Goal: Task Accomplishment & Management: Manage account settings

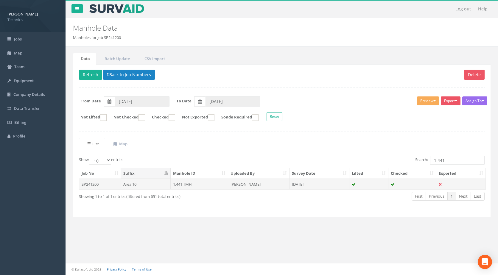
click at [243, 184] on td "[PERSON_NAME]" at bounding box center [258, 184] width 61 height 11
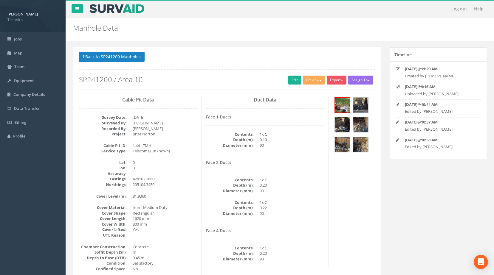
drag, startPoint x: 302, startPoint y: 172, endPoint x: 341, endPoint y: 190, distance: 43.2
click at [341, 190] on div "Cable Pit Data Survey Date: [DATE] Surveyed By: [PERSON_NAME] Recorded By: [PER…" at bounding box center [226, 204] width 305 height 216
click at [360, 79] on button "Assign To" at bounding box center [360, 80] width 25 height 9
click at [340, 79] on button "Export" at bounding box center [336, 80] width 20 height 9
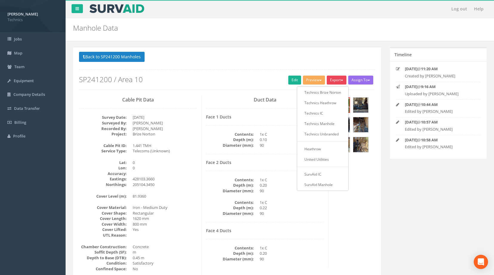
click at [368, 184] on div "Cable Pit Data Survey Date: [DATE] Surveyed By: [PERSON_NAME] Recorded By: [PER…" at bounding box center [226, 204] width 305 height 216
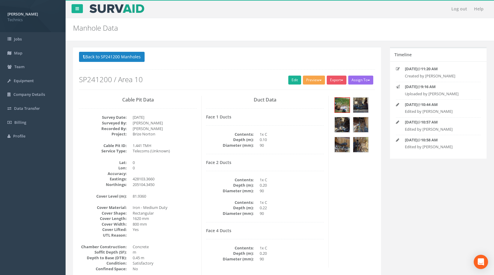
click at [316, 79] on button "Preview" at bounding box center [314, 80] width 22 height 9
click at [341, 172] on div "Cable Pit Data Survey Date: [DATE] Surveyed By: [PERSON_NAME] Recorded By: [PER…" at bounding box center [226, 204] width 305 height 216
click at [110, 57] on button "Back to SP241200 Manholes" at bounding box center [112, 57] width 66 height 10
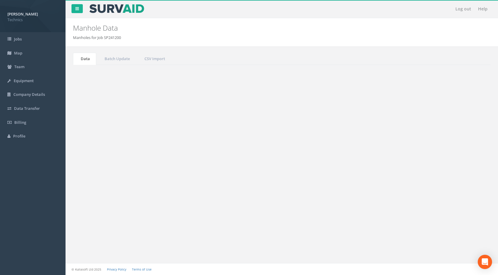
drag, startPoint x: 446, startPoint y: 161, endPoint x: 399, endPoint y: 164, distance: 46.8
click at [399, 164] on div "Search: 1.441" at bounding box center [385, 161] width 198 height 10
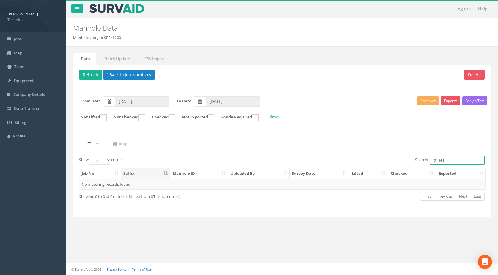
drag, startPoint x: 445, startPoint y: 160, endPoint x: 414, endPoint y: 167, distance: 31.4
click at [414, 167] on div "Show 10 25 50 100 entries Search: 2.341 Job No Suffix Manhole ID Uploaded By Su…" at bounding box center [282, 184] width 406 height 56
type input "2.341"
click at [134, 74] on button "Back to Job Numbers" at bounding box center [129, 75] width 52 height 10
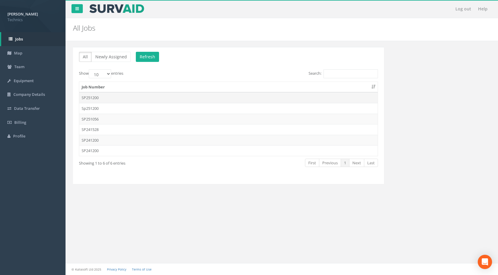
click at [114, 95] on td "SP251200" at bounding box center [228, 97] width 298 height 11
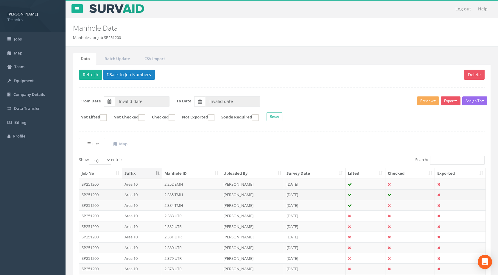
type input "[DATE]"
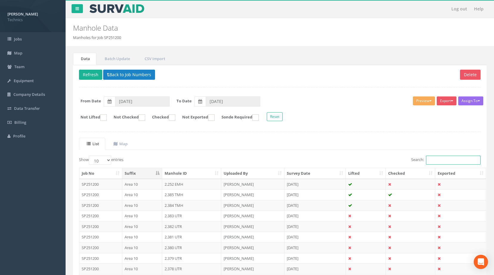
click at [432, 160] on input "Search:" at bounding box center [453, 160] width 55 height 9
paste input "2.341"
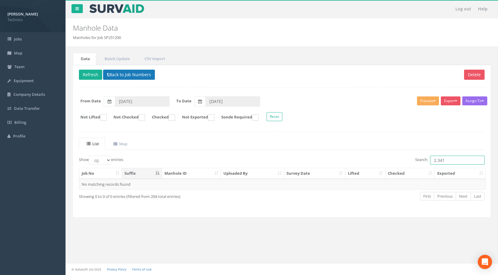
type input "2.341"
click at [124, 71] on button "Back to Job Numbers" at bounding box center [129, 75] width 52 height 10
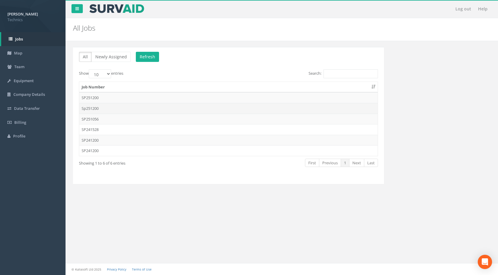
click at [118, 106] on td "Sp251200" at bounding box center [228, 108] width 298 height 11
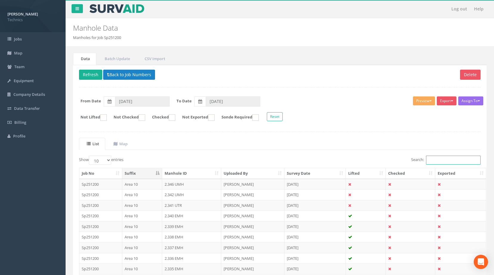
click at [438, 158] on input "Search:" at bounding box center [453, 160] width 55 height 9
paste input "2.341"
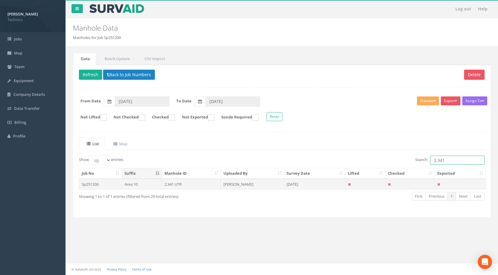
type input "2.341"
click at [200, 184] on td "2.341 UTR" at bounding box center [191, 184] width 59 height 11
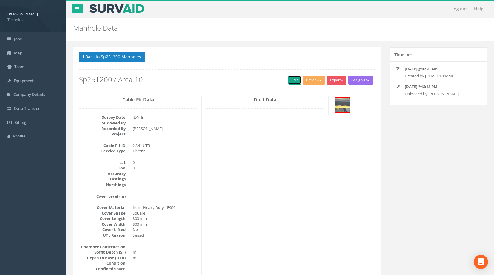
click at [291, 81] on link "Edit" at bounding box center [294, 80] width 13 height 9
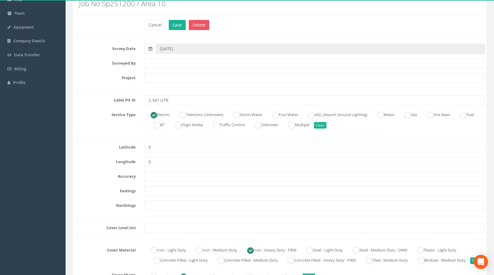
scroll to position [60, 0]
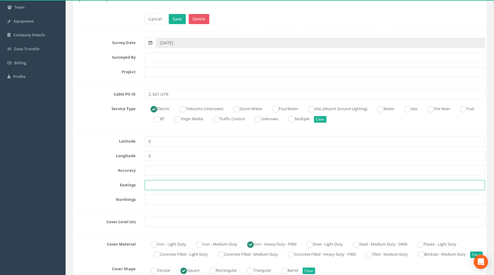
click at [159, 184] on input "text" at bounding box center [314, 185] width 340 height 10
paste input "427963.1167"
type input "427963.1167"
click at [182, 201] on input "text" at bounding box center [314, 200] width 340 height 10
paste input "205144.9560"
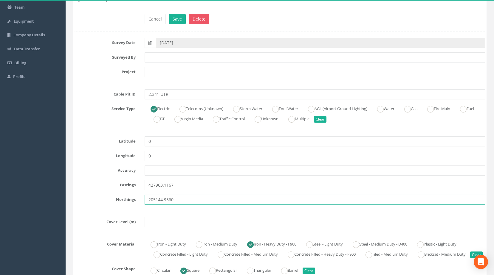
type input "205144.9560"
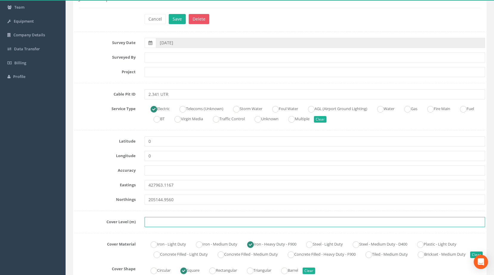
click at [160, 222] on input "text" at bounding box center [314, 222] width 340 height 10
paste input "82.3588"
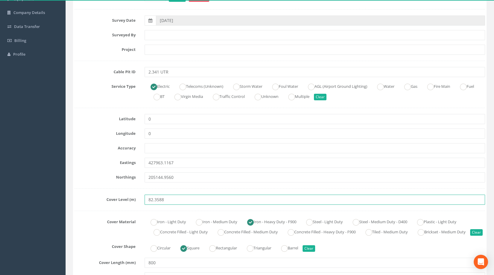
scroll to position [0, 0]
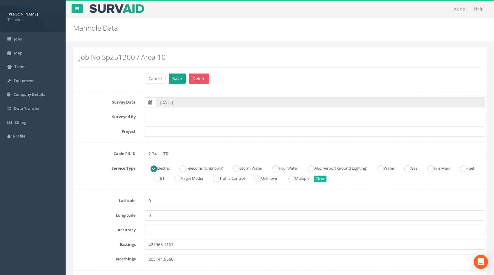
type input "82.3588"
click at [172, 78] on button "Save" at bounding box center [177, 79] width 17 height 10
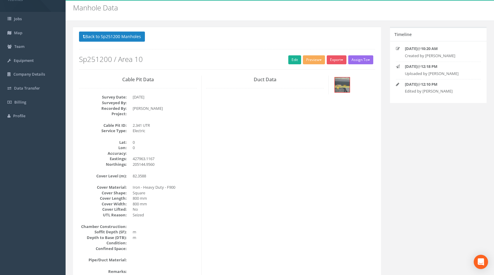
scroll to position [30, 0]
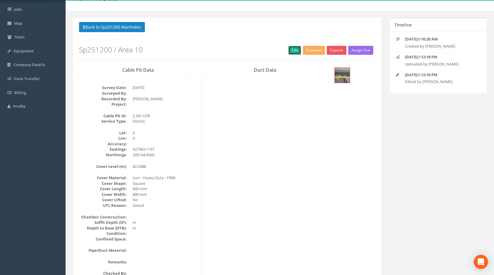
click at [292, 50] on link "Edit" at bounding box center [294, 50] width 13 height 9
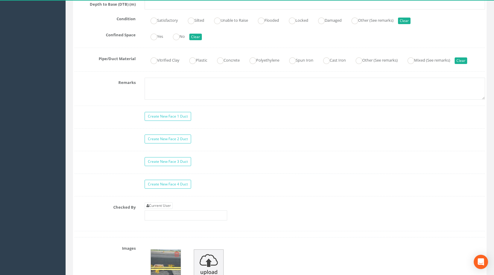
scroll to position [536, 0]
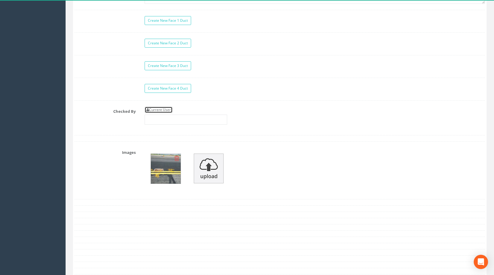
click at [169, 113] on link "Current User" at bounding box center [158, 110] width 28 height 7
type input "[PERSON_NAME]"
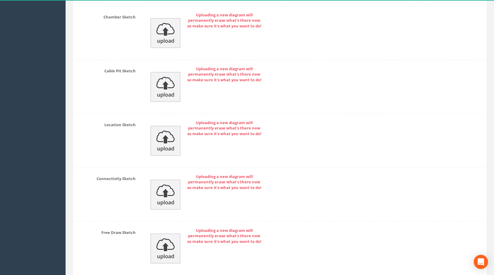
scroll to position [867, 0]
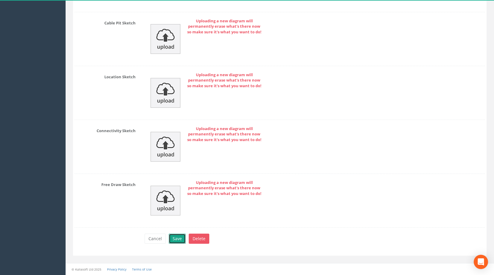
click at [177, 238] on button "Save" at bounding box center [177, 239] width 17 height 10
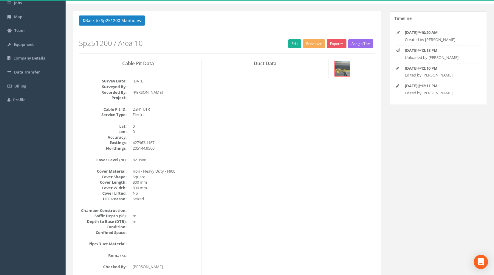
scroll to position [0, 0]
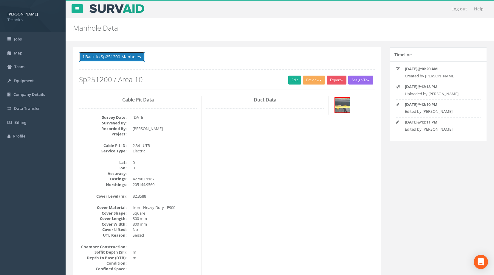
click at [113, 55] on button "Back to Sp251200 Manholes" at bounding box center [112, 57] width 66 height 10
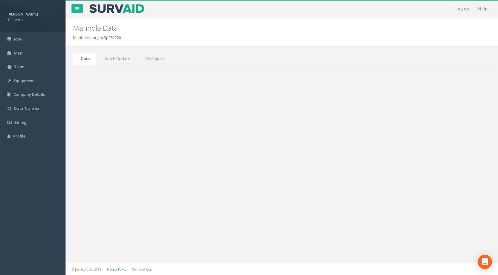
drag, startPoint x: 394, startPoint y: 188, endPoint x: 390, endPoint y: 181, distance: 8.0
click at [390, 181] on td at bounding box center [409, 184] width 49 height 11
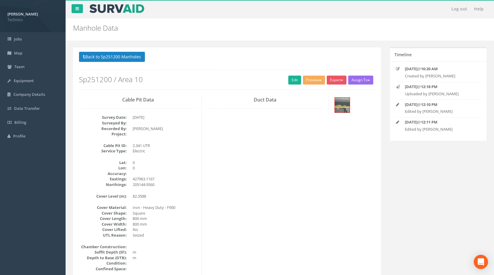
drag, startPoint x: 339, startPoint y: 109, endPoint x: 166, endPoint y: 135, distance: 175.7
drag, startPoint x: 166, startPoint y: 135, endPoint x: 280, endPoint y: 158, distance: 116.7
click at [280, 158] on div "Cable Pit Data Survey Date: [DATE] Surveyed By: Recorded By: [PERSON_NAME] Proj…" at bounding box center [226, 204] width 305 height 216
click at [116, 56] on button "Back to Sp251200 Manholes" at bounding box center [112, 57] width 66 height 10
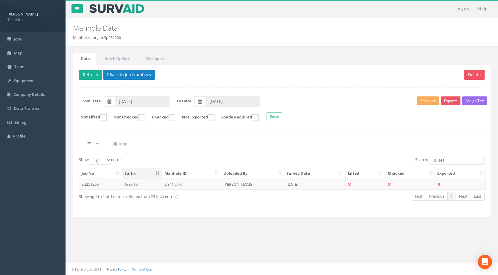
drag, startPoint x: 123, startPoint y: 182, endPoint x: 354, endPoint y: 184, distance: 231.8
click at [354, 184] on td at bounding box center [366, 184] width 40 height 11
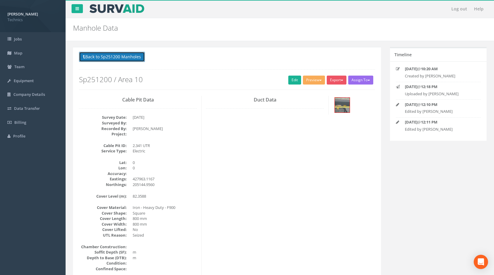
click at [122, 57] on button "Back to Sp251200 Manholes" at bounding box center [112, 57] width 66 height 10
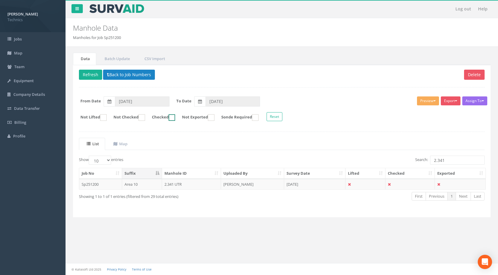
click at [175, 118] on ins at bounding box center [172, 117] width 7 height 7
checkbox input "false"
click at [103, 116] on ins at bounding box center [103, 117] width 7 height 7
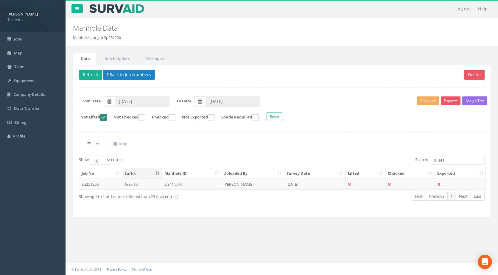
checkbox input "false"
click at [145, 118] on ins at bounding box center [142, 117] width 7 height 7
click at [145, 119] on ins at bounding box center [142, 117] width 7 height 7
checkbox input "false"
click at [175, 119] on ins at bounding box center [172, 117] width 7 height 7
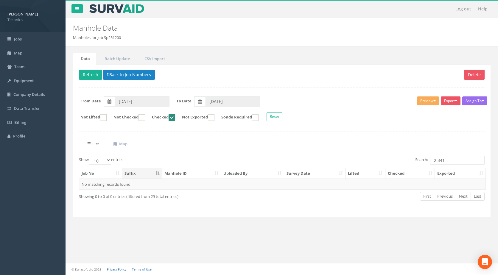
click at [175, 117] on ins at bounding box center [172, 117] width 7 height 7
checkbox input "false"
click at [90, 74] on button "Refresh" at bounding box center [90, 75] width 23 height 10
click at [450, 160] on input "2.341" at bounding box center [457, 160] width 55 height 9
type input "2.340"
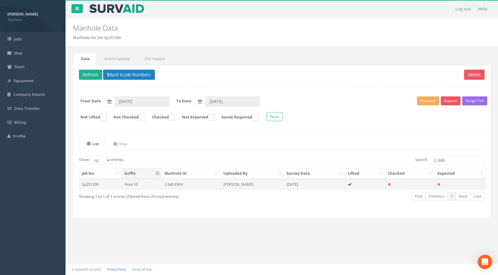
click at [242, 186] on td "[PERSON_NAME]" at bounding box center [252, 184] width 63 height 11
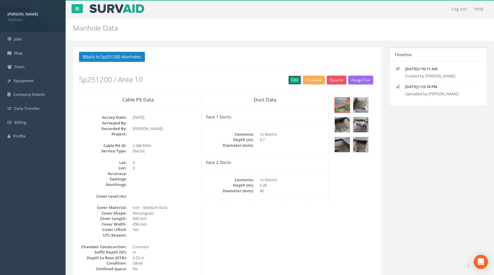
click at [288, 80] on link "Edit" at bounding box center [294, 80] width 13 height 9
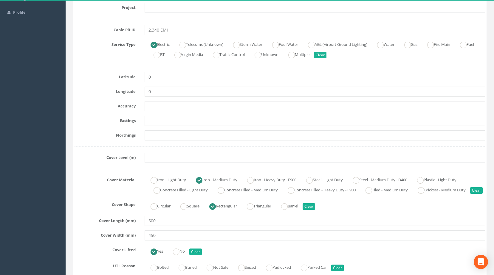
scroll to position [89, 0]
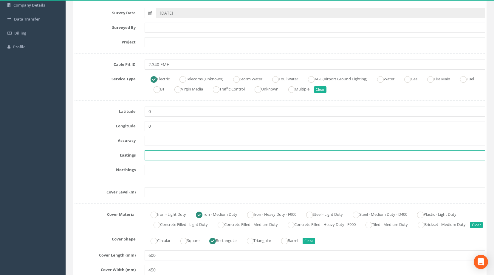
click at [153, 155] on input "text" at bounding box center [314, 155] width 340 height 10
paste input "427969.0520"
type input "427969.0520"
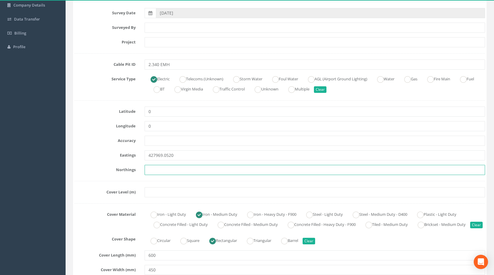
click at [160, 170] on input "text" at bounding box center [314, 170] width 340 height 10
paste input "205130.4960"
type input "205130.4960"
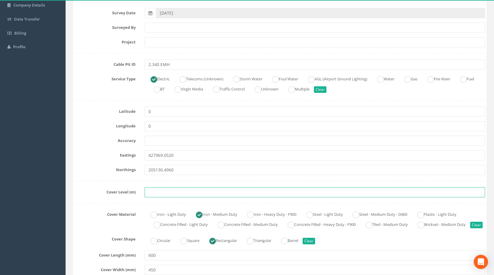
click at [178, 193] on input "text" at bounding box center [314, 192] width 340 height 10
paste input "81.9070"
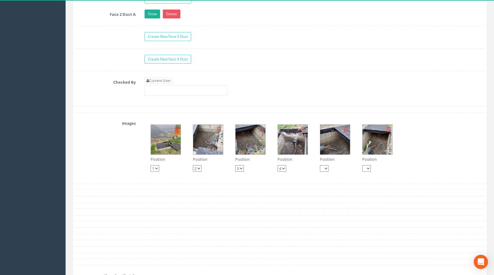
scroll to position [566, 0]
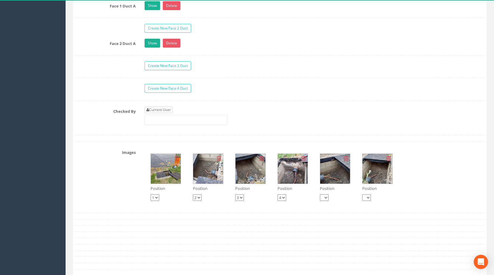
type input "81.9070"
click at [156, 113] on link "Current User" at bounding box center [158, 110] width 28 height 7
type input "[PERSON_NAME]"
click at [160, 125] on input "[PERSON_NAME]" at bounding box center [185, 120] width 83 height 10
click at [259, 121] on div "Current User [PERSON_NAME]" at bounding box center [314, 118] width 349 height 23
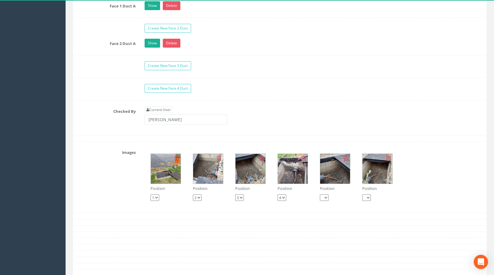
scroll to position [685, 0]
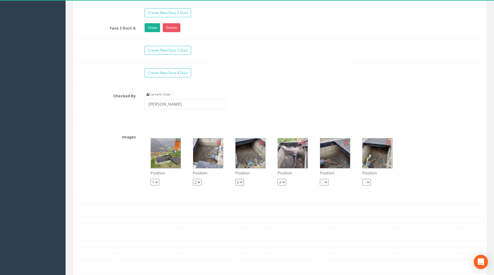
drag, startPoint x: 158, startPoint y: 240, endPoint x: 118, endPoint y: 191, distance: 63.6
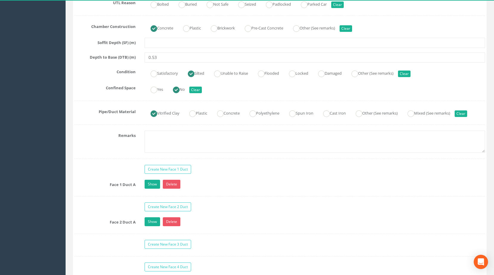
scroll to position [506, 0]
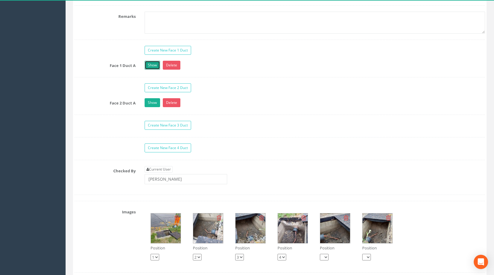
click at [149, 70] on link "Show" at bounding box center [151, 65] width 15 height 9
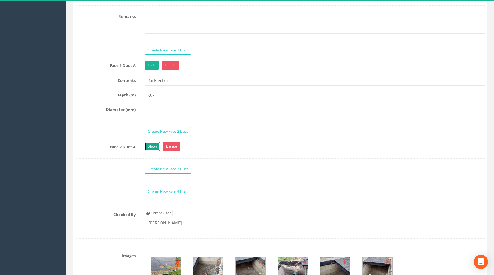
click at [155, 151] on link "Show" at bounding box center [151, 146] width 15 height 9
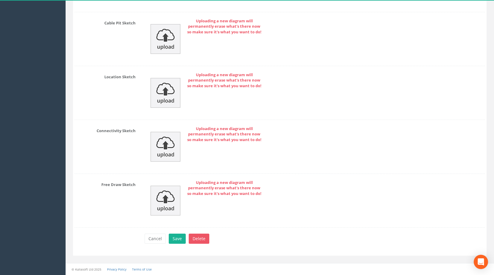
scroll to position [999, 0]
click at [173, 240] on button "Save" at bounding box center [177, 239] width 17 height 10
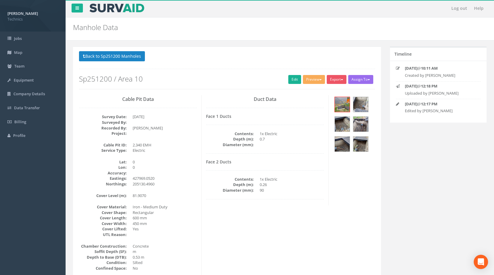
scroll to position [0, 0]
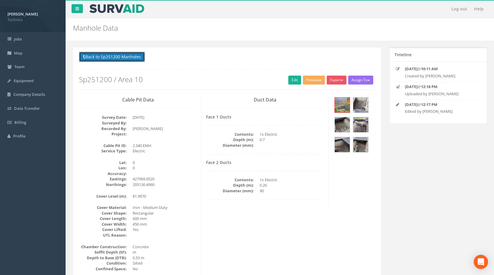
click at [110, 55] on button "Back to Sp251200 Manholes" at bounding box center [112, 57] width 66 height 10
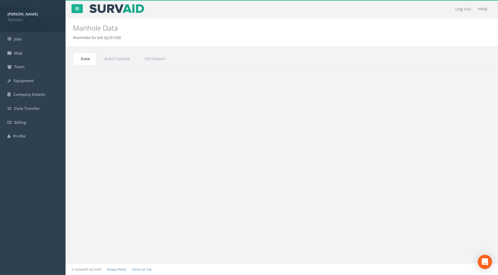
click at [93, 73] on button "Refresh" at bounding box center [90, 75] width 23 height 10
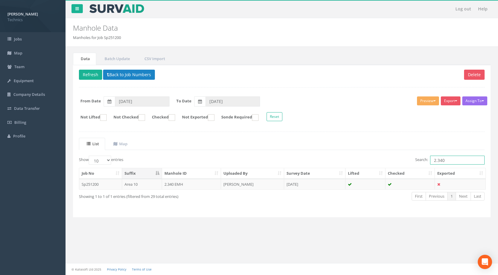
click at [445, 158] on input "2.340" at bounding box center [457, 160] width 55 height 9
type input "2.339"
click at [229, 184] on td "[PERSON_NAME]" at bounding box center [252, 184] width 63 height 11
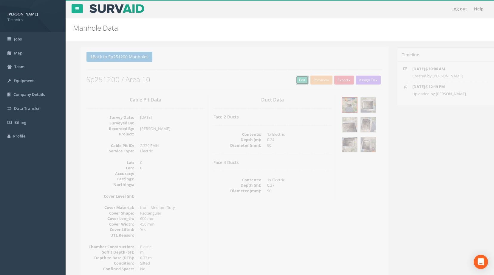
click at [293, 80] on link "Edit" at bounding box center [294, 80] width 13 height 9
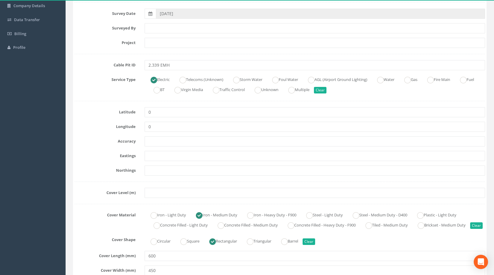
scroll to position [89, 0]
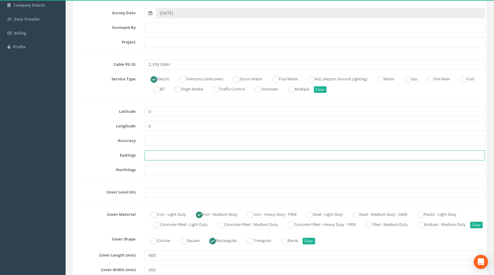
click at [164, 157] on input "text" at bounding box center [314, 155] width 340 height 10
paste input "427980.4210"
type input "427980.4210"
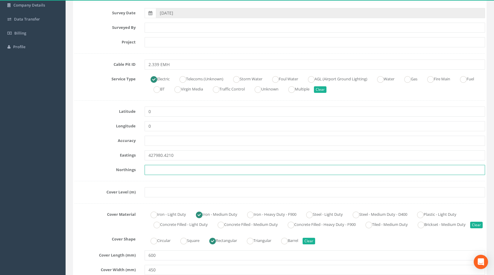
click at [184, 171] on input "text" at bounding box center [314, 170] width 340 height 10
paste input "205128.6800"
type input "205128.6800"
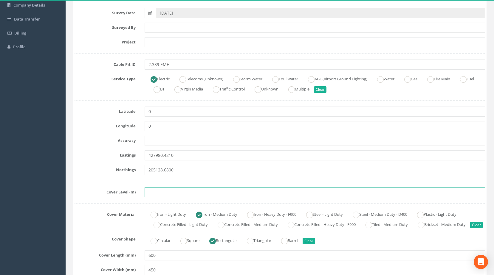
click at [155, 189] on input "text" at bounding box center [314, 192] width 340 height 10
paste input "81.9910"
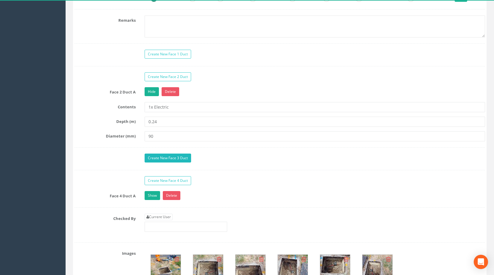
scroll to position [536, 0]
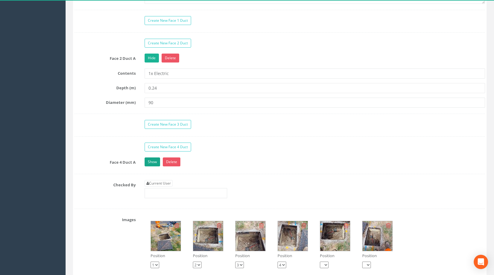
type input "81.9910"
click at [152, 167] on link "Show" at bounding box center [151, 162] width 15 height 9
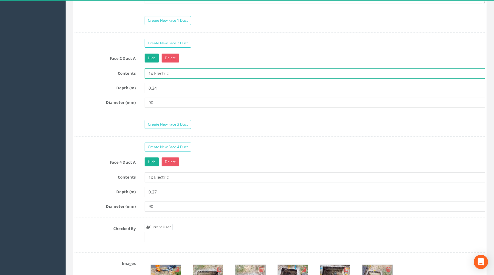
click at [150, 79] on input "1x Electric" at bounding box center [314, 74] width 340 height 10
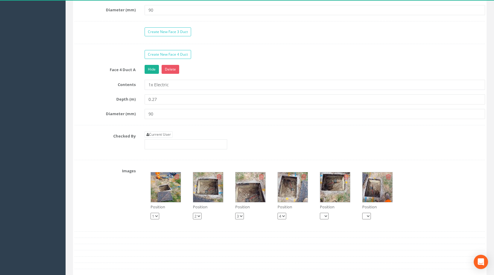
scroll to position [715, 0]
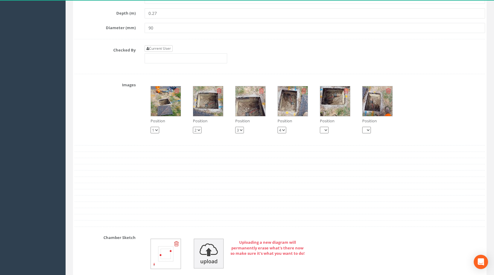
type input "2x Electric"
click at [157, 52] on link "Current User" at bounding box center [158, 48] width 28 height 7
type input "[PERSON_NAME]"
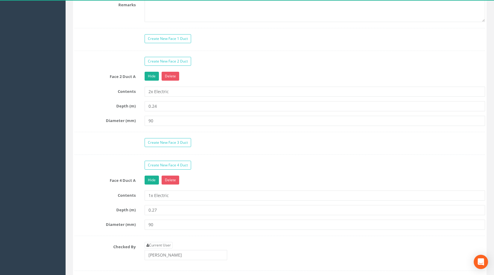
scroll to position [516, 0]
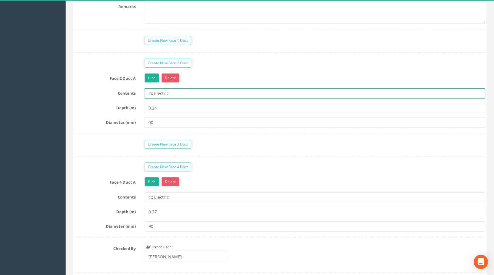
click at [150, 99] on input "2x Electric" at bounding box center [314, 93] width 340 height 10
type input "1x Electric"
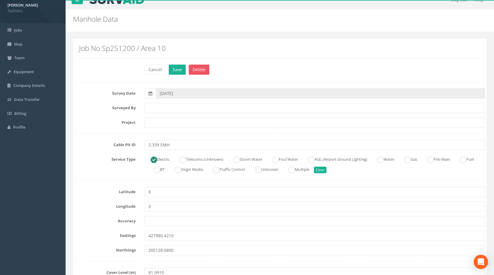
scroll to position [0, 0]
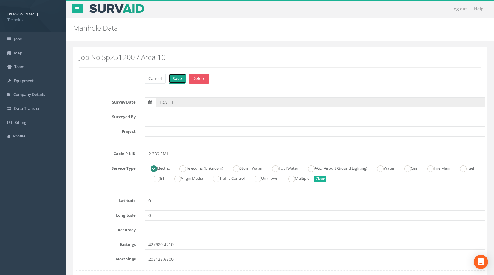
click at [178, 78] on button "Save" at bounding box center [177, 79] width 17 height 10
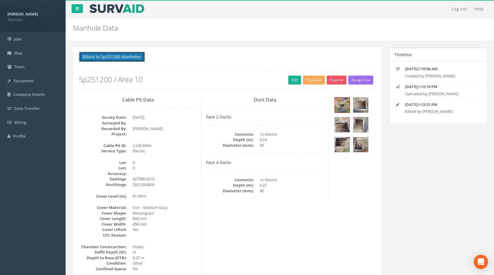
click at [124, 56] on button "Back to Sp251200 Manholes" at bounding box center [112, 57] width 66 height 10
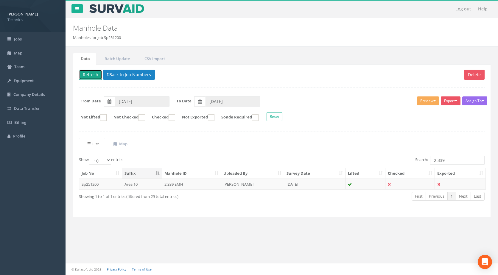
click at [91, 77] on button "Refresh" at bounding box center [90, 75] width 23 height 10
click at [451, 162] on input "2.339" at bounding box center [457, 160] width 55 height 9
type input "2.337"
click at [173, 183] on td "2.337 EMH" at bounding box center [191, 184] width 59 height 11
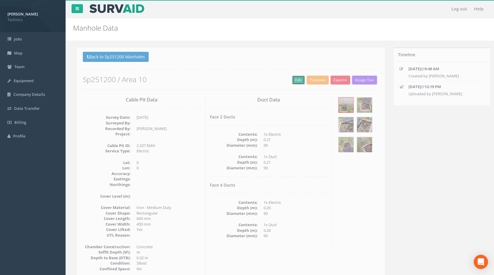
click at [289, 80] on link "Edit" at bounding box center [294, 80] width 13 height 9
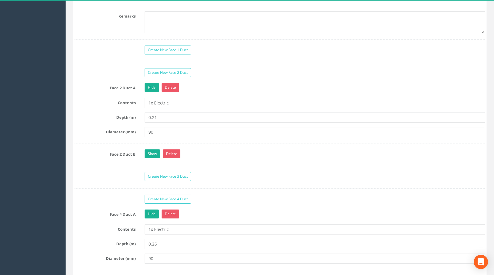
scroll to position [506, 0]
click at [154, 159] on link "Show" at bounding box center [151, 154] width 15 height 9
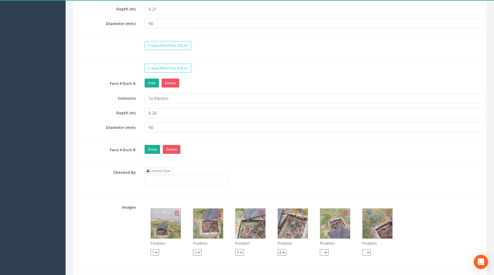
scroll to position [685, 0]
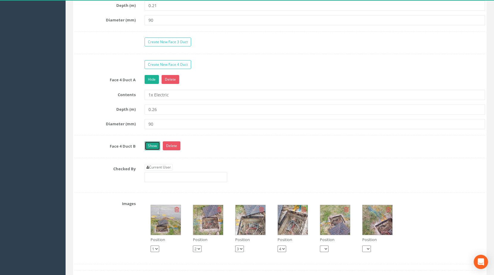
click at [150, 150] on link "Show" at bounding box center [151, 145] width 15 height 9
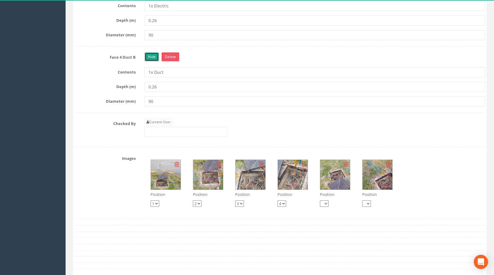
scroll to position [775, 0]
click at [164, 186] on img at bounding box center [166, 175] width 30 height 30
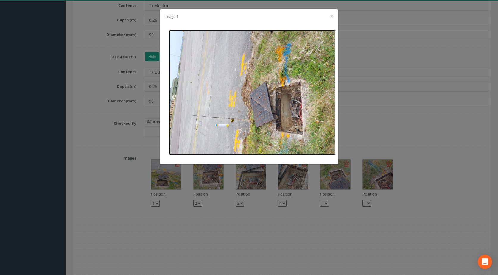
click at [295, 84] on img at bounding box center [252, 92] width 167 height 125
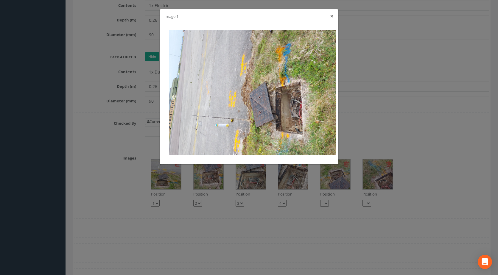
click at [331, 16] on button "×" at bounding box center [332, 16] width 4 height 6
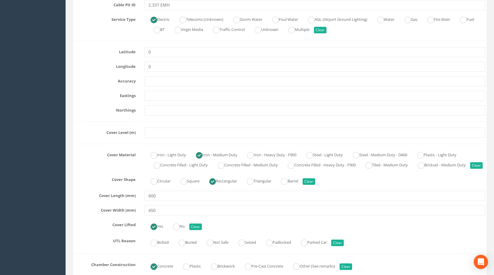
scroll to position [119, 0]
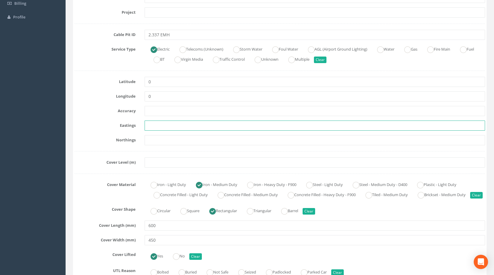
click at [162, 125] on input "text" at bounding box center [314, 126] width 340 height 10
paste input "428013.3920"
type input "428013.3920"
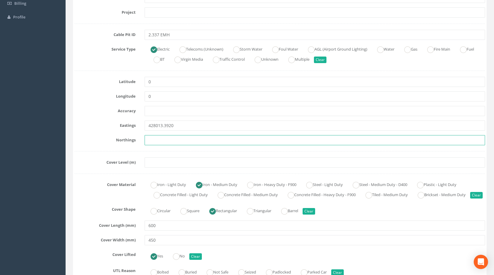
click at [162, 141] on input "text" at bounding box center [314, 140] width 340 height 10
paste input "205111.7330"
type input "205111.7330"
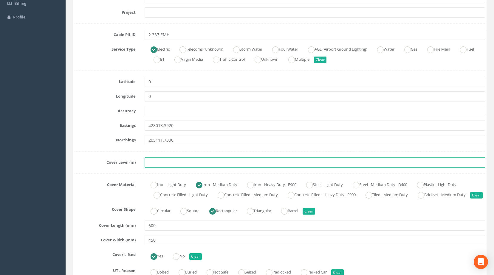
click at [182, 161] on input "text" at bounding box center [314, 163] width 340 height 10
paste input "82.1240"
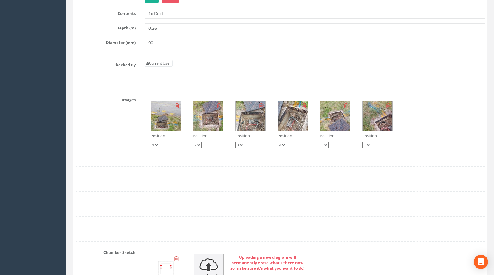
scroll to position [834, 0]
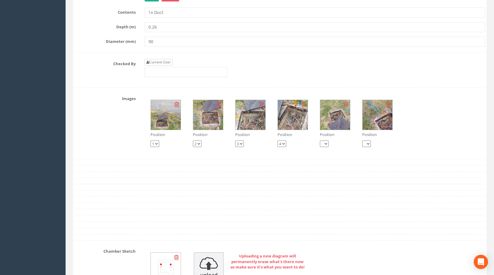
type input "82.1240"
click at [160, 66] on link "Current User" at bounding box center [158, 62] width 28 height 7
type input "[PERSON_NAME]"
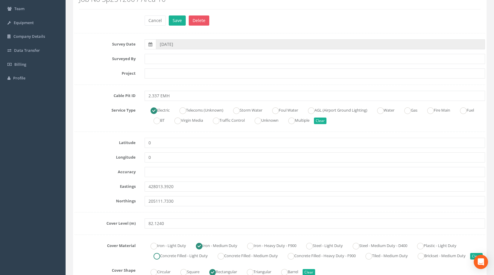
scroll to position [0, 0]
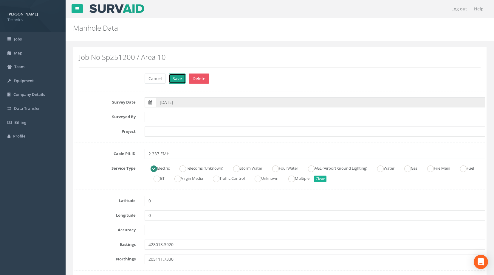
click at [180, 80] on button "Save" at bounding box center [177, 79] width 17 height 10
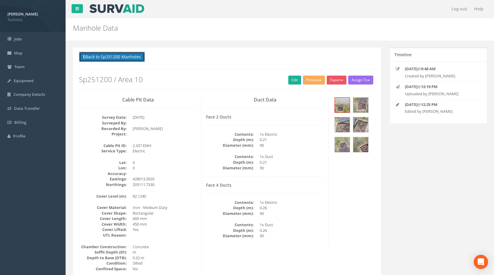
click at [129, 57] on button "Back to Sp251200 Manholes" at bounding box center [112, 57] width 66 height 10
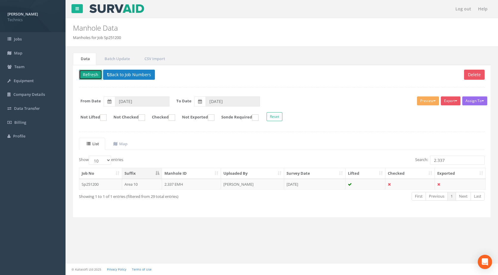
click at [93, 74] on button "Refresh" at bounding box center [90, 75] width 23 height 10
click at [455, 162] on input "2.337" at bounding box center [457, 160] width 55 height 9
type input "2.339"
click at [229, 184] on td "[PERSON_NAME]" at bounding box center [252, 184] width 63 height 11
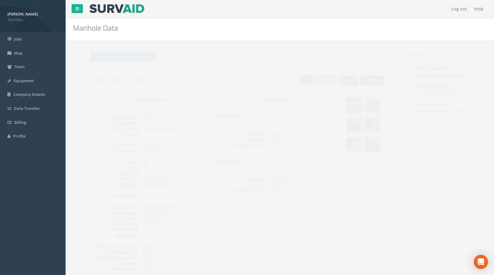
click at [292, 79] on link "Edit" at bounding box center [294, 80] width 13 height 9
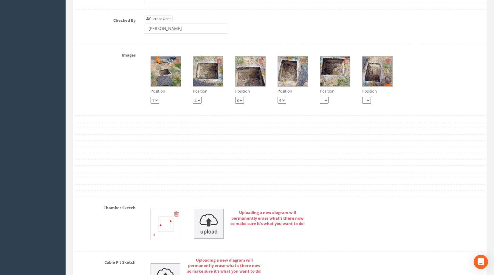
scroll to position [864, 0]
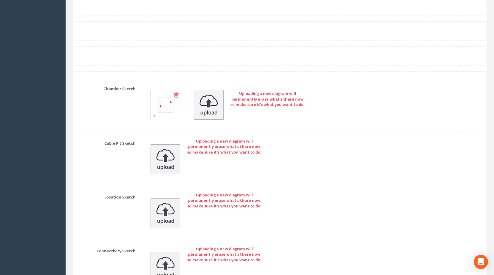
click at [170, 120] on img at bounding box center [166, 105] width 30 height 30
click at [166, 113] on img at bounding box center [166, 105] width 30 height 30
click at [163, 120] on img at bounding box center [166, 105] width 30 height 30
drag, startPoint x: 163, startPoint y: 122, endPoint x: 165, endPoint y: 112, distance: 10.1
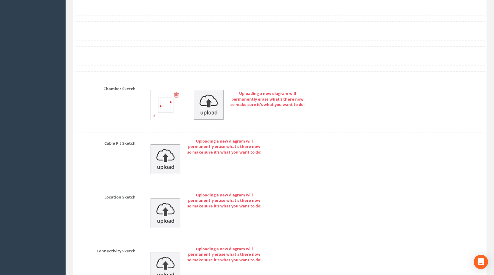
click at [165, 112] on img at bounding box center [166, 105] width 30 height 30
click at [153, 120] on img at bounding box center [166, 105] width 30 height 30
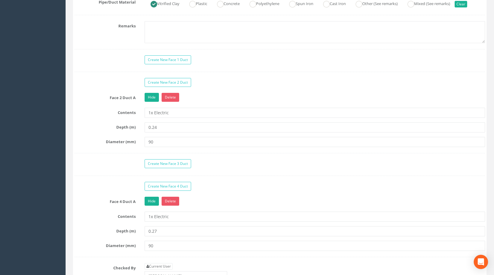
scroll to position [596, 0]
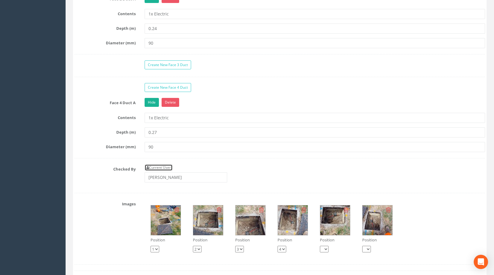
drag, startPoint x: 160, startPoint y: 176, endPoint x: 162, endPoint y: 180, distance: 4.5
click at [160, 171] on link "Current User" at bounding box center [158, 167] width 28 height 7
click at [175, 183] on input "[PERSON_NAME]" at bounding box center [185, 177] width 83 height 10
type input "T"
click at [198, 174] on div "Current User" at bounding box center [185, 173] width 83 height 18
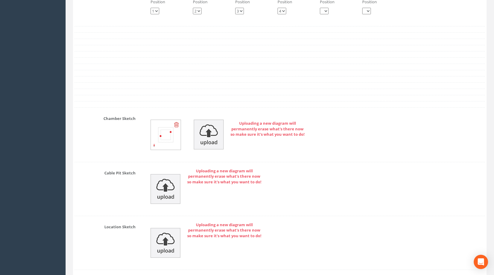
scroll to position [993, 0]
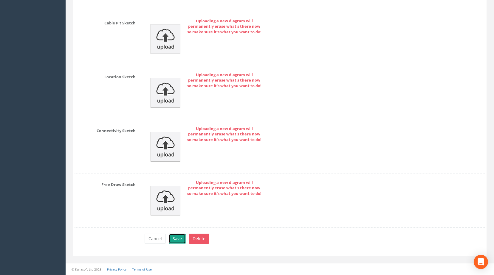
click at [175, 241] on button "Save" at bounding box center [177, 239] width 17 height 10
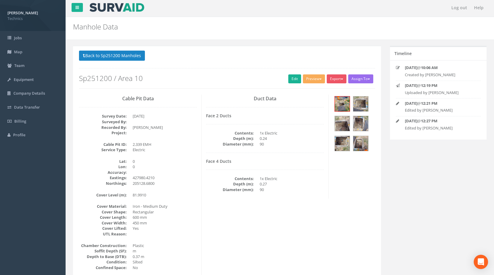
scroll to position [0, 0]
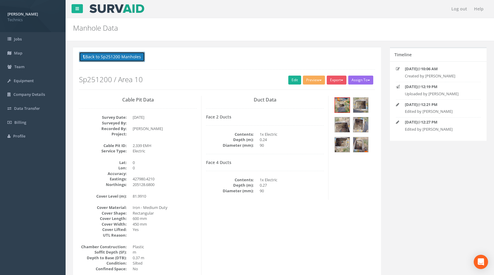
click at [98, 54] on button "Back to Sp251200 Manholes" at bounding box center [112, 57] width 66 height 10
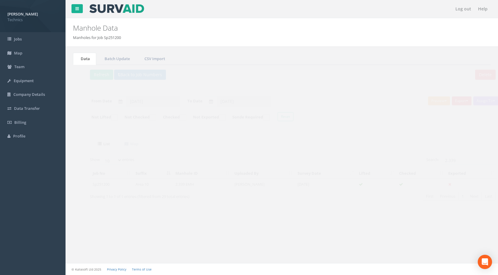
click at [85, 69] on div "Delete Refresh Back to Job Numbers Assign To No Companies Added Export Technics…" at bounding box center [282, 141] width 418 height 153
click at [88, 73] on button "Refresh" at bounding box center [90, 75] width 23 height 10
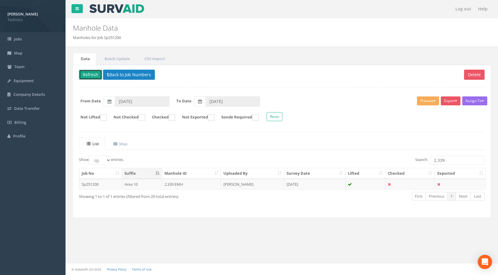
click at [79, 70] on button "Refresh" at bounding box center [90, 75] width 23 height 10
click at [450, 160] on input "2.339" at bounding box center [457, 160] width 55 height 9
type input "2.338"
click at [270, 186] on td "[PERSON_NAME]" at bounding box center [252, 184] width 63 height 11
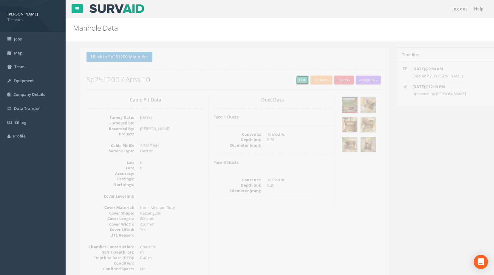
click at [292, 80] on link "Edit" at bounding box center [294, 80] width 13 height 9
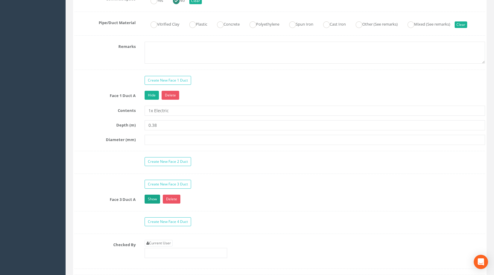
scroll to position [477, 0]
click at [158, 203] on link "Show" at bounding box center [151, 199] width 15 height 9
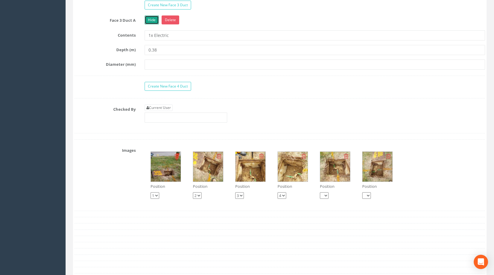
scroll to position [715, 0]
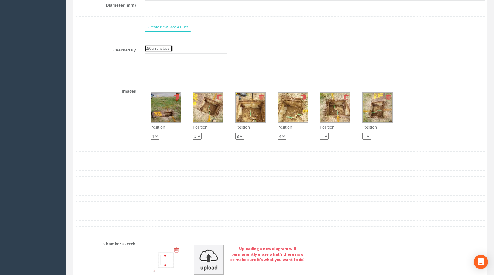
click at [165, 52] on link "Current User" at bounding box center [158, 48] width 28 height 7
type input "[PERSON_NAME]"
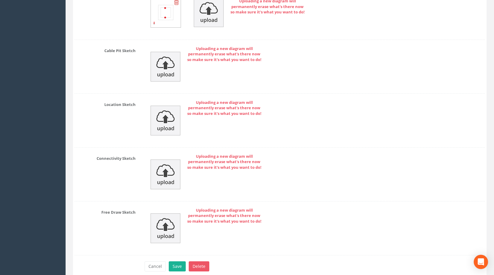
scroll to position [999, 0]
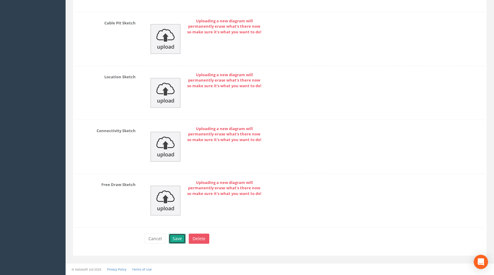
click at [177, 237] on button "Save" at bounding box center [177, 239] width 17 height 10
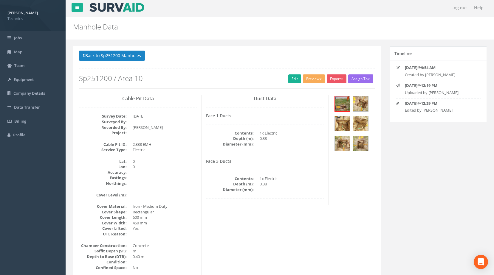
scroll to position [0, 0]
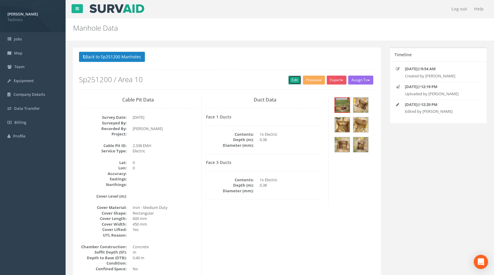
click at [289, 79] on link "Edit" at bounding box center [294, 80] width 13 height 9
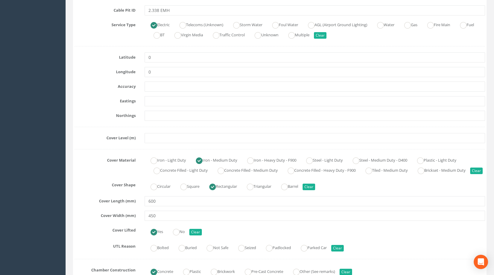
scroll to position [89, 0]
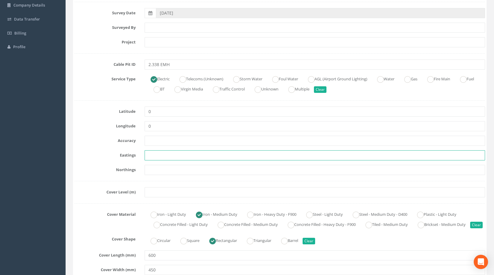
click at [162, 156] on input "text" at bounding box center [314, 155] width 340 height 10
paste input "428007.2140"
type input "428007.2140"
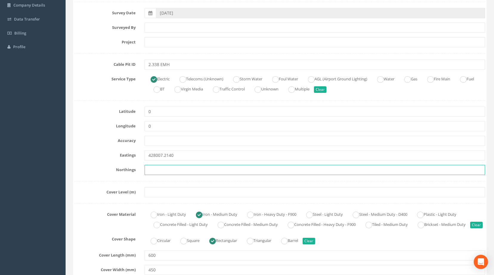
click at [158, 170] on input "text" at bounding box center [314, 170] width 340 height 10
paste input "205109.4310"
type input "205109.4310"
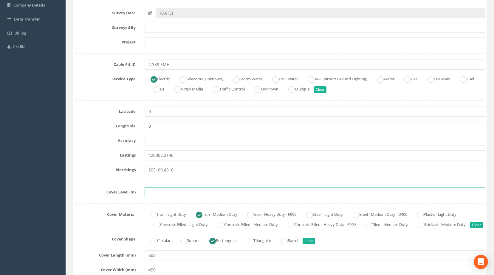
click at [157, 191] on input "text" at bounding box center [314, 192] width 340 height 10
paste input "82.0720"
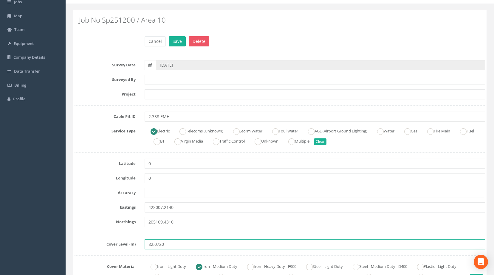
scroll to position [0, 0]
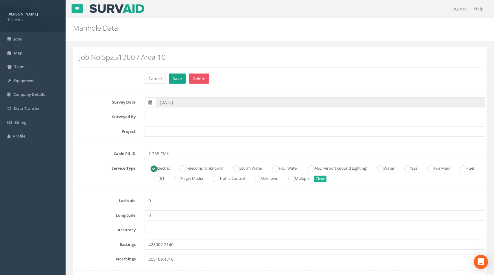
type input "82.0720"
click at [178, 79] on button "Save" at bounding box center [177, 79] width 17 height 10
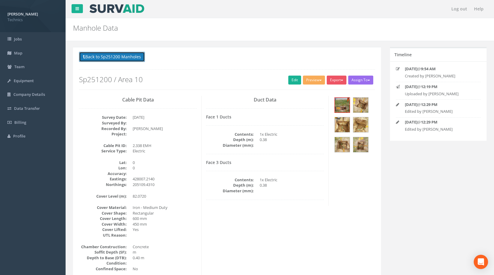
click at [115, 57] on button "Back to Sp251200 Manholes" at bounding box center [112, 57] width 66 height 10
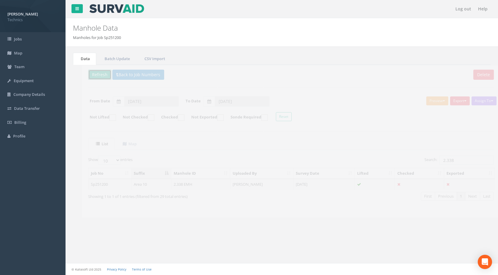
click at [100, 77] on button "Refresh" at bounding box center [90, 75] width 23 height 10
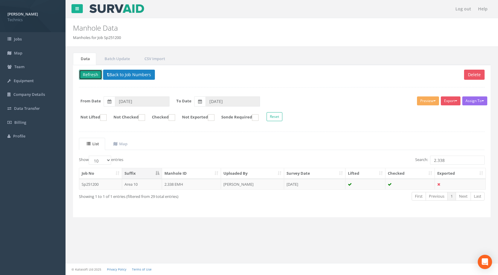
click at [79, 70] on button "Refresh" at bounding box center [90, 75] width 23 height 10
click at [446, 161] on input "2.338" at bounding box center [457, 160] width 55 height 9
click at [241, 184] on td "[PERSON_NAME]" at bounding box center [252, 184] width 63 height 11
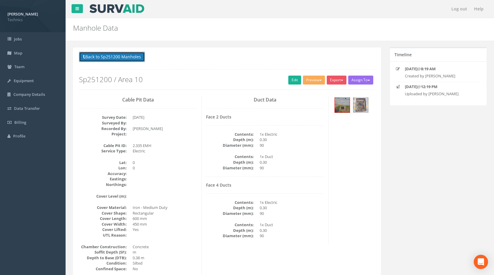
click at [113, 55] on button "Back to Sp251200 Manholes" at bounding box center [112, 57] width 66 height 10
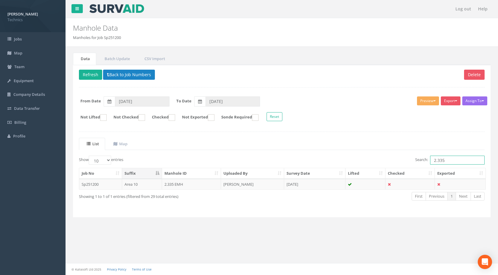
click at [452, 162] on input "2.335" at bounding box center [457, 160] width 55 height 9
type input "2.336"
click at [296, 183] on td "[DATE]" at bounding box center [314, 184] width 61 height 11
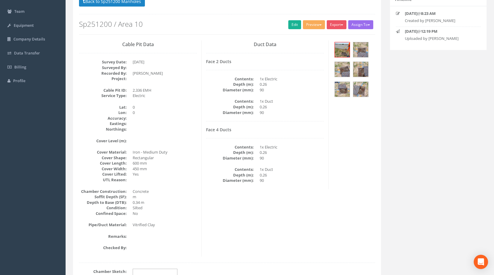
scroll to position [60, 0]
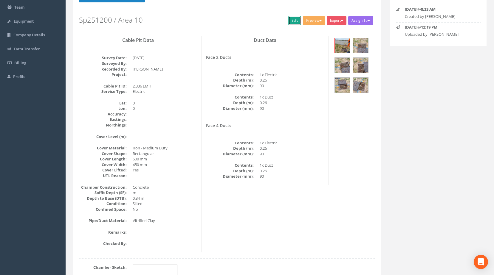
click at [288, 21] on link "Edit" at bounding box center [294, 20] width 13 height 9
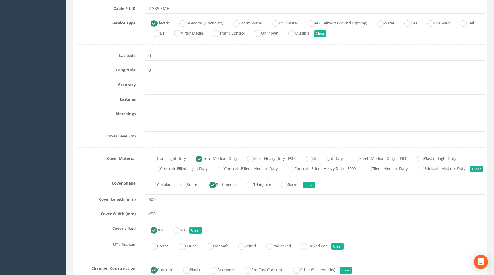
scroll to position [179, 0]
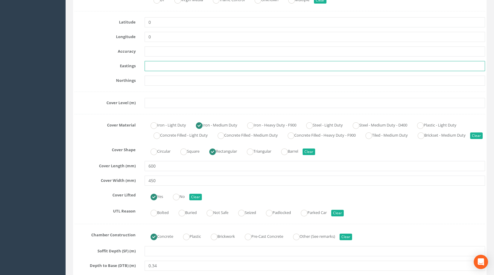
click at [181, 66] on input "text" at bounding box center [314, 66] width 340 height 10
paste input "428049.1160"
type input "428049.1160"
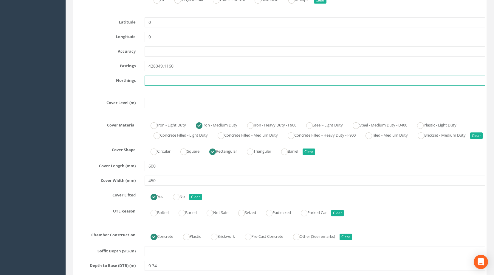
click at [185, 80] on input "text" at bounding box center [314, 81] width 340 height 10
paste input "205092.8720"
type input "205092.8720"
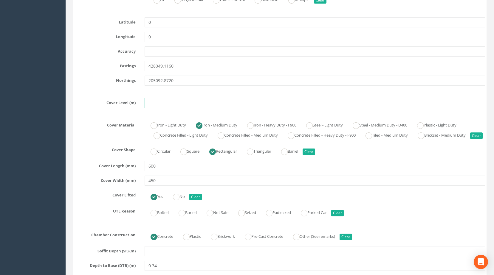
click at [163, 105] on input "text" at bounding box center [314, 103] width 340 height 10
paste input "82.3330"
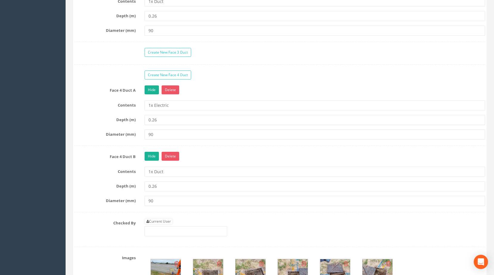
scroll to position [685, 0]
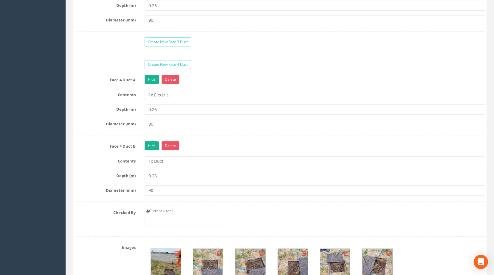
type input "82.3330"
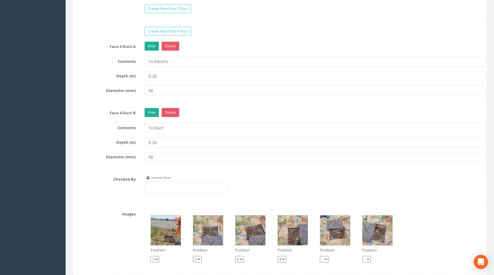
scroll to position [745, 0]
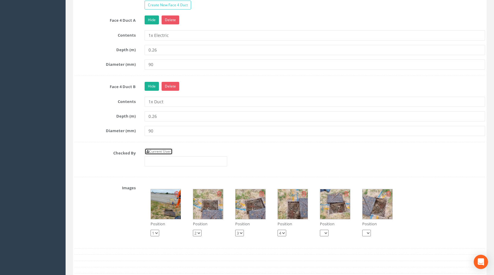
click at [164, 155] on link "Current User" at bounding box center [158, 151] width 28 height 7
type input "[PERSON_NAME]"
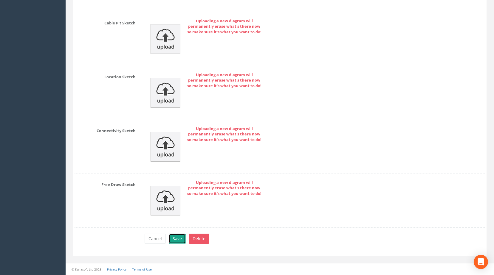
click at [178, 240] on button "Save" at bounding box center [177, 239] width 17 height 10
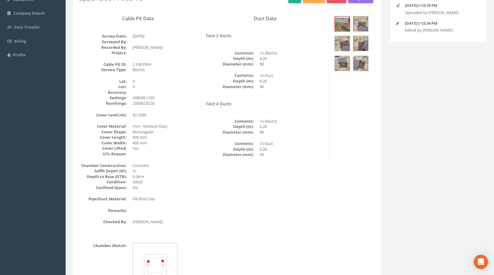
scroll to position [0, 0]
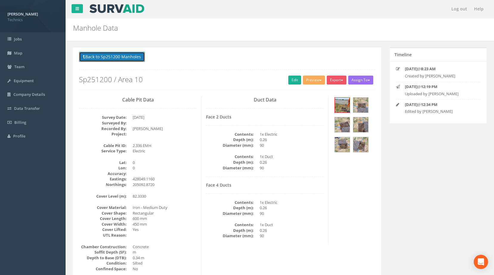
click at [110, 57] on button "Back to Sp251200 Manholes" at bounding box center [112, 57] width 66 height 10
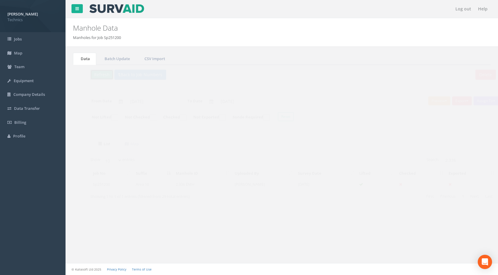
click at [91, 75] on button "Refresh" at bounding box center [90, 75] width 23 height 10
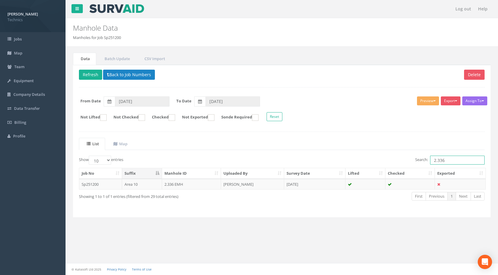
click at [447, 161] on input "2.336" at bounding box center [457, 160] width 55 height 9
type input "2.335"
click at [216, 186] on td "2.335 EMH" at bounding box center [191, 184] width 59 height 11
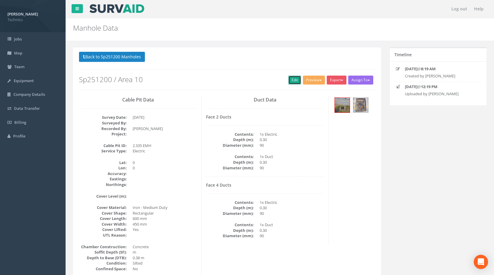
click at [288, 81] on link "Edit" at bounding box center [294, 80] width 13 height 9
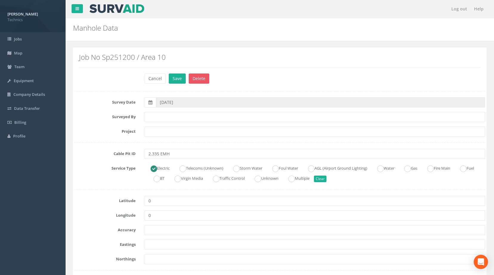
scroll to position [30, 0]
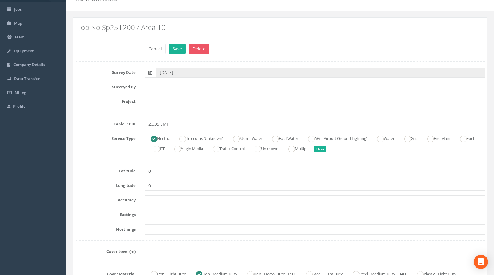
click at [172, 213] on input "text" at bounding box center [314, 215] width 340 height 10
paste input "428053.0300"
type input "428053.0300"
click at [168, 231] on input "text" at bounding box center [314, 230] width 340 height 10
paste input "205093.3340"
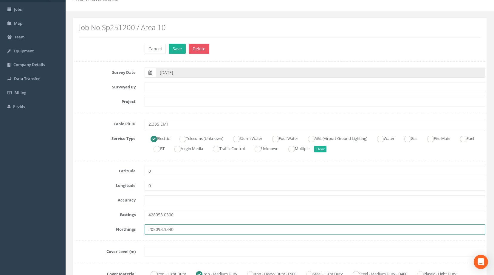
type input "205093.3340"
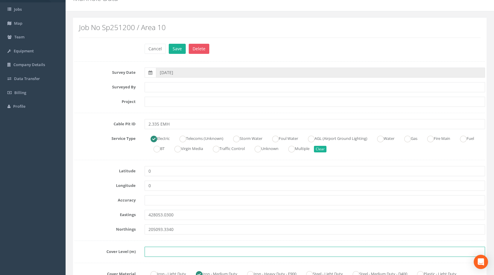
click at [191, 255] on input "text" at bounding box center [314, 252] width 340 height 10
paste input "82.3690"
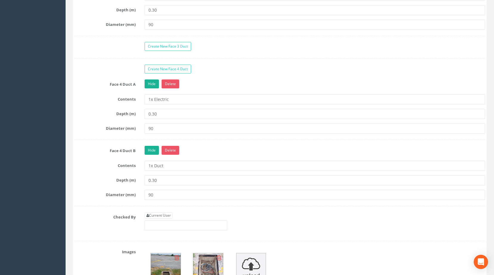
scroll to position [685, 0]
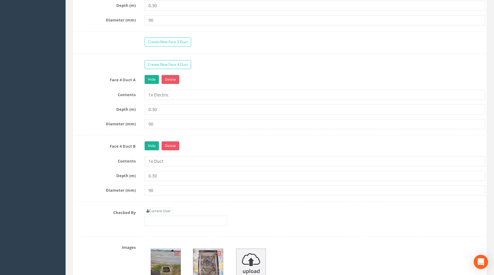
type input "82.3690"
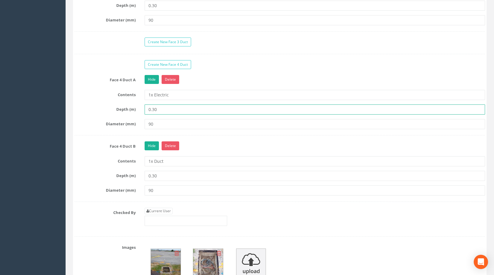
click at [158, 115] on input "0.30" at bounding box center [314, 110] width 340 height 10
type input "0.27"
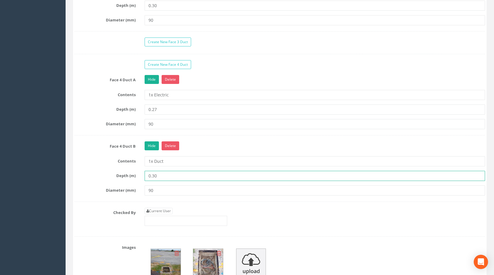
click at [164, 181] on input "0.30" at bounding box center [314, 176] width 340 height 10
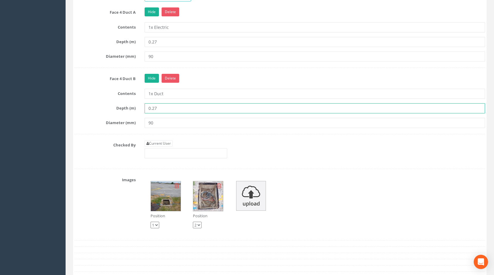
scroll to position [775, 0]
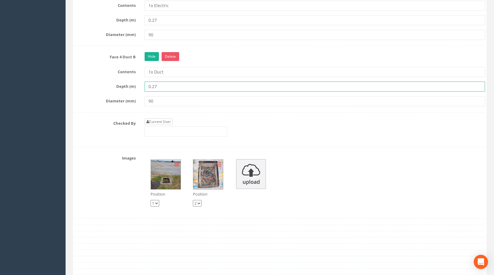
type input "0.27"
click at [169, 125] on link "Current User" at bounding box center [158, 122] width 28 height 7
type input "[PERSON_NAME]"
click at [172, 188] on img at bounding box center [166, 175] width 30 height 30
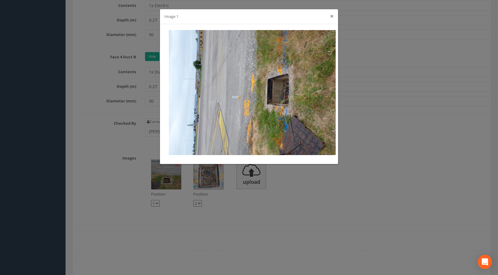
click at [333, 14] on button "×" at bounding box center [332, 16] width 4 height 6
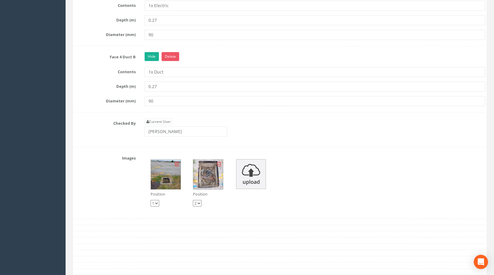
click at [200, 186] on img at bounding box center [208, 175] width 30 height 30
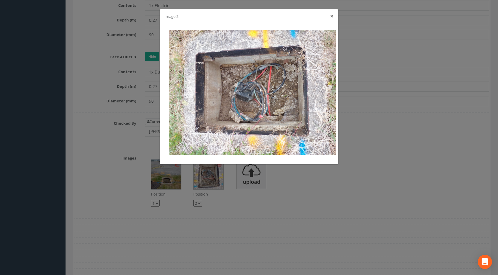
click at [331, 16] on button "×" at bounding box center [332, 16] width 4 height 6
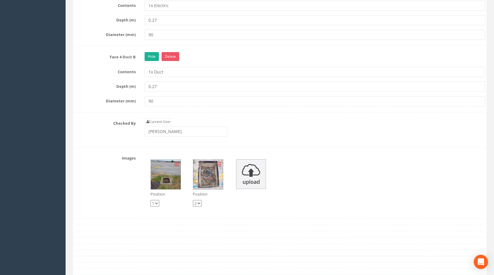
click at [167, 183] on img at bounding box center [166, 175] width 30 height 30
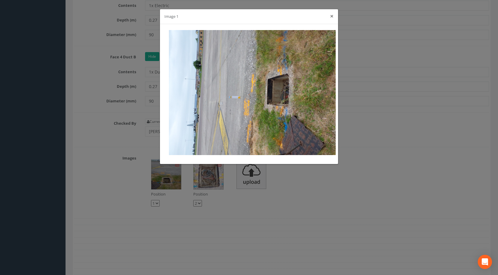
click at [333, 15] on button "×" at bounding box center [332, 16] width 4 height 6
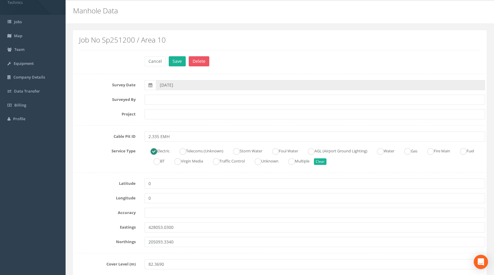
scroll to position [0, 0]
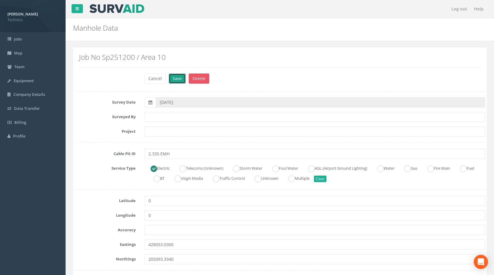
click at [178, 77] on button "Save" at bounding box center [177, 79] width 17 height 10
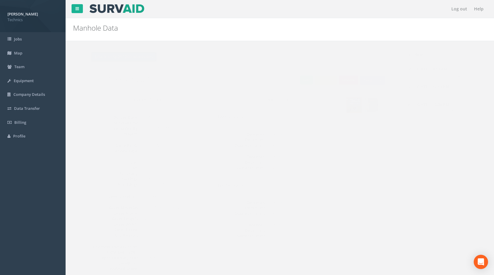
click at [116, 56] on button "Back to Sp251200 Manholes" at bounding box center [112, 57] width 66 height 10
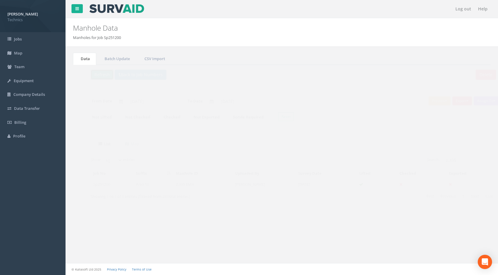
click at [97, 74] on button "Refresh" at bounding box center [90, 75] width 23 height 10
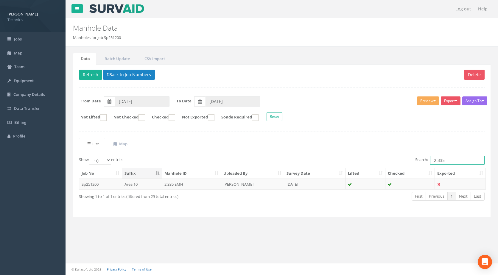
click at [454, 163] on input "2.335" at bounding box center [457, 160] width 55 height 9
click at [198, 183] on td "2.341 UTR" at bounding box center [191, 184] width 59 height 11
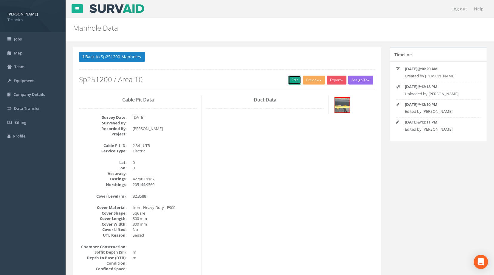
click at [295, 80] on link "Edit" at bounding box center [294, 80] width 13 height 9
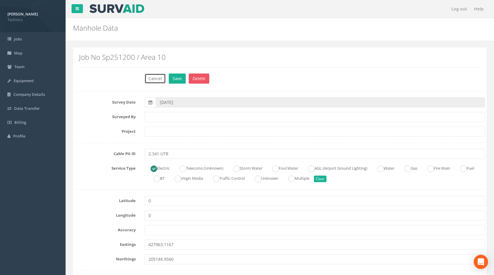
click at [154, 78] on button "Cancel" at bounding box center [154, 79] width 21 height 10
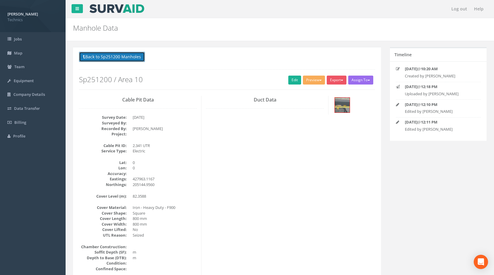
click at [116, 56] on button "Back to Sp251200 Manholes" at bounding box center [112, 57] width 66 height 10
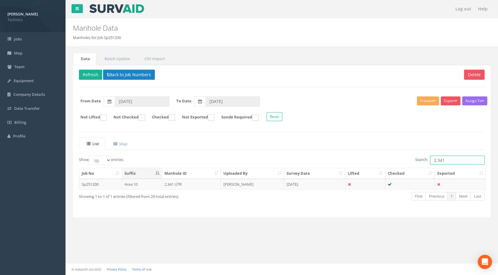
click at [447, 159] on input "2.341" at bounding box center [457, 160] width 55 height 9
click at [173, 184] on td "2.334 UTR" at bounding box center [191, 184] width 59 height 11
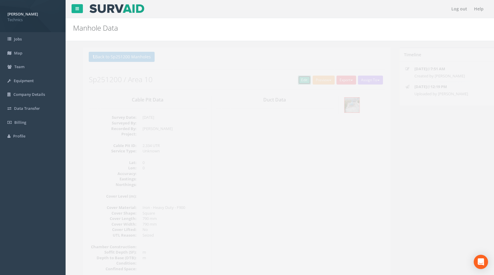
click at [290, 80] on link "Edit" at bounding box center [294, 80] width 13 height 9
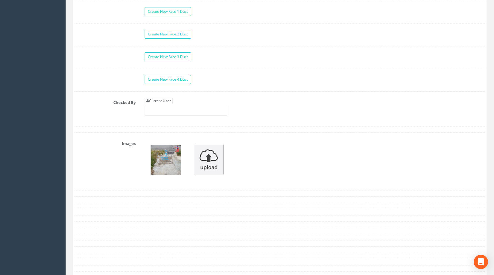
scroll to position [626, 0]
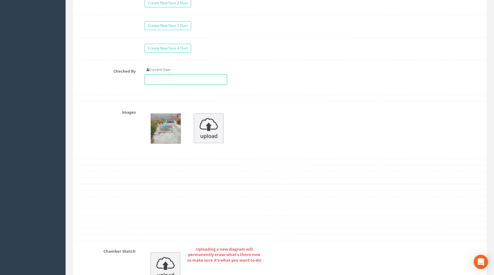
drag, startPoint x: 168, startPoint y: 71, endPoint x: 192, endPoint y: 40, distance: 39.5
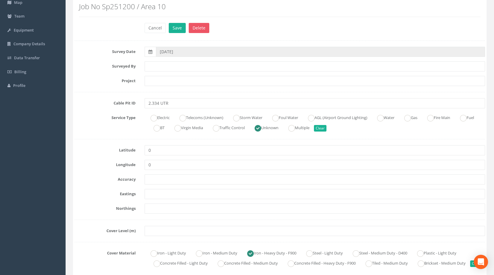
scroll to position [0, 0]
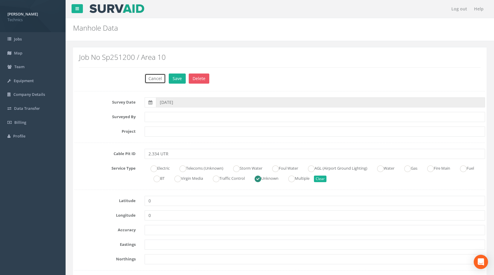
click at [156, 78] on button "Cancel" at bounding box center [154, 79] width 21 height 10
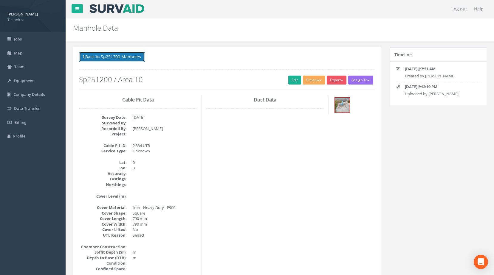
click at [112, 57] on button "Back to Sp251200 Manholes" at bounding box center [112, 57] width 66 height 10
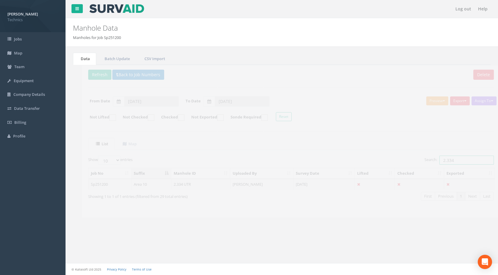
click at [444, 160] on input "2.334" at bounding box center [457, 160] width 55 height 9
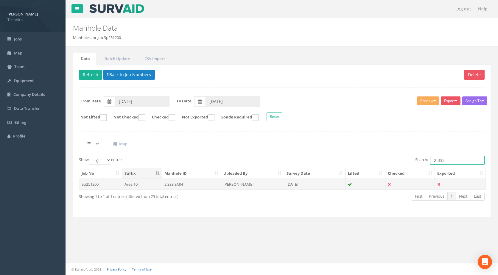
type input "2.333"
click at [216, 184] on td "2.333 EMH" at bounding box center [191, 184] width 59 height 11
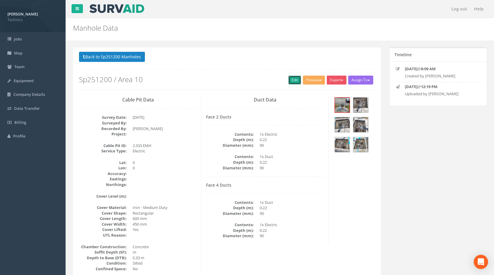
click at [290, 78] on link "Edit" at bounding box center [294, 80] width 13 height 9
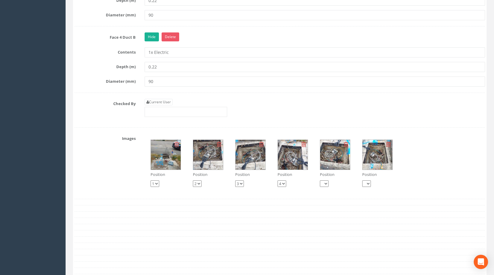
scroll to position [864, 0]
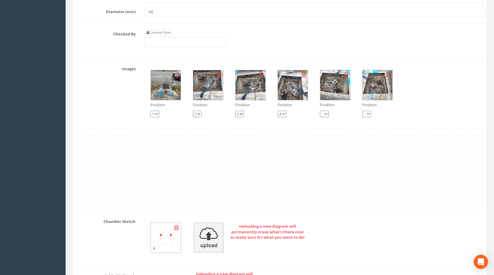
click at [167, 100] on img at bounding box center [166, 85] width 30 height 30
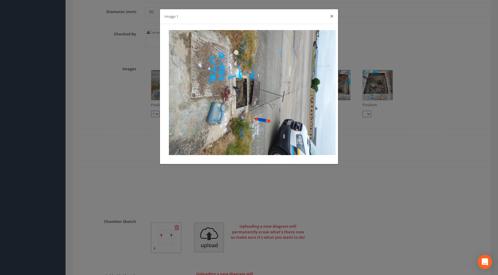
click at [333, 15] on button "×" at bounding box center [332, 16] width 4 height 6
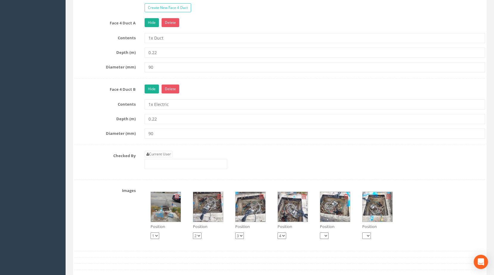
scroll to position [745, 0]
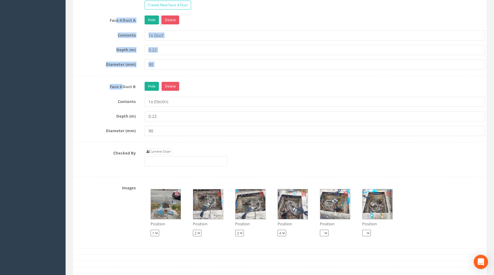
drag, startPoint x: 122, startPoint y: 94, endPoint x: 117, endPoint y: 34, distance: 60.4
click at [107, 38] on label "Contents" at bounding box center [105, 34] width 70 height 8
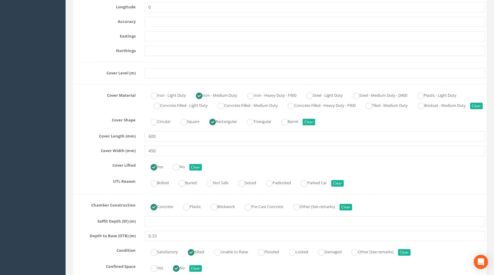
scroll to position [89, 0]
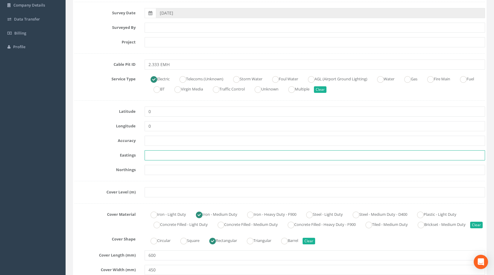
click at [153, 158] on input "text" at bounding box center [314, 155] width 340 height 10
paste input "428092.4620"
type input "428092.4620"
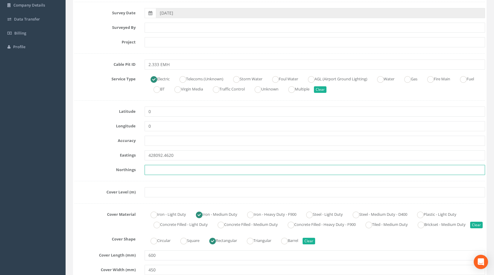
click at [190, 171] on input "text" at bounding box center [314, 170] width 340 height 10
paste input "205106.3880"
type input "205106.3880"
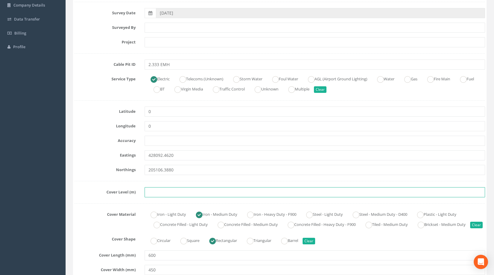
click at [156, 190] on input "text" at bounding box center [314, 192] width 340 height 10
paste input "81.9960"
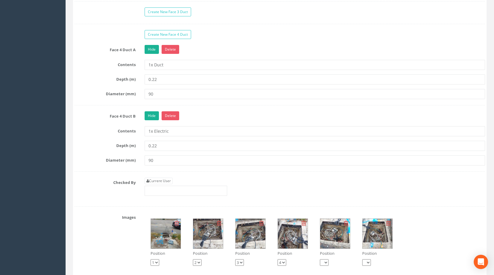
scroll to position [715, 0]
type input "81.9960"
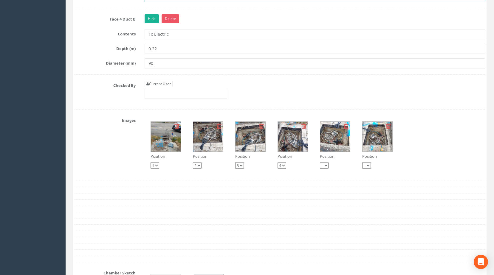
scroll to position [804, 0]
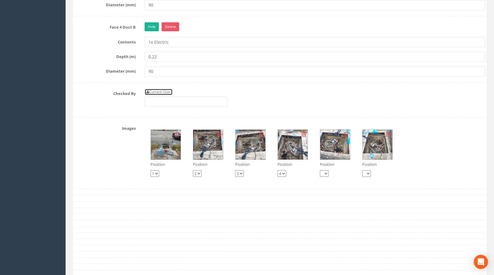
click at [156, 95] on link "Current User" at bounding box center [158, 92] width 28 height 7
type input "[PERSON_NAME]"
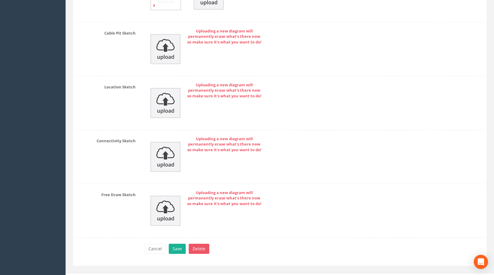
scroll to position [1118, 0]
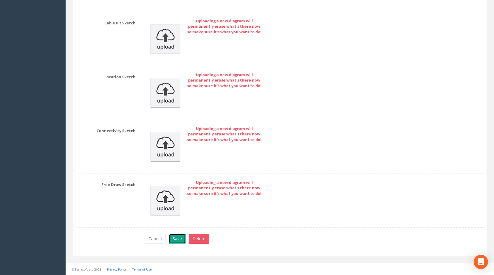
click at [177, 244] on button "Save" at bounding box center [177, 239] width 17 height 10
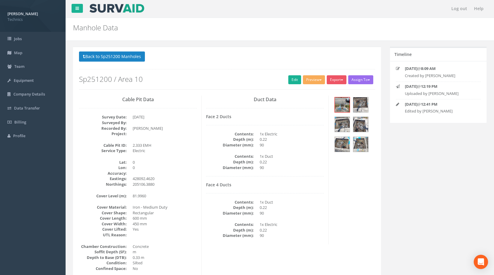
scroll to position [0, 0]
click at [101, 56] on button "Back to Sp251200 Manholes" at bounding box center [112, 57] width 66 height 10
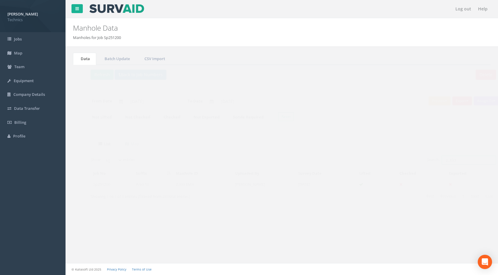
click at [450, 160] on input "2.333" at bounding box center [457, 160] width 55 height 9
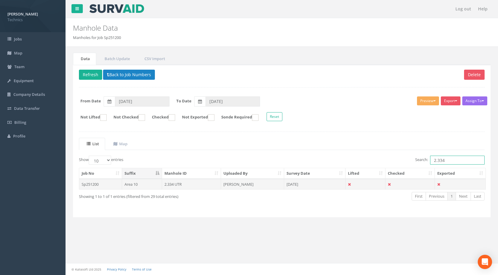
type input "2.334"
click at [274, 187] on td "[PERSON_NAME]" at bounding box center [252, 184] width 63 height 11
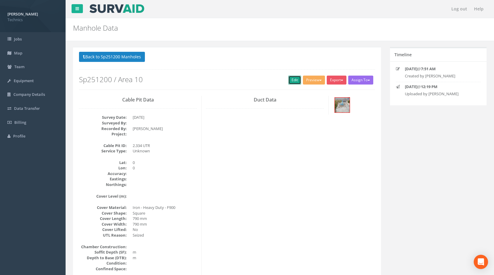
click at [291, 77] on link "Edit" at bounding box center [294, 80] width 13 height 9
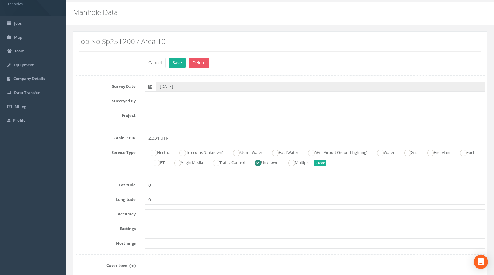
scroll to position [30, 0]
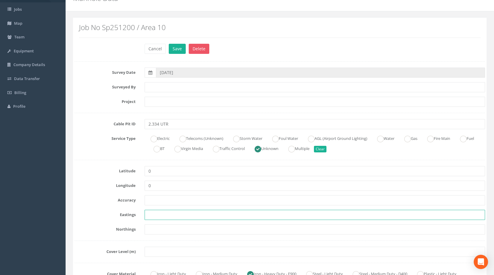
click at [177, 217] on input "text" at bounding box center [314, 215] width 340 height 10
paste input "428092.9400"
type input "428092.9400"
click at [184, 233] on input "text" at bounding box center [314, 230] width 340 height 10
paste input "205105.8090"
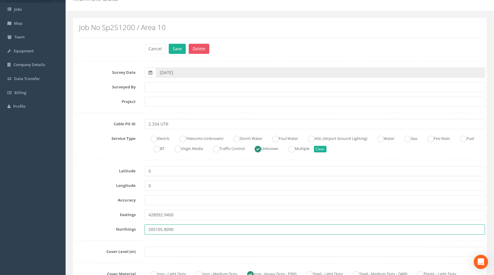
type input "205105.8090"
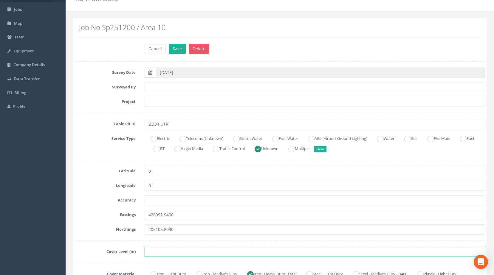
click at [210, 248] on input "text" at bounding box center [314, 252] width 340 height 10
paste input "81.9220"
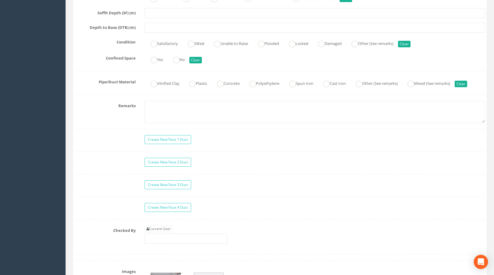
scroll to position [596, 0]
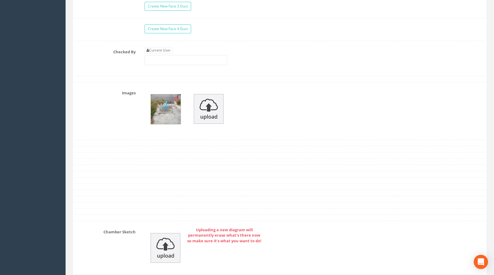
type input "81.9220"
click at [165, 118] on img at bounding box center [166, 109] width 30 height 30
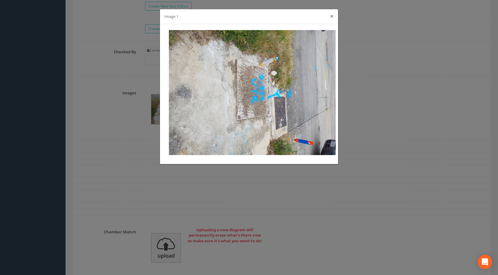
click at [331, 15] on button "×" at bounding box center [332, 16] width 4 height 6
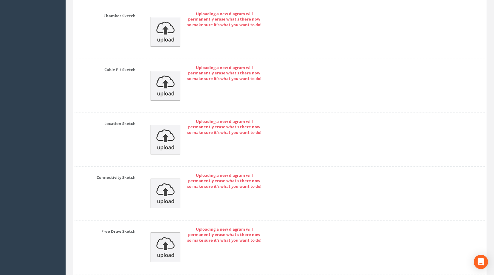
scroll to position [867, 0]
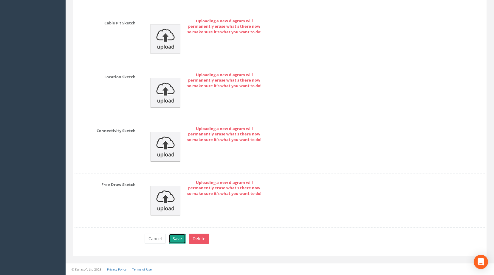
click at [172, 240] on button "Save" at bounding box center [177, 239] width 17 height 10
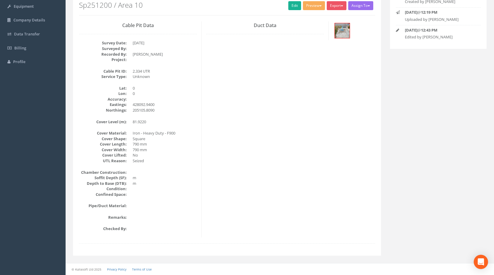
scroll to position [0, 0]
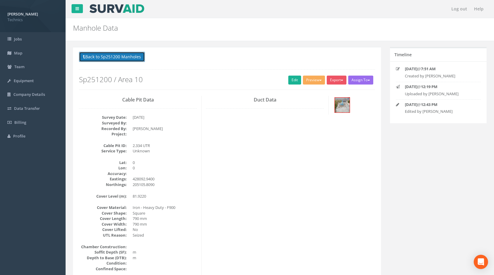
click at [114, 54] on button "Back to Sp251200 Manholes" at bounding box center [112, 57] width 66 height 10
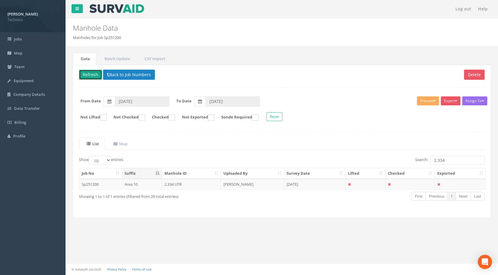
click at [91, 74] on button "Refresh" at bounding box center [90, 75] width 23 height 10
click at [124, 73] on button "Back to Job Numbers" at bounding box center [129, 75] width 52 height 10
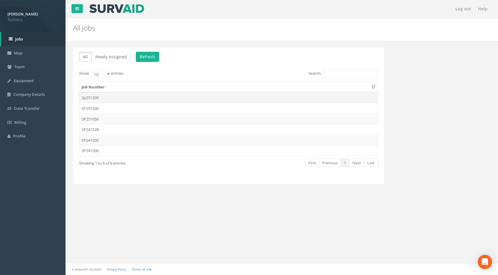
click at [115, 98] on td "Sp251200" at bounding box center [228, 97] width 298 height 11
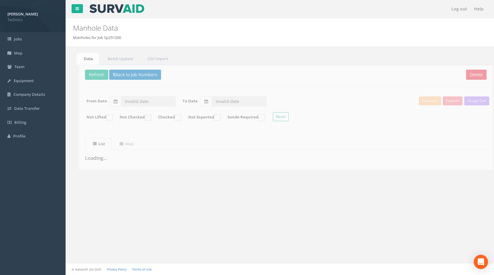
type input "[DATE]"
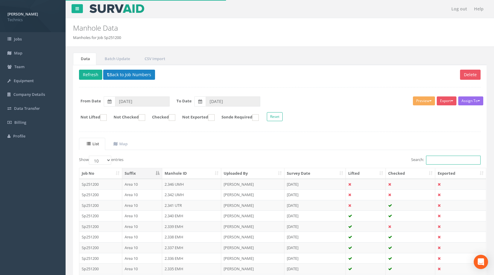
click at [450, 161] on input "Search:" at bounding box center [453, 160] width 55 height 9
drag, startPoint x: 450, startPoint y: 161, endPoint x: 447, endPoint y: 168, distance: 7.7
drag, startPoint x: 447, startPoint y: 168, endPoint x: 356, endPoint y: 141, distance: 95.3
click at [356, 141] on ul "List Map" at bounding box center [279, 144] width 401 height 12
click at [439, 158] on input "Search:" at bounding box center [453, 160] width 55 height 9
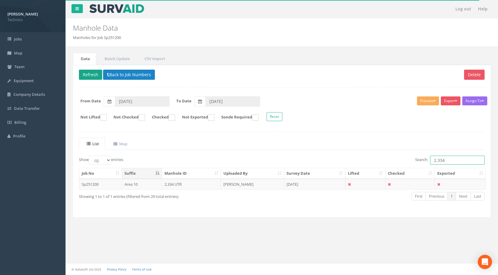
type input "2.334"
click at [91, 72] on button "Refresh" at bounding box center [90, 75] width 23 height 10
click at [308, 182] on td "[DATE]" at bounding box center [314, 184] width 61 height 11
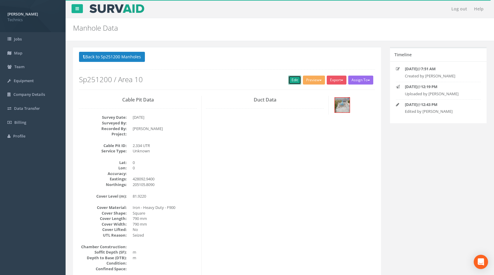
click at [295, 79] on link "Edit" at bounding box center [294, 80] width 13 height 9
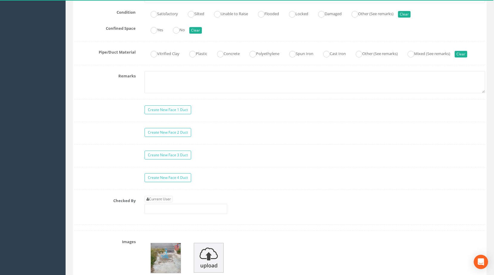
scroll to position [477, 0]
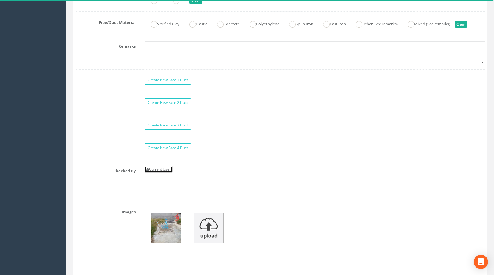
click at [148, 171] on icon at bounding box center [147, 170] width 3 height 4
type input "[PERSON_NAME]"
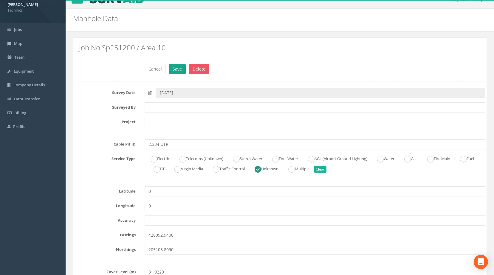
scroll to position [0, 0]
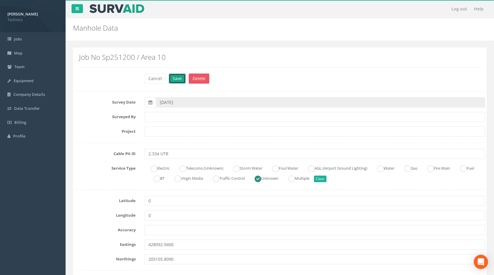
click at [178, 80] on button "Save" at bounding box center [177, 79] width 17 height 10
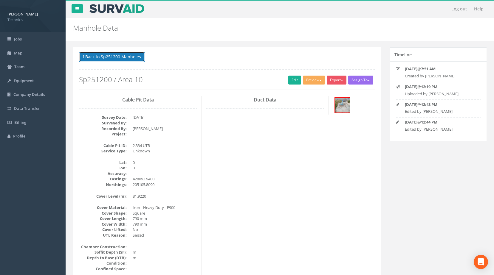
click at [127, 55] on button "Back to Sp251200 Manholes" at bounding box center [112, 57] width 66 height 10
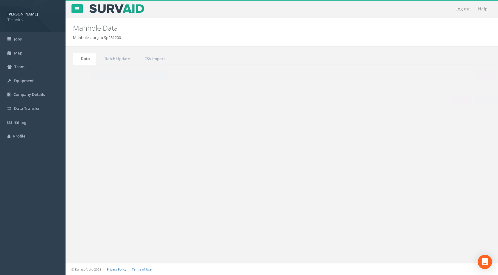
click at [90, 73] on button "Refresh" at bounding box center [90, 75] width 23 height 10
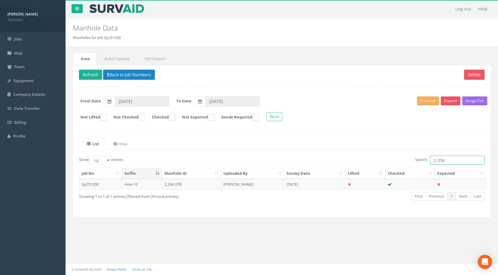
drag, startPoint x: 452, startPoint y: 159, endPoint x: 403, endPoint y: 171, distance: 50.2
click at [403, 171] on div "Show 10 25 50 100 entries Search: 2.334 Job No Suffix Manhole ID Uploaded By Su…" at bounding box center [282, 184] width 406 height 56
type input "1.440"
drag, startPoint x: 403, startPoint y: 171, endPoint x: 393, endPoint y: 172, distance: 10.2
click at [393, 172] on th "Checked" at bounding box center [409, 173] width 49 height 11
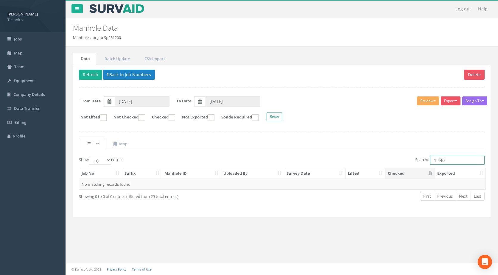
drag, startPoint x: 447, startPoint y: 161, endPoint x: 417, endPoint y: 167, distance: 31.0
click at [417, 167] on div "Show 10 25 50 100 entries Search: 1.440 Job No Suffix Manhole ID Uploaded By Su…" at bounding box center [282, 184] width 406 height 56
click at [136, 77] on button "Back to Job Numbers" at bounding box center [129, 75] width 52 height 10
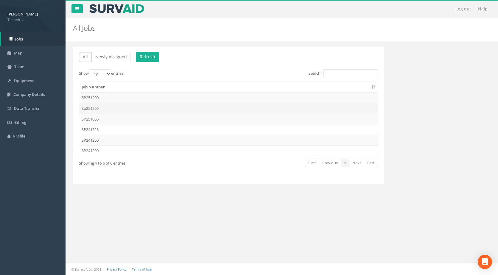
click at [120, 109] on td "Sp251200" at bounding box center [228, 108] width 298 height 11
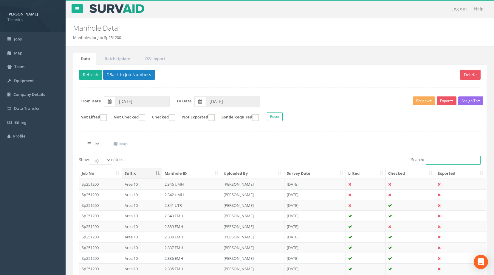
click at [445, 160] on input "Search:" at bounding box center [453, 160] width 55 height 9
paste input "1.440"
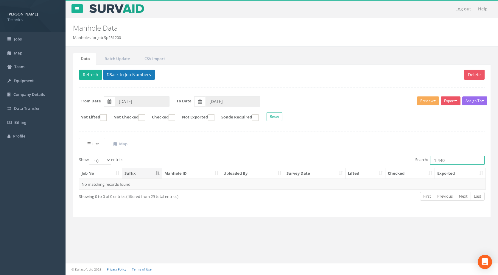
type input "1.440"
click at [143, 76] on button "Back to Job Numbers" at bounding box center [129, 75] width 52 height 10
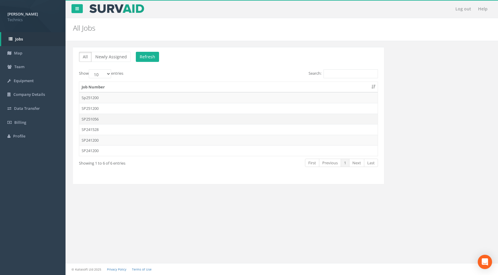
click at [113, 119] on td "SP251056" at bounding box center [228, 119] width 298 height 11
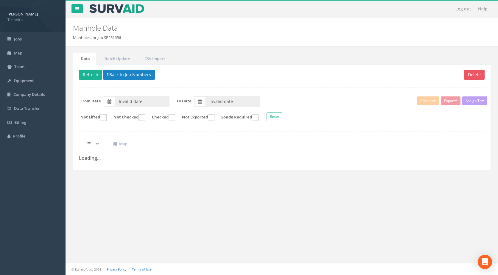
type input "[DATE]"
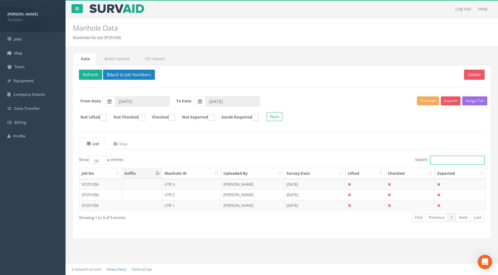
click at [442, 158] on input "Search:" at bounding box center [457, 160] width 55 height 9
paste input "1.440"
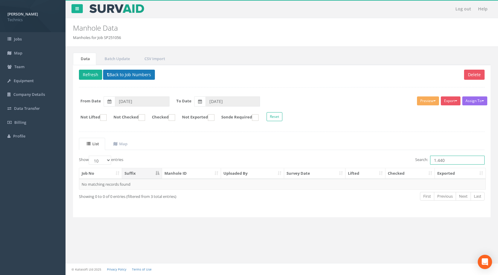
type input "1.440"
click at [118, 73] on button "Back to Job Numbers" at bounding box center [129, 75] width 52 height 10
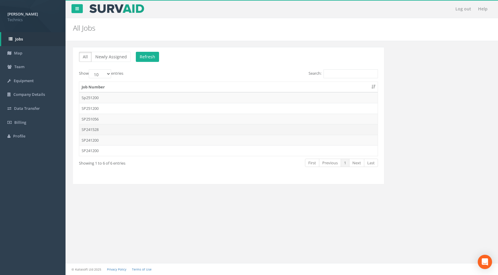
click at [102, 130] on td "SP241528" at bounding box center [228, 129] width 298 height 11
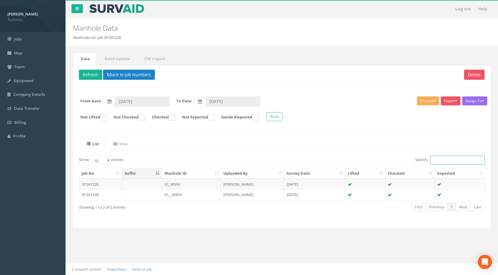
click at [447, 162] on input "Search:" at bounding box center [457, 160] width 55 height 9
paste input "1.440"
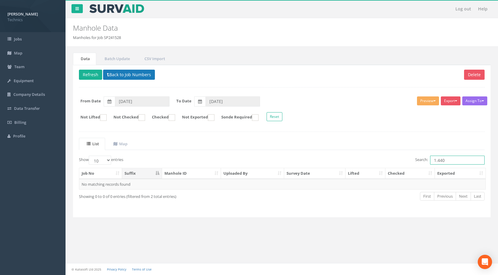
type input "1.440"
click at [119, 73] on button "Back to Job Numbers" at bounding box center [129, 75] width 52 height 10
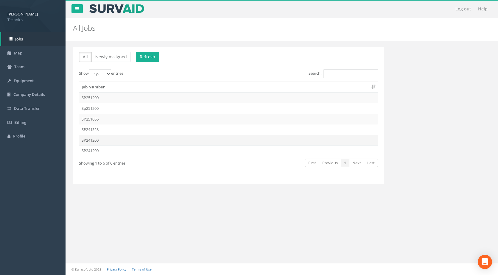
click at [102, 139] on td "SP241200" at bounding box center [228, 140] width 298 height 11
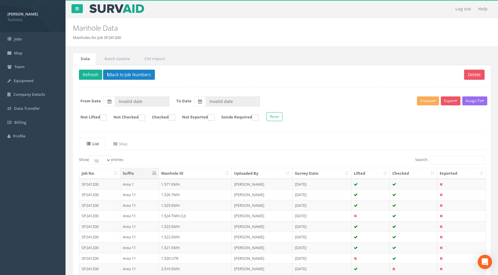
type input "[DATE]"
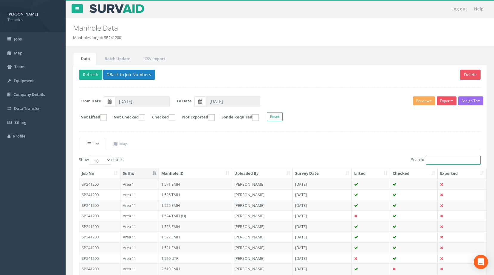
click at [437, 162] on input "Search:" at bounding box center [453, 160] width 55 height 9
paste input "1.440"
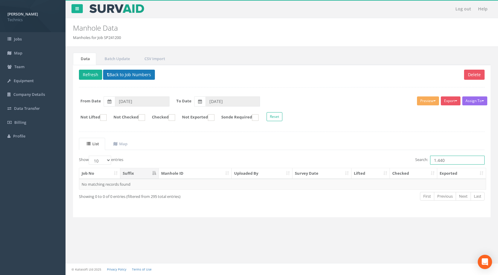
type input "1.440"
click at [126, 76] on button "Back to Job Numbers" at bounding box center [129, 75] width 52 height 10
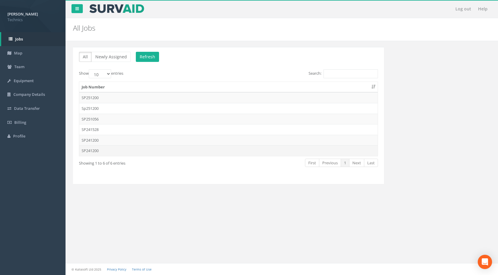
click at [108, 152] on td "SP241200" at bounding box center [228, 150] width 298 height 11
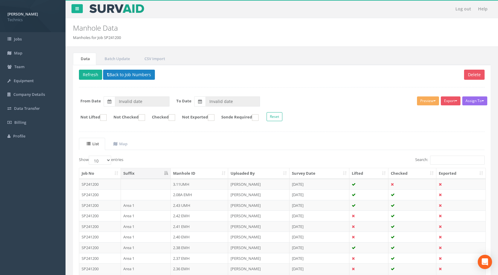
type input "[DATE]"
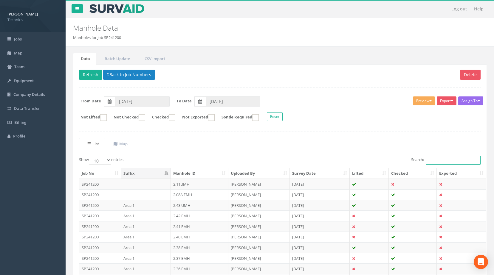
click at [455, 161] on input "Search:" at bounding box center [453, 160] width 55 height 9
paste input "1.440"
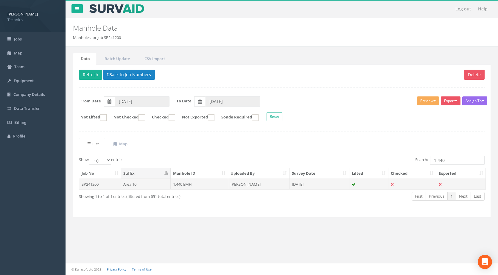
click at [197, 183] on td "1.440 EMH" at bounding box center [200, 184] width 58 height 11
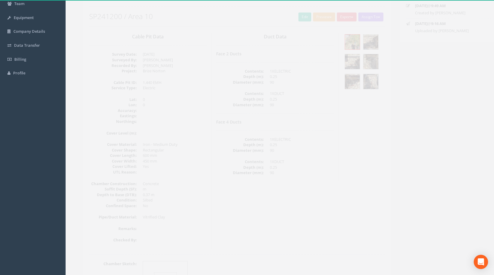
scroll to position [30, 0]
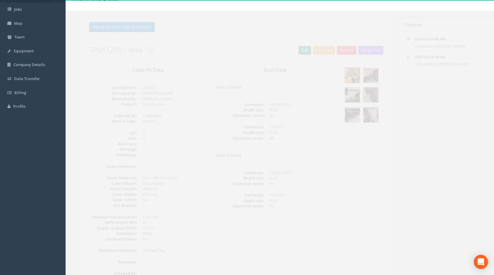
click at [288, 53] on link "Edit" at bounding box center [294, 50] width 13 height 9
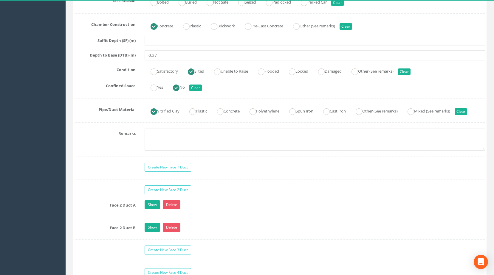
scroll to position [447, 0]
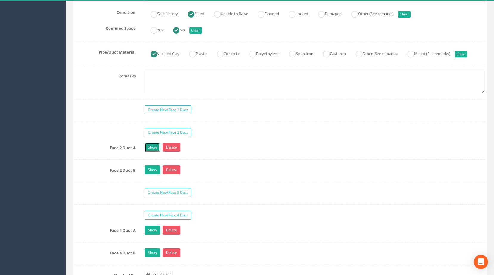
click at [152, 152] on link "Show" at bounding box center [151, 147] width 15 height 9
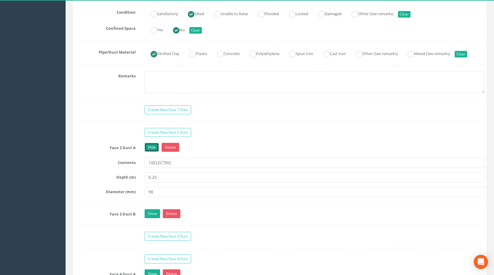
scroll to position [566, 0]
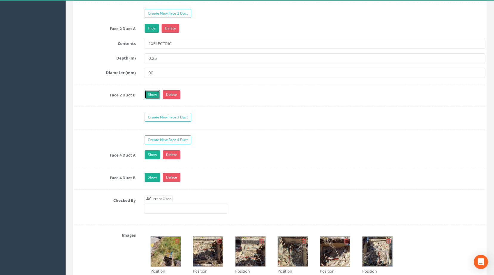
click at [155, 99] on link "Show" at bounding box center [151, 94] width 15 height 9
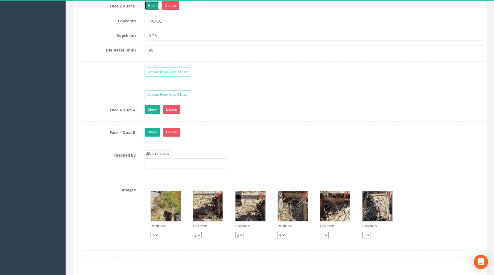
scroll to position [655, 0]
click at [151, 136] on link "Show" at bounding box center [151, 131] width 15 height 9
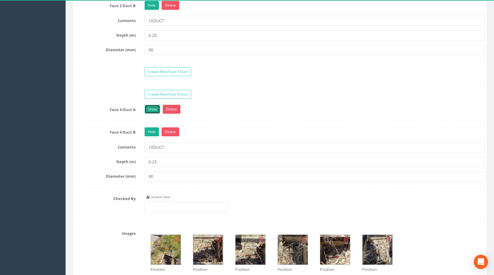
click at [153, 114] on link "Show" at bounding box center [151, 109] width 15 height 9
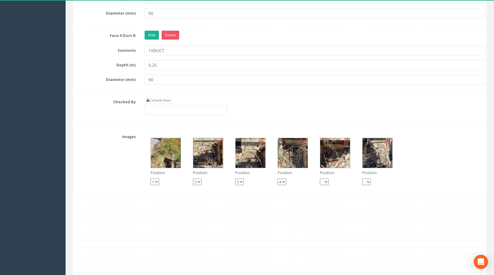
scroll to position [775, 0]
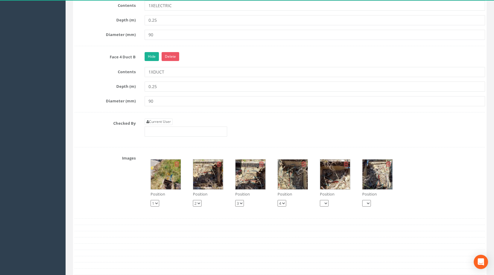
click at [172, 183] on img at bounding box center [166, 175] width 30 height 30
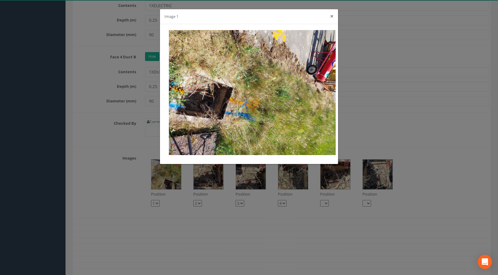
click at [332, 15] on button "×" at bounding box center [332, 16] width 4 height 6
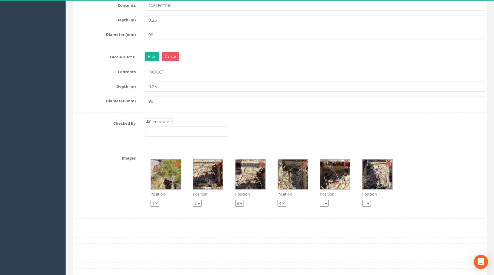
click at [209, 184] on img at bounding box center [208, 175] width 30 height 30
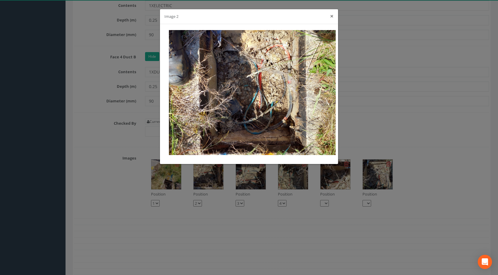
click at [330, 15] on button "×" at bounding box center [332, 16] width 4 height 6
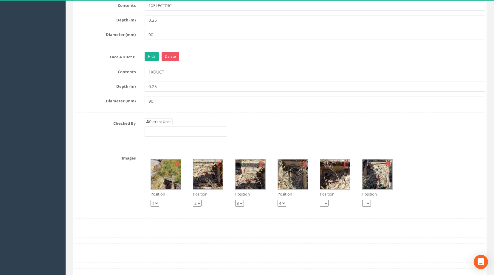
click at [245, 188] on img at bounding box center [250, 175] width 30 height 30
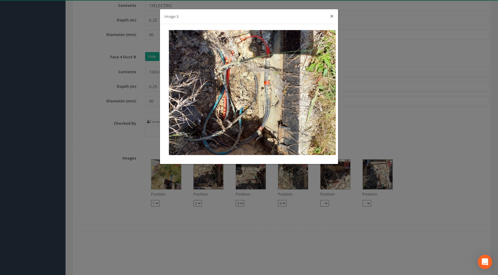
click at [330, 16] on button "×" at bounding box center [332, 16] width 4 height 6
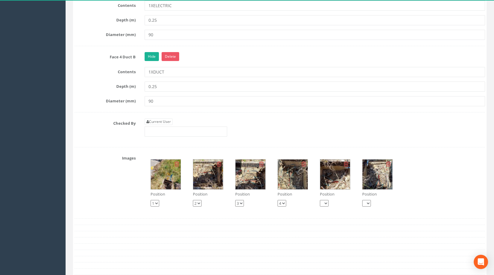
click at [283, 186] on img at bounding box center [293, 175] width 30 height 30
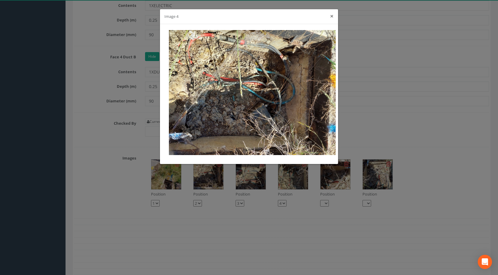
click at [332, 18] on button "×" at bounding box center [332, 16] width 4 height 6
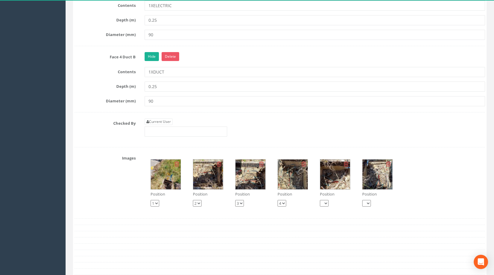
click at [326, 185] on img at bounding box center [335, 175] width 30 height 30
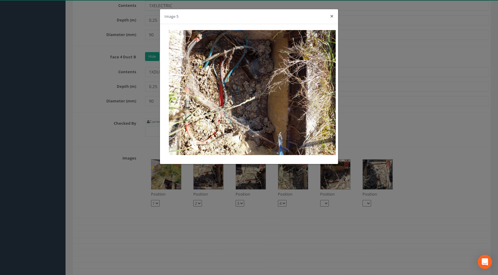
click at [331, 15] on button "×" at bounding box center [332, 16] width 4 height 6
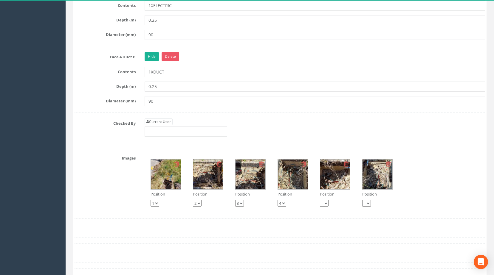
click at [378, 183] on img at bounding box center [377, 175] width 30 height 30
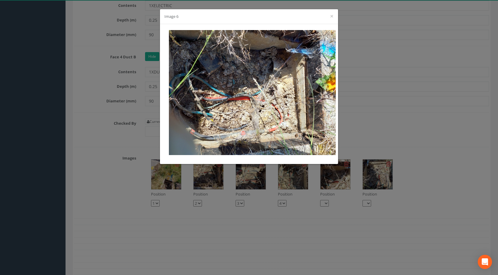
click at [335, 15] on div "Image 6 ×" at bounding box center [249, 16] width 178 height 15
click at [332, 15] on button "×" at bounding box center [332, 16] width 4 height 6
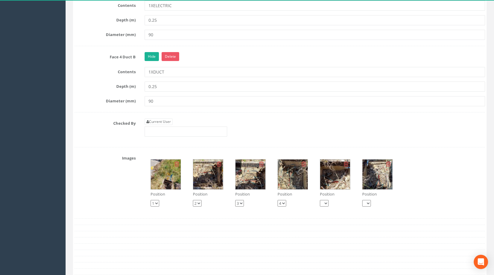
click at [164, 186] on img at bounding box center [166, 175] width 30 height 30
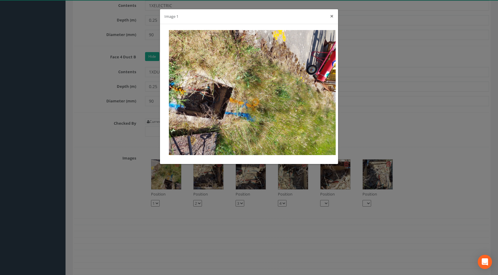
click at [332, 16] on button "×" at bounding box center [332, 16] width 4 height 6
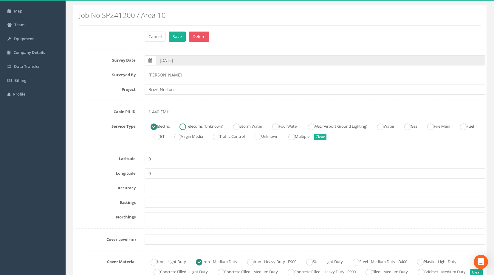
scroll to position [0, 0]
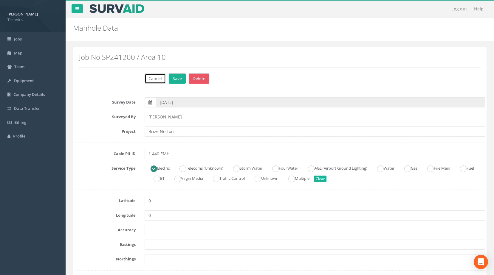
click at [148, 78] on button "Cancel" at bounding box center [154, 79] width 21 height 10
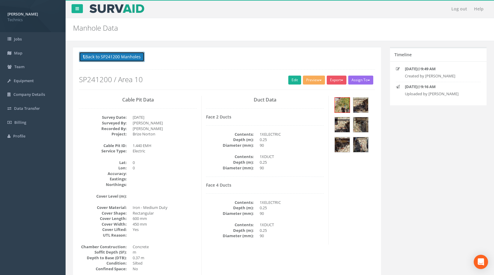
click at [108, 54] on button "Back to SP241200 Manholes" at bounding box center [112, 57] width 66 height 10
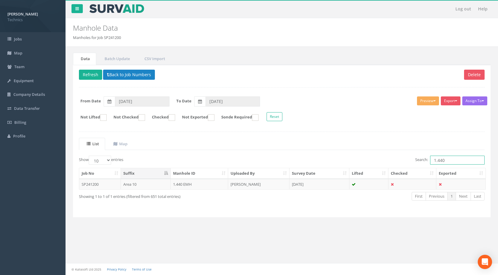
drag, startPoint x: 410, startPoint y: 152, endPoint x: 403, endPoint y: 152, distance: 7.2
click at [403, 152] on div "List Map Show 10 25 50 100 entries Search: 1.440 Job No Suffix Manhole ID Uploa…" at bounding box center [282, 175] width 406 height 74
drag, startPoint x: 450, startPoint y: 160, endPoint x: 422, endPoint y: 161, distance: 27.5
click at [419, 161] on label "Search: 2.339" at bounding box center [449, 160] width 69 height 9
type input "2.339"
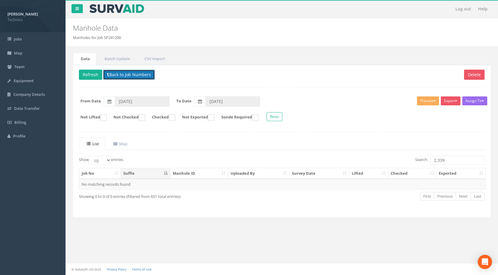
click at [125, 72] on button "Back to Job Numbers" at bounding box center [129, 75] width 52 height 10
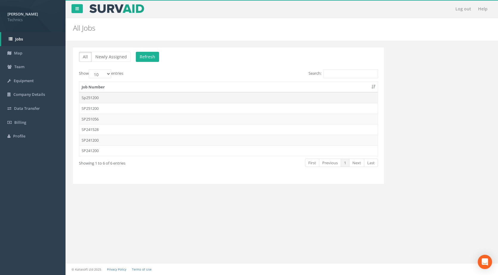
click at [122, 93] on td "Sp251200" at bounding box center [228, 97] width 298 height 11
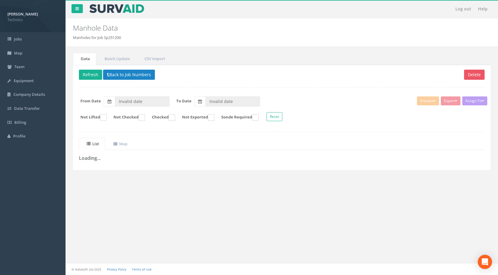
type input "[DATE]"
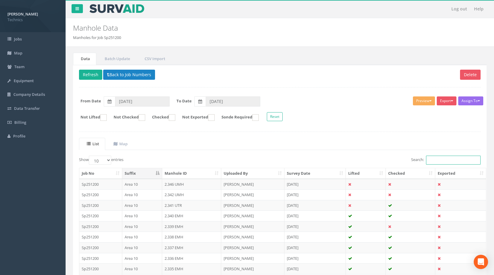
click at [441, 162] on input "Search:" at bounding box center [453, 160] width 55 height 9
paste input "2.339"
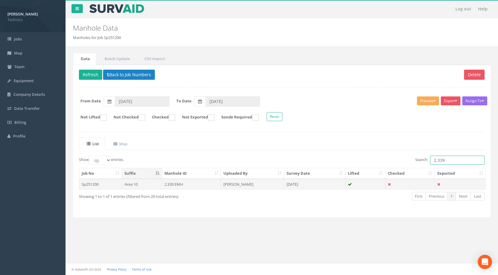
type input "2.339"
click at [262, 184] on td "[PERSON_NAME]" at bounding box center [252, 184] width 63 height 11
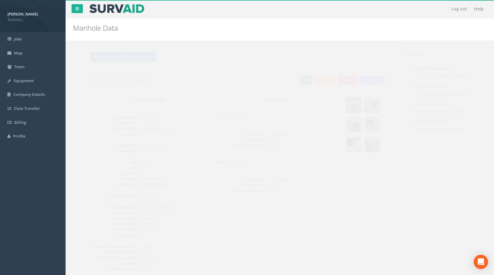
click at [290, 81] on link "Edit" at bounding box center [294, 80] width 13 height 9
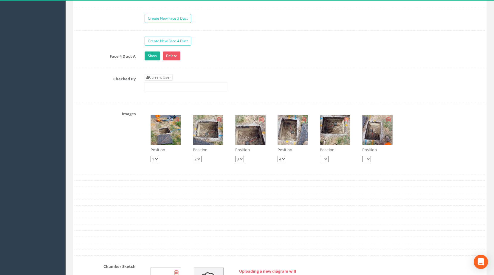
scroll to position [596, 0]
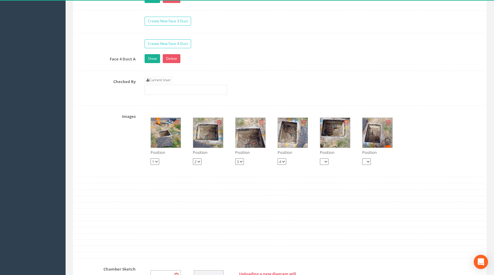
click at [294, 140] on img at bounding box center [293, 133] width 30 height 30
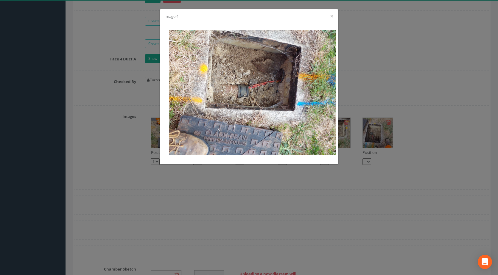
click at [118, 148] on div "Image 4 ×" at bounding box center [249, 137] width 498 height 275
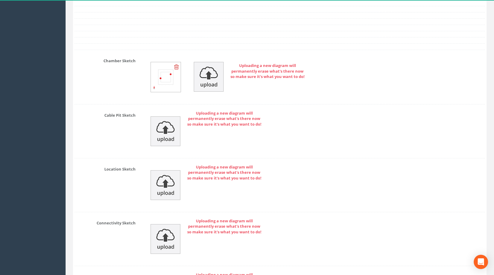
scroll to position [661, 0]
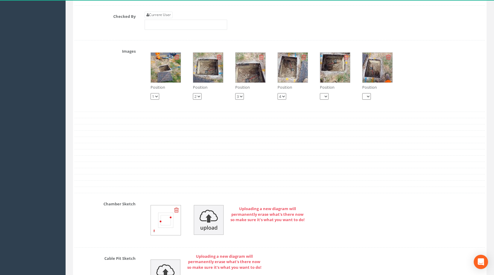
click at [214, 76] on img at bounding box center [208, 68] width 30 height 30
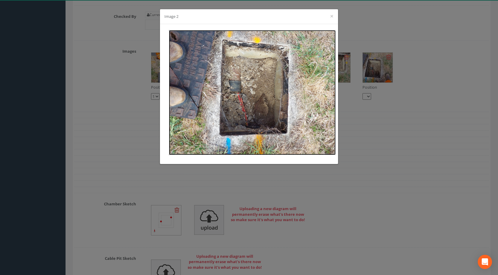
click at [303, 96] on img at bounding box center [252, 92] width 167 height 125
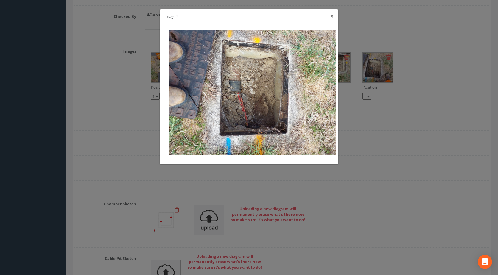
click at [332, 16] on button "×" at bounding box center [332, 16] width 4 height 6
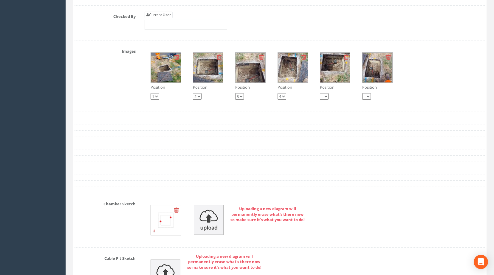
click at [290, 72] on img at bounding box center [293, 68] width 30 height 30
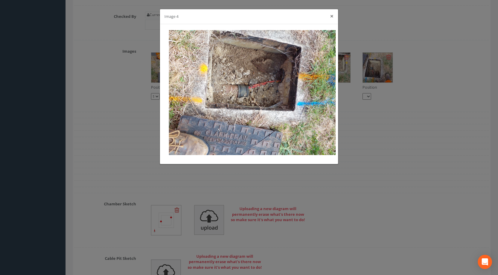
click at [331, 15] on button "×" at bounding box center [332, 16] width 4 height 6
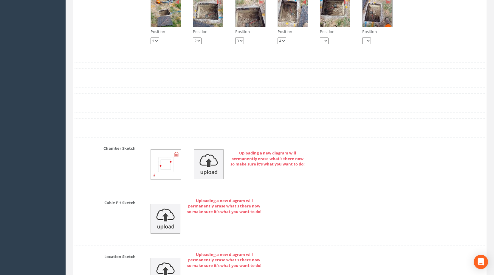
scroll to position [810, 0]
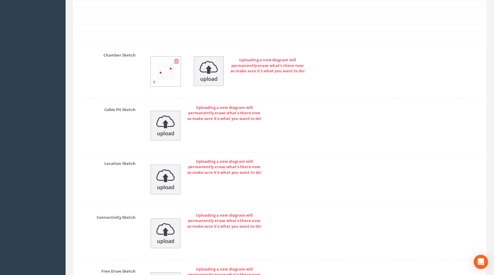
click at [177, 64] on icon at bounding box center [176, 61] width 5 height 6
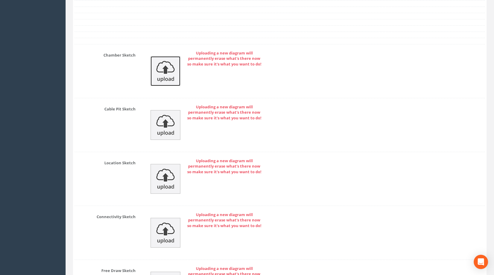
click at [166, 77] on img at bounding box center [165, 71] width 30 height 30
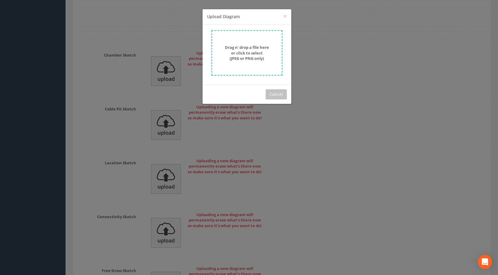
click at [248, 47] on strong "Drag n' drop a file here or click to select (JPEG or PNG only)" at bounding box center [247, 53] width 44 height 16
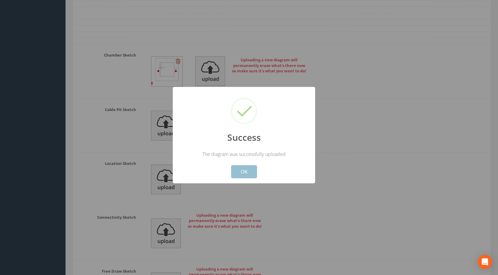
click at [246, 172] on button "OK" at bounding box center [244, 171] width 26 height 13
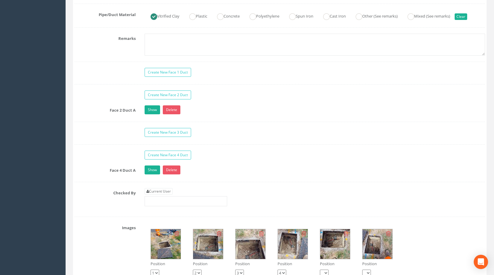
scroll to position [482, 0]
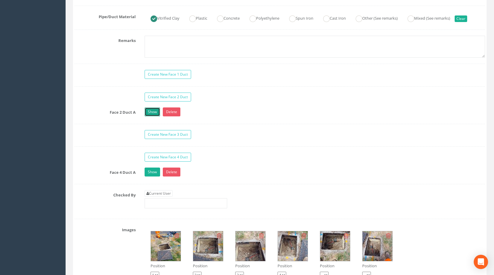
click at [149, 116] on link "Show" at bounding box center [151, 112] width 15 height 9
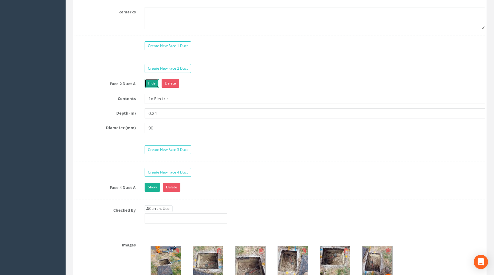
scroll to position [542, 0]
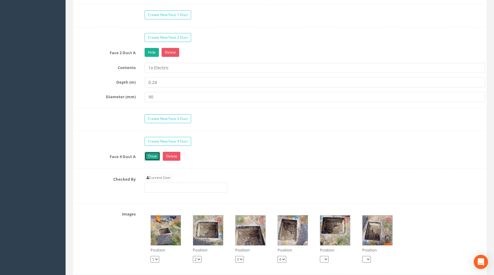
click at [154, 161] on link "Show" at bounding box center [151, 156] width 15 height 9
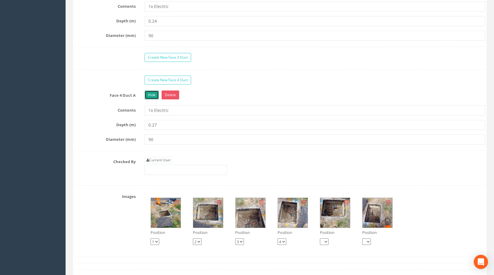
scroll to position [601, 0]
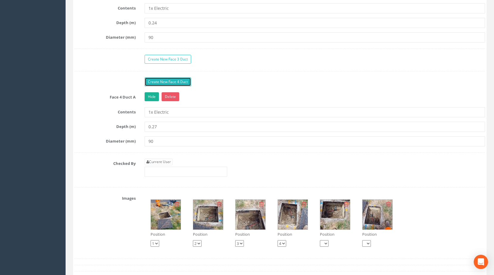
click at [162, 86] on link "Create New Face 4 Duct" at bounding box center [167, 81] width 46 height 9
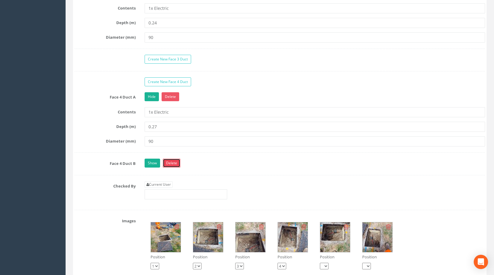
click at [169, 168] on link "Delete" at bounding box center [172, 163] width 18 height 9
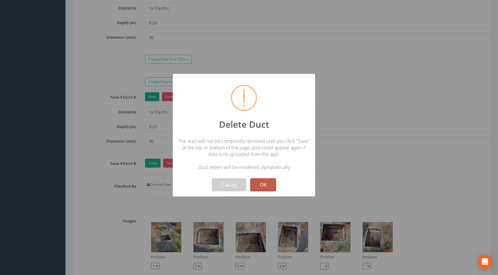
click at [262, 182] on button "OK" at bounding box center [263, 184] width 26 height 13
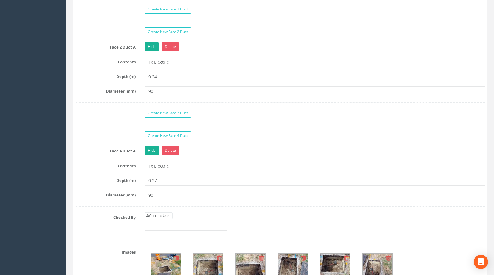
scroll to position [542, 0]
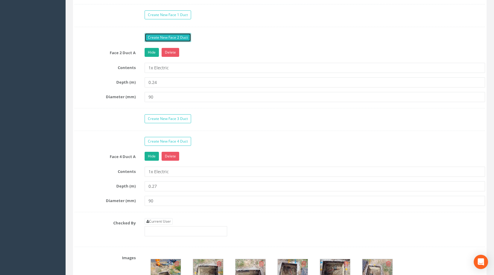
click at [161, 42] on link "Create New Face 2 Duct" at bounding box center [167, 37] width 46 height 9
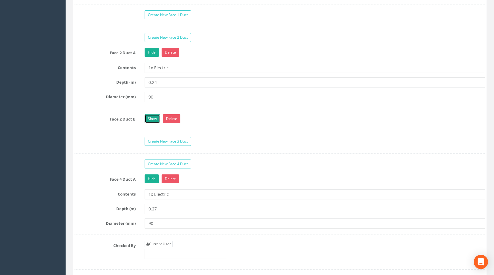
click at [148, 123] on link "Show" at bounding box center [151, 118] width 15 height 9
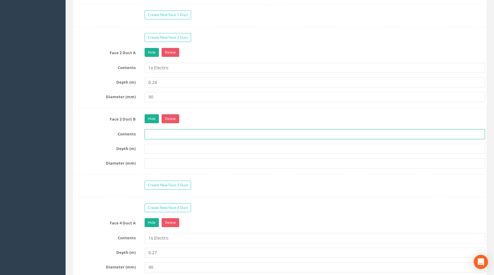
click at [158, 139] on input "text" at bounding box center [314, 134] width 340 height 10
type input "1x Duct"
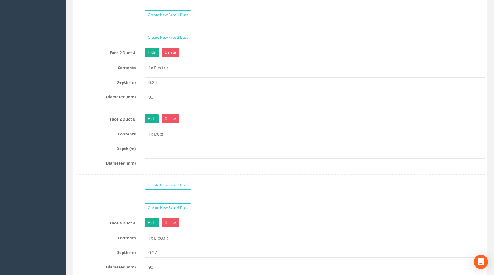
click at [158, 154] on input "text" at bounding box center [314, 149] width 340 height 10
type input "0.24"
click at [160, 169] on input "text" at bounding box center [314, 163] width 340 height 10
type input "90"
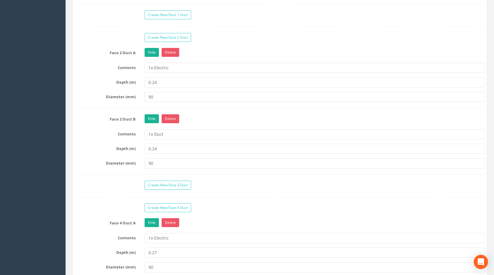
click at [79, 134] on div "Face 2 Duct B Hide Delete Contents 1x Duct Depth (m) 0.24 Diameter (mm) 90" at bounding box center [279, 144] width 410 height 60
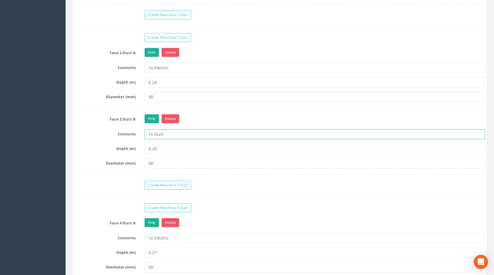
click at [166, 139] on input "1x Duct" at bounding box center [314, 134] width 340 height 10
drag, startPoint x: 167, startPoint y: 141, endPoint x: 118, endPoint y: 142, distance: 49.5
click at [118, 139] on div "Contents 1x Duct" at bounding box center [279, 134] width 419 height 10
type input "1x Duct"
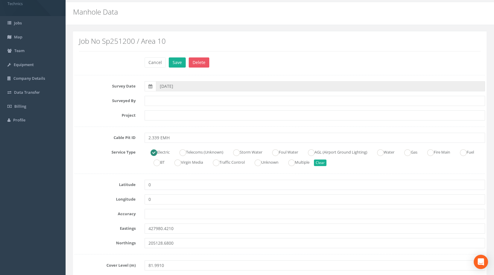
scroll to position [0, 0]
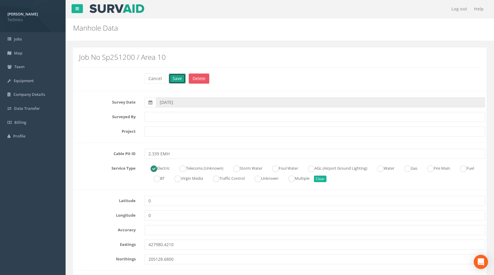
click at [178, 81] on button "Save" at bounding box center [177, 79] width 17 height 10
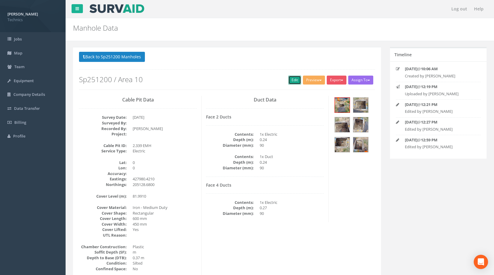
click at [290, 80] on link "Edit" at bounding box center [294, 80] width 13 height 9
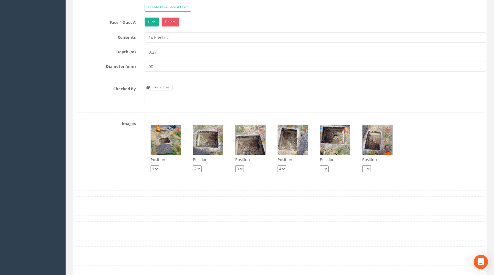
scroll to position [745, 0]
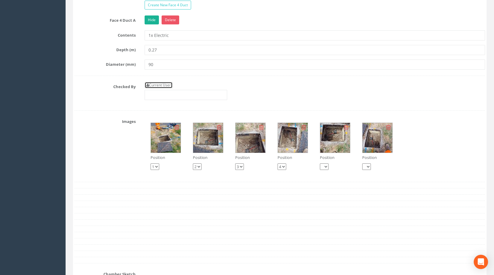
click at [157, 88] on link "Current User" at bounding box center [158, 85] width 28 height 7
type input "[PERSON_NAME]"
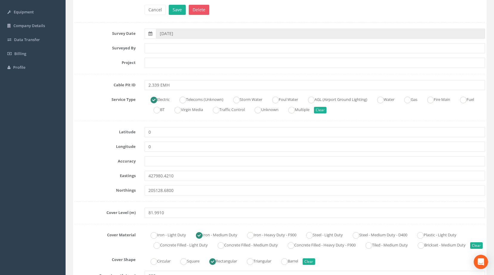
scroll to position [0, 0]
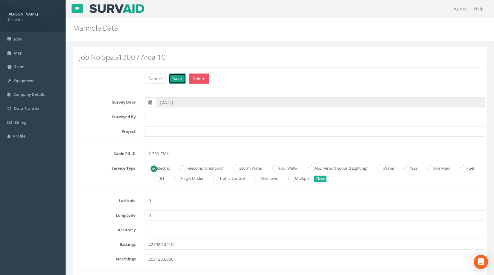
click at [172, 75] on button "Save" at bounding box center [177, 79] width 17 height 10
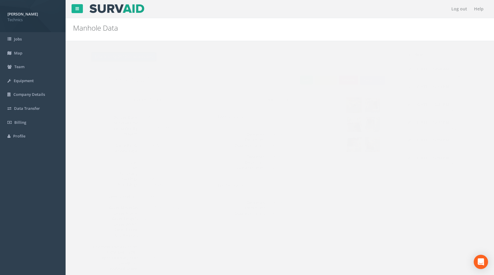
click at [99, 55] on button "Back to Sp251200 Manholes" at bounding box center [112, 57] width 66 height 10
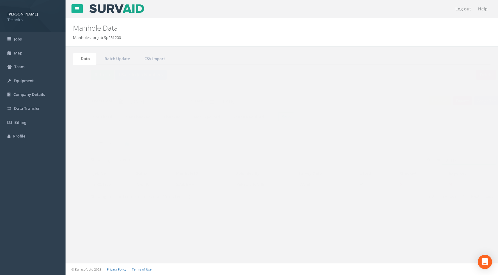
click at [447, 162] on input "2.339" at bounding box center [457, 160] width 55 height 9
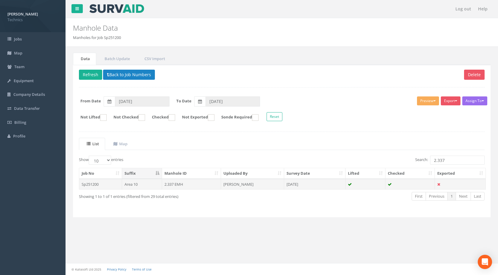
click at [314, 185] on td "[DATE]" at bounding box center [314, 184] width 61 height 11
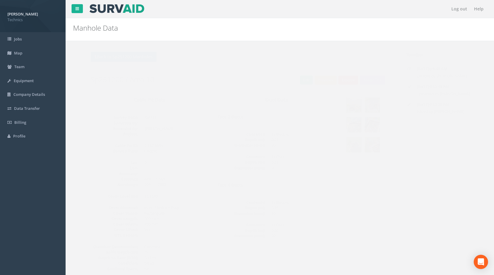
click at [344, 105] on img at bounding box center [342, 105] width 15 height 15
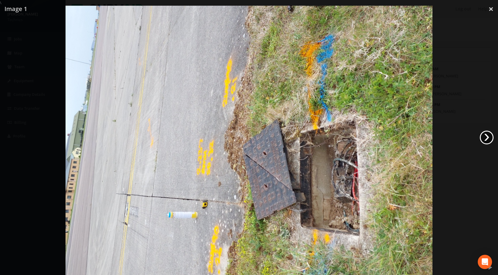
click at [489, 140] on link "›" at bounding box center [487, 138] width 14 height 14
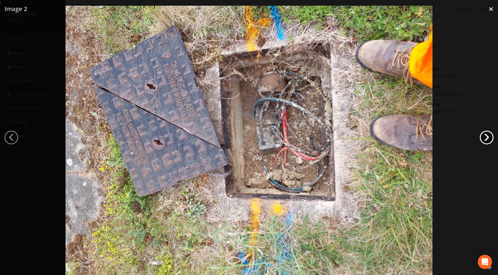
click at [489, 140] on link "›" at bounding box center [487, 138] width 14 height 14
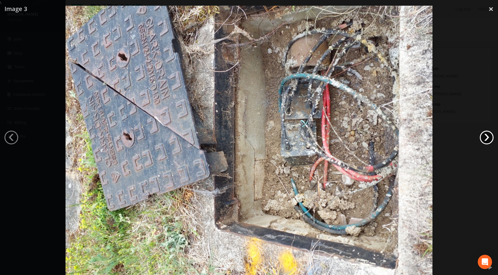
click at [489, 140] on link "›" at bounding box center [487, 138] width 14 height 14
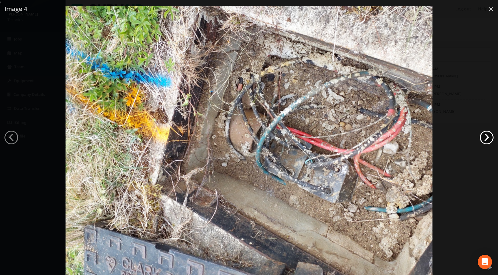
click at [489, 140] on link "›" at bounding box center [487, 138] width 14 height 14
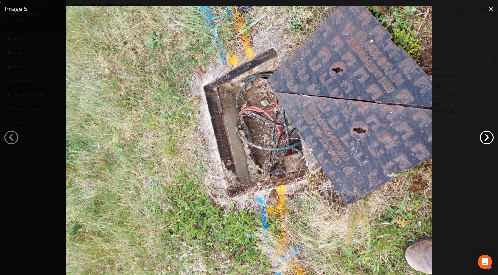
click at [489, 140] on link "›" at bounding box center [487, 138] width 14 height 14
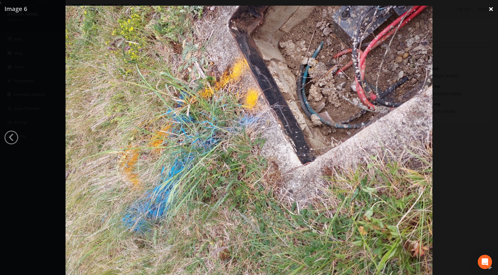
click at [490, 8] on link "×" at bounding box center [491, 9] width 14 height 18
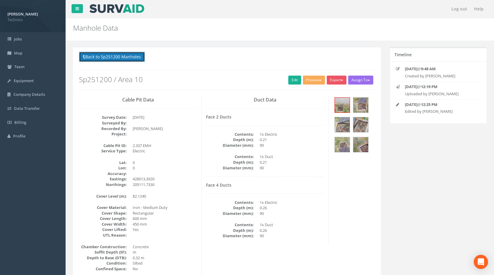
click at [120, 58] on button "Back to Sp251200 Manholes" at bounding box center [112, 57] width 66 height 10
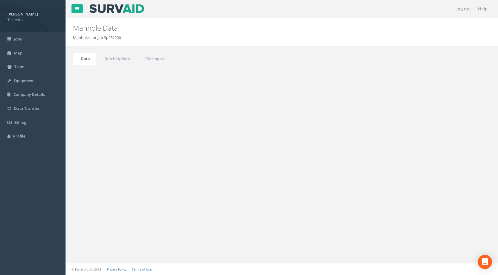
drag, startPoint x: 446, startPoint y: 162, endPoint x: 418, endPoint y: 164, distance: 28.1
click at [418, 164] on label "Search: 2.337" at bounding box center [449, 160] width 69 height 9
click at [355, 113] on form "Not Lifted Not Checked Checked Not Exported Sonde Required Reset" at bounding box center [281, 117] width 415 height 10
drag, startPoint x: 448, startPoint y: 160, endPoint x: 361, endPoint y: 153, distance: 87.2
click at [361, 153] on div "List Map Show 10 25 50 100 entries Search: 2.337 Job No Suffix Manhole ID Uploa…" at bounding box center [282, 175] width 406 height 74
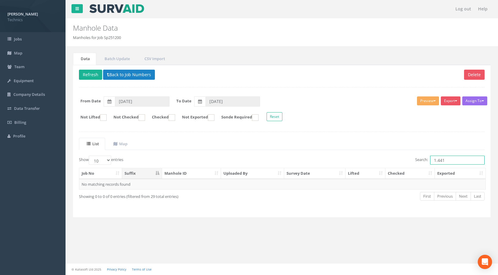
drag, startPoint x: 449, startPoint y: 162, endPoint x: 364, endPoint y: 167, distance: 85.3
click at [364, 167] on div "Show 10 25 50 100 entries Search: 1.441 Job No Suffix Manhole ID Uploaded By Su…" at bounding box center [282, 184] width 406 height 56
type input "1.441"
click at [113, 75] on button "Back to Job Numbers" at bounding box center [129, 75] width 52 height 10
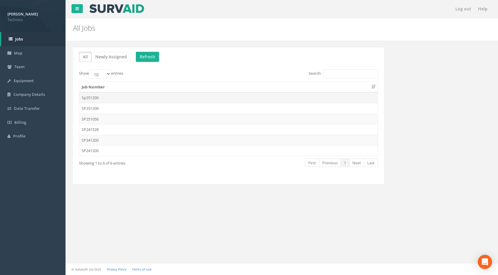
click at [118, 99] on td "Sp251200" at bounding box center [228, 97] width 298 height 11
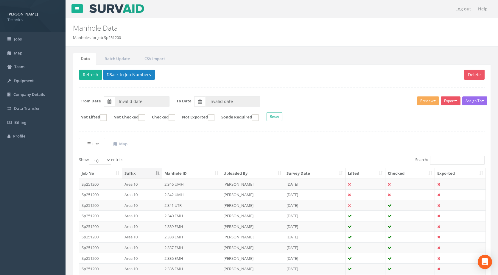
type input "[DATE]"
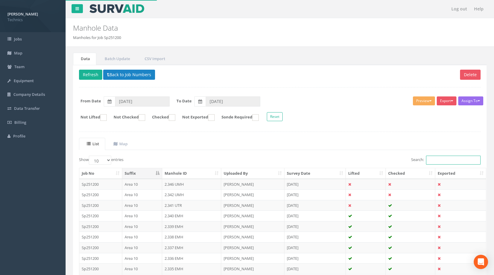
click at [437, 162] on input "Search:" at bounding box center [453, 160] width 55 height 9
paste input "1.441"
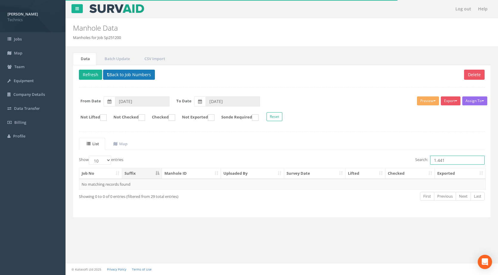
type input "1.441"
click at [123, 70] on button "Back to Job Numbers" at bounding box center [129, 75] width 52 height 10
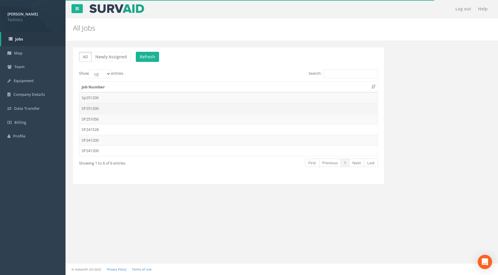
click at [147, 106] on td "SP251200" at bounding box center [228, 108] width 298 height 11
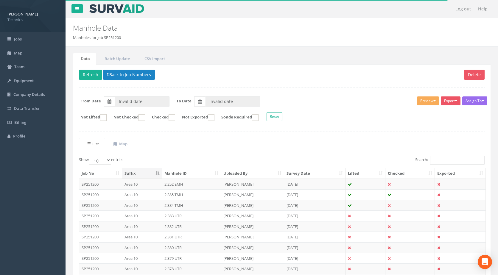
type input "[DATE]"
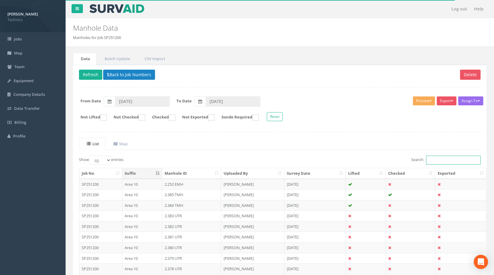
click at [452, 159] on input "Search:" at bounding box center [453, 160] width 55 height 9
paste input "1.441"
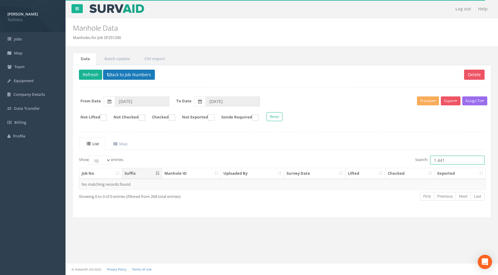
type input "1.441"
click at [117, 72] on button "Back to Job Numbers" at bounding box center [129, 75] width 52 height 10
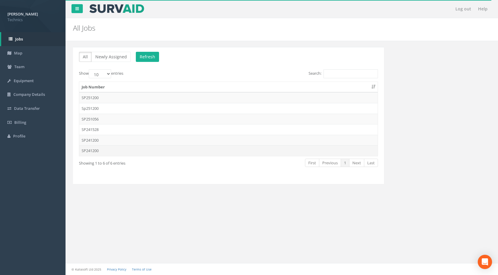
click at [105, 152] on td "SP241200" at bounding box center [228, 150] width 298 height 11
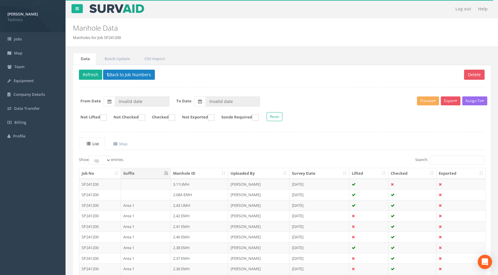
type input "[DATE]"
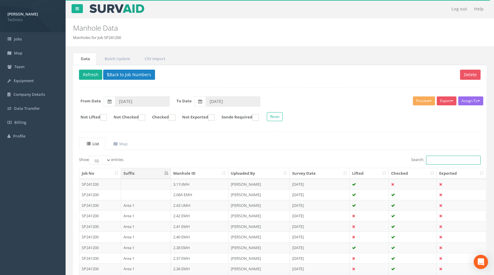
click at [452, 159] on input "Search:" at bounding box center [453, 160] width 55 height 9
paste input "1.441"
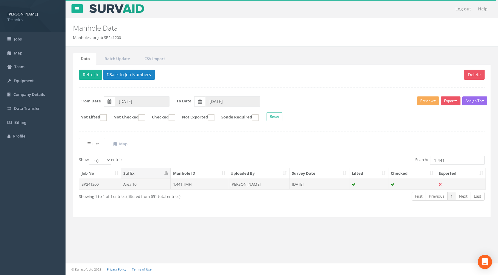
click at [307, 186] on td "[DATE]" at bounding box center [320, 184] width 60 height 11
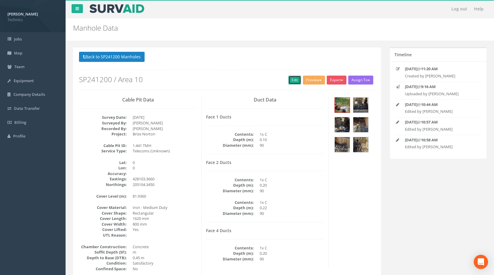
click at [294, 80] on link "Edit" at bounding box center [294, 80] width 13 height 9
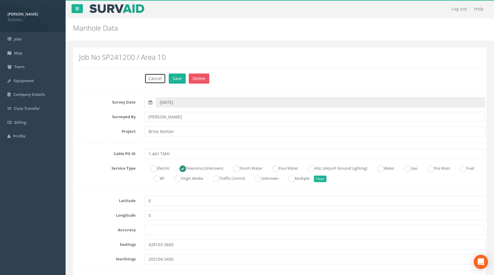
click at [153, 74] on button "Cancel" at bounding box center [154, 79] width 21 height 10
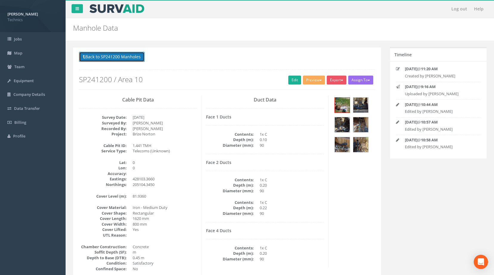
click at [122, 55] on button "Back to SP241200 Manholes" at bounding box center [112, 57] width 66 height 10
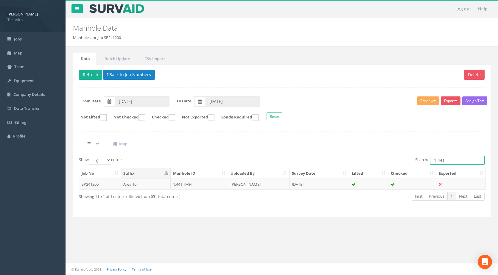
click at [452, 161] on input "1.441" at bounding box center [457, 160] width 55 height 9
type input "1.440"
click at [187, 187] on td "1.440 EMH" at bounding box center [200, 184] width 58 height 11
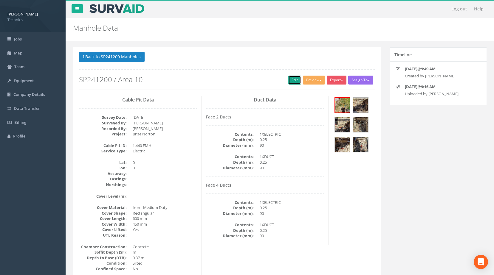
click at [288, 83] on link "Edit" at bounding box center [294, 80] width 13 height 9
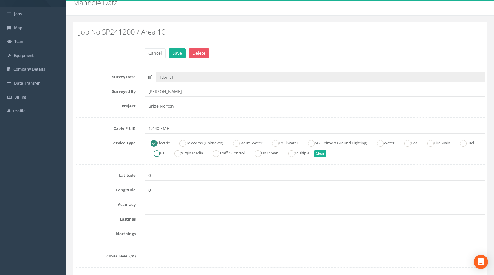
scroll to position [60, 0]
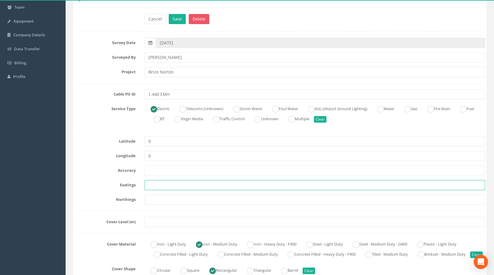
click at [157, 190] on input "text" at bounding box center [314, 185] width 340 height 10
paste input "428131.9650"
type input "428131.9650"
click at [160, 197] on input "text" at bounding box center [314, 200] width 340 height 10
paste input "205117.4760"
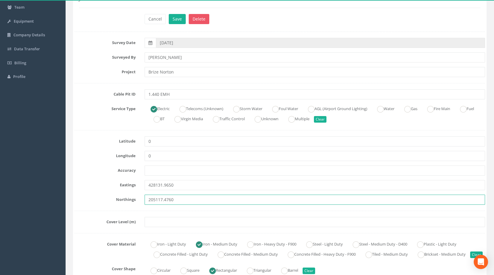
type input "205117.4760"
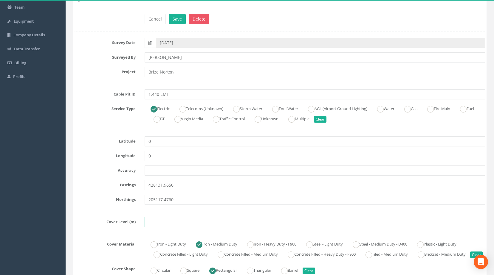
click at [163, 222] on input "text" at bounding box center [314, 222] width 340 height 10
paste input "82.0260"
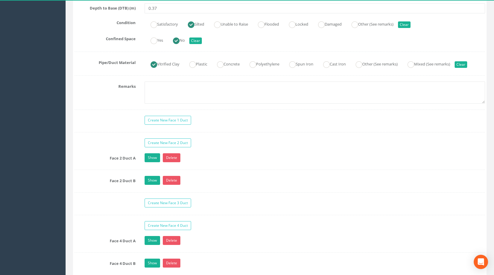
scroll to position [447, 0]
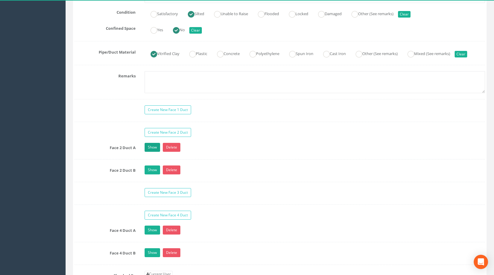
type input "82.0260"
click at [148, 152] on link "Show" at bounding box center [151, 147] width 15 height 9
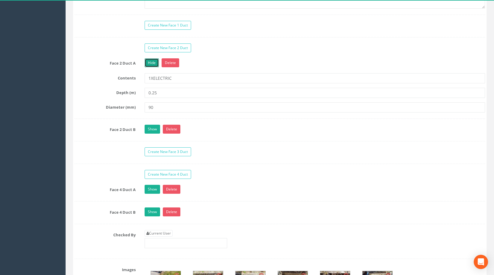
scroll to position [536, 0]
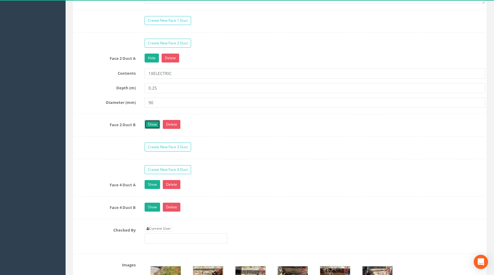
click at [158, 129] on link "Show" at bounding box center [151, 124] width 15 height 9
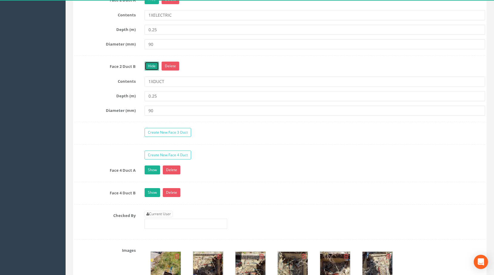
scroll to position [655, 0]
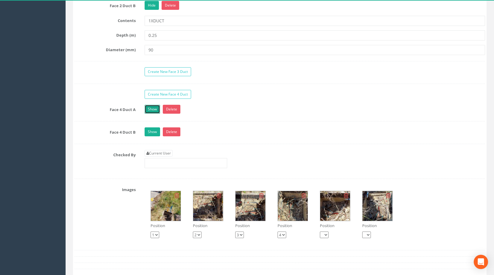
click at [154, 114] on link "Show" at bounding box center [151, 109] width 15 height 9
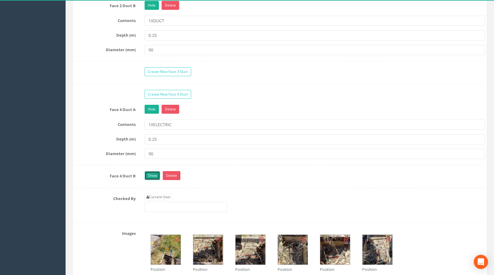
click at [153, 180] on link "Show" at bounding box center [151, 175] width 15 height 9
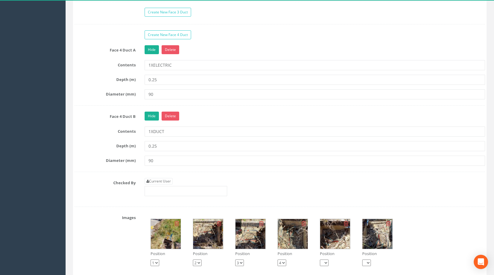
scroll to position [775, 0]
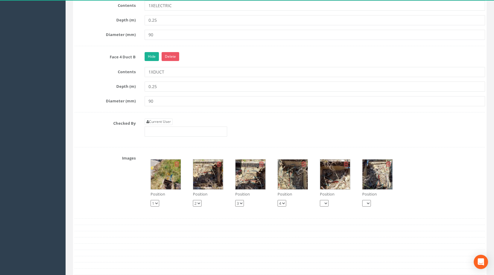
click at [287, 185] on img at bounding box center [293, 175] width 30 height 30
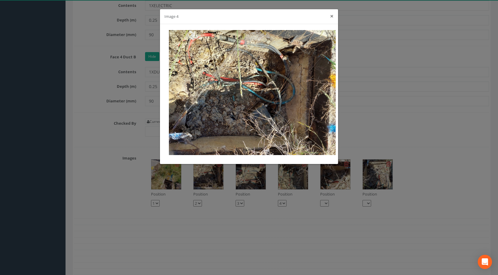
click at [332, 15] on button "×" at bounding box center [332, 16] width 4 height 6
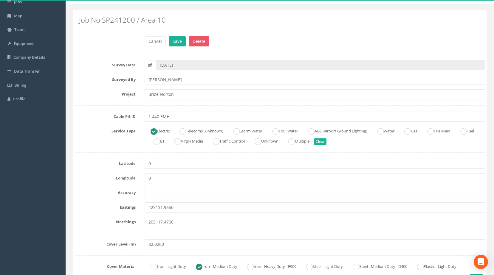
scroll to position [0, 0]
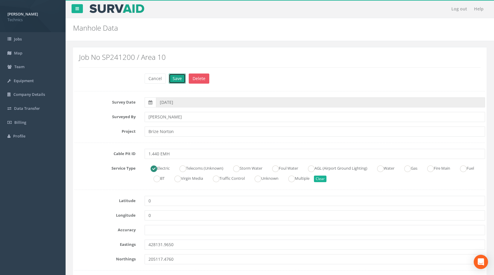
click at [175, 80] on button "Save" at bounding box center [177, 79] width 17 height 10
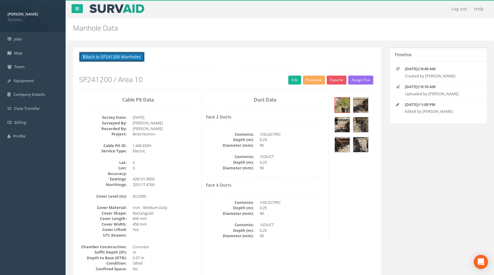
click at [100, 57] on button "Back to SP241200 Manholes" at bounding box center [112, 57] width 66 height 10
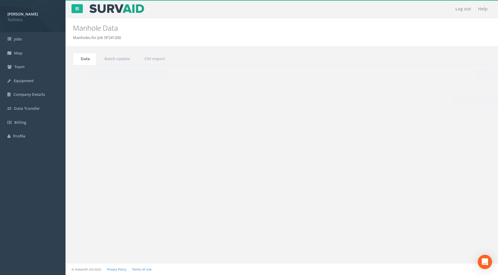
click at [94, 72] on button "Refresh" at bounding box center [90, 75] width 23 height 10
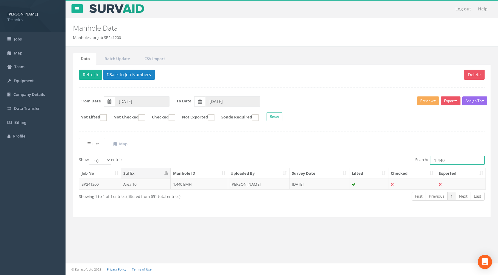
click at [446, 159] on input "1.440" at bounding box center [457, 160] width 55 height 9
type input "1.442"
click at [229, 187] on td "[PERSON_NAME]" at bounding box center [258, 184] width 61 height 11
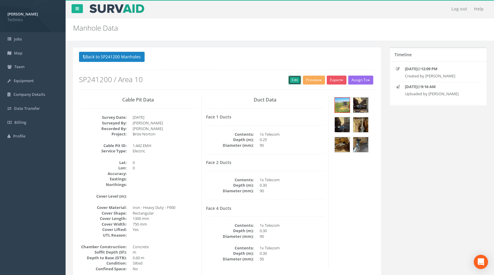
click at [289, 81] on link "Edit" at bounding box center [294, 80] width 13 height 9
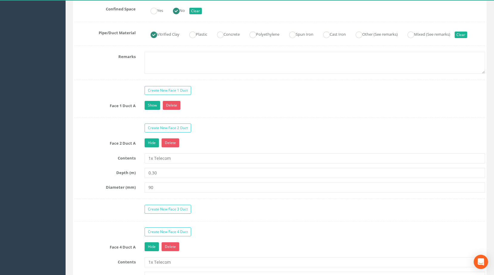
scroll to position [477, 0]
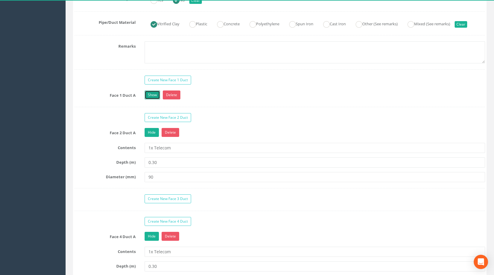
click at [156, 99] on link "Show" at bounding box center [151, 95] width 15 height 9
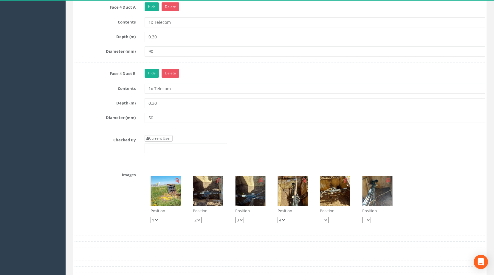
scroll to position [804, 0]
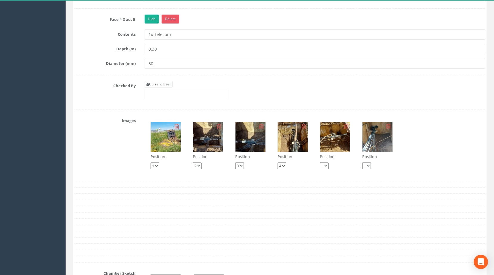
click at [181, 148] on div at bounding box center [165, 137] width 30 height 30
click at [215, 150] on img at bounding box center [208, 137] width 30 height 30
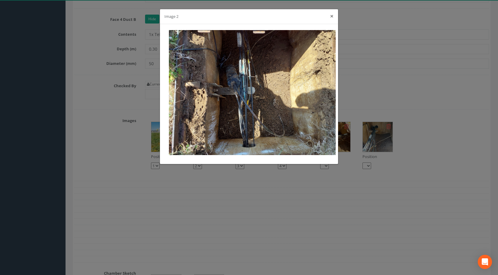
click at [332, 16] on button "×" at bounding box center [332, 16] width 4 height 6
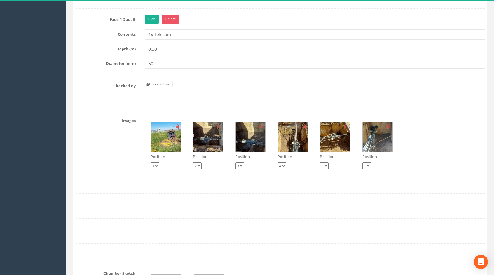
click at [291, 143] on img at bounding box center [293, 137] width 30 height 30
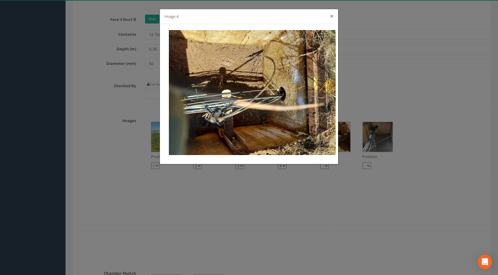
click at [333, 16] on button "×" at bounding box center [332, 16] width 4 height 6
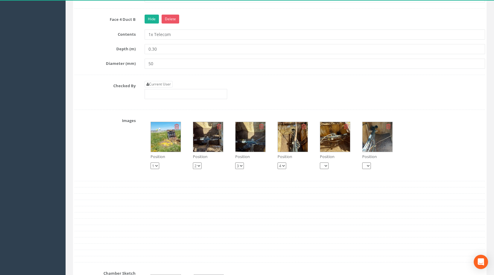
click at [328, 145] on img at bounding box center [335, 137] width 30 height 30
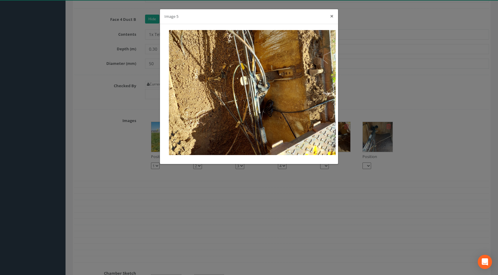
click at [331, 16] on button "×" at bounding box center [332, 16] width 4 height 6
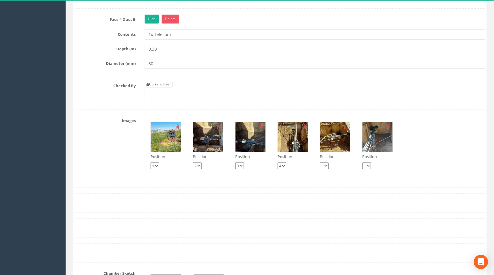
click at [372, 145] on img at bounding box center [377, 137] width 30 height 30
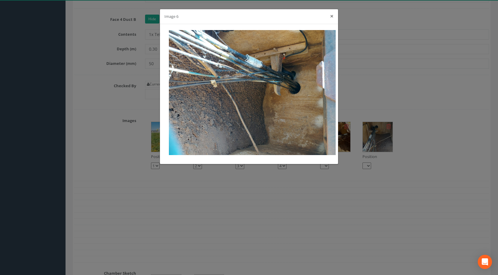
click at [332, 17] on button "×" at bounding box center [332, 16] width 4 height 6
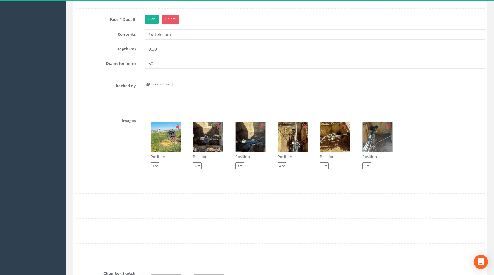
click at [333, 148] on img at bounding box center [335, 137] width 30 height 30
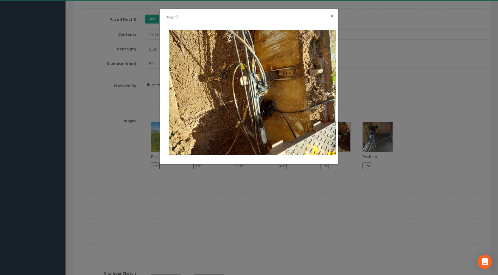
click at [330, 17] on button "×" at bounding box center [332, 16] width 4 height 6
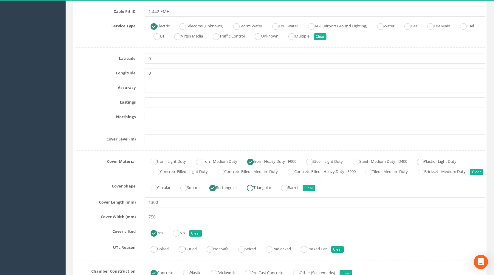
scroll to position [89, 0]
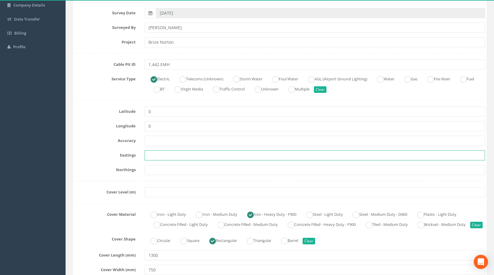
click at [154, 153] on input "text" at bounding box center [314, 155] width 340 height 10
paste input "428206.4700"
type input "428206.4700"
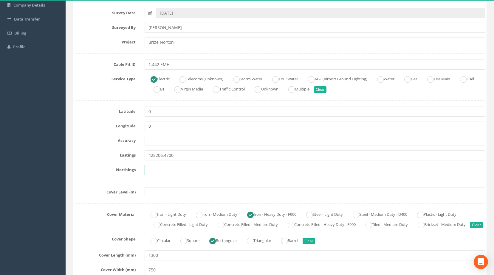
click at [167, 170] on input "text" at bounding box center [314, 170] width 340 height 10
paste input "205132.4110"
type input "205132.4110"
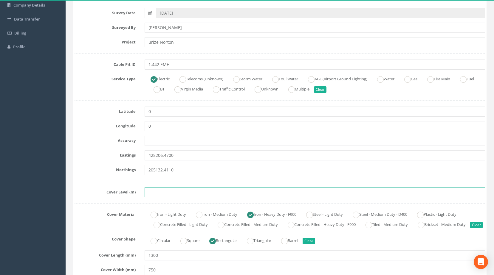
click at [165, 190] on input "text" at bounding box center [314, 192] width 340 height 10
paste input "82.4230"
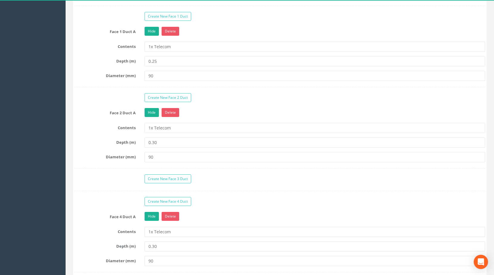
scroll to position [685, 0]
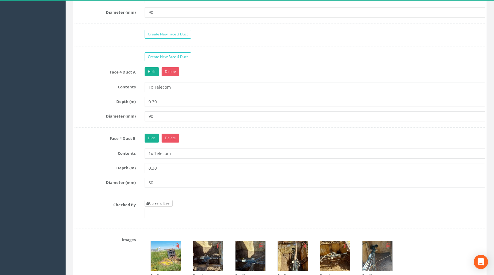
type input "82.4230"
click at [164, 207] on link "Current User" at bounding box center [158, 203] width 28 height 7
type input "[PERSON_NAME]"
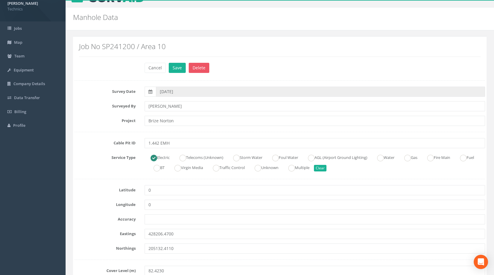
scroll to position [0, 0]
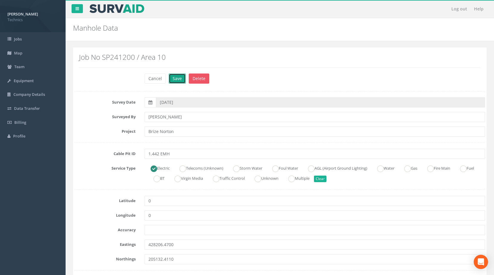
click at [180, 78] on button "Save" at bounding box center [177, 79] width 17 height 10
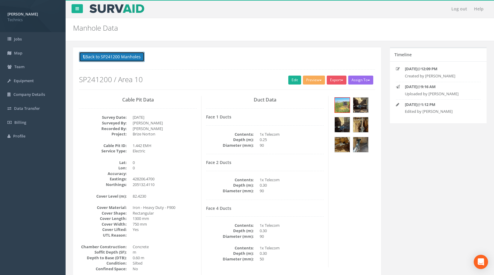
click at [116, 59] on button "Back to SP241200 Manholes" at bounding box center [112, 57] width 66 height 10
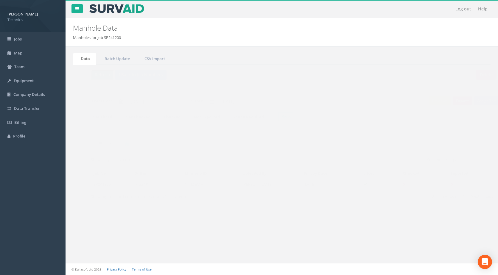
click at [91, 72] on button "Refresh" at bounding box center [90, 75] width 23 height 10
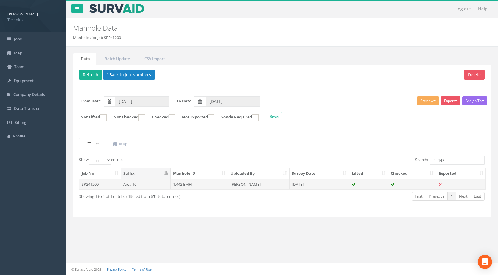
click at [251, 183] on td "[PERSON_NAME]" at bounding box center [258, 184] width 61 height 11
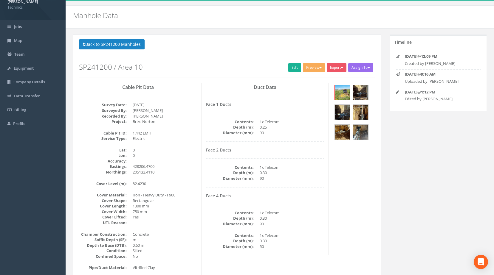
scroll to position [12, 0]
click at [290, 69] on link "Edit" at bounding box center [294, 67] width 13 height 9
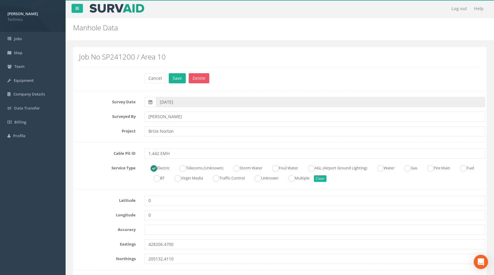
scroll to position [0, 0]
click at [174, 80] on button "Save" at bounding box center [177, 79] width 17 height 10
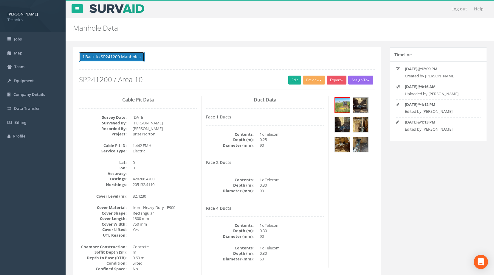
click at [110, 55] on button "Back to SP241200 Manholes" at bounding box center [112, 57] width 66 height 10
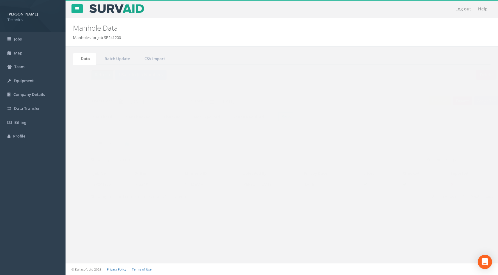
click at [95, 74] on button "Refresh" at bounding box center [90, 75] width 23 height 10
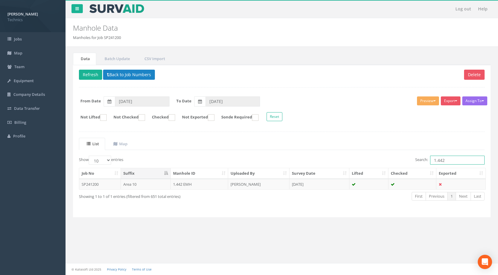
click at [449, 160] on input "1.442" at bounding box center [457, 160] width 55 height 9
type input "1.443"
click at [174, 185] on td "1.443 EMH" at bounding box center [200, 184] width 58 height 11
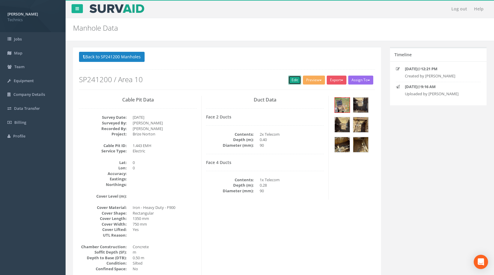
click at [294, 79] on link "Edit" at bounding box center [294, 80] width 13 height 9
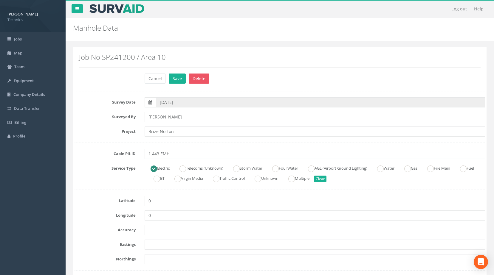
scroll to position [60, 0]
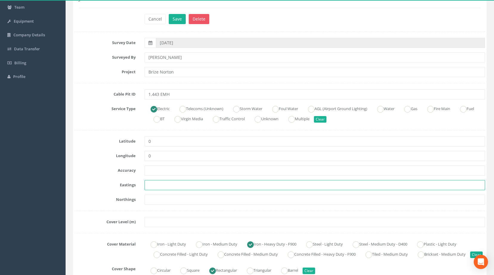
click at [149, 184] on input "text" at bounding box center [314, 185] width 340 height 10
paste input "428293.9780"
type input "428293.9780"
click at [154, 200] on input "text" at bounding box center [314, 200] width 340 height 10
paste input "205156.5230"
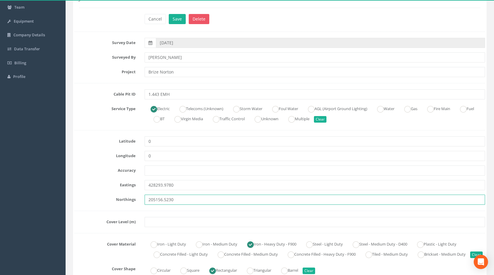
type input "205156.5230"
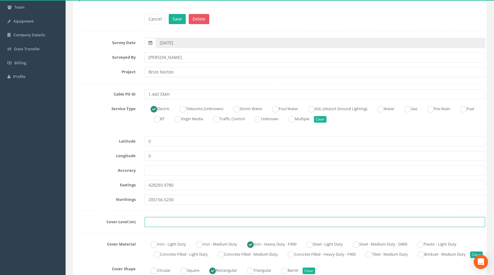
click at [153, 222] on input "text" at bounding box center [314, 222] width 340 height 10
paste input "83.3530"
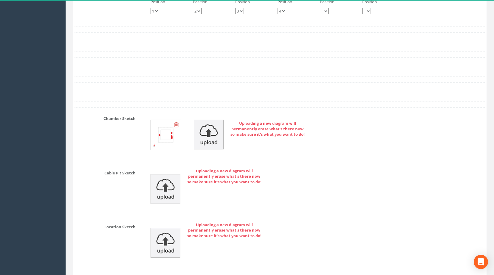
scroll to position [804, 0]
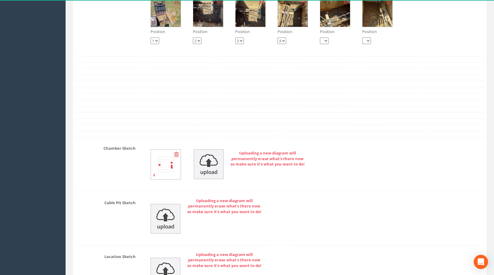
type input "83.3530"
click at [177, 158] on icon at bounding box center [176, 155] width 5 height 6
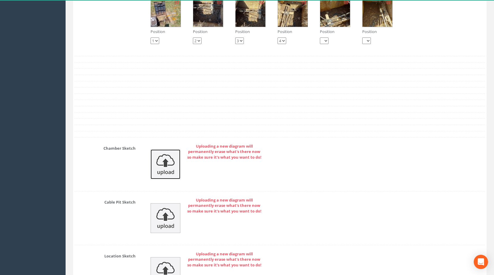
click at [166, 172] on img at bounding box center [165, 165] width 30 height 30
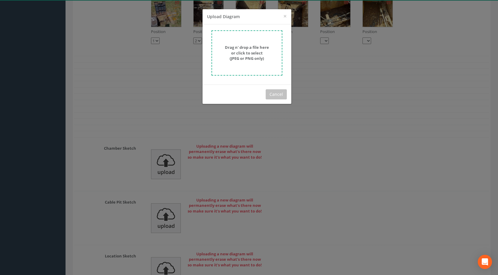
click at [262, 53] on strong "Drag n' drop a file here or click to select (JPEG or PNG only)" at bounding box center [247, 53] width 44 height 16
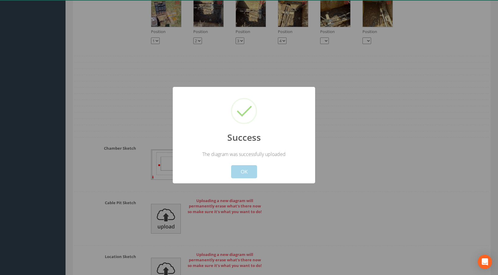
click at [251, 171] on button "OK" at bounding box center [244, 171] width 26 height 13
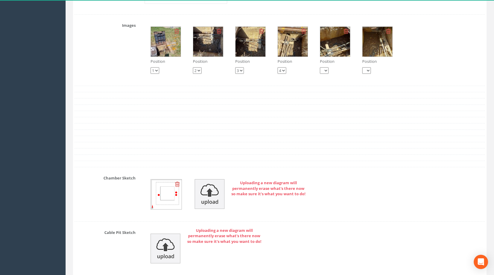
scroll to position [655, 0]
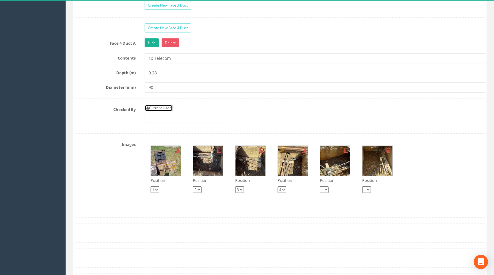
click at [163, 111] on link "Current User" at bounding box center [158, 108] width 28 height 7
type input "[PERSON_NAME]"
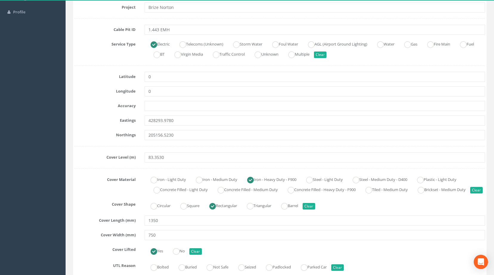
scroll to position [30, 0]
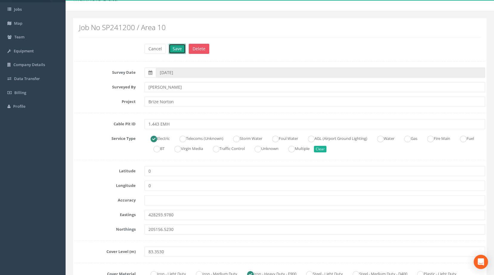
click at [178, 48] on button "Save" at bounding box center [177, 49] width 17 height 10
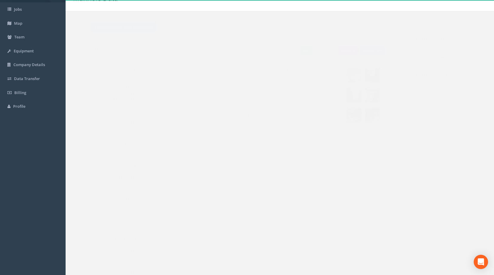
click at [341, 72] on img at bounding box center [342, 75] width 15 height 15
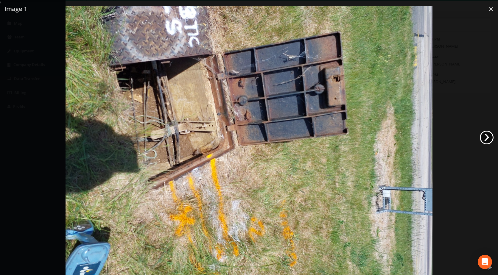
click at [487, 136] on link "›" at bounding box center [487, 138] width 14 height 14
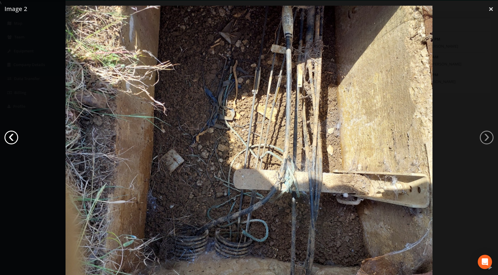
click at [12, 134] on link "‹" at bounding box center [11, 138] width 14 height 14
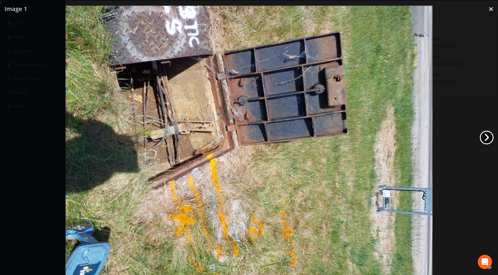
click at [483, 136] on link "›" at bounding box center [487, 138] width 14 height 14
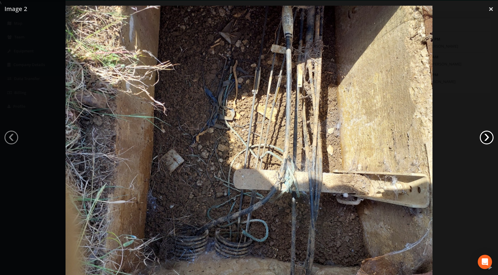
click at [483, 137] on link "›" at bounding box center [487, 138] width 14 height 14
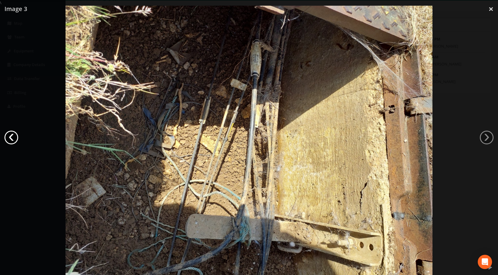
click at [10, 135] on link "‹" at bounding box center [11, 138] width 14 height 14
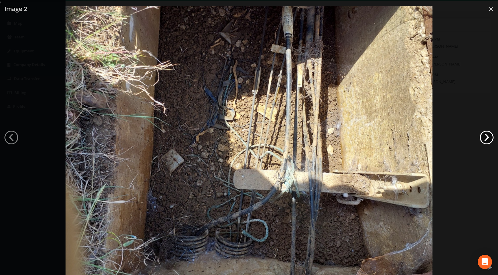
click at [483, 135] on link "›" at bounding box center [487, 138] width 14 height 14
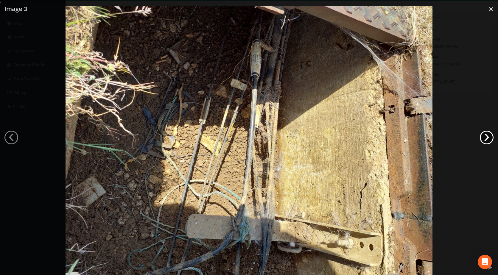
click at [481, 141] on link "›" at bounding box center [487, 138] width 14 height 14
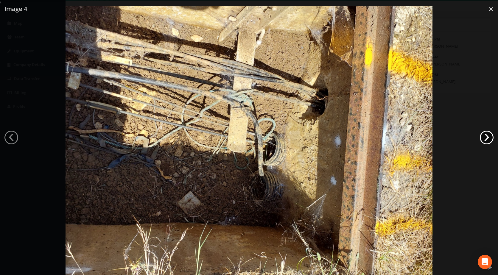
click at [481, 141] on link "›" at bounding box center [487, 138] width 14 height 14
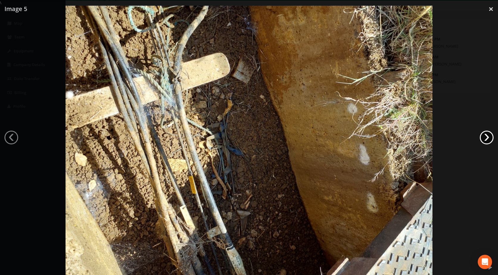
click at [481, 141] on link "›" at bounding box center [487, 138] width 14 height 14
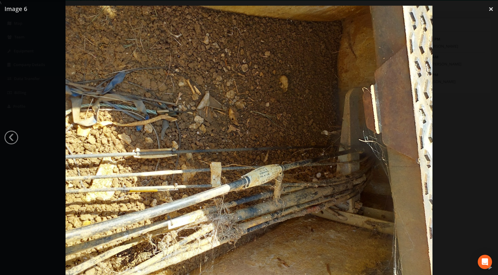
click at [20, 135] on div at bounding box center [249, 143] width 498 height 275
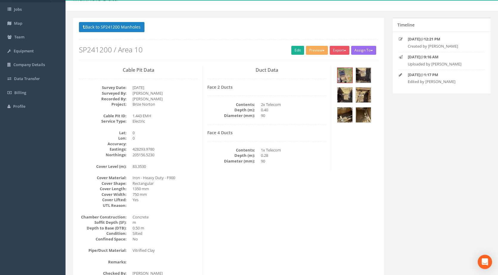
click at [13, 137] on div "[PERSON_NAME] Technics Logout S Jobs Map Team Equipment Company Details Data Tr…" at bounding box center [249, 173] width 498 height 407
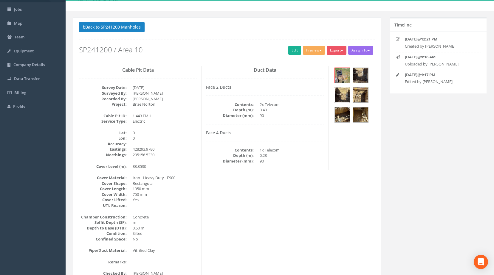
click at [346, 98] on img at bounding box center [342, 95] width 15 height 15
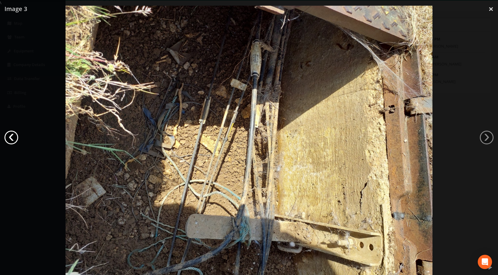
click at [16, 135] on link "‹" at bounding box center [11, 138] width 14 height 14
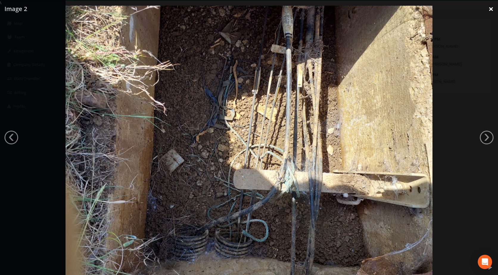
click at [490, 8] on link "×" at bounding box center [491, 9] width 14 height 18
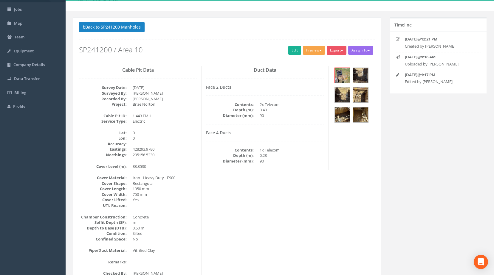
click at [310, 49] on button "Preview" at bounding box center [314, 50] width 22 height 9
click at [315, 51] on button "Preview" at bounding box center [314, 50] width 22 height 9
click at [290, 49] on link "Edit" at bounding box center [294, 50] width 13 height 9
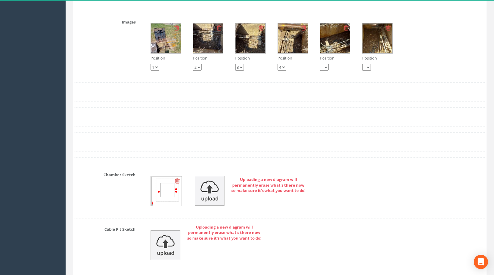
scroll to position [834, 0]
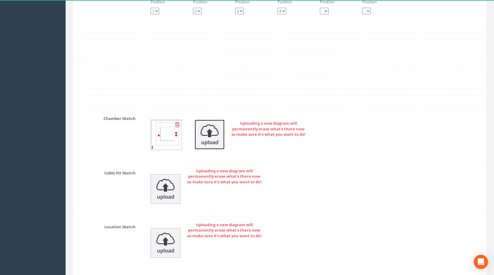
click at [211, 141] on img at bounding box center [210, 135] width 30 height 30
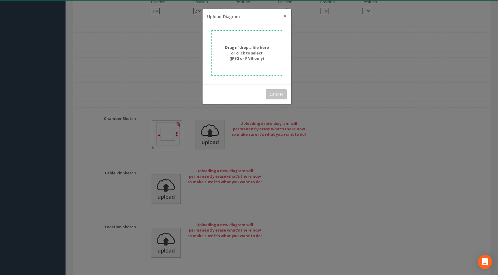
click at [284, 16] on span "×" at bounding box center [285, 16] width 4 height 8
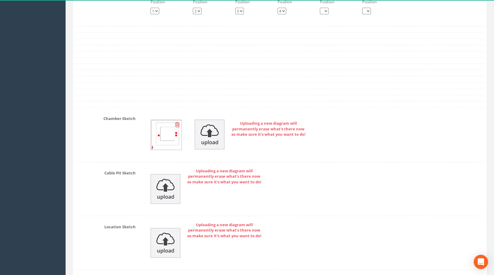
click at [179, 128] on icon at bounding box center [177, 125] width 5 height 6
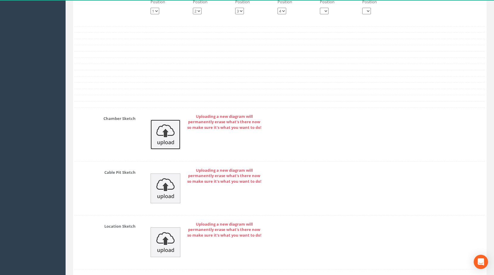
click at [170, 142] on img at bounding box center [165, 135] width 30 height 30
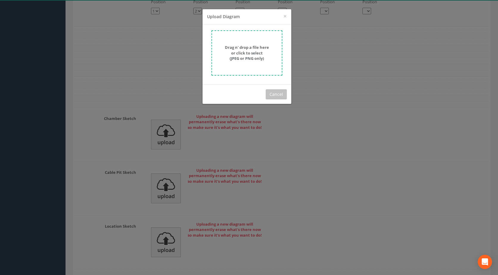
drag, startPoint x: 170, startPoint y: 142, endPoint x: 248, endPoint y: 57, distance: 114.9
click at [248, 57] on strong "Drag n' drop a file here or click to select (JPEG or PNG only)" at bounding box center [247, 53] width 44 height 16
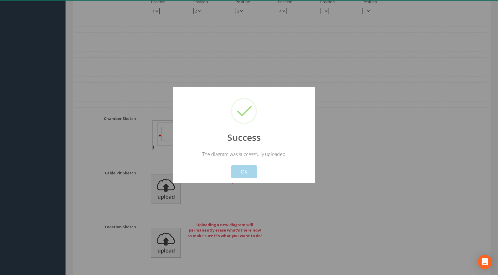
click at [241, 172] on button "OK" at bounding box center [244, 171] width 26 height 13
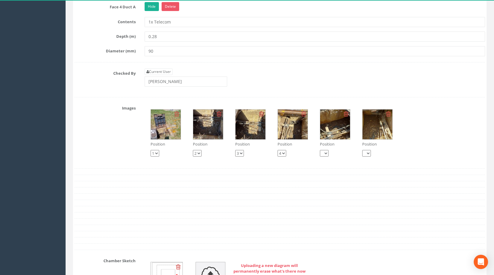
scroll to position [685, 0]
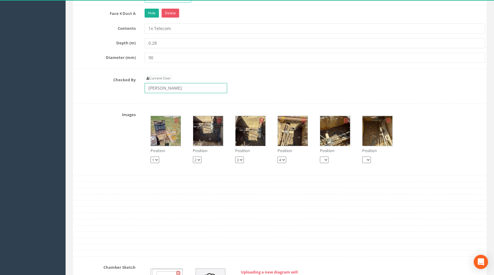
drag, startPoint x: 173, startPoint y: 96, endPoint x: 83, endPoint y: 91, distance: 89.5
click at [83, 91] on div "Checked By Current User [PERSON_NAME]" at bounding box center [279, 86] width 419 height 23
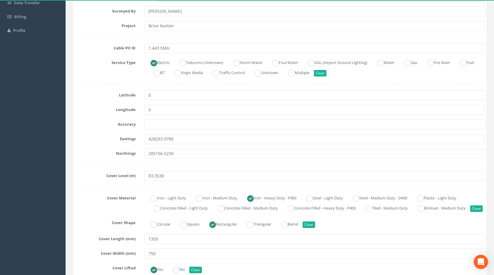
scroll to position [0, 0]
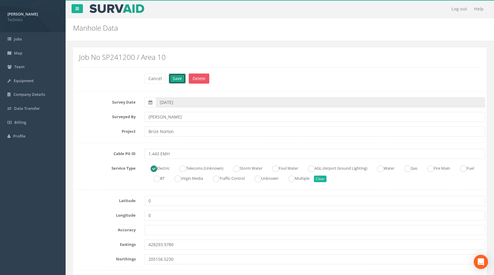
click at [174, 77] on button "Save" at bounding box center [177, 79] width 17 height 10
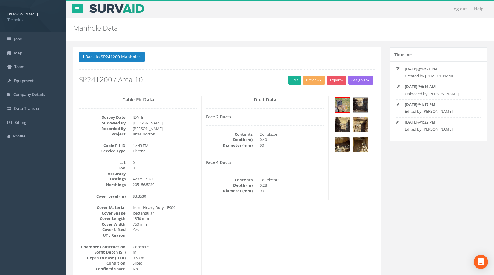
click at [103, 51] on div "Back to SP241200 Manholes Back to Map Assign To No Companies Added Export Techn…" at bounding box center [227, 217] width 308 height 340
click at [104, 55] on button "Back to SP241200 Manholes" at bounding box center [112, 57] width 66 height 10
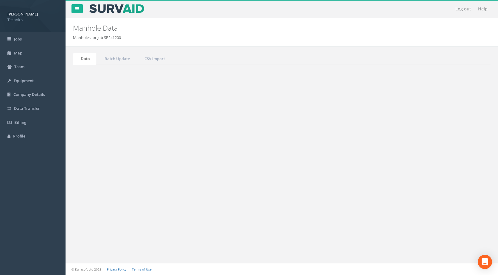
click at [452, 162] on input "1.443" at bounding box center [457, 160] width 55 height 9
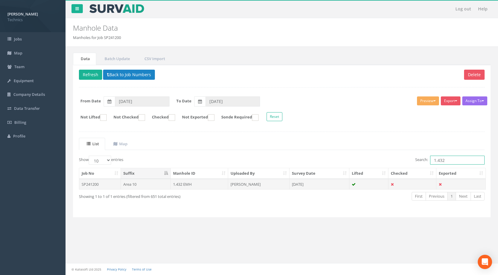
type input "1.432"
click at [178, 182] on td "1.432 EMH" at bounding box center [200, 184] width 58 height 11
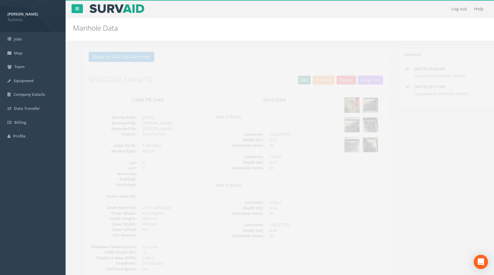
click at [291, 82] on link "Edit" at bounding box center [294, 80] width 13 height 9
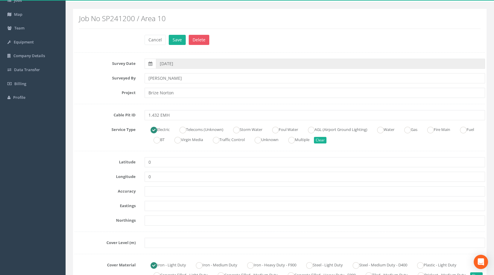
scroll to position [89, 0]
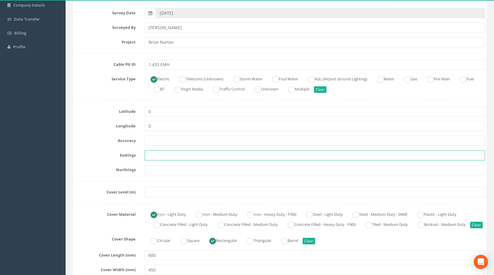
click at [153, 157] on input "text" at bounding box center [314, 155] width 340 height 10
paste input "428308.5430"
type input "428308.5430"
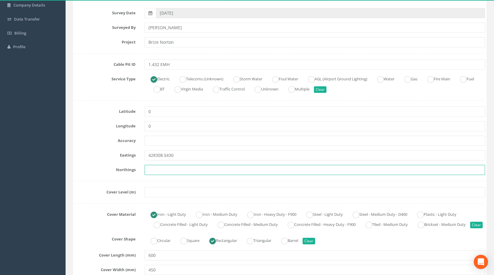
click at [170, 169] on input "text" at bounding box center [314, 170] width 340 height 10
paste input "205168.4270"
type input "205168.4270"
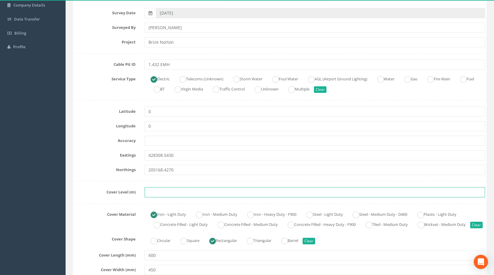
click at [154, 192] on input "text" at bounding box center [314, 192] width 340 height 10
paste input "83.7130"
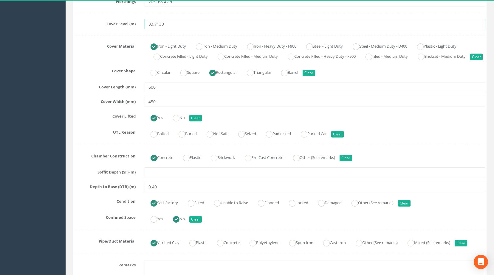
scroll to position [268, 0]
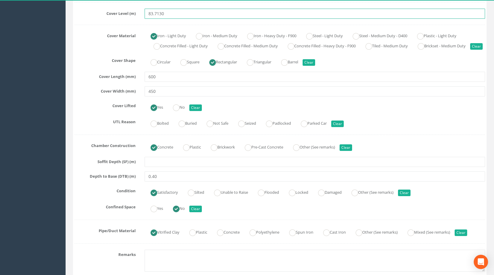
type input "83.7130"
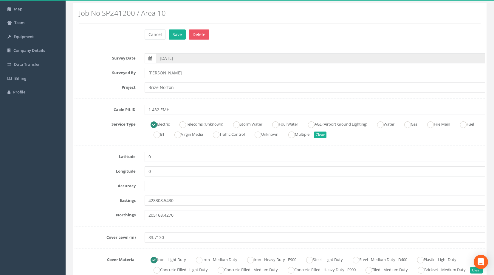
scroll to position [0, 0]
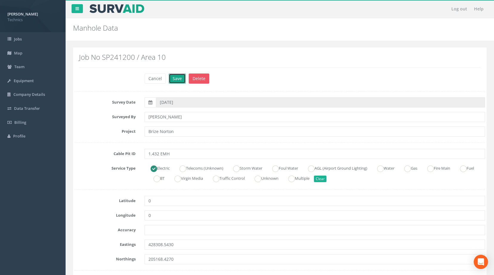
click at [181, 80] on button "Save" at bounding box center [177, 79] width 17 height 10
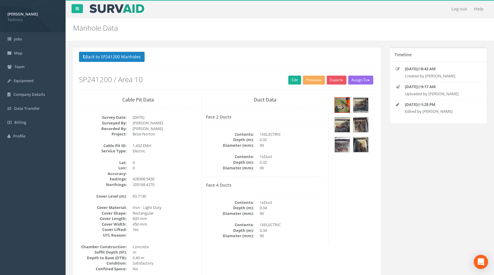
click at [333, 106] on div at bounding box center [354, 126] width 42 height 60
click at [338, 107] on img at bounding box center [342, 105] width 15 height 15
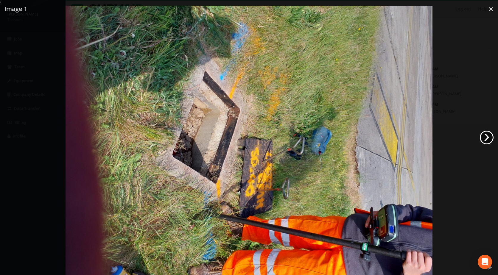
click at [481, 141] on link "›" at bounding box center [487, 138] width 14 height 14
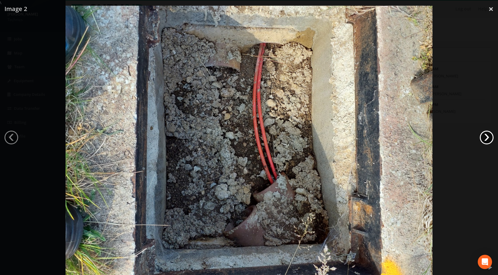
click at [487, 135] on link "›" at bounding box center [487, 138] width 14 height 14
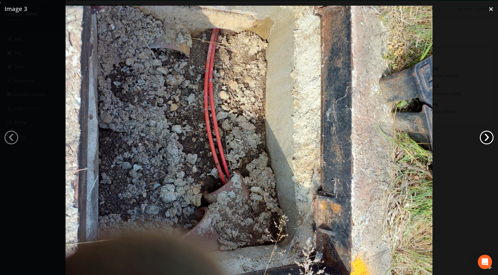
click at [487, 135] on link "›" at bounding box center [487, 138] width 14 height 14
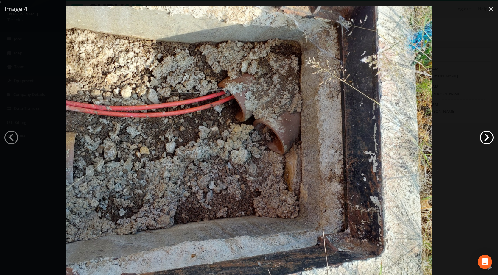
click at [487, 135] on link "›" at bounding box center [487, 138] width 14 height 14
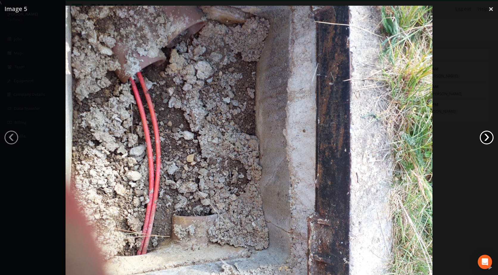
click at [487, 135] on link "›" at bounding box center [487, 138] width 14 height 14
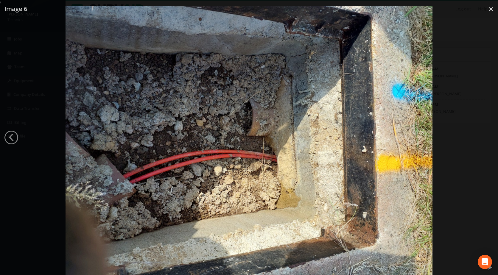
click at [487, 135] on div at bounding box center [249, 143] width 498 height 275
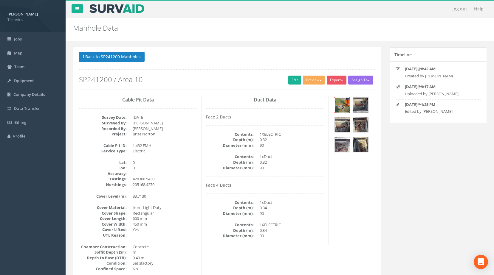
click at [339, 104] on img at bounding box center [342, 105] width 15 height 15
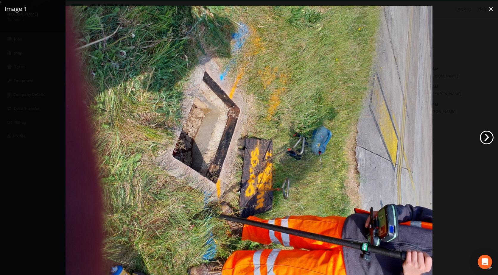
click at [489, 141] on link "›" at bounding box center [487, 138] width 14 height 14
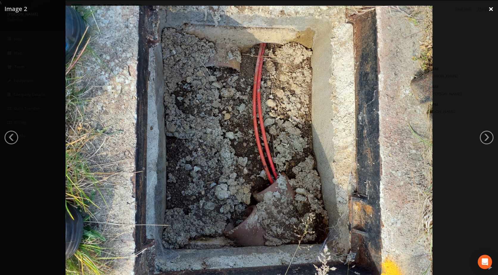
click at [491, 7] on link "×" at bounding box center [491, 9] width 14 height 18
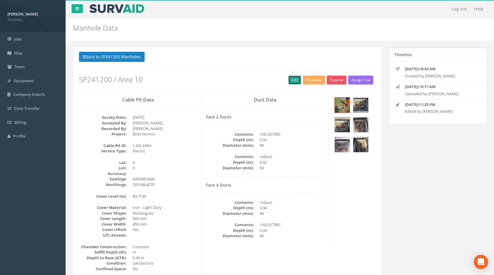
click at [293, 79] on link "Edit" at bounding box center [294, 80] width 13 height 9
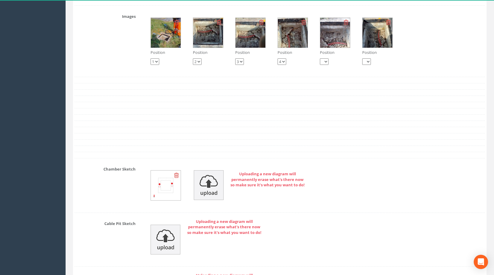
scroll to position [828, 0]
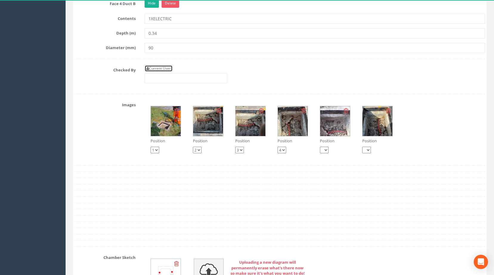
click at [164, 72] on link "Current User" at bounding box center [158, 68] width 28 height 7
type input "[PERSON_NAME]"
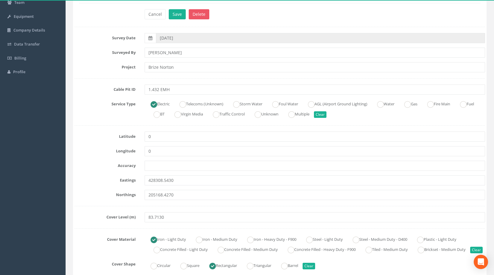
scroll to position [0, 0]
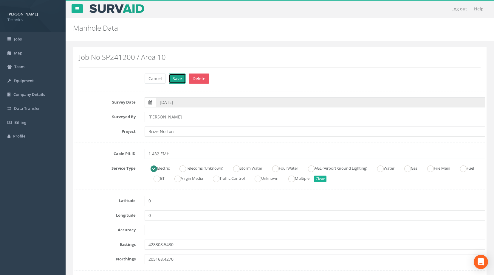
click at [173, 80] on button "Save" at bounding box center [177, 79] width 17 height 10
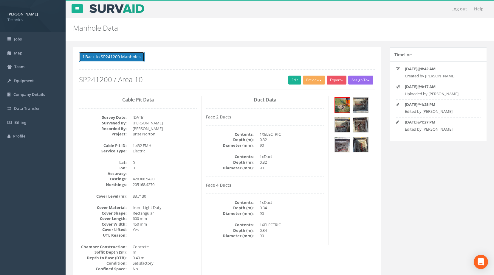
click at [110, 56] on button "Back to SP241200 Manholes" at bounding box center [112, 57] width 66 height 10
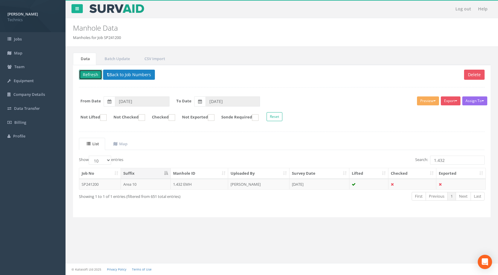
click at [85, 77] on button "Refresh" at bounding box center [90, 75] width 23 height 10
drag, startPoint x: 447, startPoint y: 161, endPoint x: 359, endPoint y: 156, distance: 87.7
click at [359, 158] on div "Search: 1.432" at bounding box center [385, 161] width 198 height 10
click at [211, 184] on td "1.153 UMH" at bounding box center [200, 184] width 58 height 11
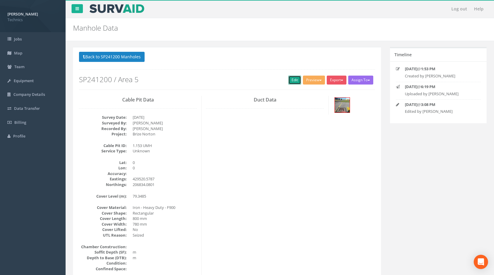
click at [290, 78] on link "Edit" at bounding box center [294, 80] width 13 height 9
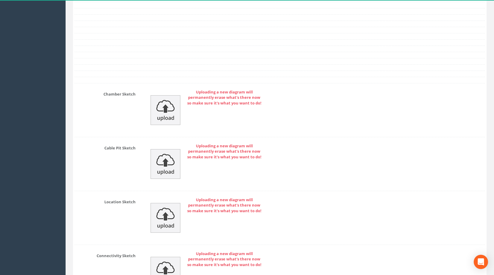
scroll to position [626, 0]
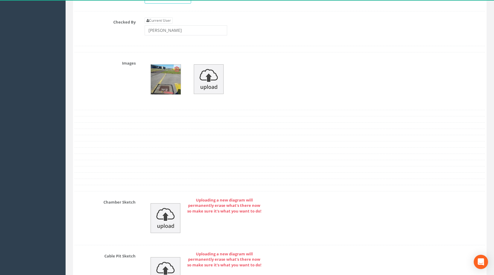
click at [172, 94] on img at bounding box center [166, 80] width 30 height 30
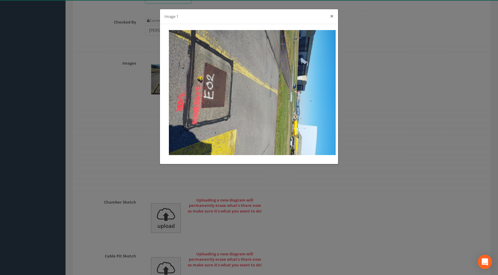
click at [333, 15] on button "×" at bounding box center [332, 16] width 4 height 6
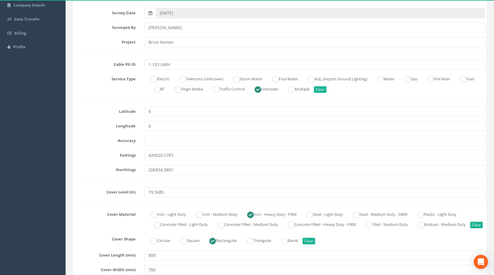
scroll to position [0, 0]
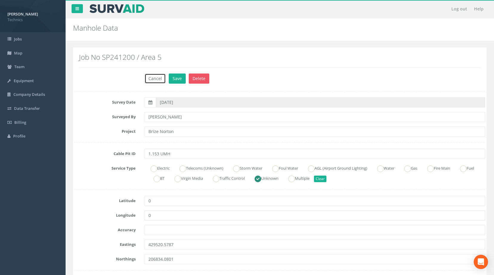
click at [151, 78] on button "Cancel" at bounding box center [154, 79] width 21 height 10
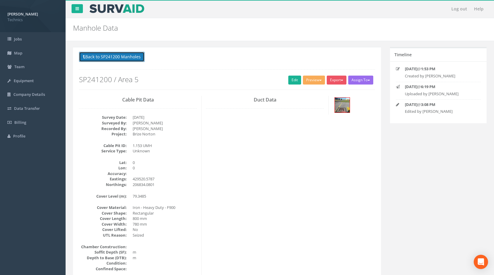
click at [98, 56] on button "Back to SP241200 Manholes" at bounding box center [112, 57] width 66 height 10
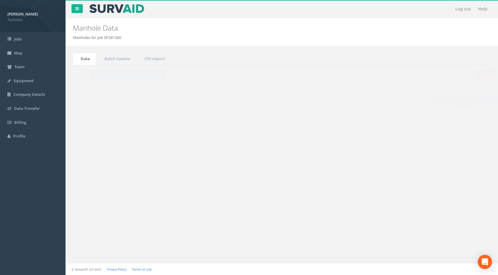
click at [249, 181] on td "[PERSON_NAME]" at bounding box center [258, 184] width 61 height 11
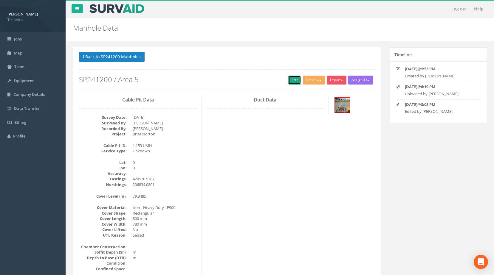
click at [292, 80] on link "Edit" at bounding box center [294, 80] width 13 height 9
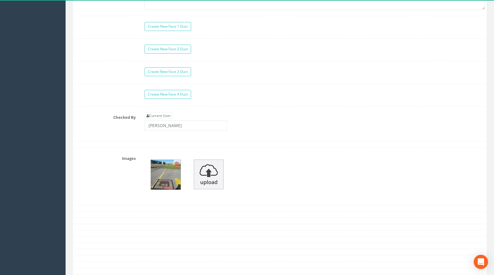
scroll to position [596, 0]
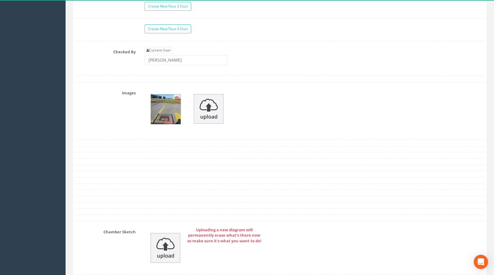
click at [163, 124] on img at bounding box center [166, 109] width 30 height 30
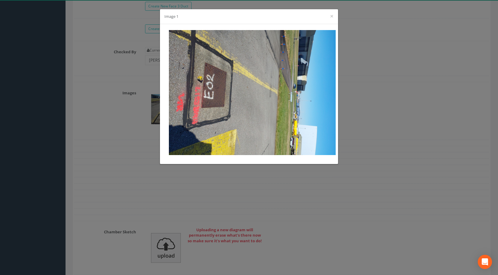
click at [335, 17] on div "Image 1 ×" at bounding box center [249, 16] width 178 height 15
click at [333, 15] on button "×" at bounding box center [332, 16] width 4 height 6
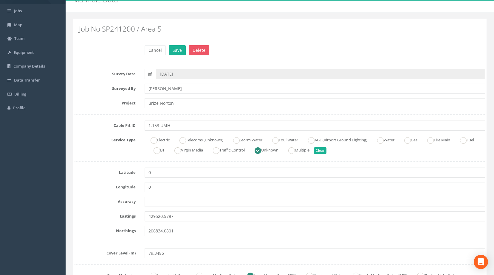
scroll to position [0, 0]
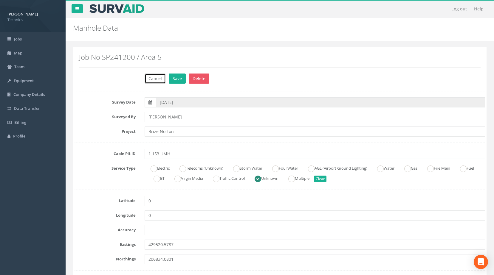
click at [148, 77] on button "Cancel" at bounding box center [154, 79] width 21 height 10
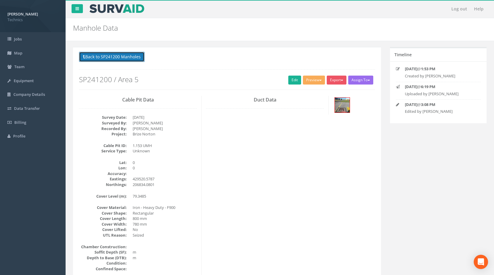
click at [100, 55] on button "Back to SP241200 Manholes" at bounding box center [112, 57] width 66 height 10
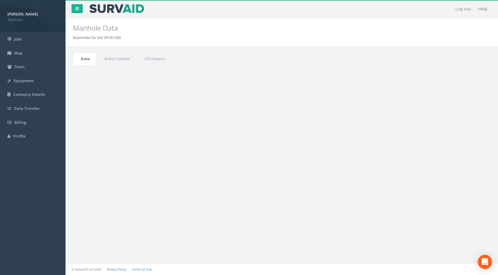
drag, startPoint x: 451, startPoint y: 161, endPoint x: 317, endPoint y: 165, distance: 133.5
click at [317, 165] on div "Search: 1.153" at bounding box center [385, 161] width 198 height 10
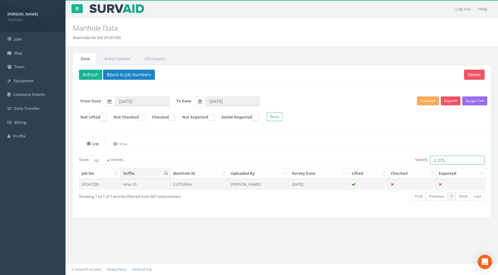
type input "2.275"
click at [135, 185] on td "Area 10" at bounding box center [146, 184] width 50 height 11
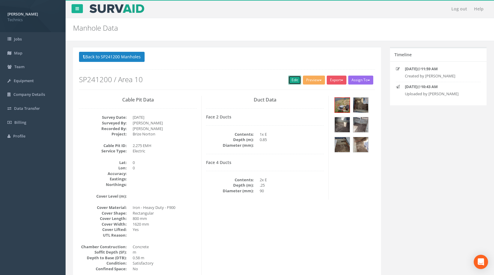
click at [291, 82] on link "Edit" at bounding box center [294, 80] width 13 height 9
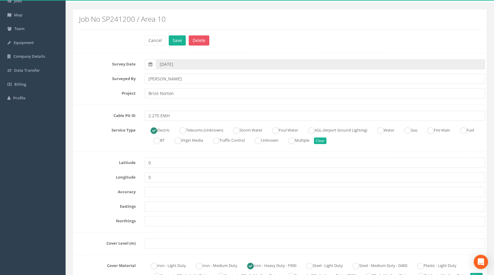
scroll to position [89, 0]
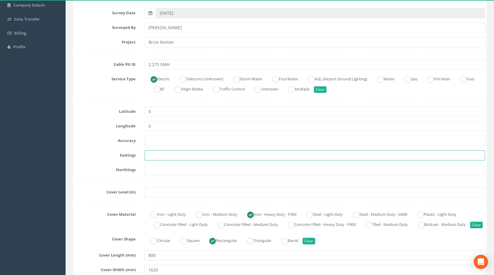
click at [152, 153] on input "text" at bounding box center [314, 155] width 340 height 10
paste input "428344.5190"
type input "428344.5190"
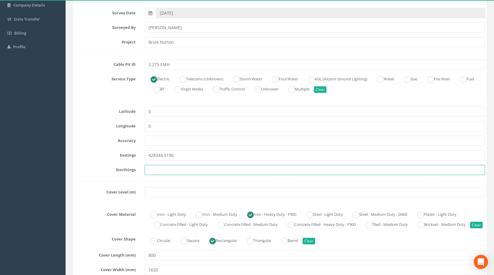
click at [162, 172] on input "text" at bounding box center [314, 170] width 340 height 10
paste input "205240.3470"
type input "205240.3470"
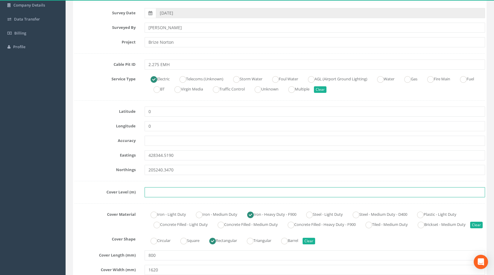
click at [170, 191] on input "text" at bounding box center [314, 192] width 340 height 10
paste input "83.3500"
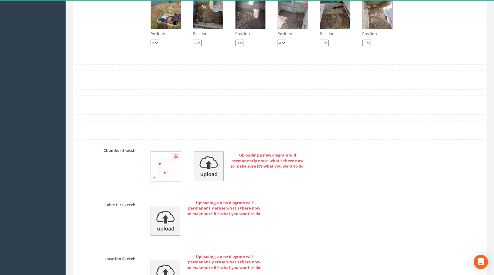
scroll to position [864, 0]
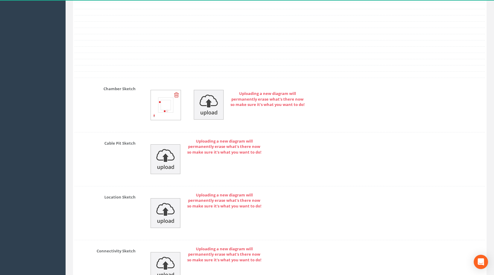
type input "83.3500"
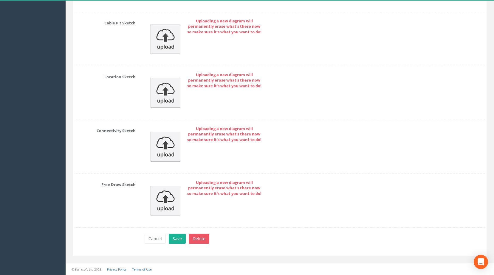
drag, startPoint x: 198, startPoint y: 187, endPoint x: 197, endPoint y: 267, distance: 79.8
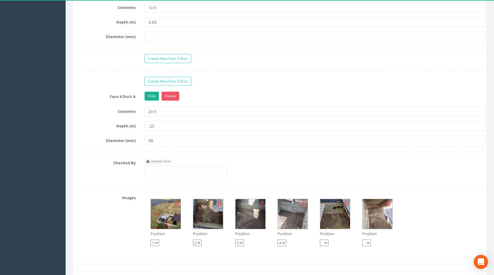
scroll to position [725, 0]
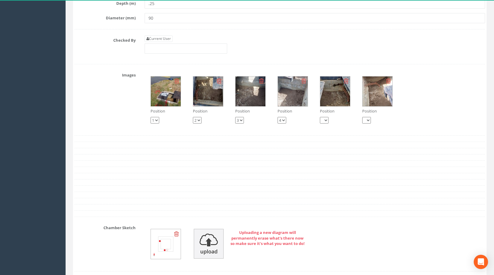
click at [201, 102] on img at bounding box center [208, 92] width 30 height 30
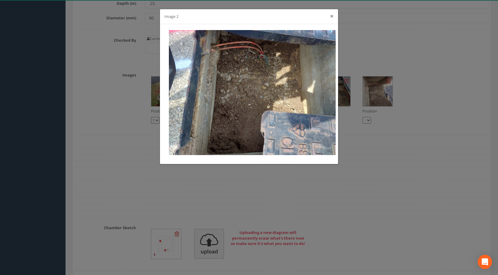
click at [331, 16] on button "×" at bounding box center [332, 16] width 4 height 6
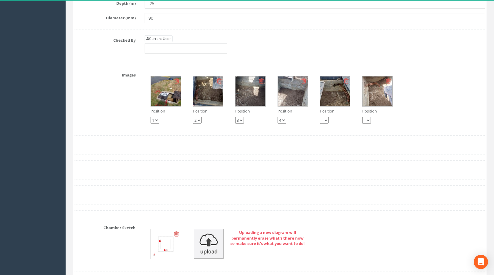
click at [165, 101] on img at bounding box center [166, 92] width 30 height 30
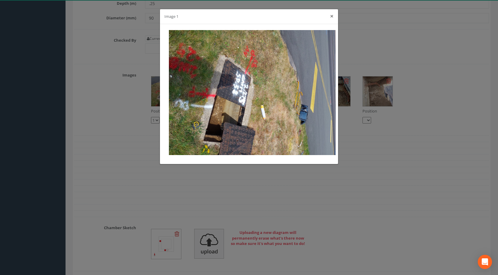
click at [332, 18] on button "×" at bounding box center [332, 16] width 4 height 6
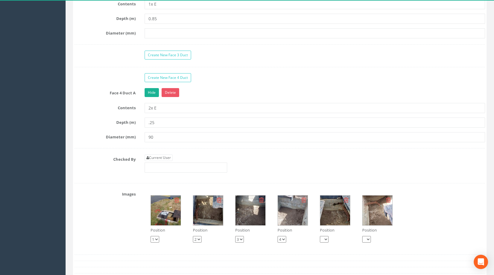
scroll to position [755, 0]
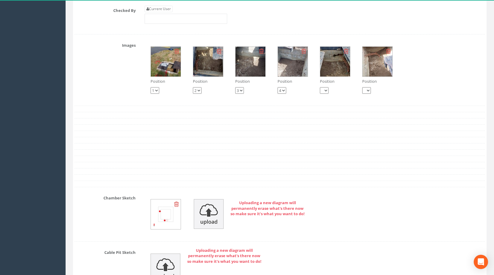
click at [210, 70] on img at bounding box center [208, 62] width 30 height 30
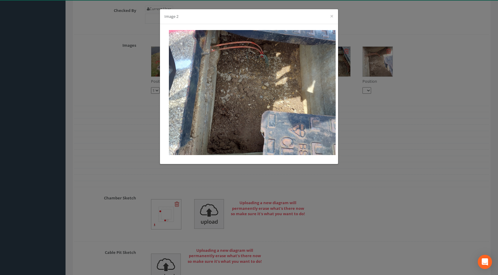
click at [334, 16] on div "Image 2 ×" at bounding box center [249, 16] width 178 height 15
click at [331, 16] on button "×" at bounding box center [332, 16] width 4 height 6
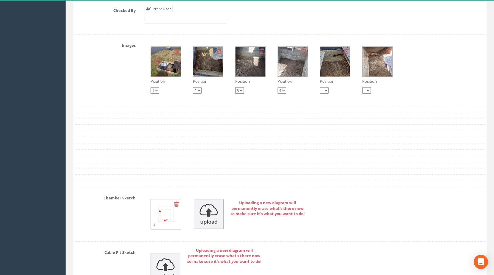
click at [340, 69] on img at bounding box center [335, 62] width 30 height 30
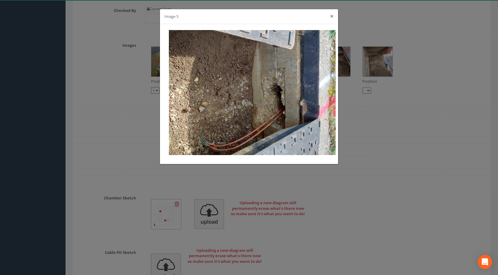
click at [331, 16] on button "×" at bounding box center [332, 16] width 4 height 6
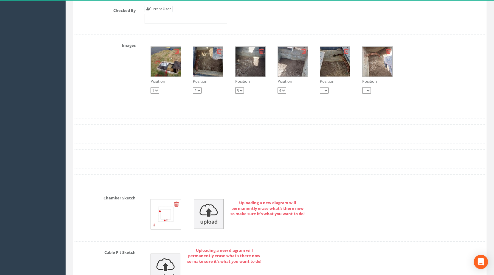
click at [168, 77] on img at bounding box center [166, 62] width 30 height 30
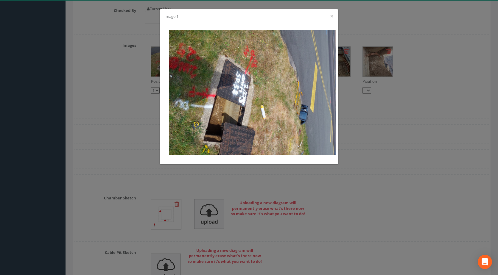
click at [334, 17] on div "Image 1 ×" at bounding box center [249, 16] width 178 height 15
click at [333, 17] on button "×" at bounding box center [332, 16] width 4 height 6
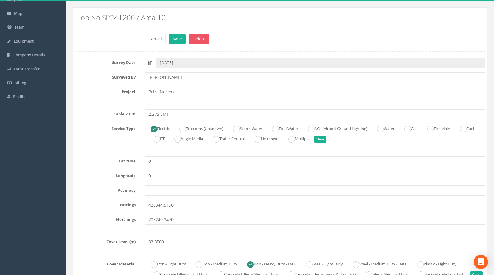
scroll to position [0, 0]
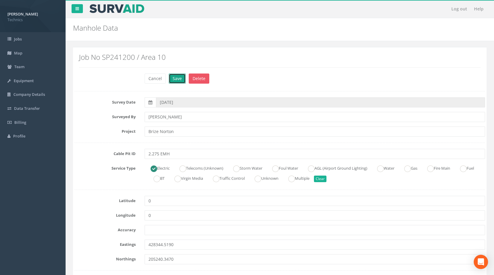
click at [175, 79] on button "Save" at bounding box center [177, 79] width 17 height 10
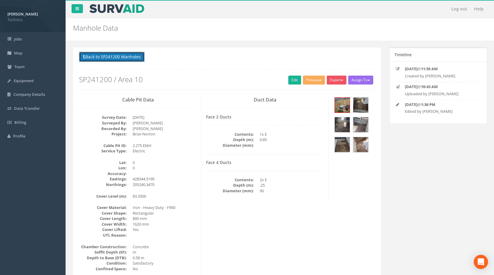
click at [98, 58] on button "Back to SP241200 Manholes" at bounding box center [112, 57] width 66 height 10
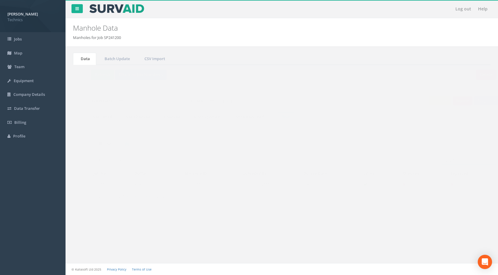
drag, startPoint x: 447, startPoint y: 161, endPoint x: 318, endPoint y: 170, distance: 130.0
click at [318, 170] on div "Show 10 25 50 100 entries Search: 2.275 Job No Suffix Manhole ID Uploaded By Su…" at bounding box center [282, 184] width 406 height 56
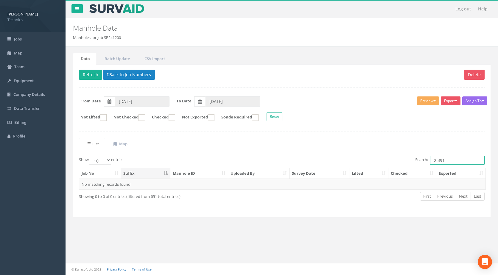
drag, startPoint x: 401, startPoint y: 168, endPoint x: 351, endPoint y: 176, distance: 50.5
click at [351, 176] on div "Show 10 25 50 100 entries Search: 2.391 Job No Suffix Manhole ID Uploaded By Su…" at bounding box center [282, 184] width 406 height 56
type input "2.391"
click at [88, 71] on button "Refresh" at bounding box center [90, 75] width 23 height 10
click at [127, 75] on button "Back to Job Numbers" at bounding box center [129, 75] width 52 height 10
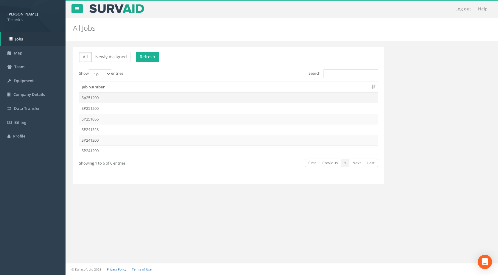
click at [127, 94] on td "Sp251200" at bounding box center [228, 97] width 298 height 11
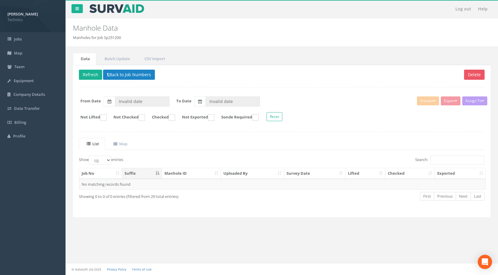
type input "[DATE]"
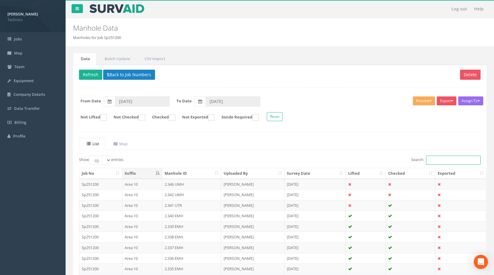
click at [461, 162] on input "Search:" at bounding box center [453, 160] width 55 height 9
paste input "2.391"
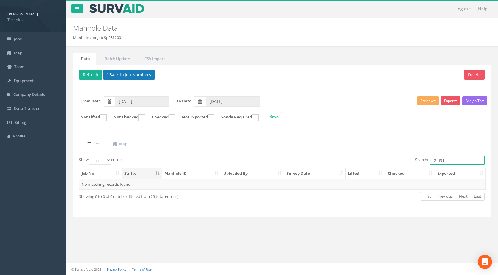
type input "2.391"
click at [126, 74] on button "Back to Job Numbers" at bounding box center [129, 75] width 52 height 10
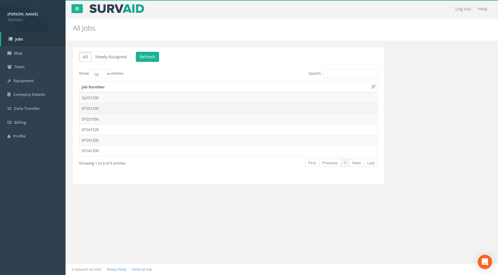
click at [114, 107] on td "SP251200" at bounding box center [228, 108] width 298 height 11
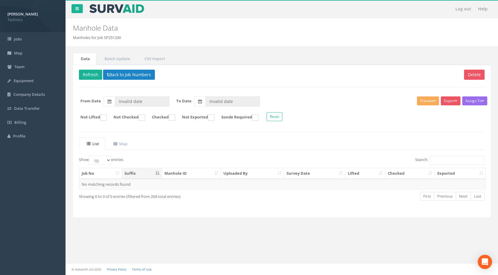
type input "[DATE]"
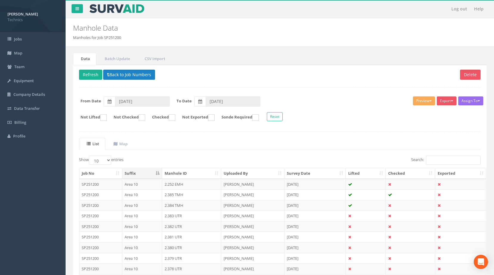
click at [444, 156] on div "List Map Show 10 25 50 100 entries Search: Job No Suffix Manhole ID Uploaded By…" at bounding box center [279, 222] width 401 height 169
click at [443, 162] on input "Search:" at bounding box center [453, 160] width 55 height 9
paste input "2.391"
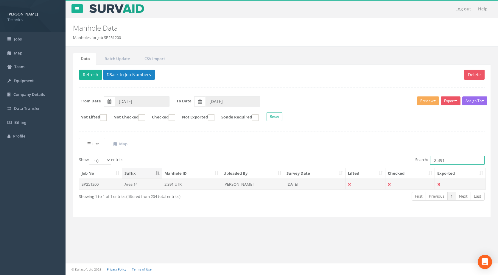
type input "2.391"
click at [178, 186] on td "2.391 UTR" at bounding box center [191, 184] width 59 height 11
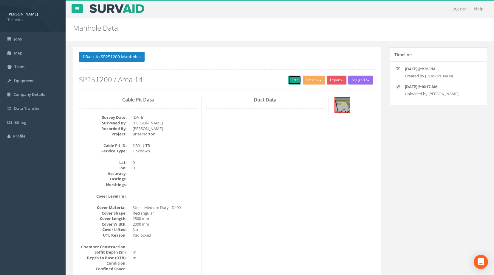
click at [293, 80] on link "Edit" at bounding box center [294, 80] width 13 height 9
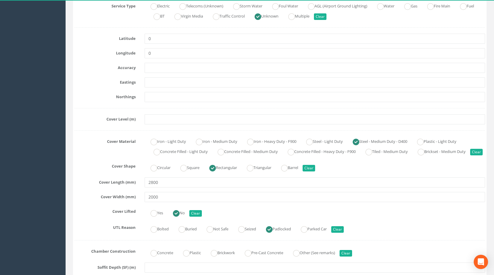
scroll to position [149, 0]
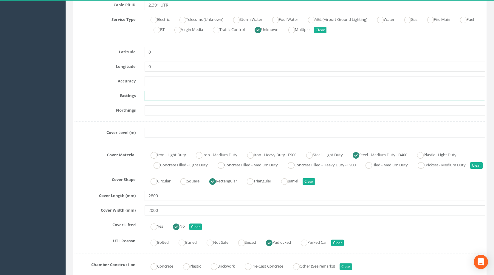
click at [164, 95] on input "text" at bounding box center [314, 96] width 340 height 10
paste input "428392.5640"
type input "428392.5640"
click at [182, 113] on input "text" at bounding box center [314, 110] width 340 height 10
paste input "205254.9330"
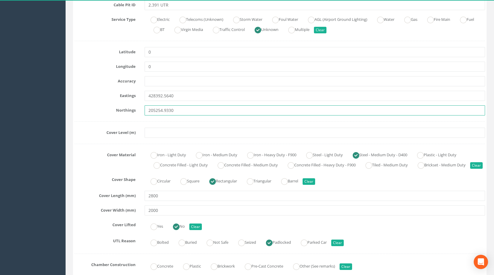
type input "205254.9330"
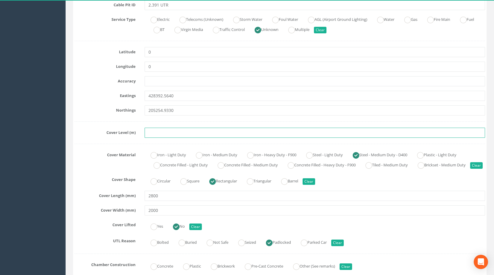
click at [154, 133] on input "text" at bounding box center [314, 133] width 340 height 10
paste input "83.8120"
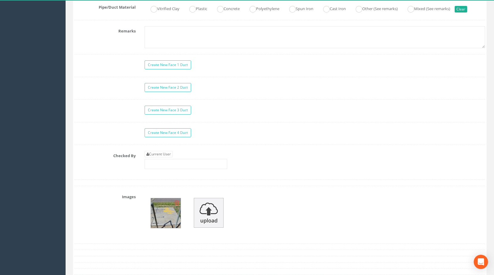
scroll to position [536, 0]
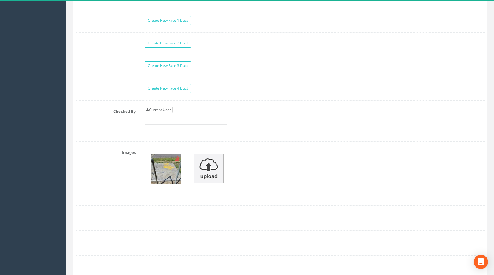
type input "83.8120"
click at [160, 113] on link "Current User" at bounding box center [158, 110] width 28 height 7
type input "[PERSON_NAME]"
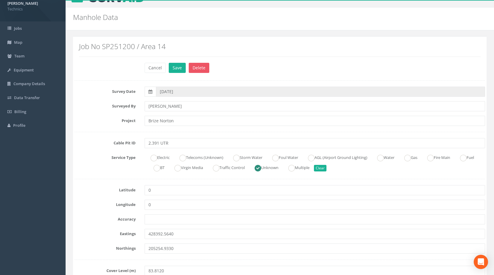
scroll to position [0, 0]
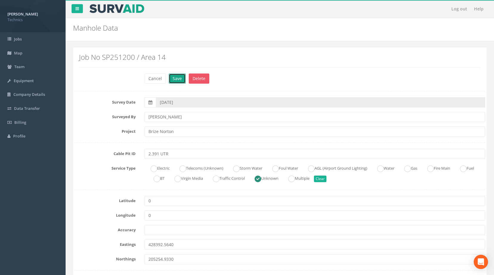
click at [176, 77] on button "Save" at bounding box center [177, 79] width 17 height 10
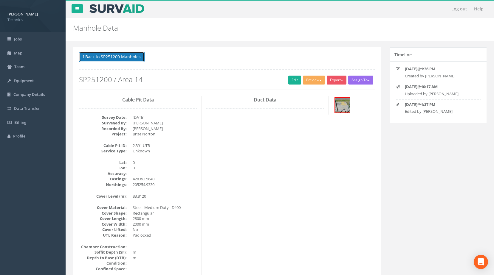
click at [108, 54] on button "Back to SP251200 Manholes" at bounding box center [112, 57] width 66 height 10
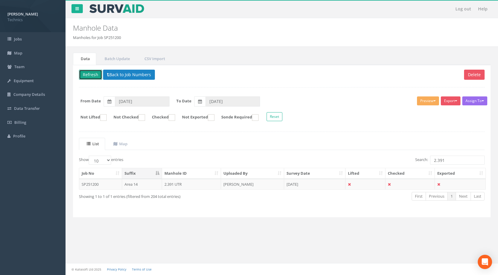
click at [89, 74] on button "Refresh" at bounding box center [90, 75] width 23 height 10
drag, startPoint x: 445, startPoint y: 159, endPoint x: 436, endPoint y: 163, distance: 9.5
click at [436, 163] on input "2.391" at bounding box center [457, 160] width 55 height 9
drag, startPoint x: 450, startPoint y: 158, endPoint x: 371, endPoint y: 151, distance: 80.1
click at [371, 151] on div "List Map Show 10 25 50 100 entries Search: 2.31 Job No Suffix Manhole ID Upload…" at bounding box center [282, 175] width 406 height 74
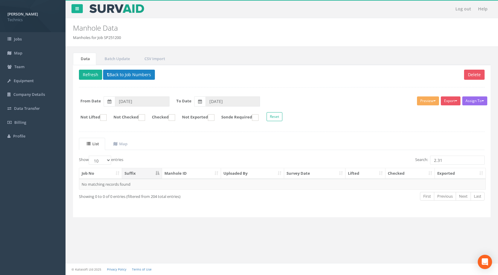
click at [340, 117] on form "Not Lifted Not Checked Checked Not Exported Sonde Required Reset" at bounding box center [281, 117] width 415 height 10
click at [456, 158] on input "2.31" at bounding box center [457, 160] width 55 height 9
drag, startPoint x: 449, startPoint y: 160, endPoint x: 392, endPoint y: 163, distance: 57.5
click at [392, 163] on div "Search: 2.324" at bounding box center [385, 161] width 198 height 10
type input "2.324"
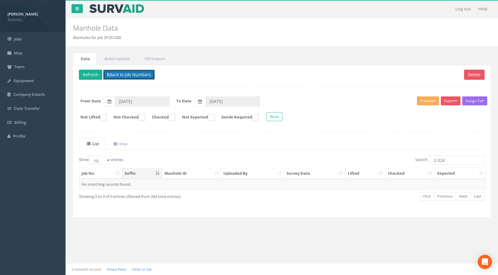
click at [143, 76] on button "Back to Job Numbers" at bounding box center [129, 75] width 52 height 10
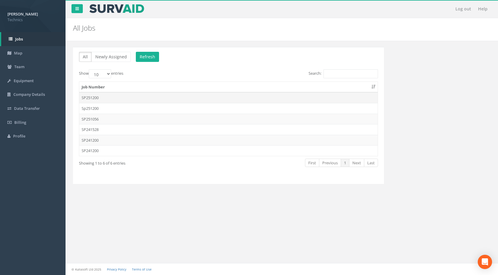
click at [119, 101] on td "SP251200" at bounding box center [228, 97] width 298 height 11
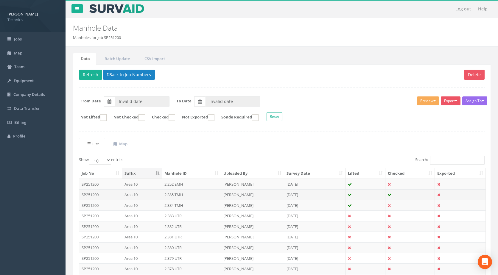
type input "[DATE]"
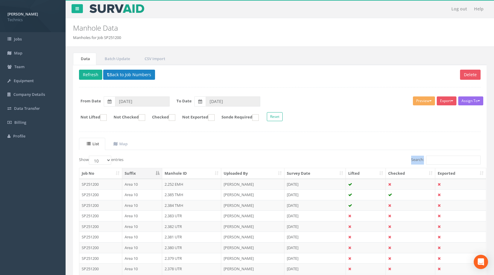
drag, startPoint x: 443, startPoint y: 156, endPoint x: 442, endPoint y: 161, distance: 5.1
click at [442, 161] on div "List Map Show 10 25 50 100 entries Search: Job No Suffix Manhole ID Uploaded By…" at bounding box center [279, 222] width 401 height 169
click at [442, 161] on input "Search:" at bounding box center [453, 160] width 55 height 9
paste input "2.324"
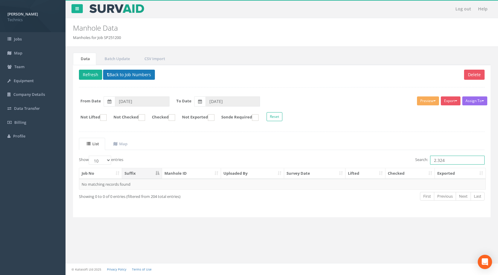
type input "2.324"
click at [141, 75] on button "Back to Job Numbers" at bounding box center [129, 75] width 52 height 10
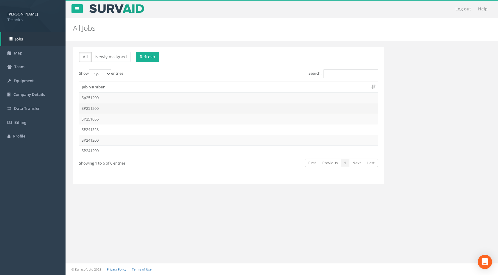
click at [101, 108] on td "SP251200" at bounding box center [228, 108] width 298 height 11
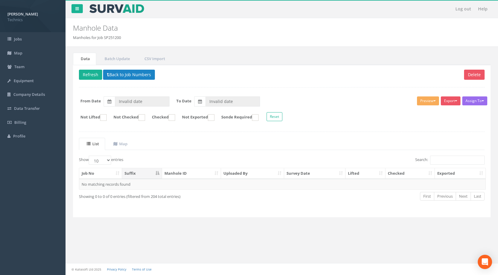
type input "[DATE]"
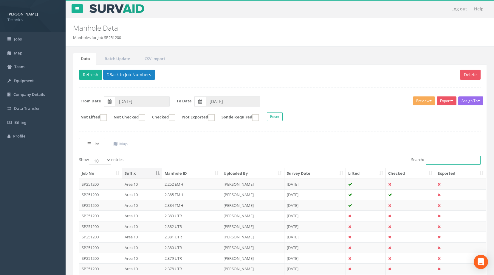
click at [435, 161] on input "Search:" at bounding box center [453, 160] width 55 height 9
paste input "2.324"
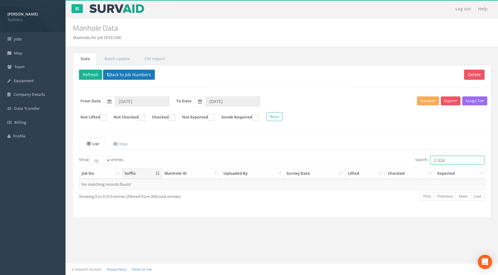
type input "2.324"
click at [144, 74] on button "Back to Job Numbers" at bounding box center [129, 75] width 52 height 10
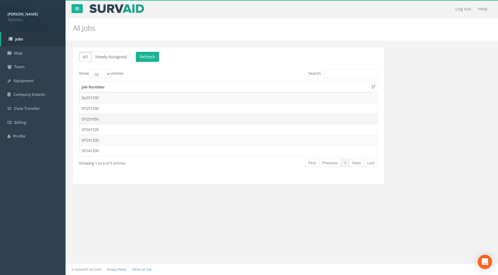
click at [120, 116] on td "SP251056" at bounding box center [228, 119] width 298 height 11
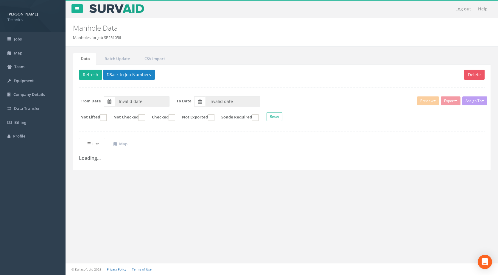
type input "[DATE]"
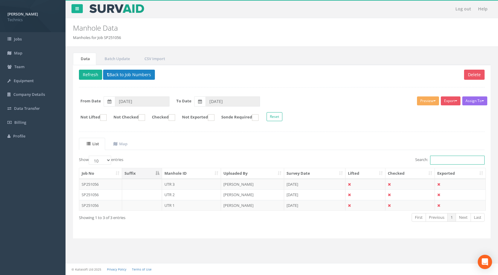
click at [444, 159] on input "Search:" at bounding box center [457, 160] width 55 height 9
paste input "2.324"
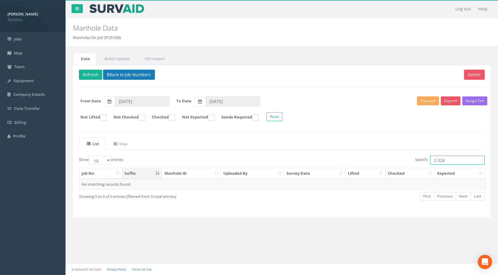
type input "2.324"
click at [132, 71] on button "Back to Job Numbers" at bounding box center [129, 75] width 52 height 10
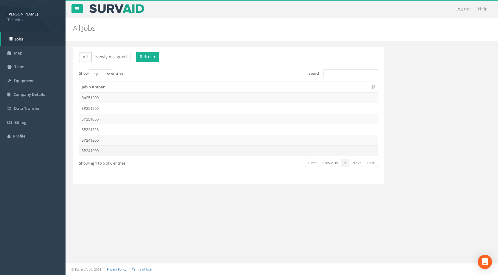
click at [113, 150] on td "SP241200" at bounding box center [228, 150] width 298 height 11
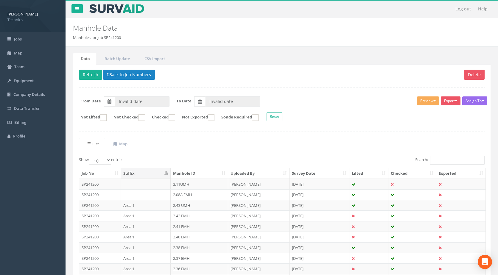
type input "[DATE]"
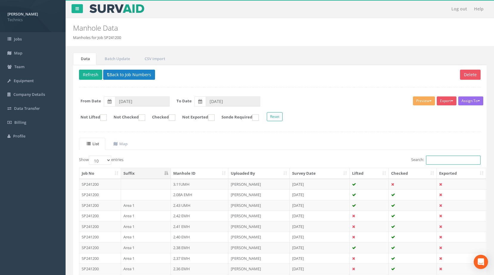
click at [446, 161] on input "Search:" at bounding box center [453, 160] width 55 height 9
paste input "2.324"
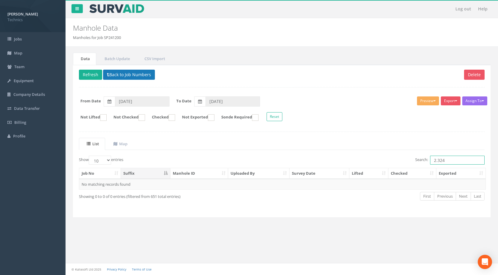
type input "2.324"
click at [119, 74] on button "Back to Job Numbers" at bounding box center [129, 75] width 52 height 10
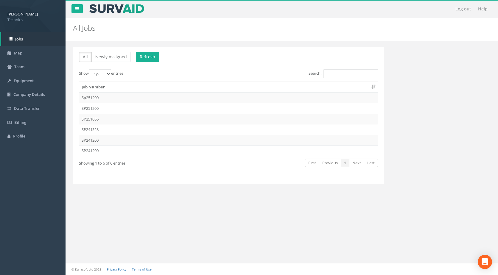
click at [102, 142] on td "SP241200" at bounding box center [228, 140] width 298 height 11
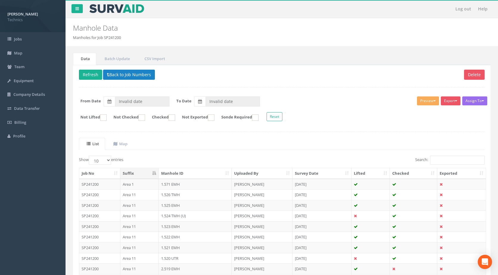
type input "[DATE]"
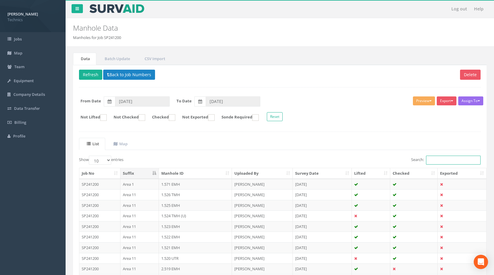
click at [465, 160] on input "Search:" at bounding box center [453, 160] width 55 height 9
paste input "2.324"
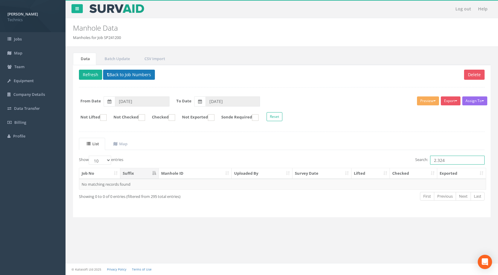
type input "2.324"
click at [131, 74] on button "Back to Job Numbers" at bounding box center [129, 75] width 52 height 10
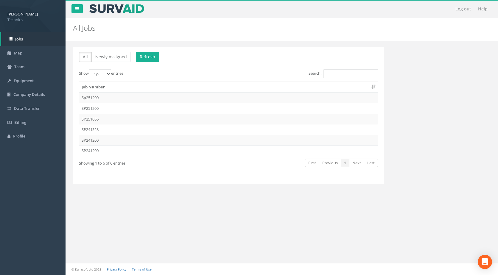
click at [111, 131] on td "SP241528" at bounding box center [228, 129] width 298 height 11
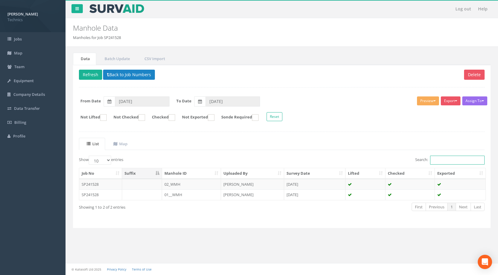
click at [443, 162] on input "Search:" at bounding box center [457, 160] width 55 height 9
paste input "2.324"
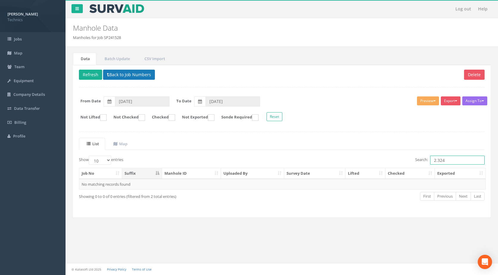
type input "2.324"
click at [128, 73] on button "Back to Job Numbers" at bounding box center [129, 75] width 52 height 10
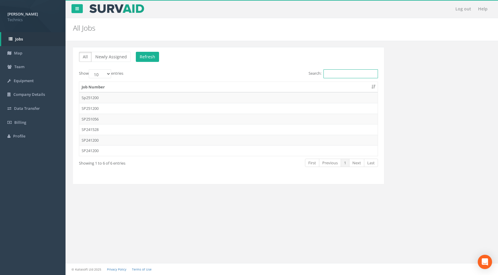
click at [326, 74] on input "Search:" at bounding box center [351, 73] width 55 height 9
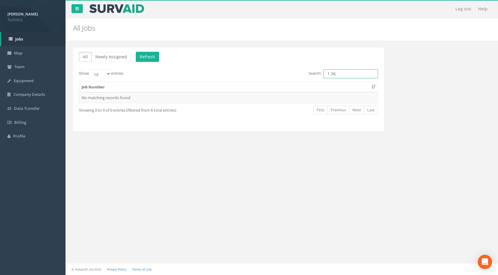
type input "1.368"
drag, startPoint x: 340, startPoint y: 72, endPoint x: 310, endPoint y: 67, distance: 31.1
click at [310, 67] on div "All Newly Assigned Refresh Show 10 25 50 100 entries Search: 1.368 Job Number N…" at bounding box center [228, 89] width 311 height 84
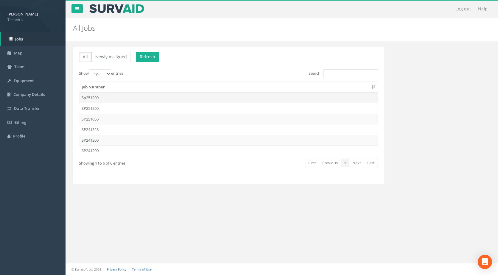
click at [129, 98] on td "Sp251200" at bounding box center [228, 97] width 298 height 11
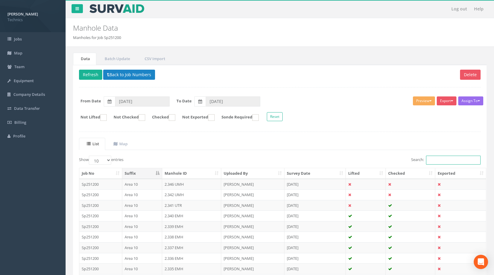
click at [467, 164] on input "Search:" at bounding box center [453, 160] width 55 height 9
paste input "1.368"
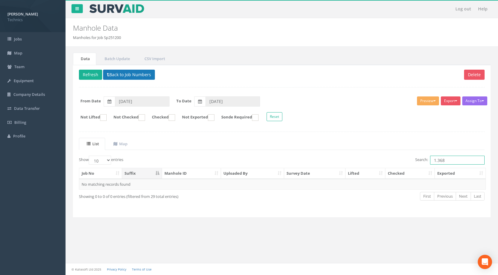
type input "1.368"
click at [131, 74] on button "Back to Job Numbers" at bounding box center [129, 75] width 52 height 10
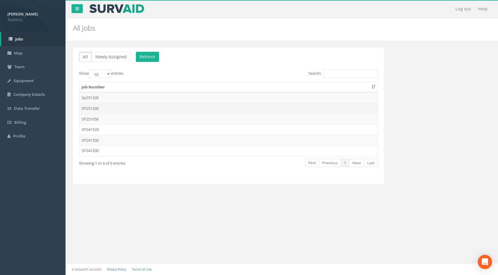
click at [124, 106] on td "SP251200" at bounding box center [228, 108] width 298 height 11
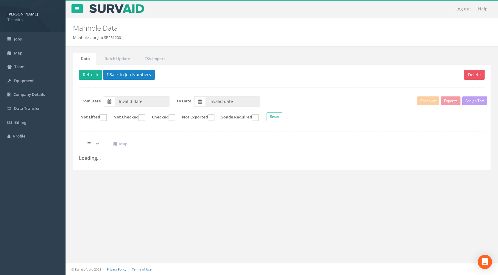
type input "[DATE]"
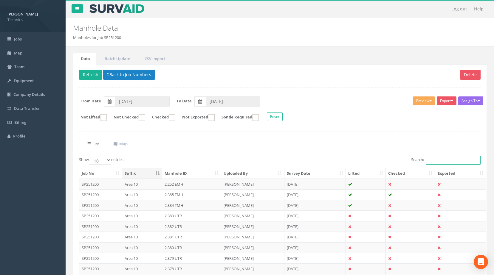
click at [441, 161] on input "Search:" at bounding box center [453, 160] width 55 height 9
paste input "1.368"
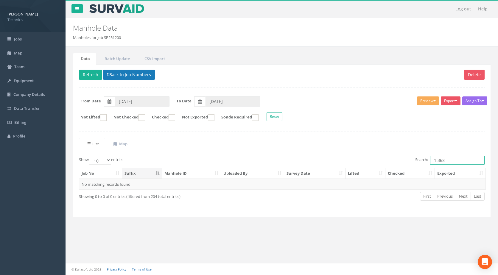
type input "1.368"
click at [127, 76] on button "Back to Job Numbers" at bounding box center [129, 75] width 52 height 10
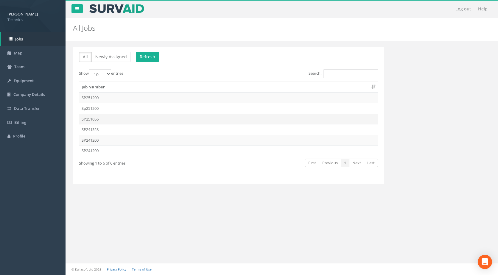
click at [112, 120] on td "SP251056" at bounding box center [228, 119] width 298 height 11
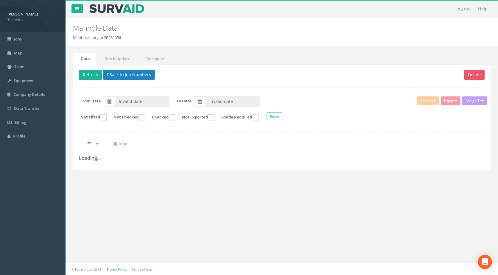
type input "[DATE]"
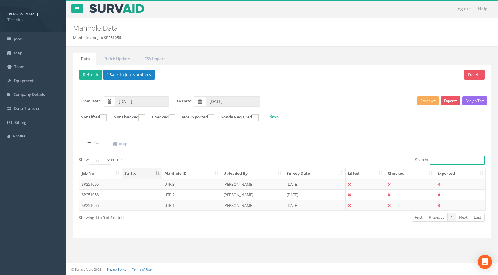
click at [452, 162] on input "Search:" at bounding box center [457, 160] width 55 height 9
paste input "1.368"
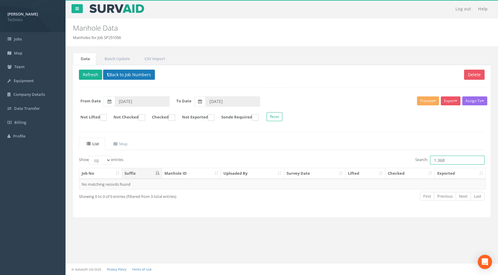
type input "1.368"
click at [141, 70] on button "Back to Job Numbers" at bounding box center [129, 75] width 52 height 10
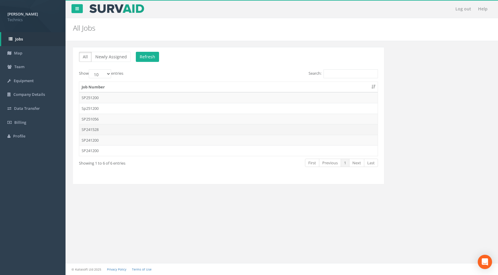
click at [111, 129] on td "SP241528" at bounding box center [228, 129] width 298 height 11
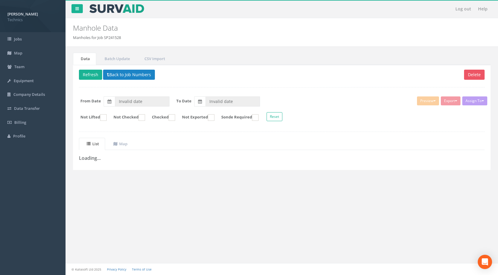
type input "[DATE]"
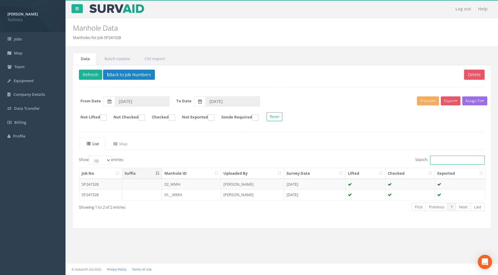
click at [452, 161] on input "Search:" at bounding box center [457, 160] width 55 height 9
paste input "1.368"
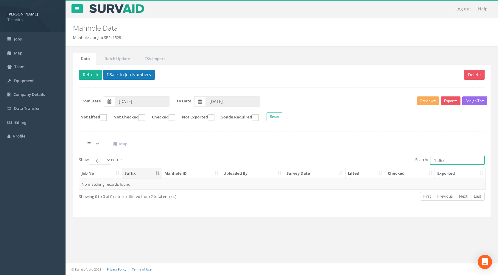
type input "1.368"
click at [117, 75] on button "Back to Job Numbers" at bounding box center [129, 75] width 52 height 10
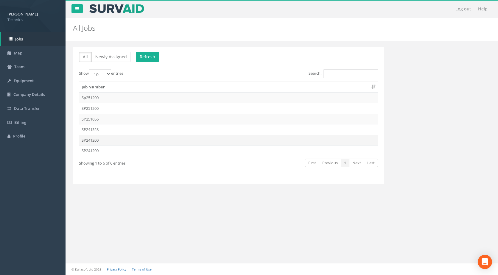
click at [106, 141] on td "SP241200" at bounding box center [228, 140] width 298 height 11
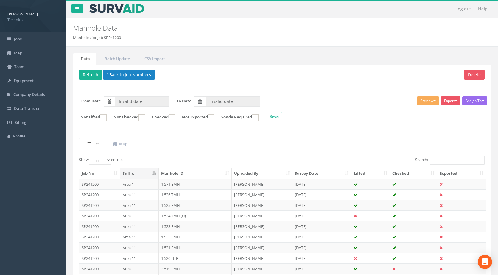
type input "[DATE]"
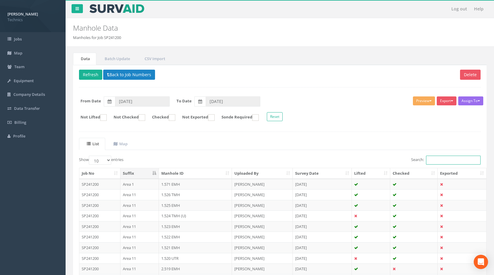
click at [440, 159] on input "Search:" at bounding box center [453, 160] width 55 height 9
paste input "1.368"
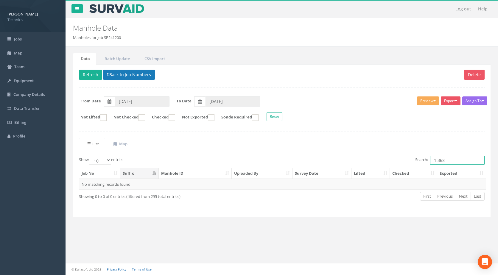
type input "1.368"
click at [130, 75] on button "Back to Job Numbers" at bounding box center [129, 75] width 52 height 10
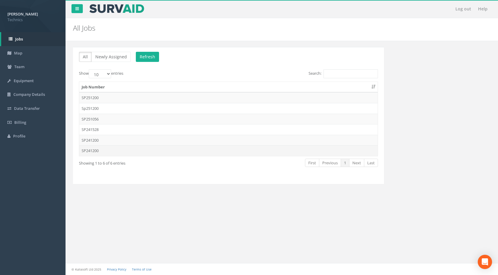
click at [115, 151] on td "SP241200" at bounding box center [228, 150] width 298 height 11
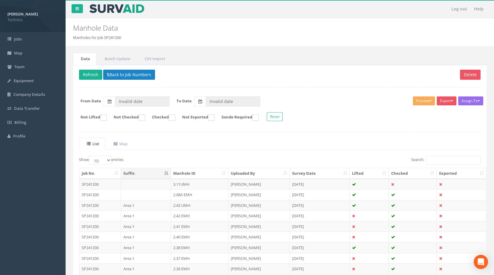
type input "[DATE]"
click at [454, 158] on input "Search:" at bounding box center [453, 160] width 55 height 9
paste input "1.368"
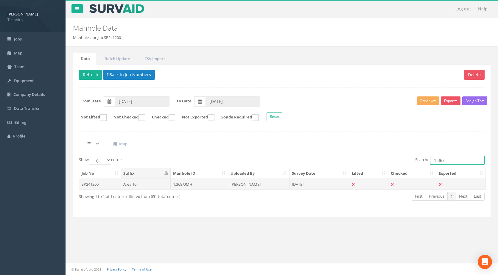
type input "1.368"
drag, startPoint x: 203, startPoint y: 184, endPoint x: 209, endPoint y: 185, distance: 6.6
click at [205, 185] on td "1.368 UMH" at bounding box center [200, 184] width 58 height 11
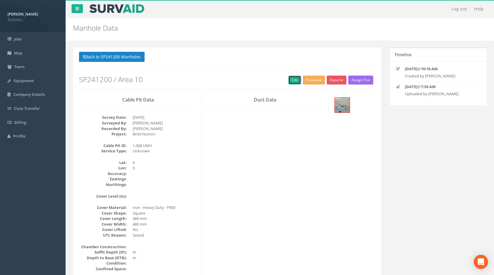
click at [290, 78] on link "Edit" at bounding box center [294, 80] width 13 height 9
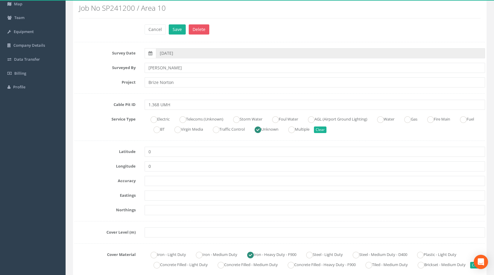
scroll to position [60, 0]
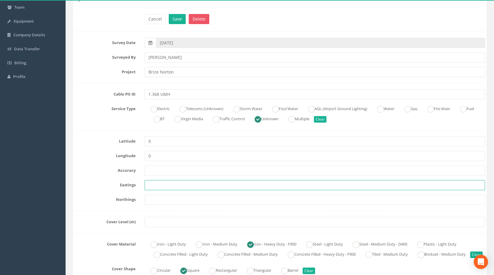
click at [148, 187] on input "text" at bounding box center [314, 185] width 340 height 10
paste input "428583.7933"
type input "428583.7933"
click at [160, 197] on input "text" at bounding box center [314, 200] width 340 height 10
paste input "205360.6566"
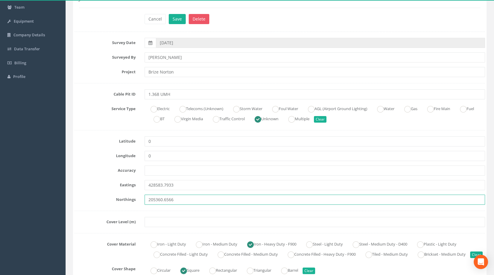
type input "205360.6566"
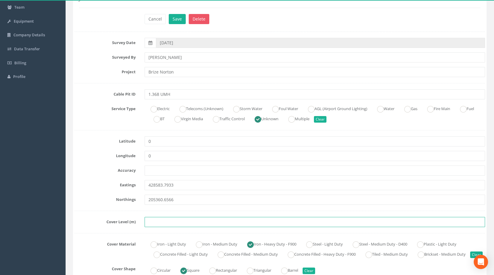
click at [191, 223] on input "text" at bounding box center [314, 222] width 340 height 10
paste input "83.5052"
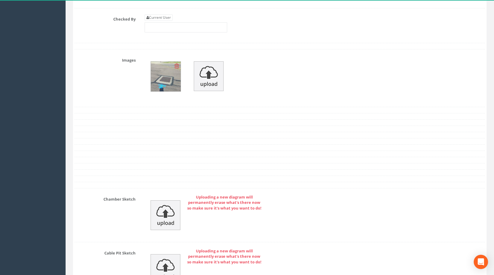
scroll to position [596, 0]
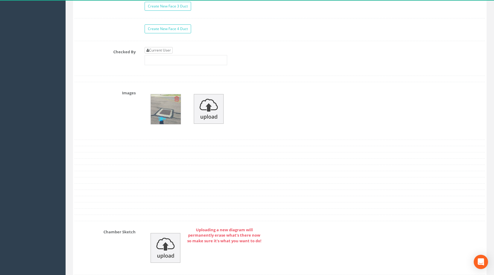
type input "83.5052"
click at [166, 54] on link "Current User" at bounding box center [158, 50] width 28 height 7
type input "[PERSON_NAME]"
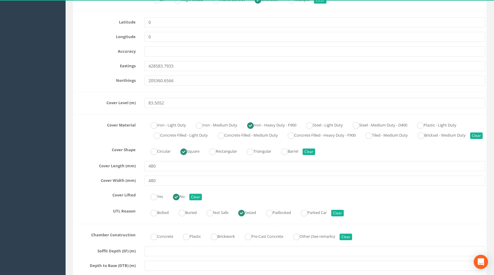
scroll to position [0, 0]
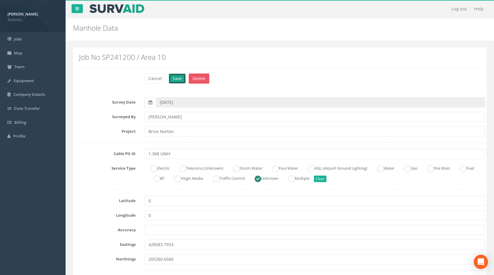
click at [176, 81] on button "Save" at bounding box center [177, 79] width 17 height 10
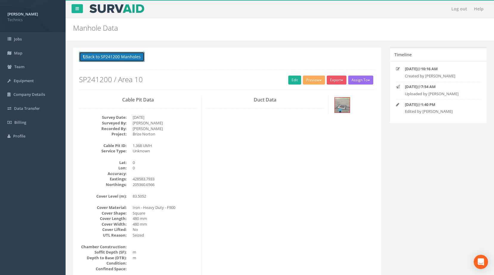
click at [133, 55] on button "Back to SP241200 Manholes" at bounding box center [112, 57] width 66 height 10
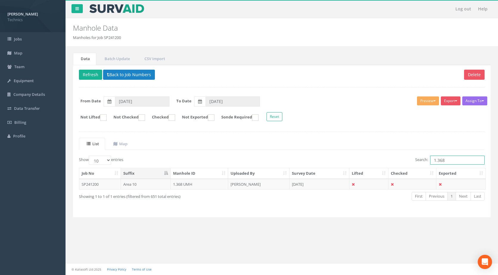
drag, startPoint x: 460, startPoint y: 162, endPoint x: 408, endPoint y: 165, distance: 51.3
click at [408, 165] on div "Search: 1.368" at bounding box center [385, 161] width 198 height 10
type input "2.257"
click at [232, 181] on td "[PERSON_NAME]" at bounding box center [258, 184] width 61 height 11
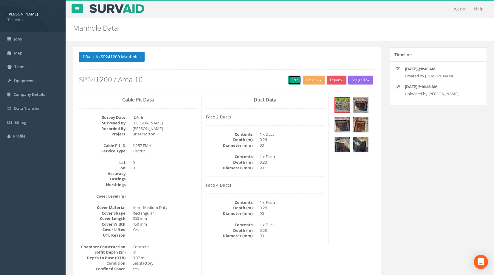
click at [289, 77] on link "Edit" at bounding box center [294, 80] width 13 height 9
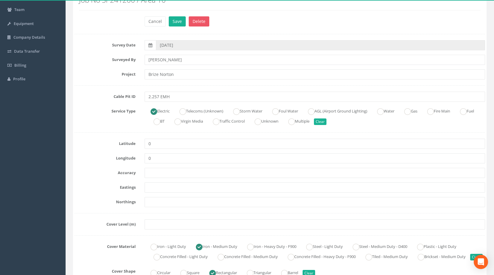
scroll to position [60, 0]
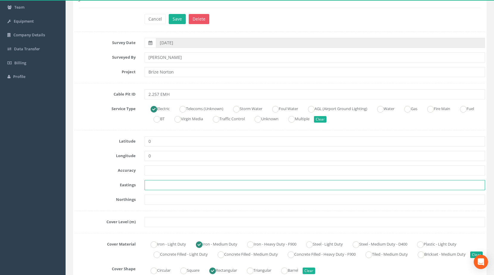
click at [156, 183] on input "text" at bounding box center [314, 185] width 340 height 10
paste input "428562.7670"
type input "428562.7670"
drag, startPoint x: 181, startPoint y: 201, endPoint x: 175, endPoint y: 201, distance: 5.7
click at [181, 201] on input "text" at bounding box center [314, 200] width 340 height 10
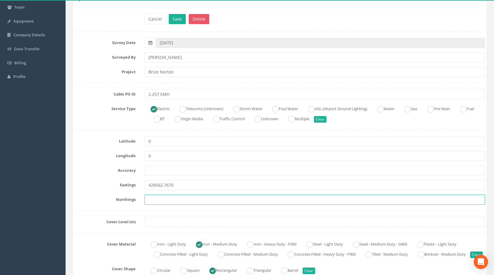
paste input "205390.0890"
type input "205390.0890"
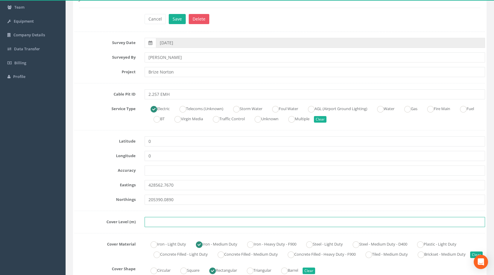
click at [190, 220] on input "text" at bounding box center [314, 222] width 340 height 10
paste input "83.7520"
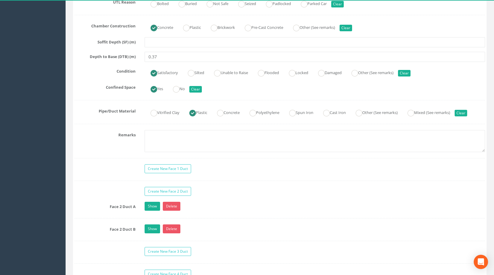
scroll to position [477, 0]
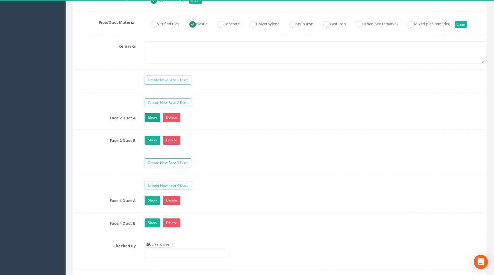
type input "83.7520"
click at [154, 122] on link "Show" at bounding box center [151, 117] width 15 height 9
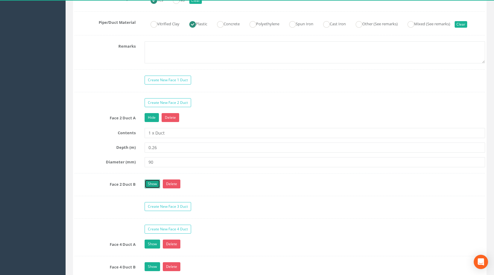
click at [150, 189] on link "Show" at bounding box center [151, 184] width 15 height 9
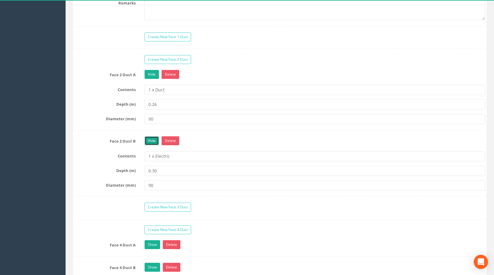
scroll to position [596, 0]
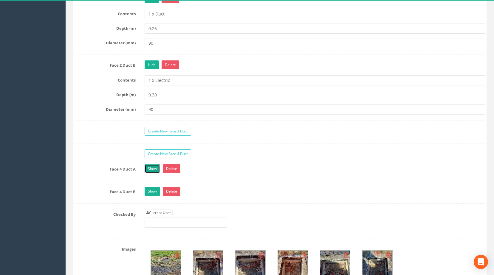
click at [150, 173] on link "Show" at bounding box center [151, 168] width 15 height 9
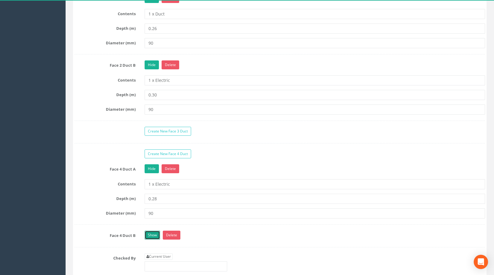
click at [151, 240] on link "Show" at bounding box center [151, 235] width 15 height 9
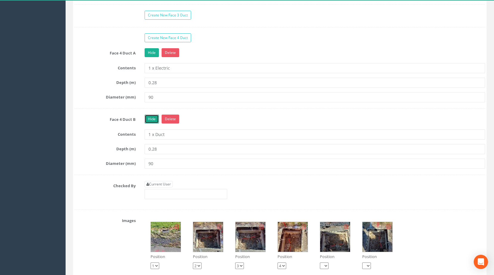
scroll to position [715, 0]
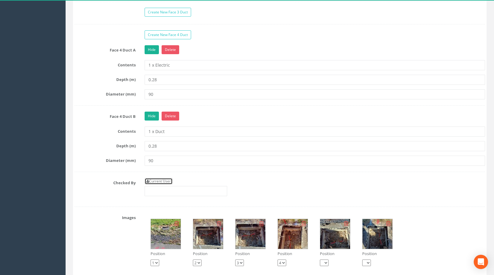
click at [168, 185] on link "Current User" at bounding box center [158, 181] width 28 height 7
type input "[PERSON_NAME]"
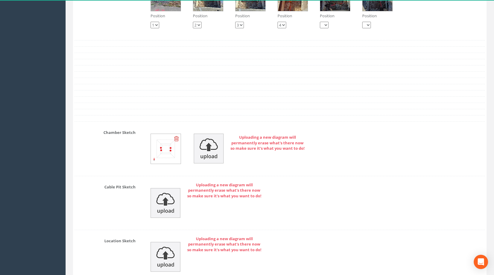
scroll to position [953, 0]
click at [170, 158] on img at bounding box center [166, 149] width 30 height 30
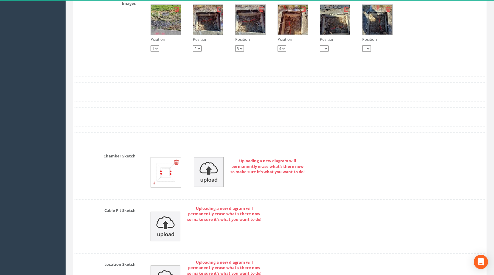
scroll to position [894, 0]
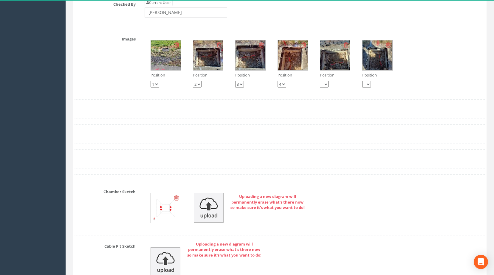
click at [162, 56] on img at bounding box center [166, 56] width 30 height 30
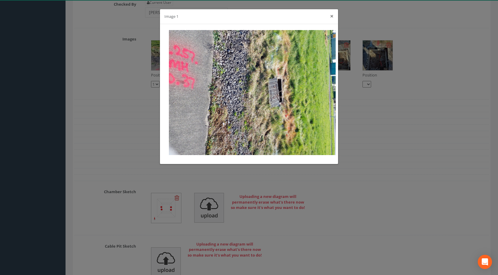
click at [331, 16] on button "×" at bounding box center [332, 16] width 4 height 6
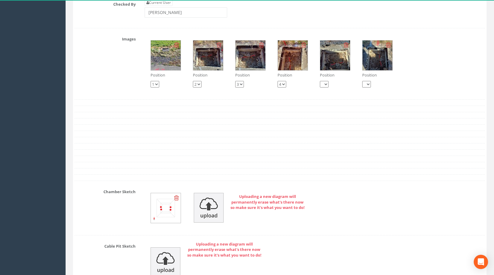
click at [204, 64] on img at bounding box center [208, 56] width 30 height 30
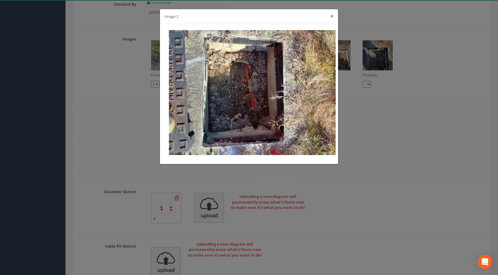
click at [333, 17] on button "×" at bounding box center [332, 16] width 4 height 6
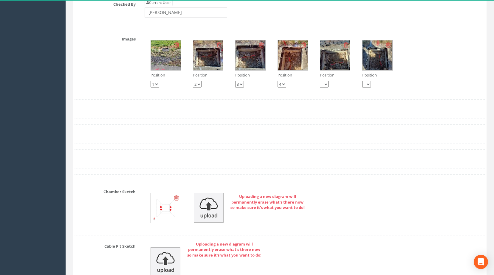
click at [264, 66] on img at bounding box center [250, 56] width 30 height 30
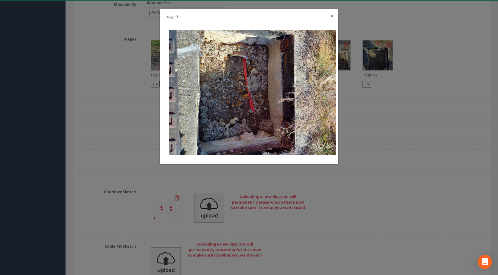
click at [333, 18] on button "×" at bounding box center [332, 16] width 4 height 6
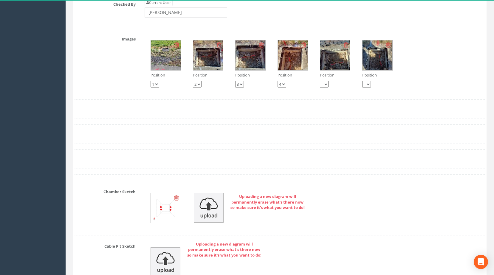
click at [296, 66] on img at bounding box center [293, 56] width 30 height 30
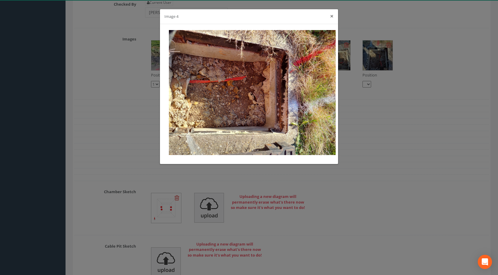
click at [333, 16] on button "×" at bounding box center [332, 16] width 4 height 6
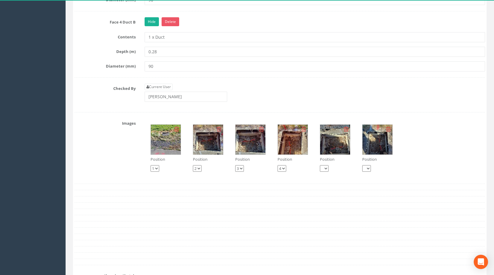
scroll to position [864, 0]
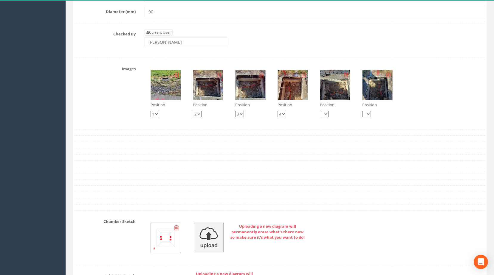
click at [177, 231] on icon at bounding box center [176, 228] width 5 height 6
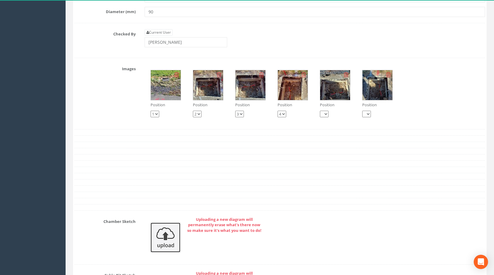
click at [172, 242] on img at bounding box center [165, 238] width 30 height 30
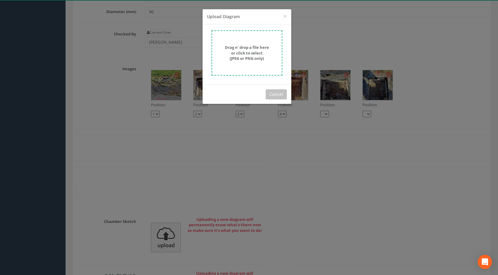
click at [269, 61] on div "Drag n' drop a file here or click to select (JPEG or PNG only)" at bounding box center [247, 53] width 58 height 17
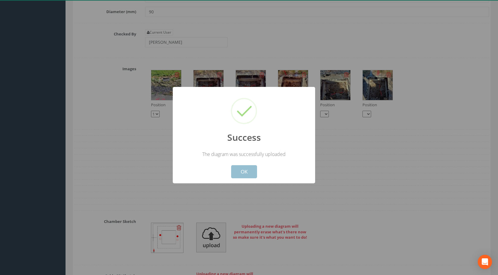
click at [242, 171] on button "OK" at bounding box center [244, 171] width 26 height 13
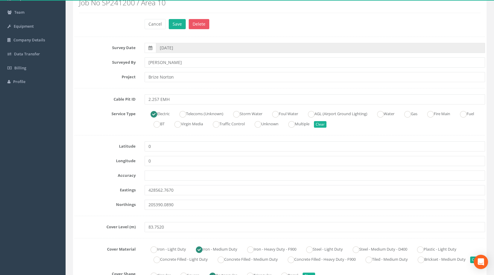
scroll to position [0, 0]
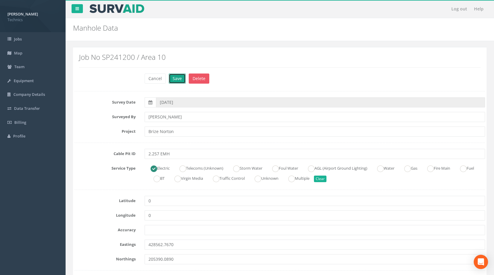
click at [178, 79] on button "Save" at bounding box center [177, 79] width 17 height 10
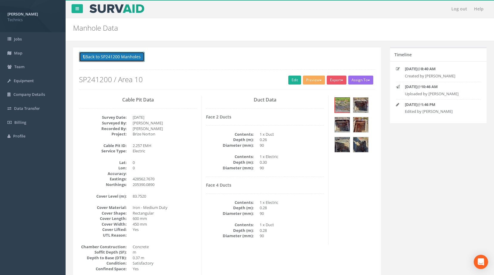
click at [125, 57] on button "Back to SP241200 Manholes" at bounding box center [112, 57] width 66 height 10
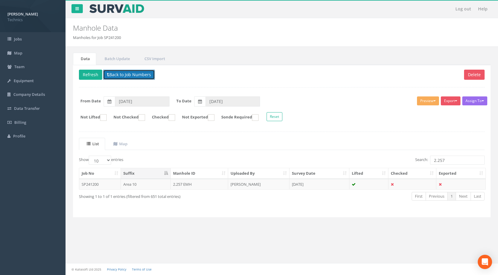
click at [114, 75] on button "Back to Job Numbers" at bounding box center [129, 75] width 52 height 10
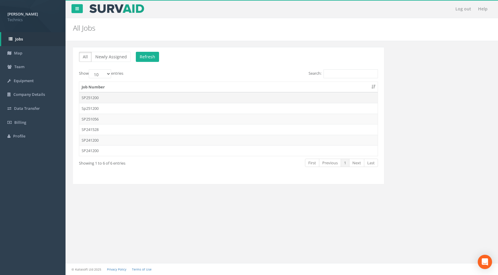
click at [190, 99] on td "SP251200" at bounding box center [228, 97] width 298 height 11
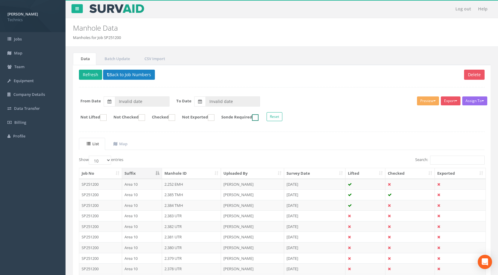
type input "[DATE]"
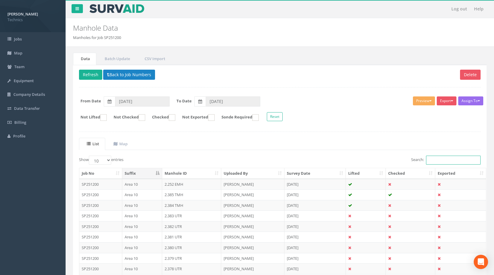
click at [433, 159] on input "Search:" at bounding box center [453, 160] width 55 height 9
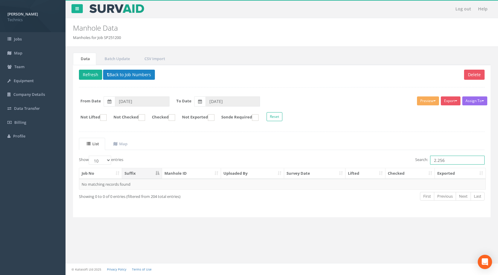
drag, startPoint x: 453, startPoint y: 158, endPoint x: 383, endPoint y: 156, distance: 69.1
click at [384, 156] on div "Search: 2.256" at bounding box center [385, 161] width 198 height 10
type input "2.256"
click at [129, 73] on button "Back to Job Numbers" at bounding box center [129, 75] width 52 height 10
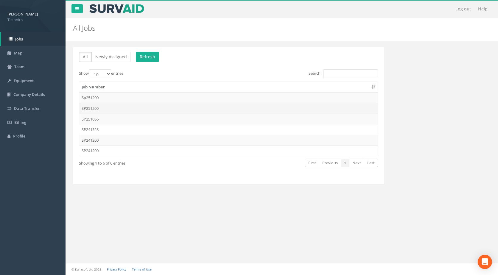
click at [119, 106] on td "SP251200" at bounding box center [228, 108] width 298 height 11
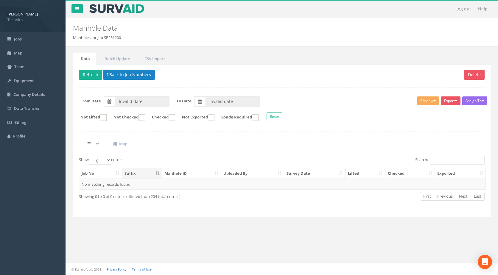
type input "[DATE]"
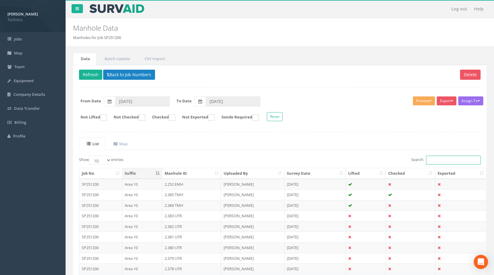
click at [442, 158] on input "Search:" at bounding box center [453, 160] width 55 height 9
paste input "2.256"
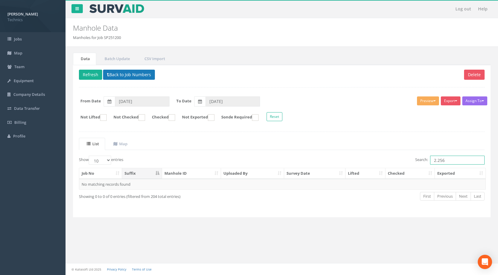
type input "2.256"
click at [143, 70] on button "Back to Job Numbers" at bounding box center [129, 75] width 52 height 10
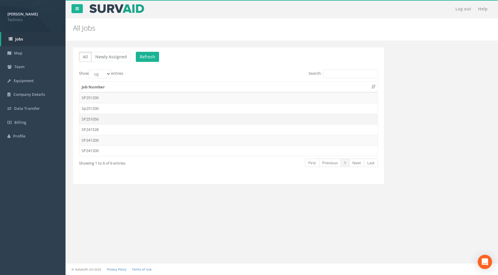
click at [117, 117] on td "SP251056" at bounding box center [228, 119] width 298 height 11
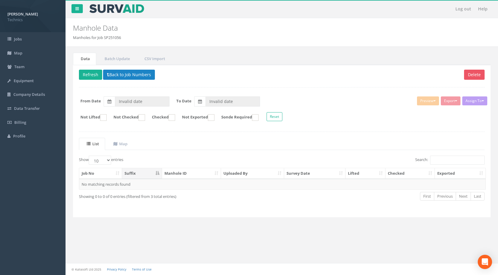
type input "[DATE]"
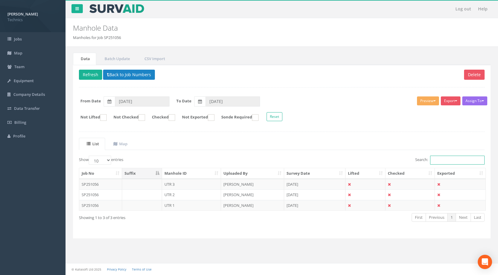
click at [438, 161] on input "Search:" at bounding box center [457, 160] width 55 height 9
paste input "2.256"
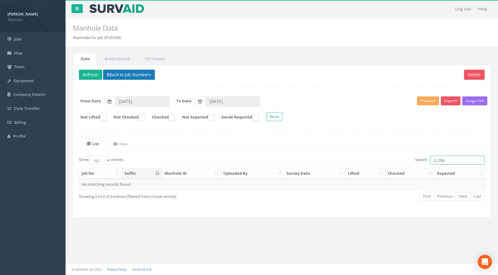
type input "2.256"
click at [130, 77] on button "Back to Job Numbers" at bounding box center [129, 75] width 52 height 10
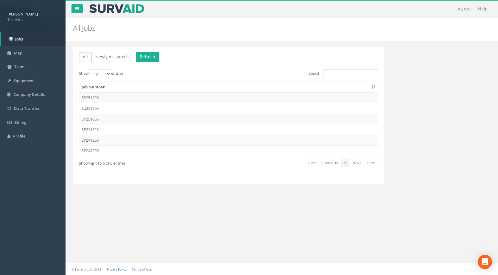
click at [105, 127] on td "SP241528" at bounding box center [228, 129] width 298 height 11
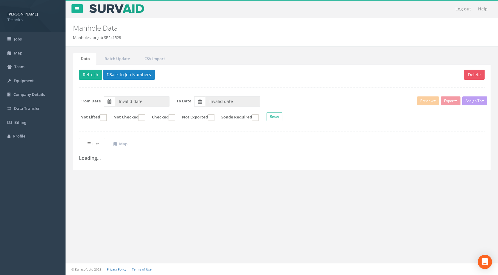
type input "[DATE]"
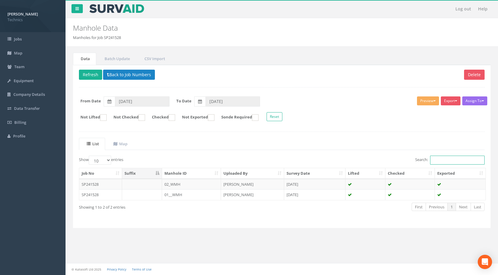
click at [438, 159] on input "Search:" at bounding box center [457, 160] width 55 height 9
paste input "2.256"
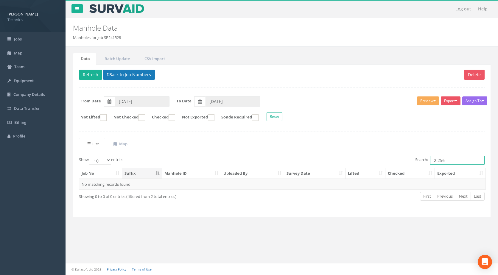
type input "2.256"
click at [124, 72] on button "Back to Job Numbers" at bounding box center [129, 75] width 52 height 10
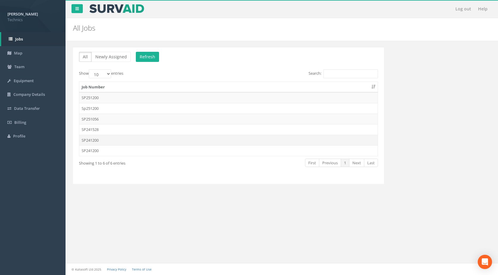
click at [97, 141] on td "SP241200" at bounding box center [228, 140] width 298 height 11
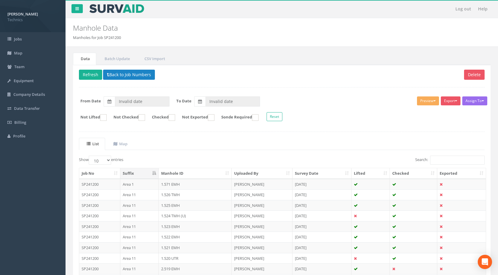
type input "[DATE]"
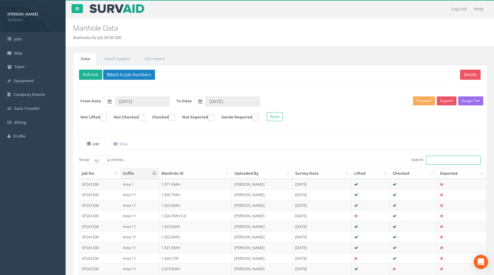
click at [454, 161] on input "Search:" at bounding box center [453, 160] width 55 height 9
paste input "2.256"
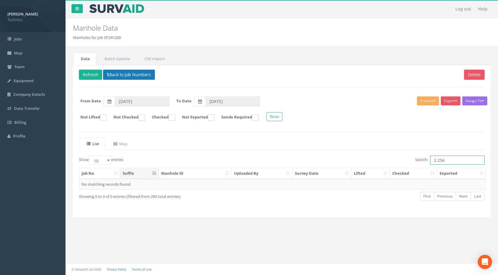
type input "2.256"
click at [112, 71] on button "Back to Job Numbers" at bounding box center [129, 75] width 52 height 10
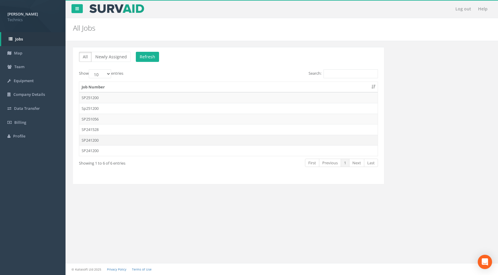
click at [107, 142] on td "SP241200" at bounding box center [228, 140] width 298 height 11
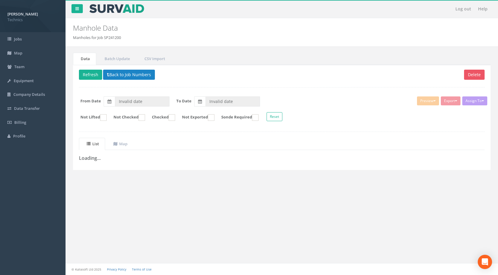
type input "[DATE]"
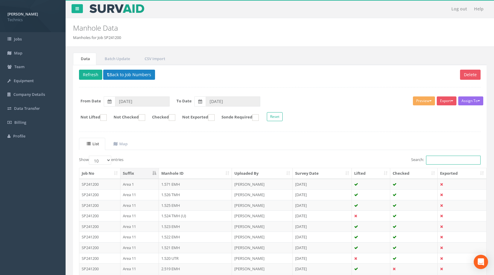
click at [461, 158] on input "Search:" at bounding box center [453, 160] width 55 height 9
paste input "2.256"
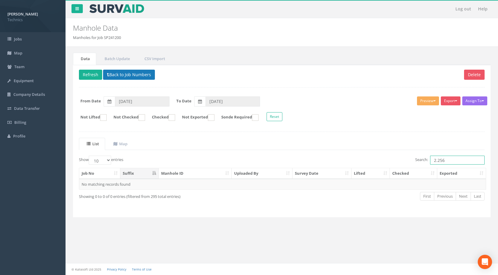
type input "2.256"
click at [128, 73] on button "Back to Job Numbers" at bounding box center [129, 75] width 52 height 10
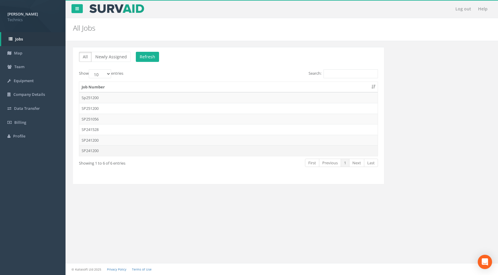
click at [96, 149] on td "SP241200" at bounding box center [228, 150] width 298 height 11
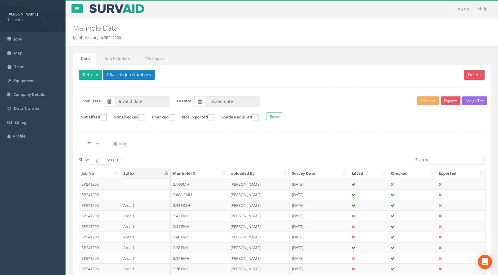
type input "[DATE]"
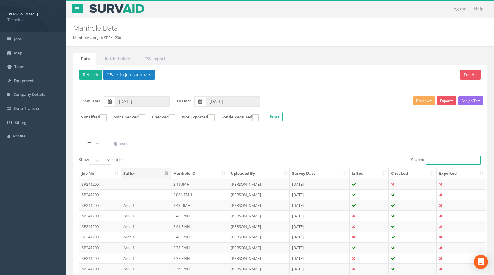
click at [442, 159] on input "Search:" at bounding box center [453, 160] width 55 height 9
paste input "2.256"
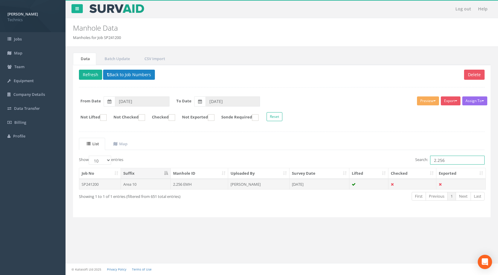
type input "2.256"
click at [207, 184] on td "2.256 EMH" at bounding box center [200, 184] width 58 height 11
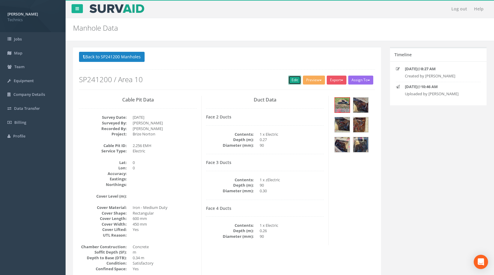
click at [291, 80] on link "Edit" at bounding box center [294, 80] width 13 height 9
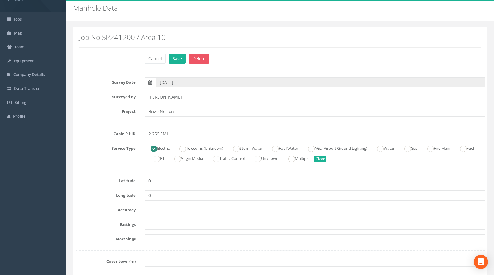
scroll to position [30, 0]
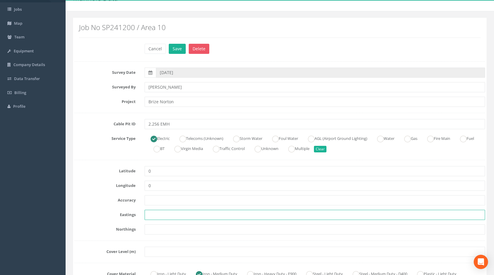
click at [178, 215] on input "text" at bounding box center [314, 215] width 340 height 10
paste input "428568.1140"
type input "428568.1140"
click at [169, 230] on input "text" at bounding box center [314, 230] width 340 height 10
paste input "205386.6930"
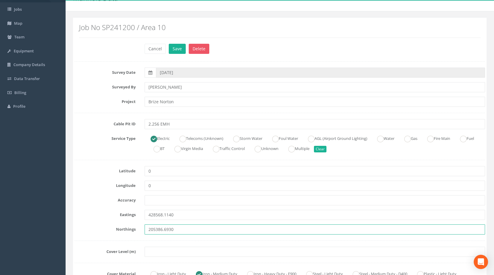
type input "205386.6930"
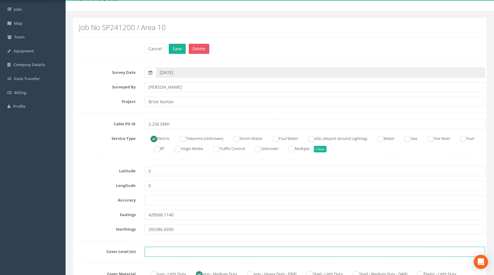
click at [152, 253] on input "text" at bounding box center [314, 252] width 340 height 10
paste input "83.7330"
type input "83.7330"
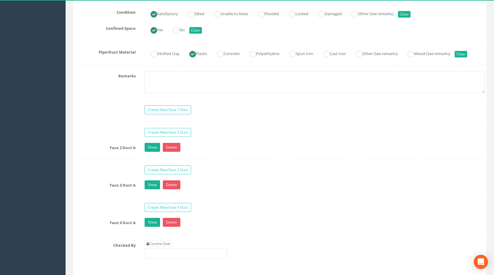
scroll to position [506, 0]
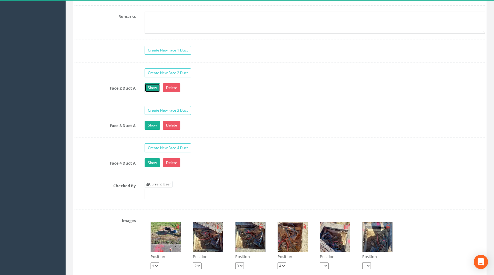
click at [147, 92] on link "Show" at bounding box center [151, 87] width 15 height 9
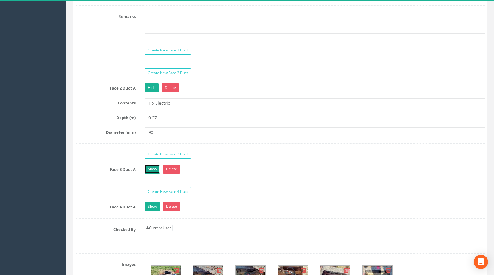
click at [149, 174] on link "Show" at bounding box center [151, 169] width 15 height 9
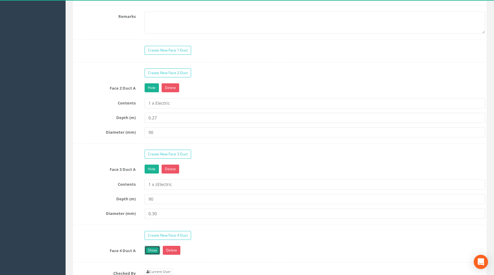
click at [149, 255] on link "Show" at bounding box center [151, 250] width 15 height 9
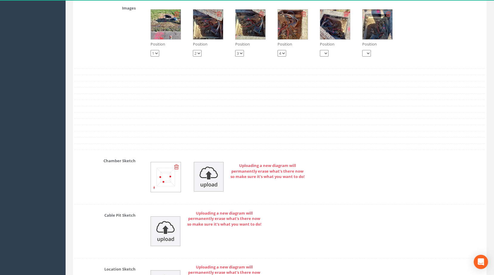
scroll to position [804, 0]
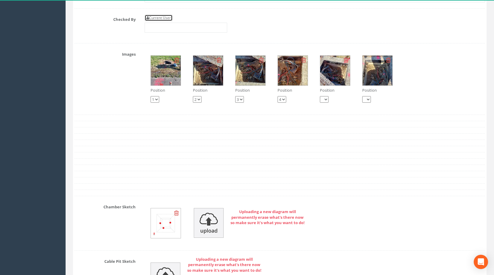
drag, startPoint x: 167, startPoint y: 24, endPoint x: 164, endPoint y: 35, distance: 11.6
click at [167, 21] on link "Current User" at bounding box center [158, 18] width 28 height 7
type input "[PERSON_NAME]"
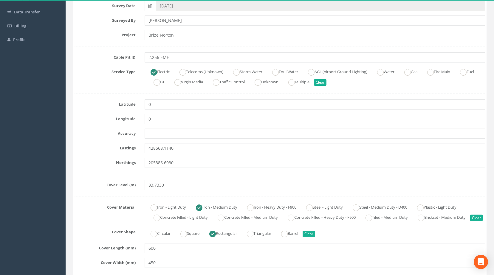
scroll to position [30, 0]
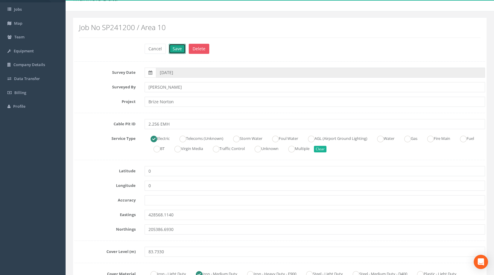
click at [181, 50] on button "Save" at bounding box center [177, 49] width 17 height 10
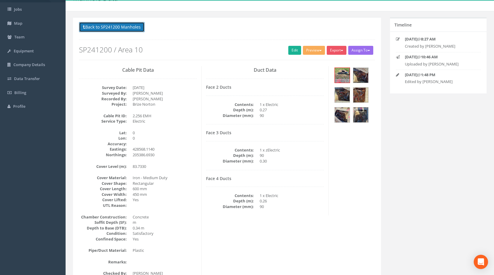
click at [121, 25] on button "Back to SP241200 Manholes" at bounding box center [112, 27] width 66 height 10
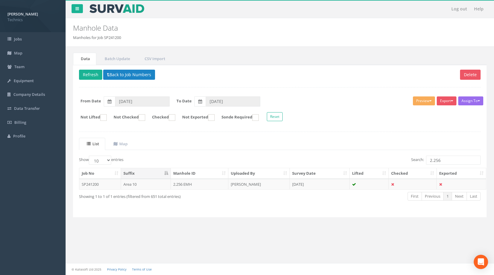
scroll to position [0, 0]
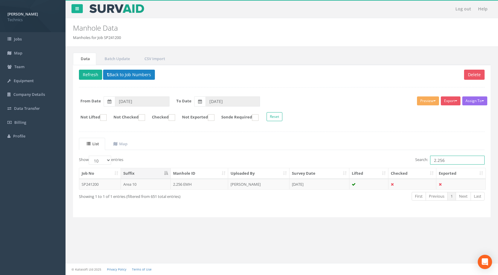
click at [454, 163] on input "2.256" at bounding box center [457, 160] width 55 height 9
type input "2.265"
click at [223, 184] on td "2.265 EMH" at bounding box center [200, 184] width 58 height 11
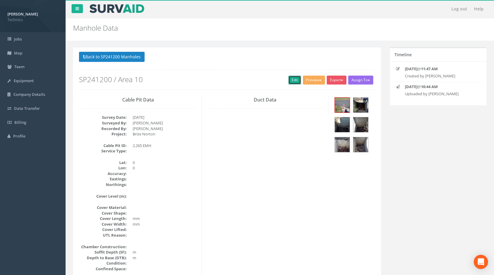
click at [290, 83] on link "Edit" at bounding box center [294, 80] width 13 height 9
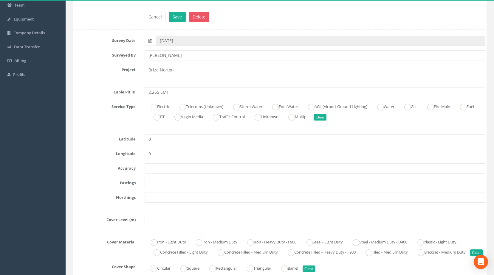
scroll to position [149, 0]
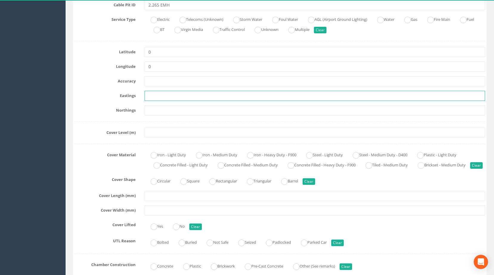
click at [169, 95] on input "text" at bounding box center [314, 96] width 340 height 10
paste input "428305.0460"
type input "428305.0460"
click at [181, 109] on input "text" at bounding box center [314, 110] width 340 height 10
paste input "205297.1970"
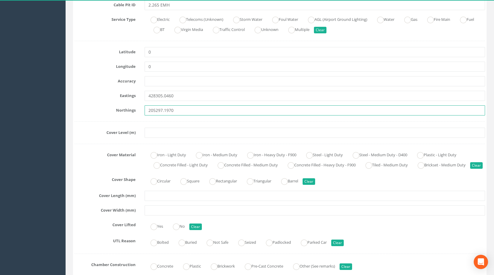
type input "205297.1970"
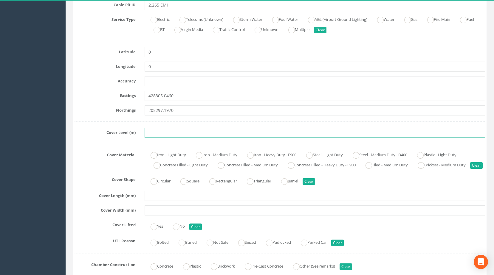
drag, startPoint x: 189, startPoint y: 128, endPoint x: 185, endPoint y: 133, distance: 5.8
click at [186, 132] on input "text" at bounding box center [314, 133] width 340 height 10
paste input "83.5660"
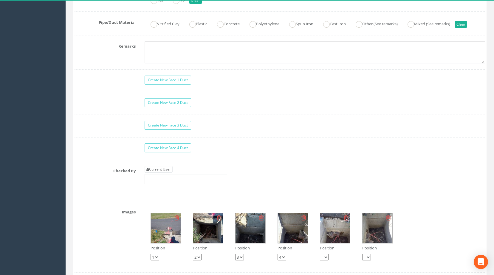
scroll to position [566, 0]
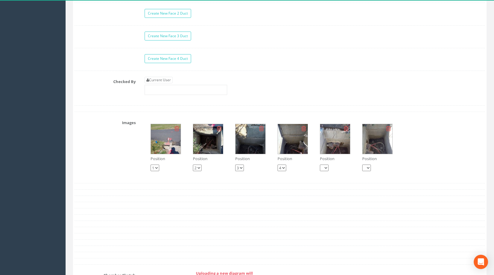
click at [164, 147] on img at bounding box center [166, 139] width 30 height 30
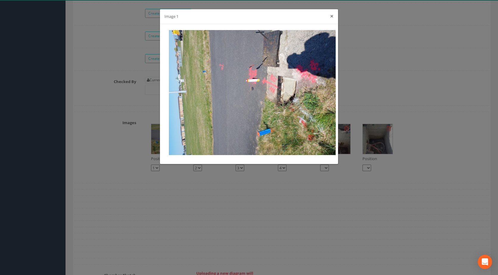
click at [333, 15] on button "×" at bounding box center [332, 16] width 4 height 6
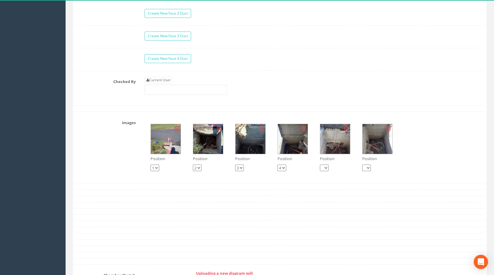
click at [213, 150] on img at bounding box center [208, 139] width 30 height 30
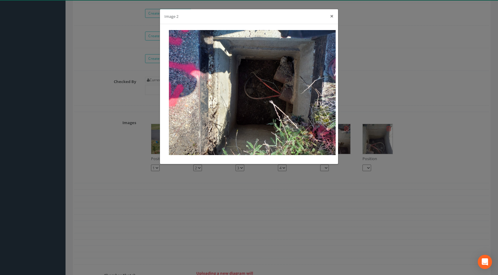
click at [332, 15] on button "×" at bounding box center [332, 16] width 4 height 6
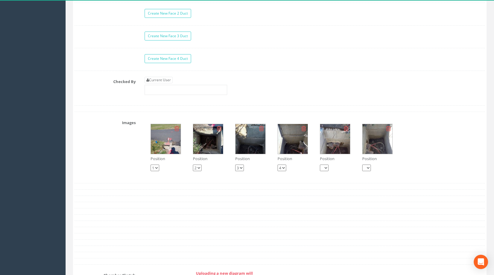
click at [164, 153] on img at bounding box center [166, 139] width 30 height 30
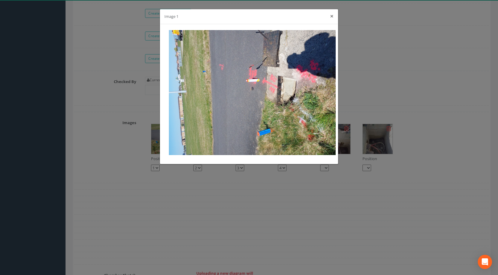
click at [330, 16] on button "×" at bounding box center [332, 16] width 4 height 6
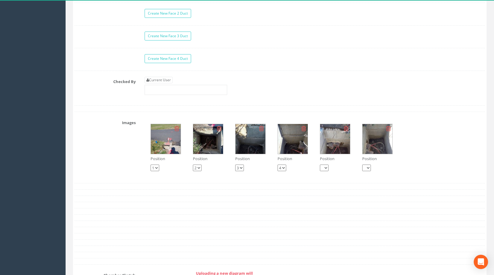
click at [201, 151] on img at bounding box center [208, 139] width 30 height 30
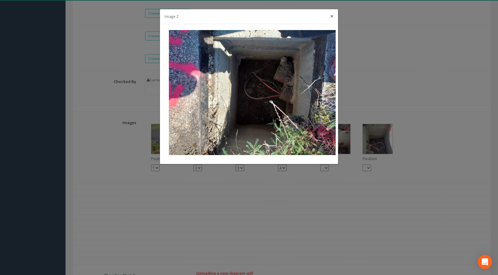
click at [332, 17] on button "×" at bounding box center [332, 16] width 4 height 6
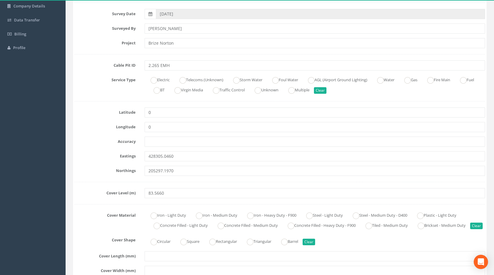
scroll to position [60, 0]
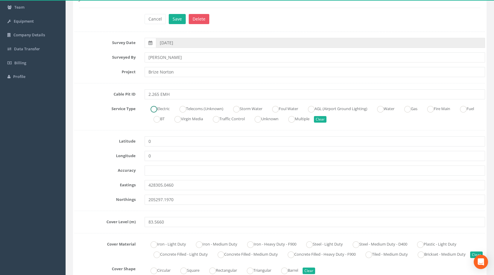
click at [154, 110] on ins at bounding box center [153, 109] width 7 height 7
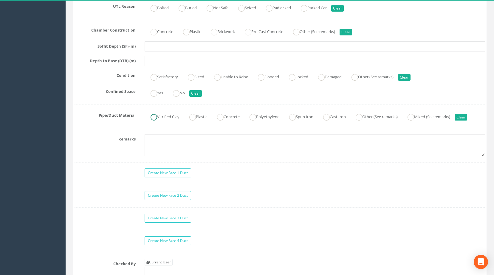
scroll to position [417, 0]
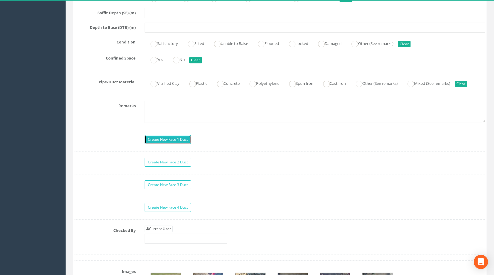
click at [167, 144] on link "Create New Face 1 Duct" at bounding box center [167, 139] width 46 height 9
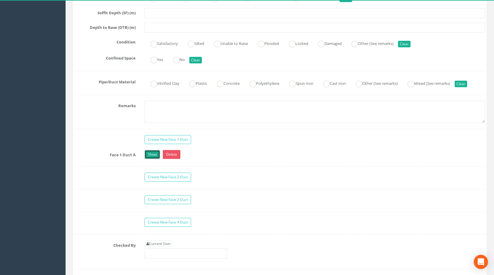
click at [158, 159] on link "Show" at bounding box center [151, 154] width 15 height 9
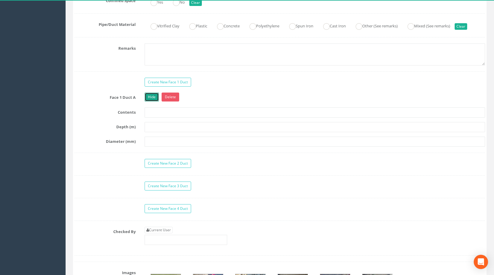
scroll to position [506, 0]
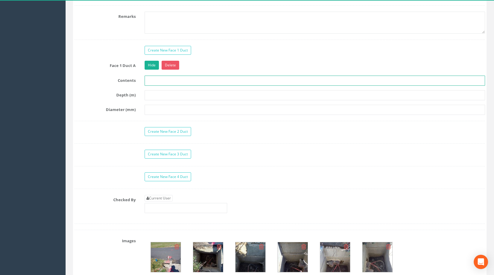
click at [169, 86] on input "text" at bounding box center [314, 81] width 340 height 10
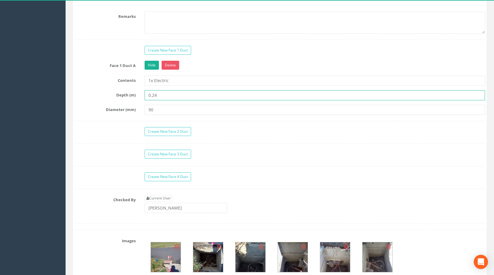
drag, startPoint x: 164, startPoint y: 103, endPoint x: 133, endPoint y: 103, distance: 31.3
click at [133, 100] on div "Depth (m) 0.24" at bounding box center [279, 95] width 419 height 10
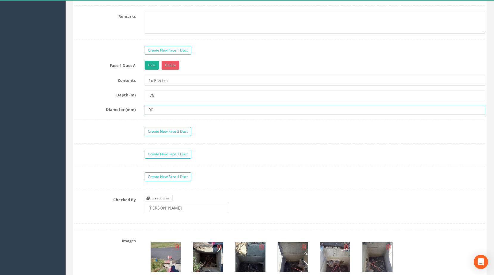
click at [85, 111] on div "Face 1 Duct A Hide Delete Contents 1x Electric Depth (m) .78 Diameter (mm) 90" at bounding box center [279, 91] width 410 height 60
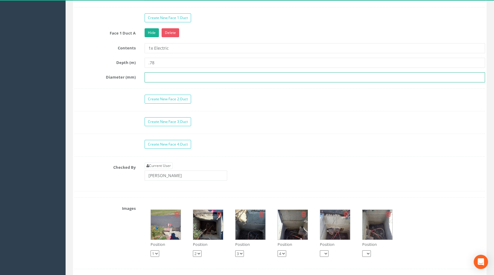
scroll to position [566, 0]
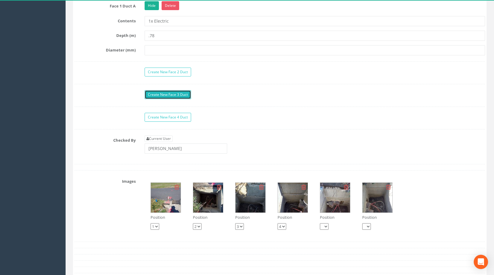
click at [172, 99] on link "Create New Face 3 Duct" at bounding box center [167, 94] width 46 height 9
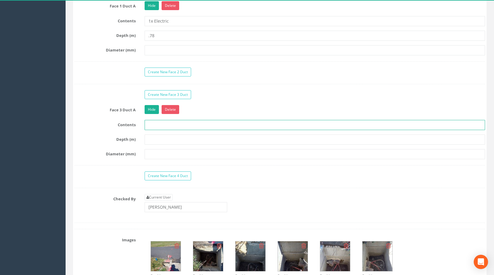
click at [164, 130] on input "text" at bounding box center [314, 125] width 340 height 10
click at [150, 130] on input "2x Electric" at bounding box center [314, 125] width 340 height 10
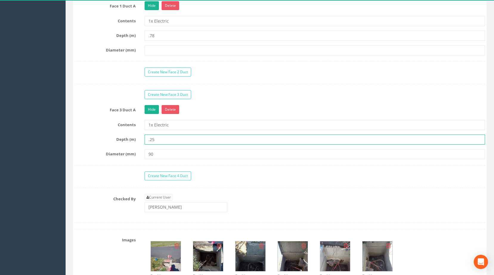
drag, startPoint x: 160, startPoint y: 149, endPoint x: 136, endPoint y: 149, distance: 24.7
click at [136, 145] on div "Depth (m) .25" at bounding box center [279, 140] width 419 height 10
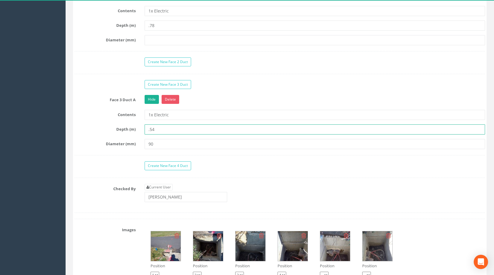
scroll to position [536, 0]
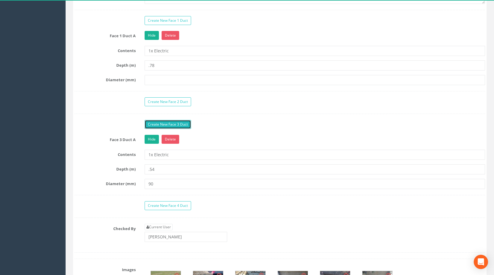
click at [175, 129] on link "Create New Face 3 Duct" at bounding box center [167, 124] width 46 height 9
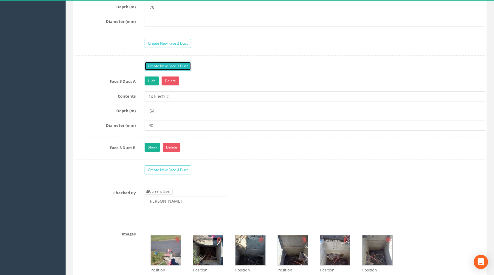
scroll to position [596, 0]
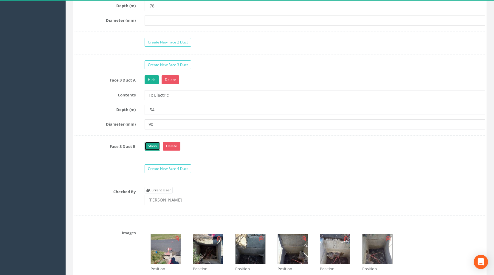
click at [151, 151] on link "Show" at bounding box center [151, 146] width 15 height 9
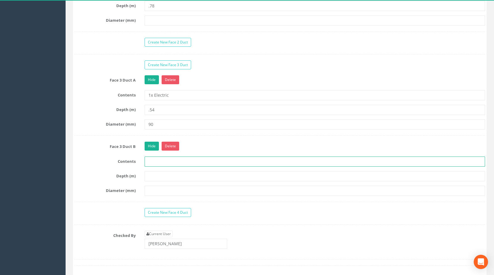
click at [159, 167] on input "text" at bounding box center [314, 162] width 340 height 10
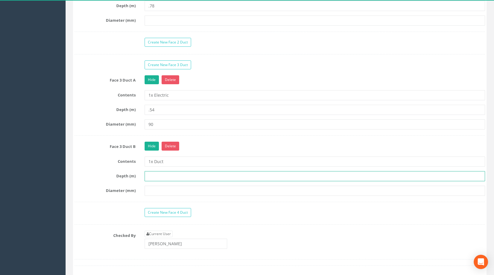
click at [165, 181] on input "text" at bounding box center [314, 176] width 340 height 10
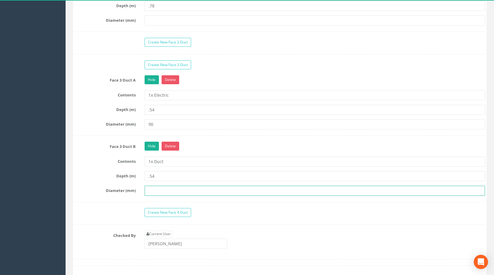
click at [165, 196] on input "text" at bounding box center [314, 191] width 340 height 10
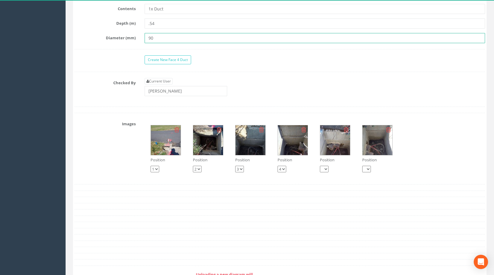
scroll to position [804, 0]
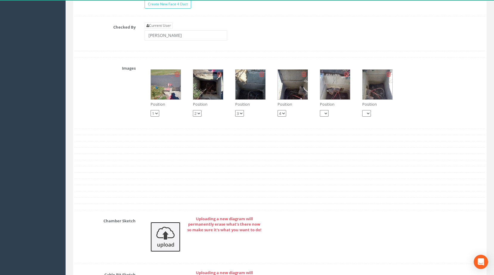
click at [165, 242] on img at bounding box center [165, 237] width 30 height 30
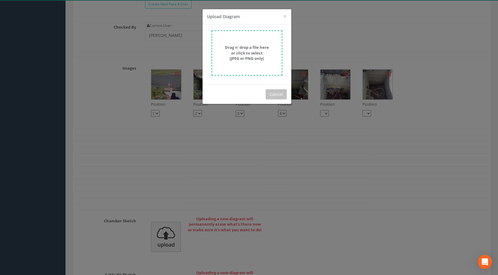
click at [252, 51] on strong "Drag n' drop a file here or click to select (JPEG or PNG only)" at bounding box center [247, 53] width 44 height 16
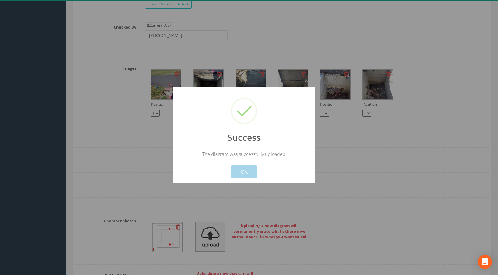
click at [245, 171] on button "OK" at bounding box center [244, 171] width 26 height 13
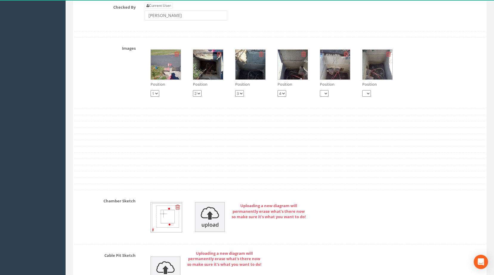
scroll to position [864, 0]
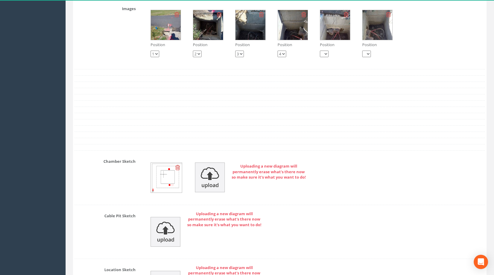
click at [177, 171] on icon at bounding box center [177, 168] width 5 height 6
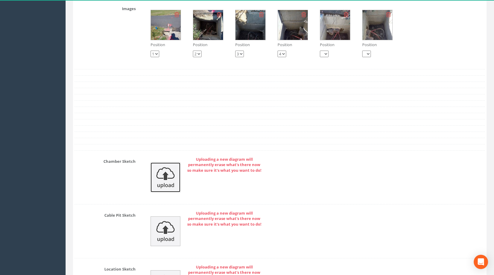
click at [173, 183] on img at bounding box center [165, 178] width 30 height 30
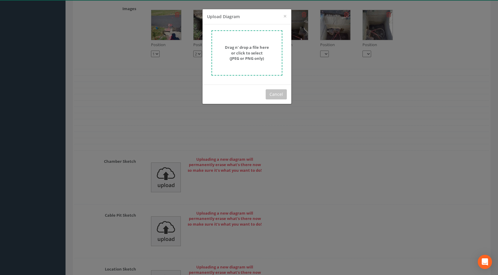
click at [245, 58] on strong "Drag n' drop a file here or click to select (JPEG or PNG only)" at bounding box center [247, 53] width 44 height 16
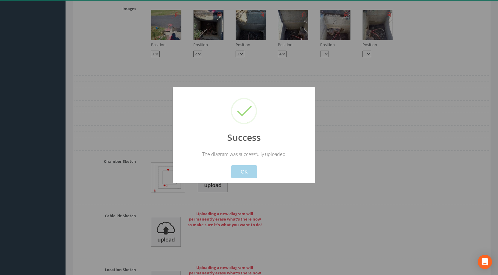
click at [241, 175] on button "OK" at bounding box center [244, 171] width 26 height 13
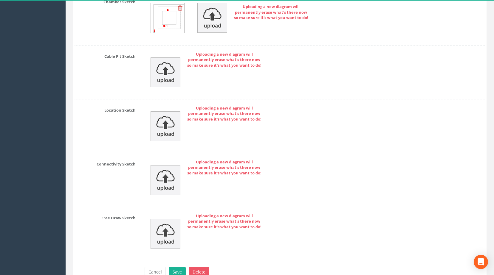
scroll to position [1066, 0]
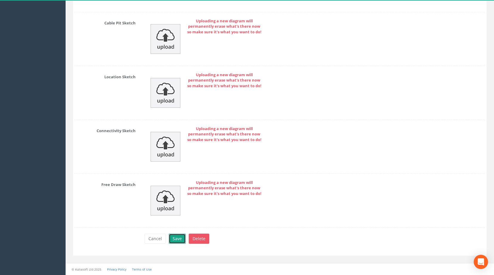
click at [176, 239] on button "Save" at bounding box center [177, 239] width 17 height 10
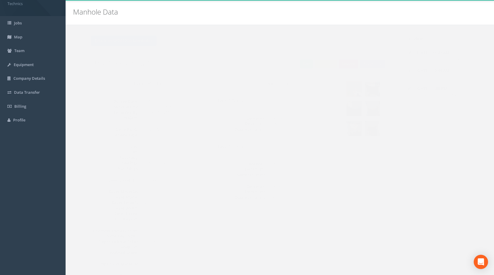
scroll to position [12, 0]
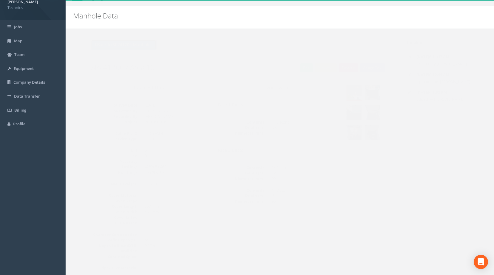
click at [108, 47] on button "Back to SP241200 Manholes" at bounding box center [112, 45] width 66 height 10
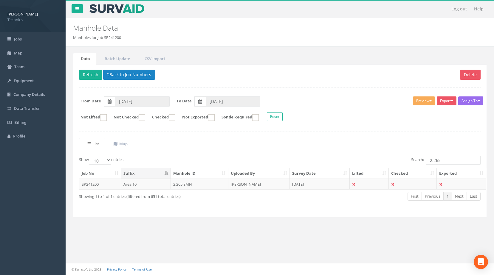
scroll to position [0, 0]
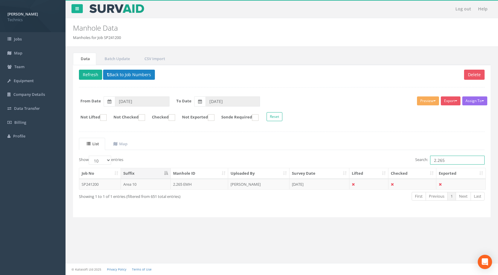
click at [448, 158] on input "2.265" at bounding box center [457, 160] width 55 height 9
click at [219, 185] on td "2.262 EMH" at bounding box center [200, 184] width 58 height 11
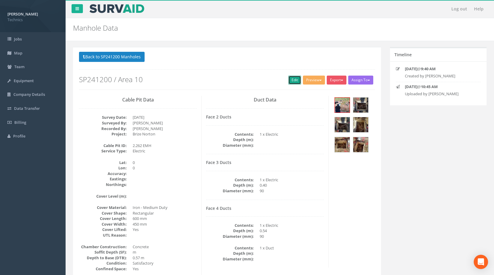
click at [288, 82] on link "Edit" at bounding box center [294, 80] width 13 height 9
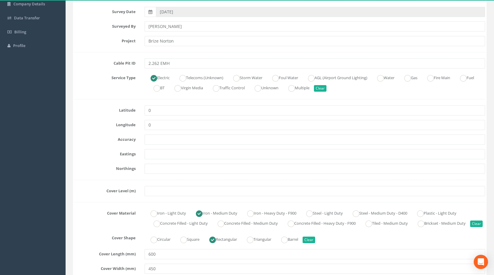
scroll to position [209, 0]
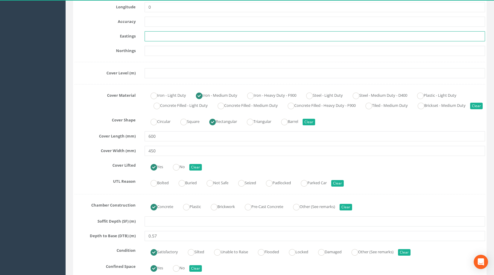
click at [164, 35] on input "text" at bounding box center [314, 36] width 340 height 10
paste input "428301.8630"
click at [186, 50] on input "text" at bounding box center [314, 51] width 340 height 10
paste input "205290.3600"
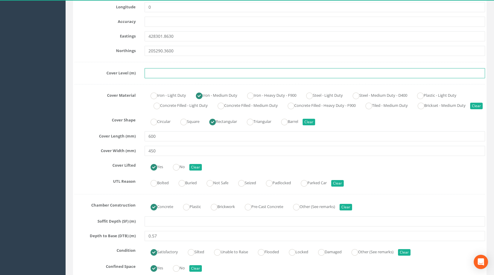
click at [160, 74] on input "text" at bounding box center [314, 73] width 340 height 10
paste input "83.5270"
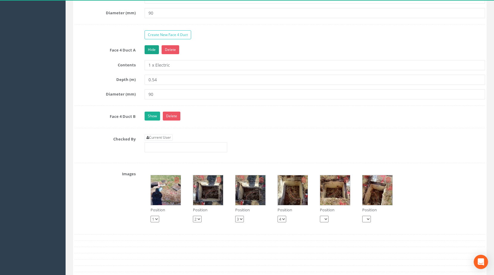
scroll to position [685, 0]
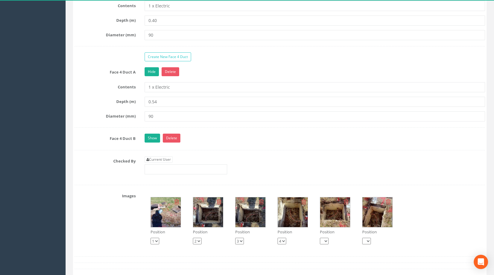
click at [198, 222] on img at bounding box center [208, 213] width 30 height 30
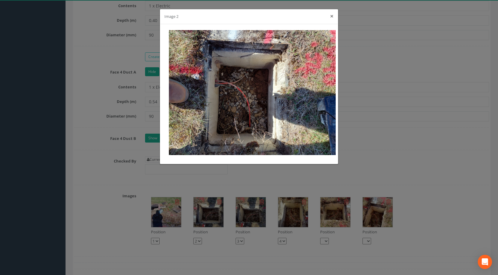
click at [331, 15] on button "×" at bounding box center [332, 16] width 4 height 6
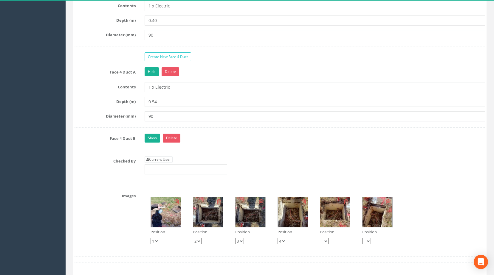
click at [194, 224] on img at bounding box center [208, 213] width 30 height 30
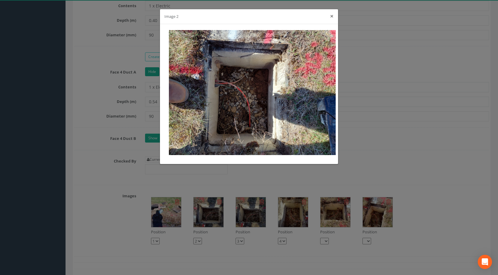
click at [332, 18] on button "×" at bounding box center [332, 16] width 4 height 6
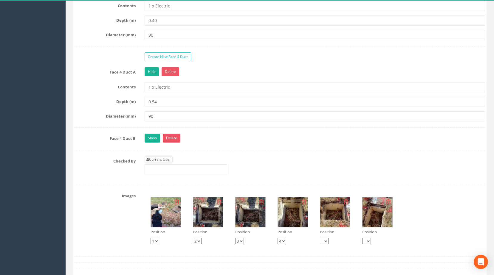
click at [290, 227] on img at bounding box center [293, 213] width 30 height 30
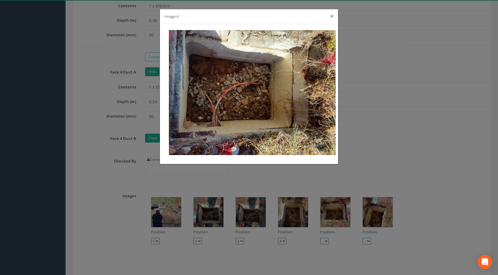
click at [331, 18] on button "×" at bounding box center [332, 16] width 4 height 6
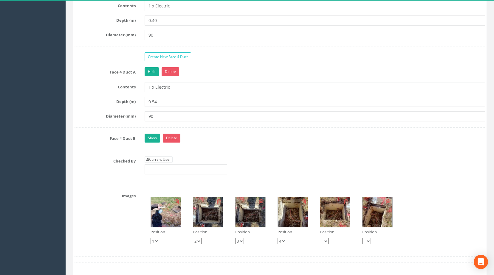
click at [320, 225] on img at bounding box center [335, 213] width 30 height 30
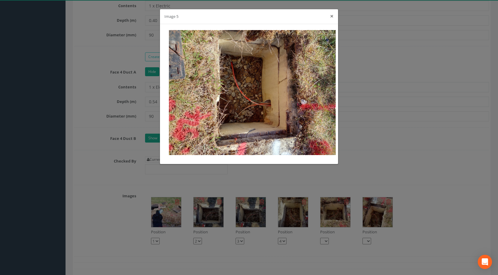
click at [332, 15] on button "×" at bounding box center [332, 16] width 4 height 6
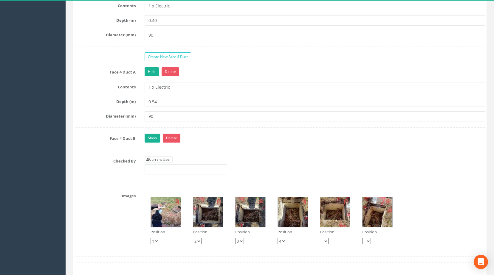
click at [163, 226] on img at bounding box center [166, 213] width 30 height 30
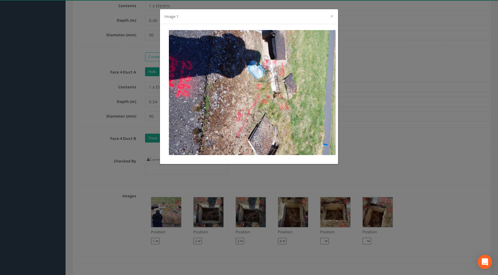
click at [329, 17] on div "Image 1 ×" at bounding box center [249, 16] width 178 height 15
click at [331, 16] on button "×" at bounding box center [332, 16] width 4 height 6
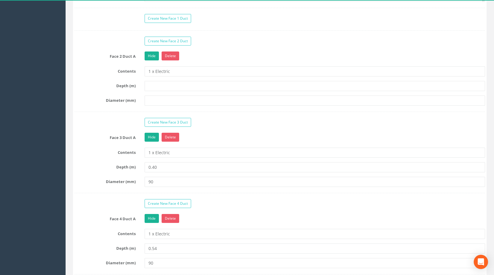
scroll to position [536, 0]
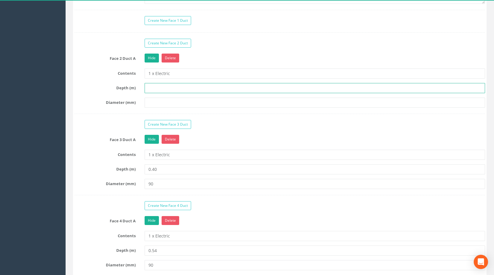
click at [153, 93] on input "text" at bounding box center [314, 88] width 340 height 10
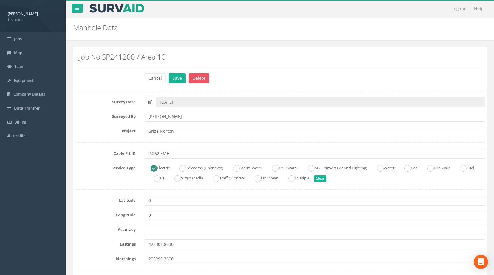
scroll to position [0, 0]
click at [174, 80] on button "Save" at bounding box center [177, 79] width 17 height 10
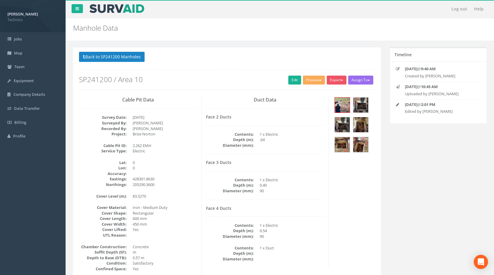
click at [149, 76] on h2 "SP241200 / Area 10" at bounding box center [227, 80] width 296 height 8
click at [101, 56] on button "Back to SP241200 Manholes" at bounding box center [112, 57] width 66 height 10
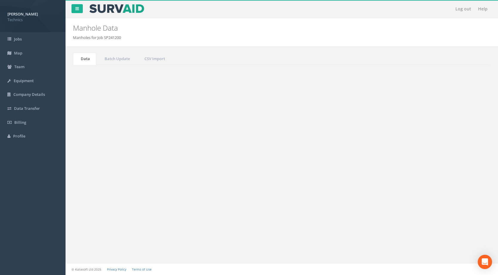
click at [448, 160] on input "2.262" at bounding box center [457, 160] width 55 height 9
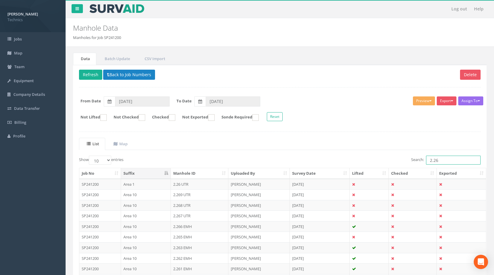
click at [443, 161] on input "2.26" at bounding box center [453, 160] width 55 height 9
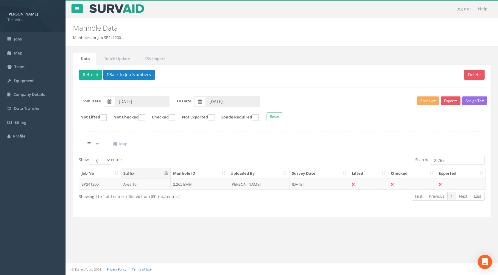
click at [88, 69] on div "Delete Refresh Back to Job Numbers Assign To No Companies Added Export Technics…" at bounding box center [282, 141] width 418 height 153
click at [88, 74] on button "Refresh" at bounding box center [90, 75] width 23 height 10
click at [147, 188] on td "Area 10" at bounding box center [146, 184] width 50 height 11
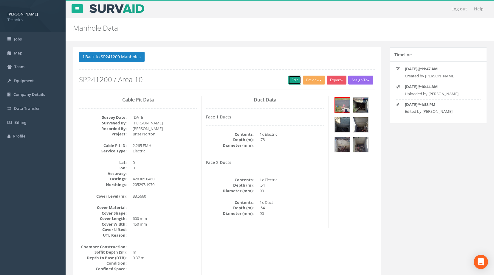
click at [292, 79] on link "Edit" at bounding box center [294, 80] width 13 height 9
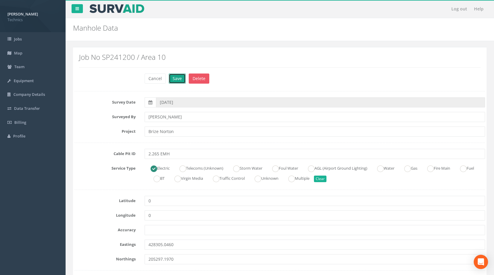
click at [181, 76] on button "Save" at bounding box center [177, 79] width 17 height 10
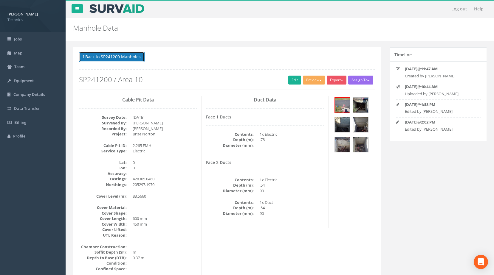
click at [120, 55] on button "Back to SP241200 Manholes" at bounding box center [112, 57] width 66 height 10
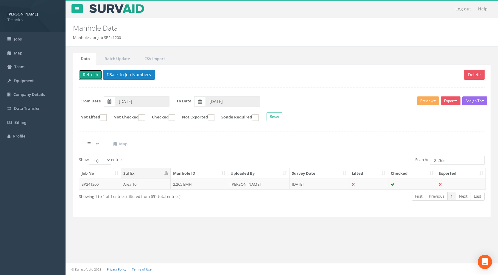
click at [90, 77] on button "Refresh" at bounding box center [90, 75] width 23 height 10
click at [446, 160] on input "2.265" at bounding box center [457, 160] width 55 height 9
click at [215, 183] on td "2.262 EMH" at bounding box center [200, 184] width 58 height 11
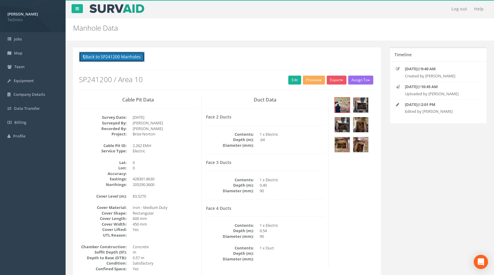
click at [119, 56] on button "Back to SP241200 Manholes" at bounding box center [112, 57] width 66 height 10
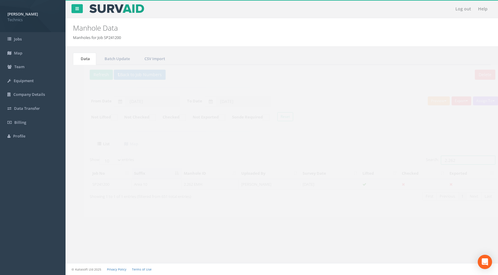
click at [446, 160] on input "2.262" at bounding box center [457, 160] width 55 height 9
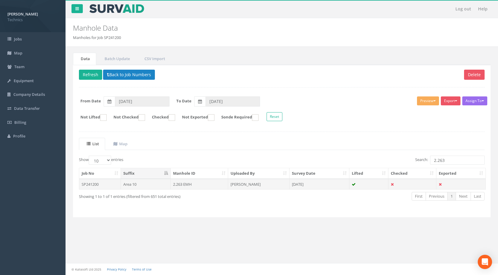
click at [218, 185] on td "2.263 EMH" at bounding box center [200, 184] width 58 height 11
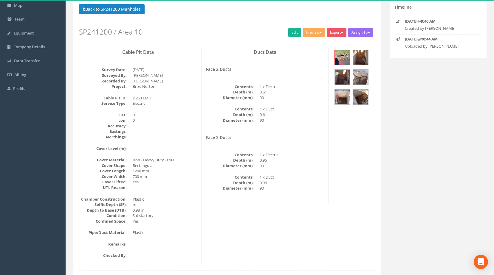
scroll to position [42, 0]
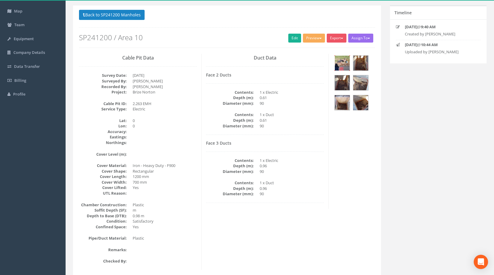
click at [340, 66] on img at bounding box center [342, 63] width 15 height 15
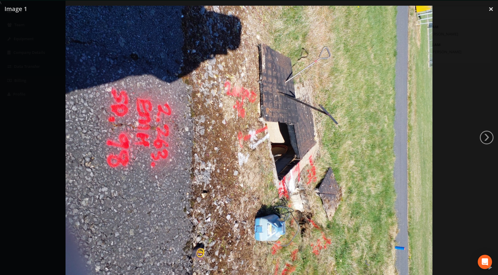
drag, startPoint x: 325, startPoint y: 167, endPoint x: 267, endPoint y: 174, distance: 58.3
click at [491, 11] on link "×" at bounding box center [491, 9] width 14 height 18
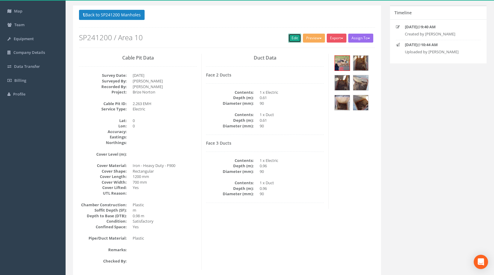
click at [290, 36] on link "Edit" at bounding box center [294, 38] width 13 height 9
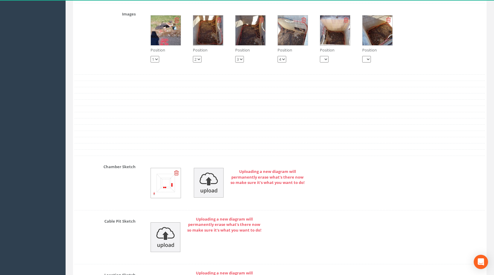
scroll to position [876, 0]
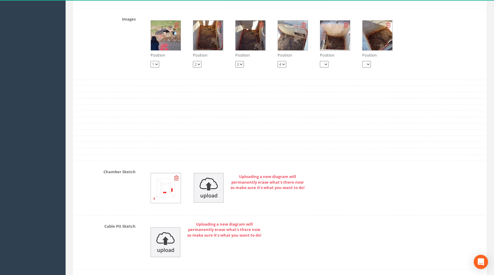
click at [153, 46] on img at bounding box center [166, 36] width 30 height 30
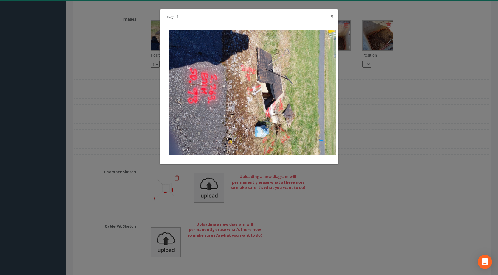
click at [333, 16] on button "×" at bounding box center [332, 16] width 4 height 6
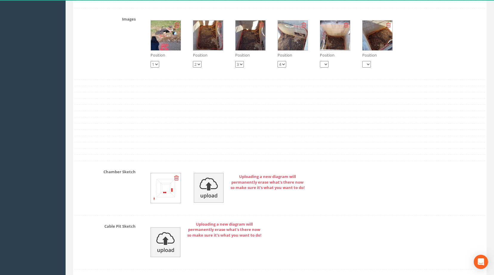
click at [211, 43] on img at bounding box center [208, 36] width 30 height 30
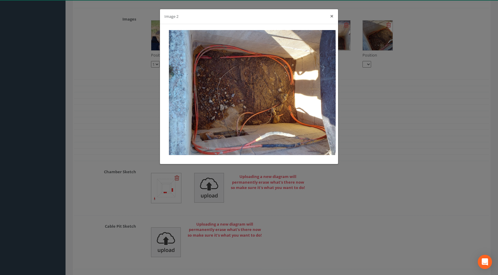
click at [332, 16] on button "×" at bounding box center [332, 16] width 4 height 6
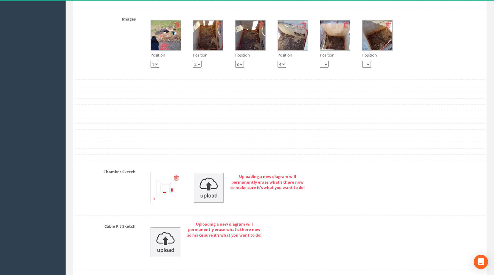
click at [260, 45] on img at bounding box center [250, 36] width 30 height 30
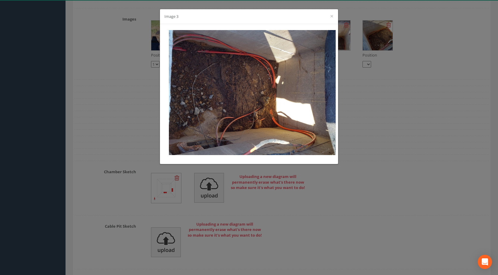
click at [335, 15] on div "Image 3 ×" at bounding box center [249, 16] width 178 height 15
click at [332, 15] on button "×" at bounding box center [332, 16] width 4 height 6
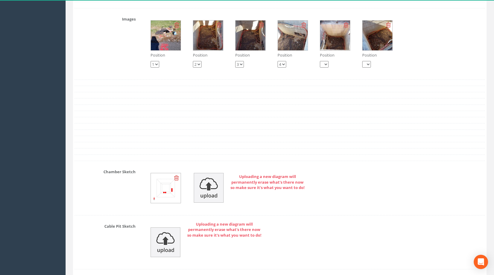
click at [298, 43] on img at bounding box center [293, 36] width 30 height 30
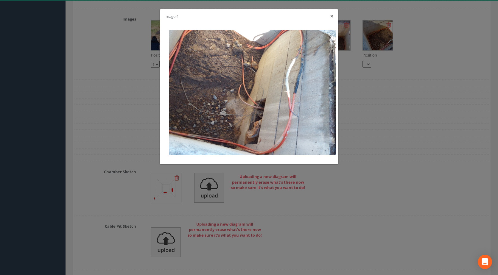
click at [332, 15] on button "×" at bounding box center [332, 16] width 4 height 6
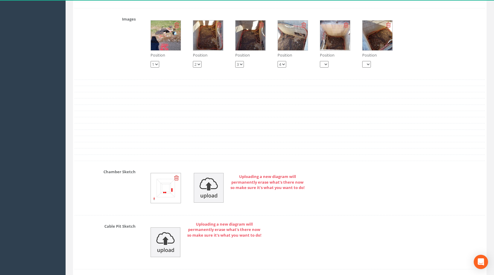
click at [329, 46] on img at bounding box center [335, 36] width 30 height 30
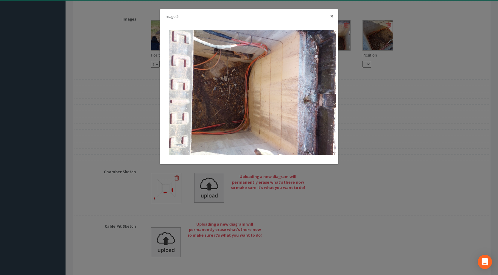
click at [332, 16] on button "×" at bounding box center [332, 16] width 4 height 6
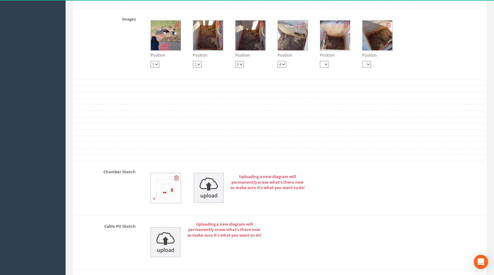
click at [328, 45] on img at bounding box center [335, 36] width 30 height 30
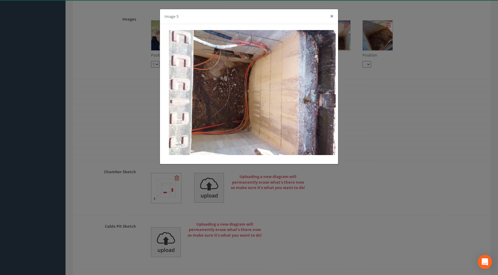
click at [332, 15] on button "×" at bounding box center [332, 16] width 4 height 6
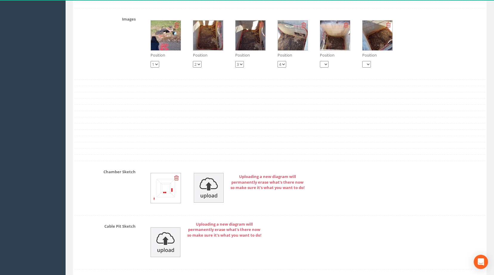
click at [377, 42] on img at bounding box center [377, 36] width 30 height 30
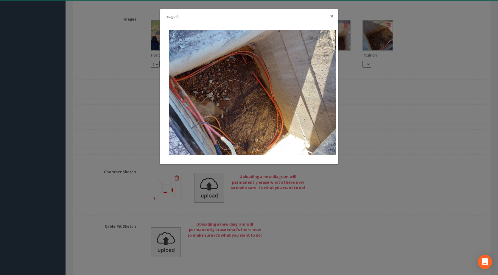
click at [333, 16] on button "×" at bounding box center [332, 16] width 4 height 6
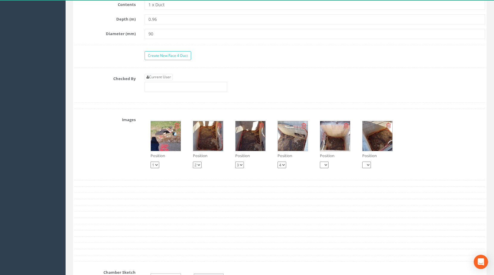
scroll to position [775, 0]
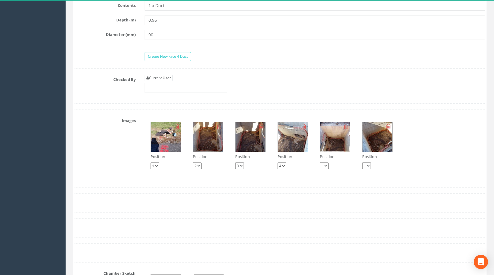
click at [172, 146] on img at bounding box center [166, 137] width 30 height 30
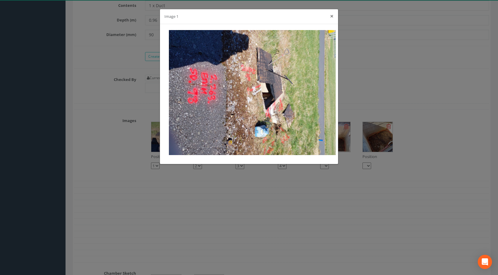
click at [331, 18] on button "×" at bounding box center [332, 16] width 4 height 6
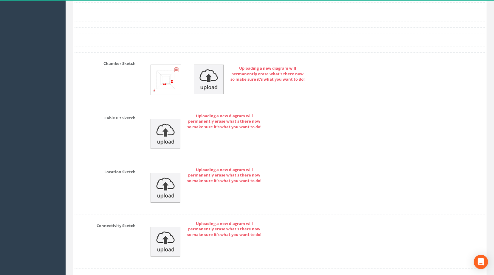
scroll to position [969, 0]
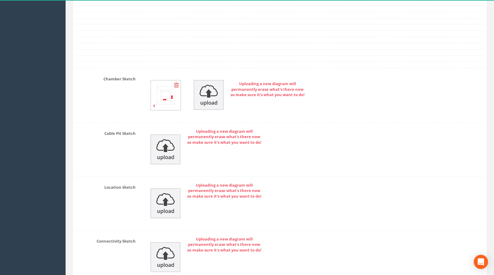
click at [171, 105] on img at bounding box center [166, 95] width 30 height 30
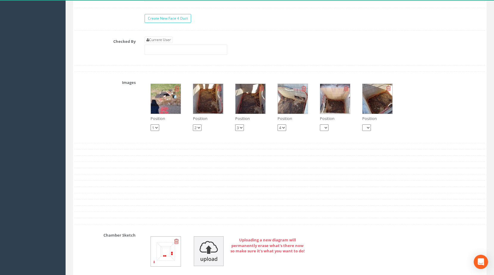
scroll to position [880, 0]
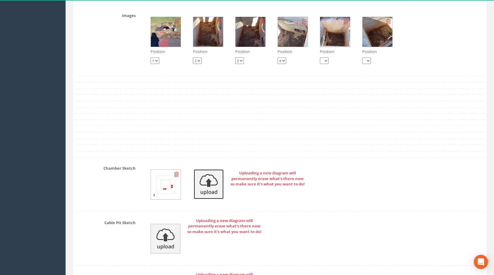
click at [203, 193] on img at bounding box center [209, 185] width 30 height 30
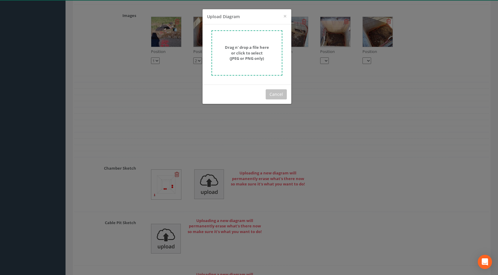
click at [263, 51] on div "Drag n' drop a file here or click to select (JPEG or PNG only)" at bounding box center [247, 53] width 58 height 17
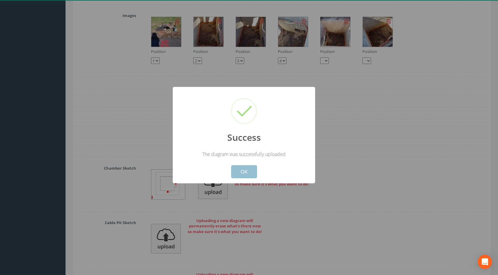
click at [250, 171] on button "OK" at bounding box center [244, 171] width 26 height 13
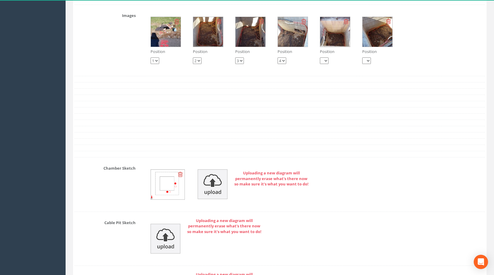
click at [179, 178] on icon at bounding box center [180, 175] width 5 height 6
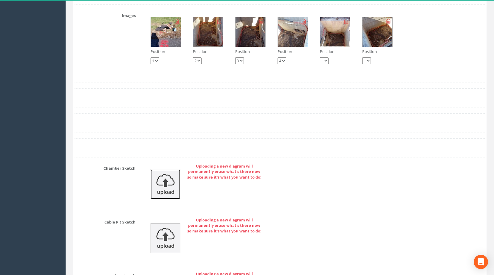
click at [169, 192] on img at bounding box center [165, 185] width 30 height 30
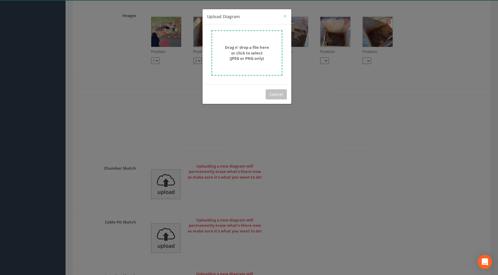
click at [249, 40] on form "Drag n' drop a file here or click to select (JPEG or PNG only)" at bounding box center [247, 52] width 71 height 45
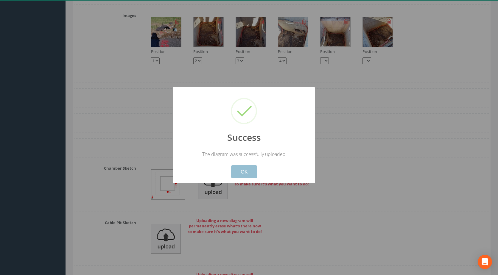
click at [241, 173] on button "OK" at bounding box center [244, 171] width 26 height 13
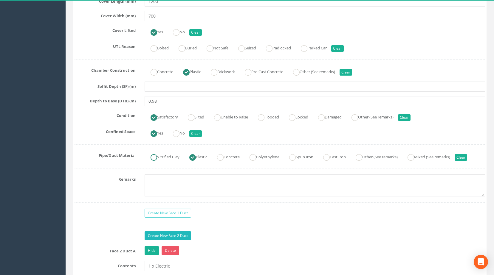
scroll to position [522, 0]
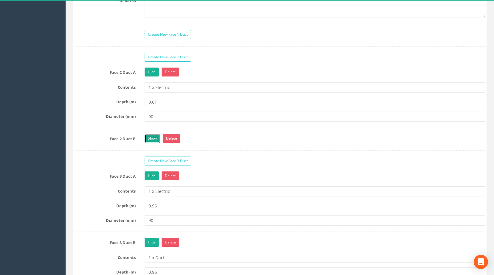
click at [153, 143] on link "Show" at bounding box center [151, 138] width 15 height 9
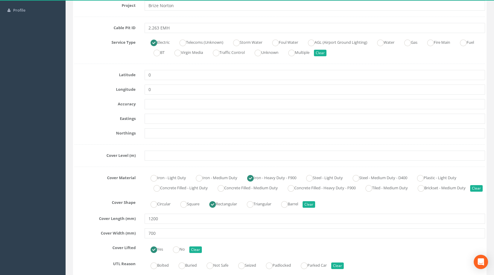
scroll to position [46, 0]
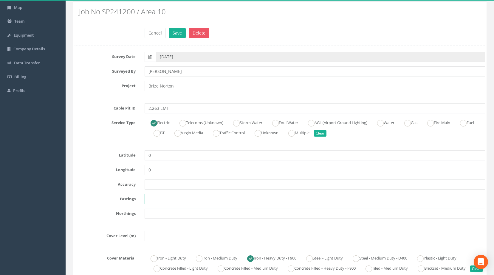
click at [160, 199] on input "text" at bounding box center [314, 199] width 340 height 10
paste input "428300.9877"
click at [158, 211] on input "text" at bounding box center [314, 214] width 340 height 10
paste input "205290.8569"
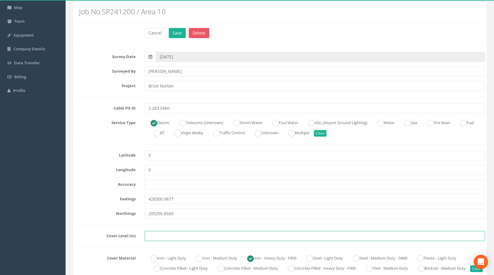
click at [160, 237] on input "text" at bounding box center [314, 236] width 340 height 10
drag, startPoint x: 159, startPoint y: 235, endPoint x: 163, endPoint y: 230, distance: 6.4
drag, startPoint x: 163, startPoint y: 230, endPoint x: 149, endPoint y: 240, distance: 17.3
paste input "83.6230"
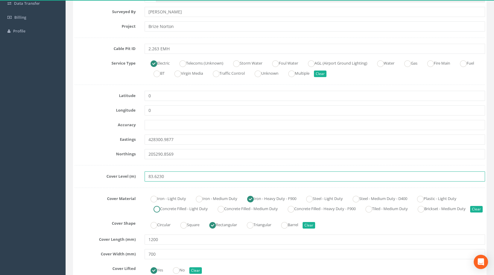
scroll to position [0, 0]
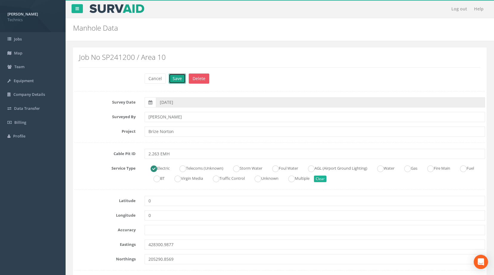
click at [180, 81] on button "Save" at bounding box center [177, 79] width 17 height 10
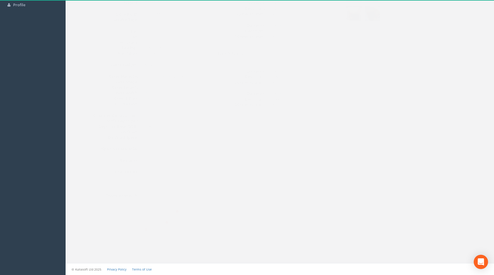
scroll to position [12, 0]
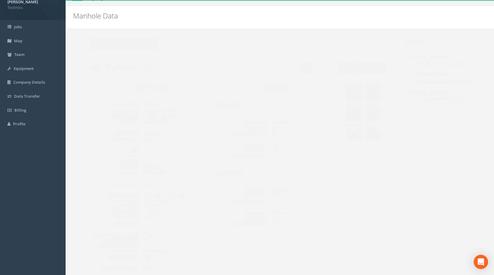
click at [288, 67] on link "Edit" at bounding box center [294, 67] width 13 height 9
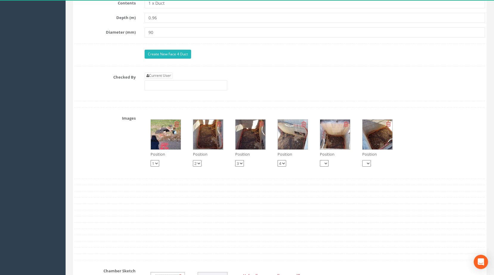
scroll to position [787, 0]
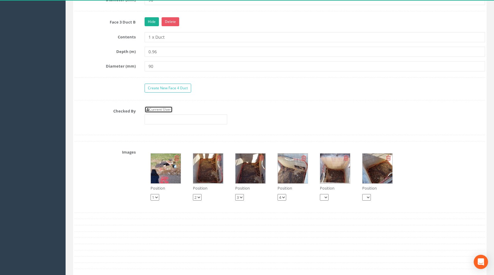
click at [163, 113] on link "Current User" at bounding box center [158, 109] width 28 height 7
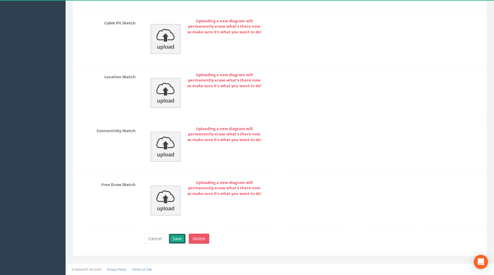
click at [170, 237] on button "Save" at bounding box center [177, 239] width 17 height 10
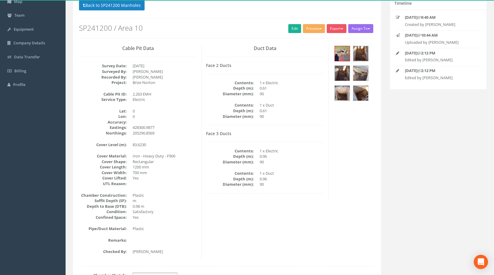
scroll to position [0, 0]
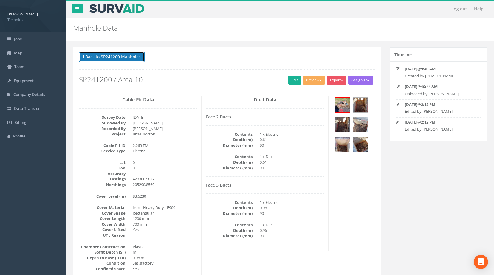
click at [124, 56] on button "Back to SP241200 Manholes" at bounding box center [112, 57] width 66 height 10
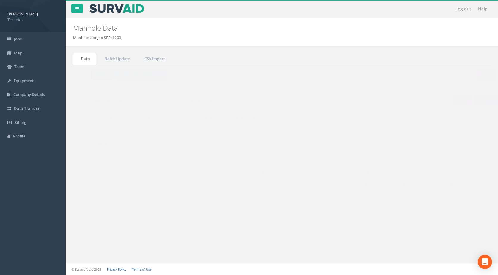
click at [86, 74] on button "Refresh" at bounding box center [90, 75] width 23 height 10
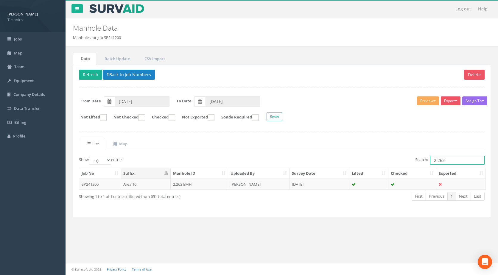
click at [465, 161] on input "2.263" at bounding box center [457, 160] width 55 height 9
click at [215, 186] on td "2.262 EMH" at bounding box center [200, 184] width 58 height 11
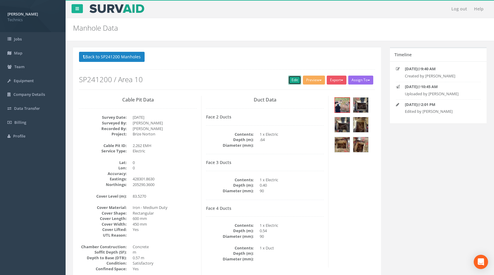
click at [288, 79] on link "Edit" at bounding box center [294, 80] width 13 height 9
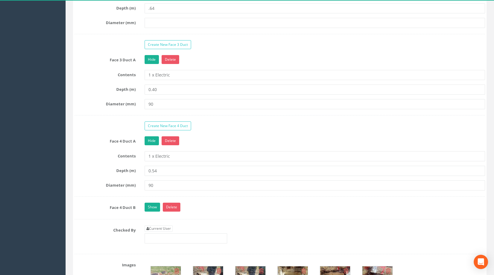
scroll to position [626, 0]
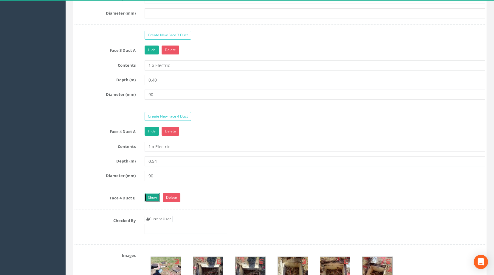
click at [152, 202] on link "Show" at bounding box center [151, 197] width 15 height 9
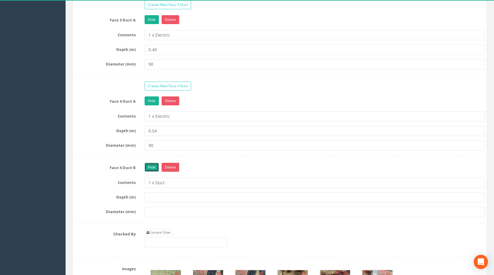
scroll to position [685, 0]
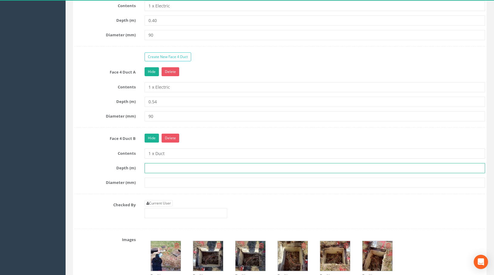
click at [157, 172] on input "text" at bounding box center [314, 168] width 340 height 10
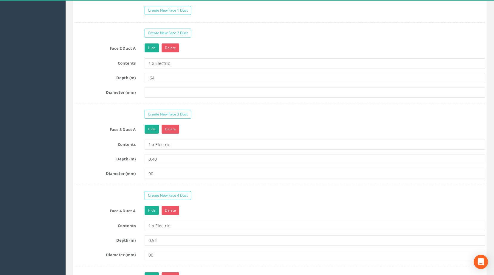
scroll to position [536, 0]
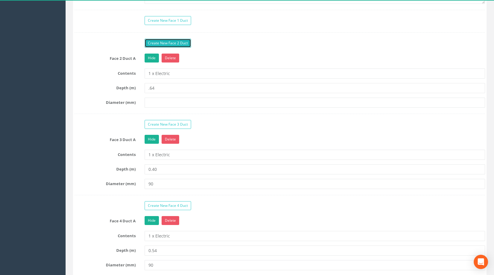
click at [164, 48] on link "Create New Face 2 Duct" at bounding box center [167, 43] width 46 height 9
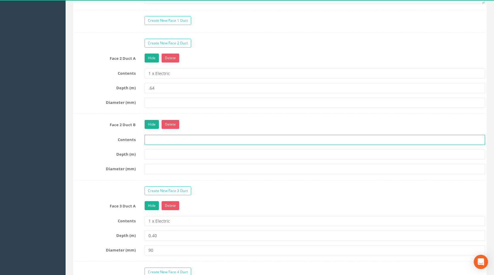
click at [160, 145] on input "text" at bounding box center [314, 140] width 340 height 10
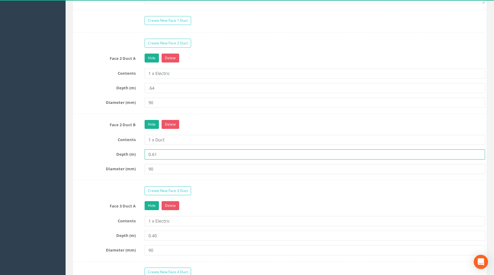
drag, startPoint x: 161, startPoint y: 162, endPoint x: 127, endPoint y: 163, distance: 34.0
click at [127, 160] on div "Depth (m) 0.61" at bounding box center [279, 155] width 419 height 10
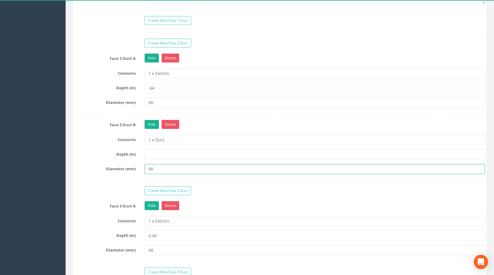
drag, startPoint x: 166, startPoint y: 179, endPoint x: 91, endPoint y: 167, distance: 75.7
click at [91, 167] on div "Face 2 Duct B Hide Delete Contents 1 x Duct Depth (m) Diameter (mm) 90" at bounding box center [279, 150] width 410 height 60
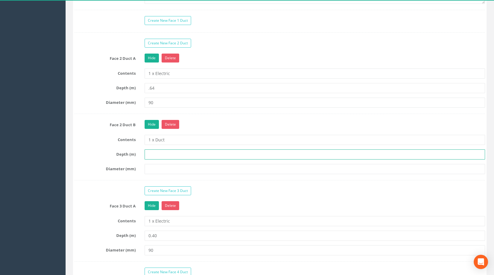
click at [161, 160] on input "text" at bounding box center [314, 155] width 340 height 10
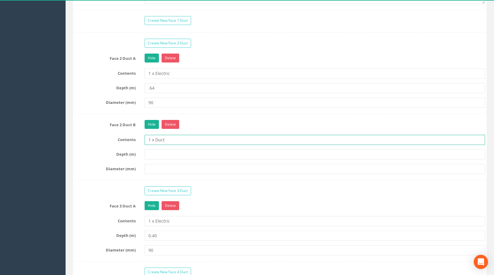
click at [173, 145] on input "1 x Duct" at bounding box center [314, 140] width 340 height 10
drag, startPoint x: 170, startPoint y: 150, endPoint x: 95, endPoint y: 138, distance: 76.0
click at [95, 138] on div "Face 2 Duct B Hide Delete Contents 1 x Duct Depth (m) Diameter (mm)" at bounding box center [279, 150] width 410 height 60
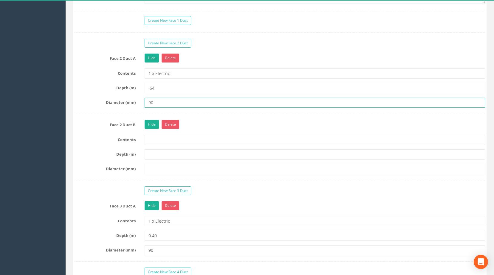
click at [161, 108] on input "90" at bounding box center [314, 103] width 340 height 10
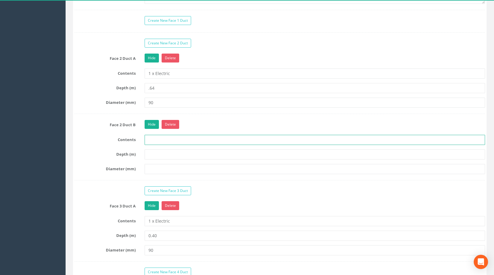
click at [151, 145] on input "text" at bounding box center [314, 140] width 340 height 10
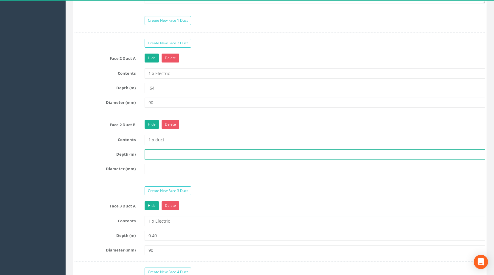
click at [151, 160] on input "text" at bounding box center [314, 155] width 340 height 10
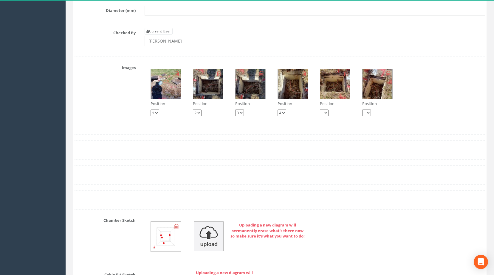
scroll to position [923, 0]
click at [172, 94] on img at bounding box center [166, 84] width 30 height 30
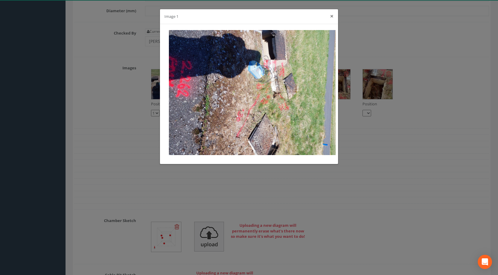
click at [333, 17] on button "×" at bounding box center [332, 16] width 4 height 6
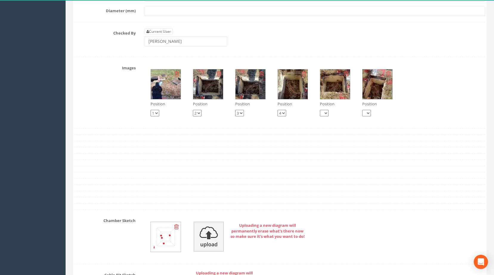
click at [161, 88] on img at bounding box center [166, 84] width 30 height 30
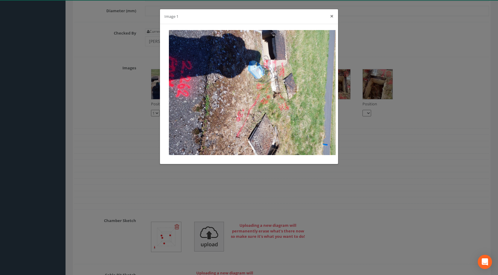
click at [331, 16] on button "×" at bounding box center [332, 16] width 4 height 6
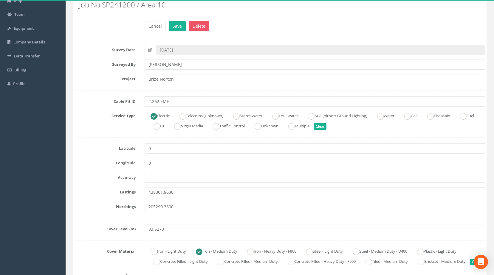
scroll to position [0, 0]
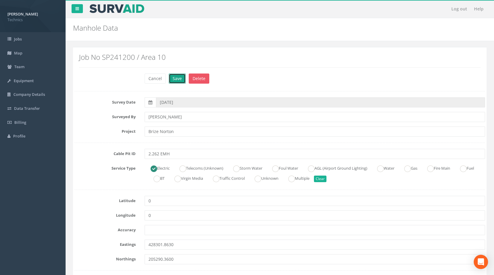
click at [177, 79] on button "Save" at bounding box center [177, 79] width 17 height 10
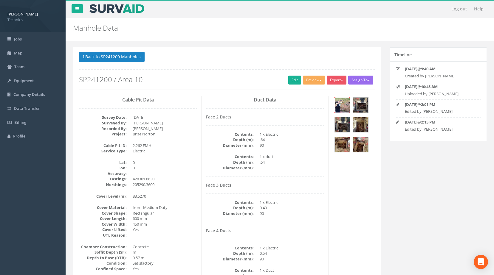
click at [344, 105] on img at bounding box center [342, 105] width 15 height 15
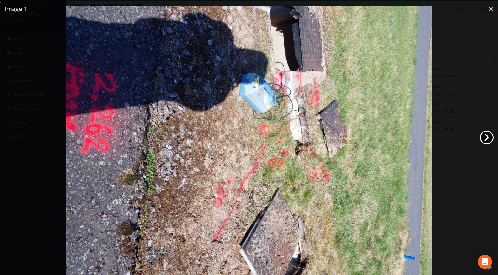
click at [486, 136] on link "›" at bounding box center [487, 138] width 14 height 14
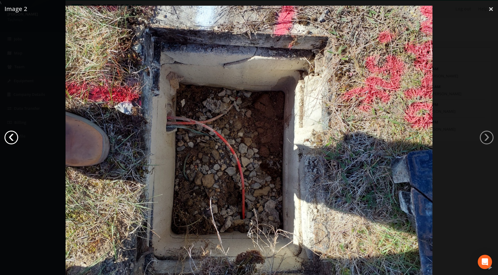
click at [15, 137] on link "‹" at bounding box center [11, 138] width 14 height 14
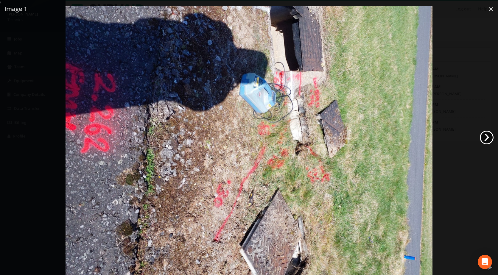
click at [487, 139] on link "›" at bounding box center [487, 138] width 14 height 14
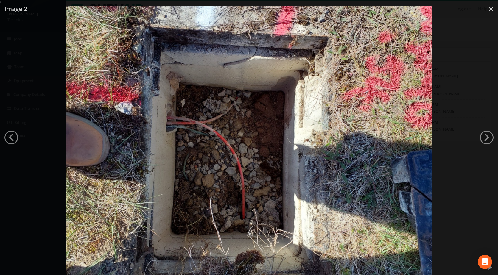
click at [15, 130] on div at bounding box center [249, 143] width 498 height 275
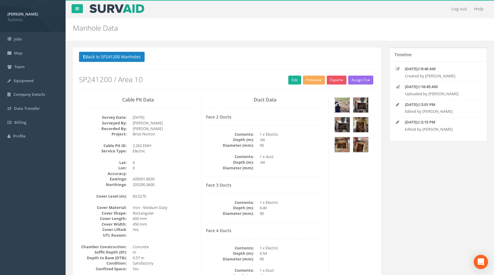
click at [339, 101] on img at bounding box center [342, 105] width 15 height 15
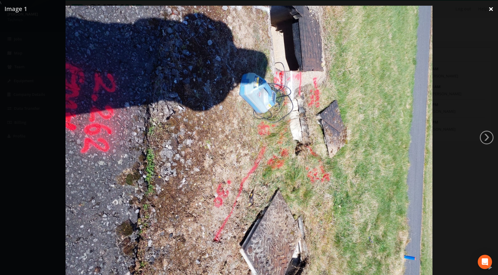
click at [493, 10] on link "×" at bounding box center [491, 9] width 14 height 18
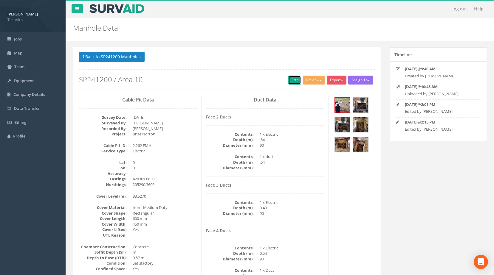
click at [290, 81] on link "Edit" at bounding box center [294, 80] width 13 height 9
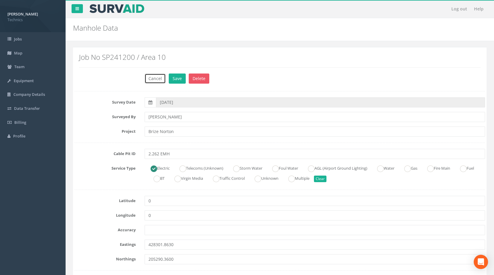
click at [156, 81] on button "Cancel" at bounding box center [154, 79] width 21 height 10
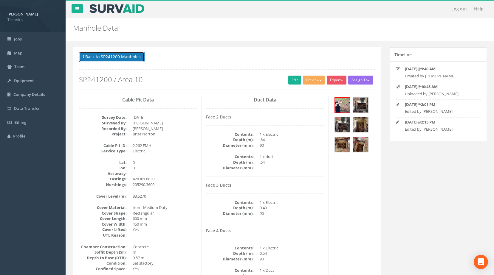
click at [128, 60] on button "Back to SP241200 Manholes" at bounding box center [112, 57] width 66 height 10
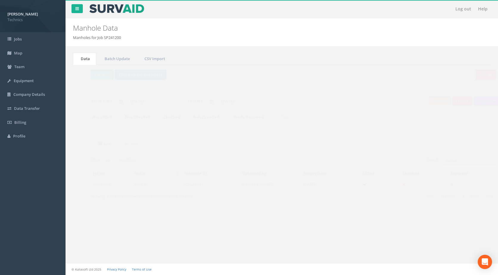
click at [447, 160] on input "2.262" at bounding box center [457, 160] width 55 height 9
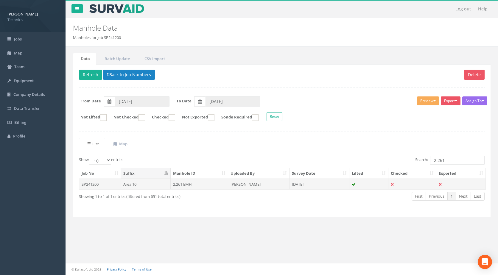
click at [154, 185] on td "Area 10" at bounding box center [146, 184] width 50 height 11
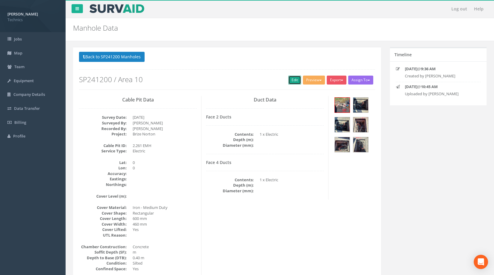
click at [291, 79] on link "Edit" at bounding box center [294, 80] width 13 height 9
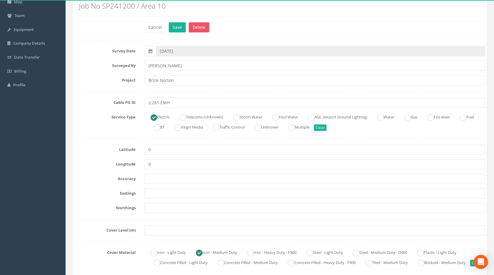
scroll to position [89, 0]
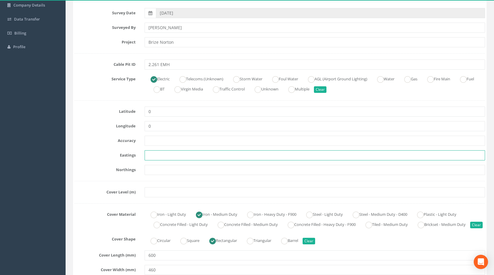
click at [180, 155] on input "text" at bounding box center [314, 155] width 340 height 10
paste input "428304.6850"
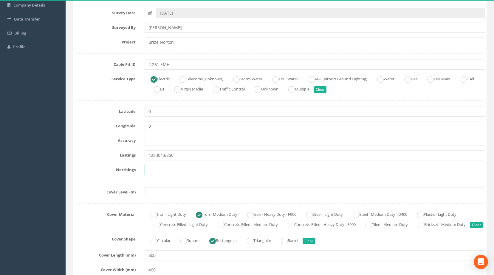
click at [178, 172] on input "text" at bounding box center [314, 170] width 340 height 10
paste input "205289.8390"
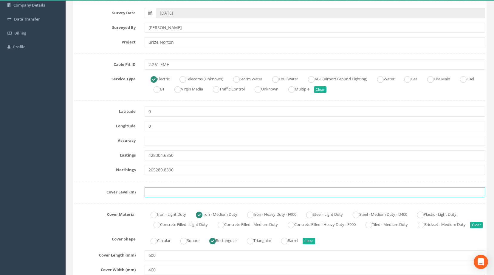
click at [185, 193] on input "text" at bounding box center [314, 192] width 340 height 10
paste input "83.7070"
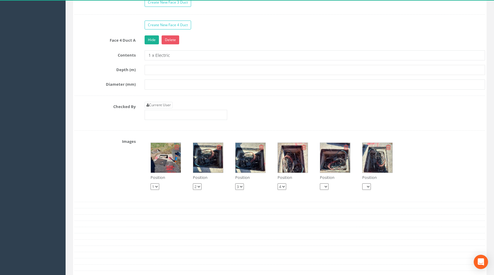
scroll to position [655, 0]
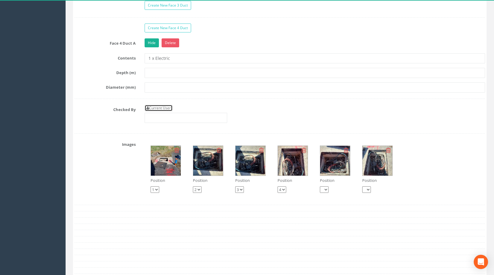
click at [160, 111] on link "Current User" at bounding box center [158, 108] width 28 height 7
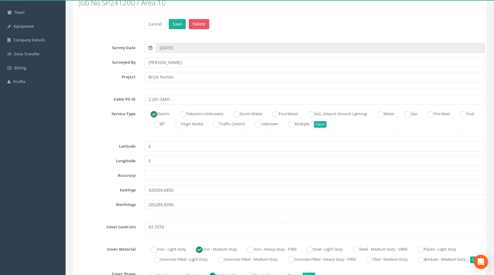
scroll to position [0, 0]
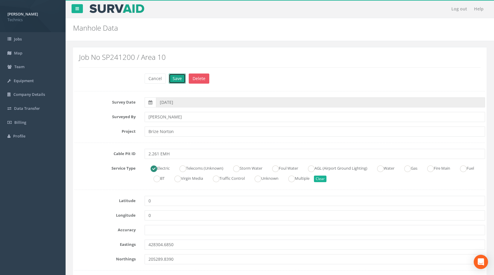
click at [178, 77] on button "Save" at bounding box center [177, 79] width 17 height 10
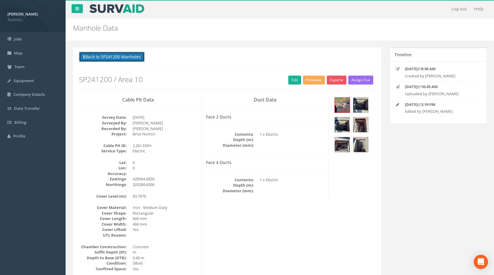
click at [124, 55] on button "Back to SP241200 Manholes" at bounding box center [112, 57] width 66 height 10
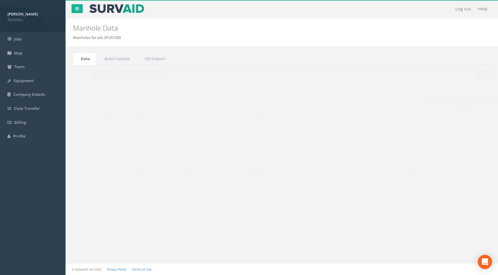
click at [453, 162] on input "2.261" at bounding box center [457, 160] width 55 height 9
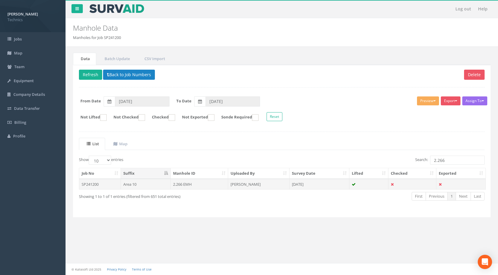
click at [188, 185] on td "2.266 EMH" at bounding box center [200, 184] width 58 height 11
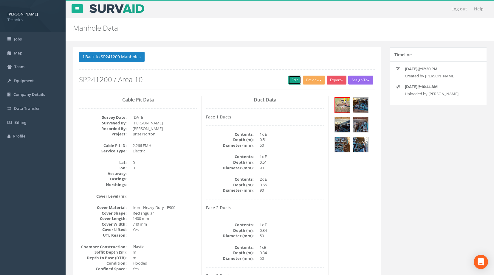
click at [291, 78] on link "Edit" at bounding box center [294, 80] width 13 height 9
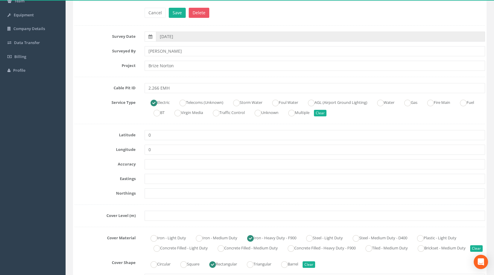
scroll to position [119, 0]
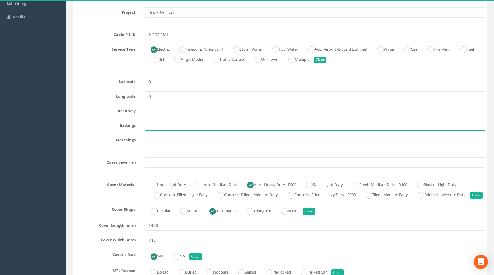
click at [162, 126] on input "text" at bounding box center [314, 126] width 340 height 10
paste input "428265.0470"
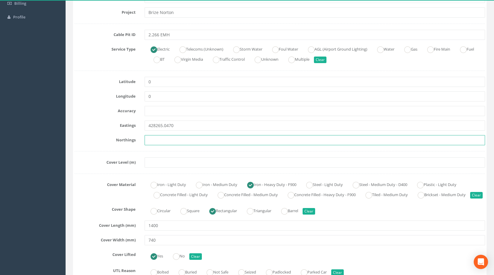
click at [161, 144] on input "text" at bounding box center [314, 140] width 340 height 10
paste input "205279.4700"
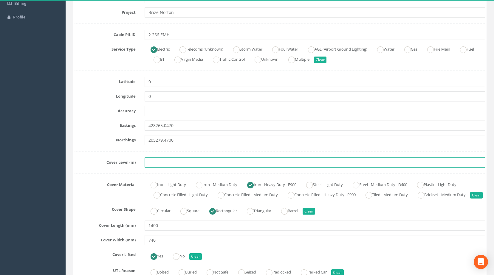
click at [161, 163] on input "text" at bounding box center [314, 163] width 340 height 10
paste input "83.0760"
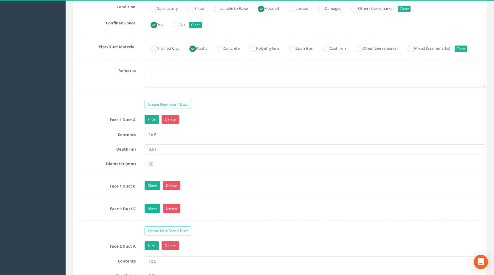
scroll to position [477, 0]
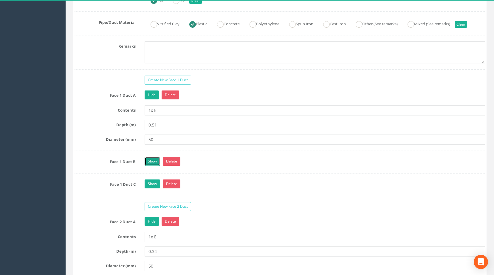
click at [149, 166] on link "Show" at bounding box center [151, 161] width 15 height 9
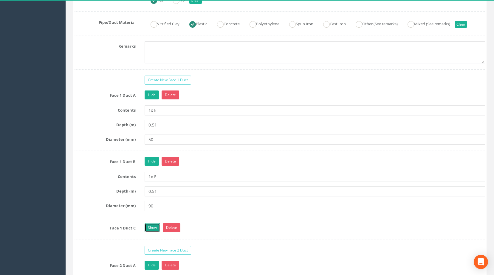
click at [150, 232] on link "Show" at bounding box center [151, 227] width 15 height 9
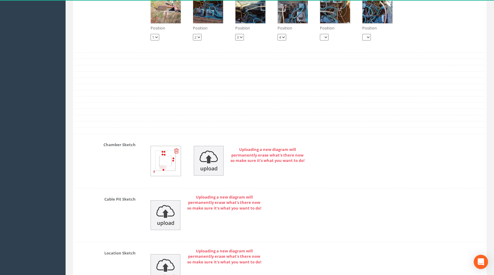
scroll to position [1078, 0]
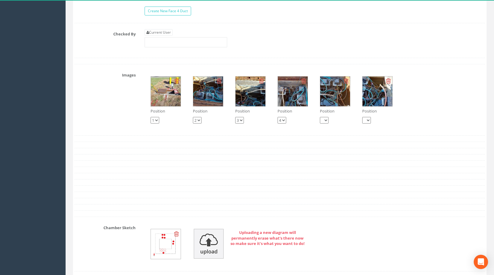
click at [174, 97] on img at bounding box center [166, 92] width 30 height 30
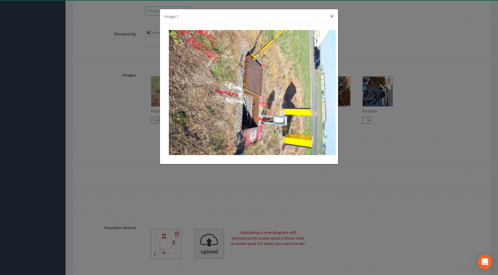
click at [332, 17] on button "×" at bounding box center [332, 16] width 4 height 6
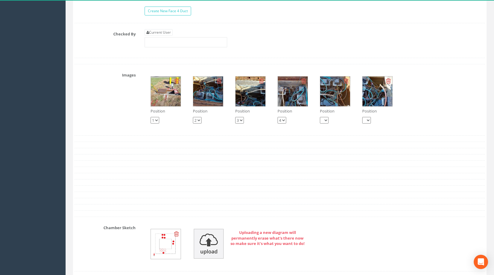
click at [198, 102] on img at bounding box center [208, 92] width 30 height 30
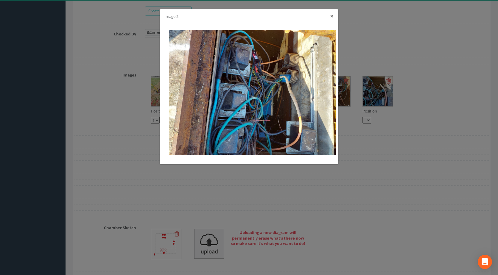
click at [331, 15] on button "×" at bounding box center [332, 16] width 4 height 6
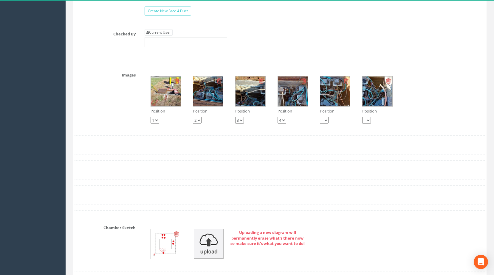
click at [251, 100] on img at bounding box center [250, 92] width 30 height 30
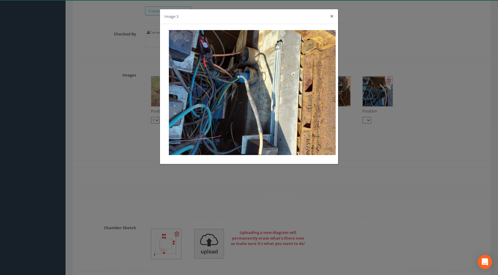
click at [332, 17] on button "×" at bounding box center [332, 16] width 4 height 6
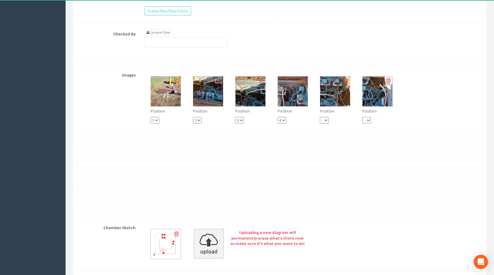
click at [288, 106] on img at bounding box center [293, 92] width 30 height 30
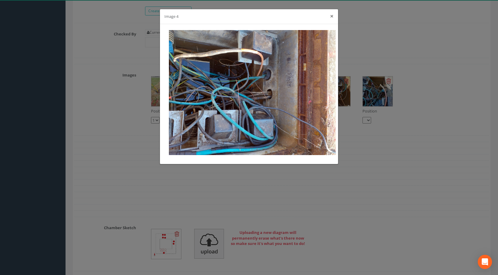
click at [331, 15] on button "×" at bounding box center [332, 16] width 4 height 6
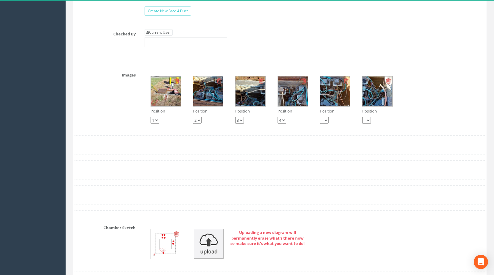
click at [328, 100] on img at bounding box center [335, 92] width 30 height 30
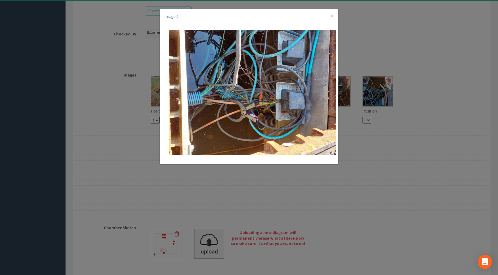
click at [334, 16] on div "Image 5 ×" at bounding box center [249, 16] width 178 height 15
click at [332, 15] on button "×" at bounding box center [332, 16] width 4 height 6
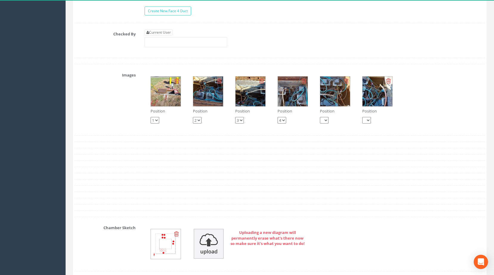
click at [373, 94] on img at bounding box center [377, 92] width 30 height 30
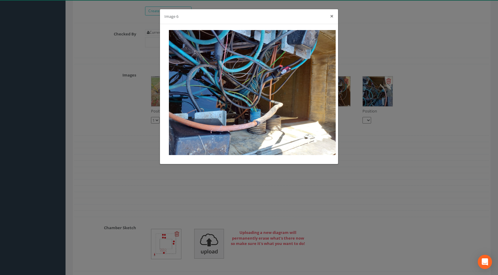
click at [332, 15] on button "×" at bounding box center [332, 16] width 4 height 6
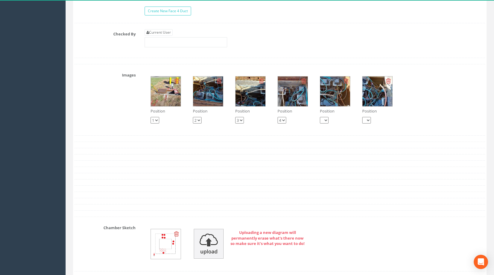
click at [199, 97] on img at bounding box center [208, 92] width 30 height 30
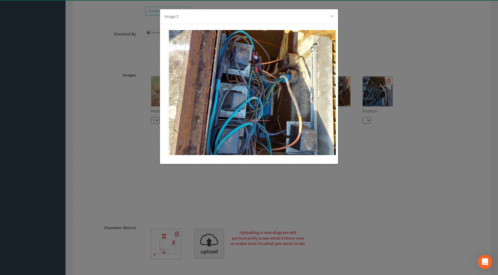
click at [335, 16] on div "Image 2 ×" at bounding box center [249, 16] width 178 height 15
click at [332, 16] on button "×" at bounding box center [332, 16] width 4 height 6
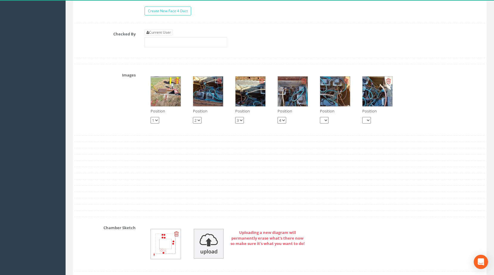
click at [163, 105] on img at bounding box center [166, 92] width 30 height 30
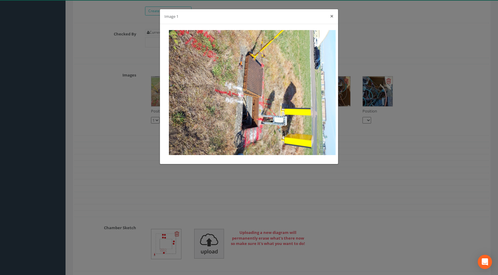
click at [332, 16] on button "×" at bounding box center [332, 16] width 4 height 6
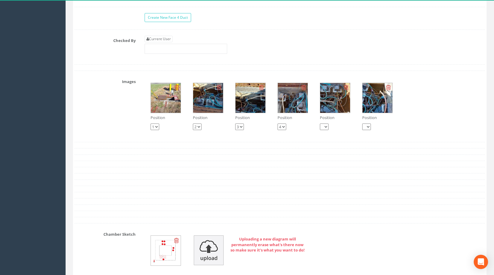
scroll to position [1108, 0]
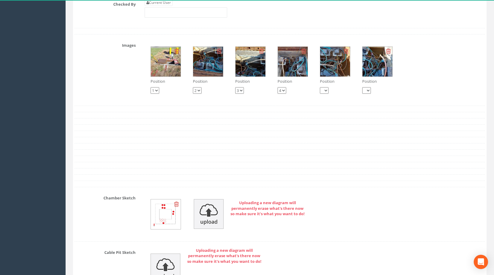
click at [361, 74] on div "Position 1 2 3 4 Position 1 2 3 4 Position 1 2 3 4 Position 1 2 3 4 Position 1 …" at bounding box center [314, 70] width 349 height 59
click at [374, 69] on img at bounding box center [377, 62] width 30 height 30
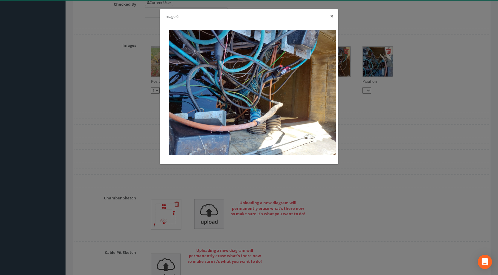
click at [331, 17] on button "×" at bounding box center [332, 16] width 4 height 6
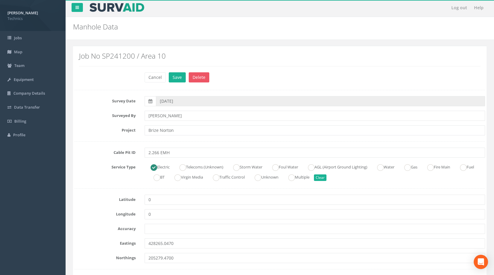
scroll to position [0, 0]
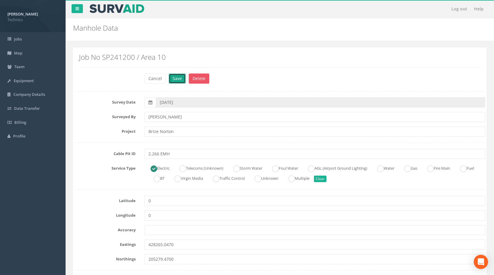
click at [174, 81] on button "Save" at bounding box center [177, 79] width 17 height 10
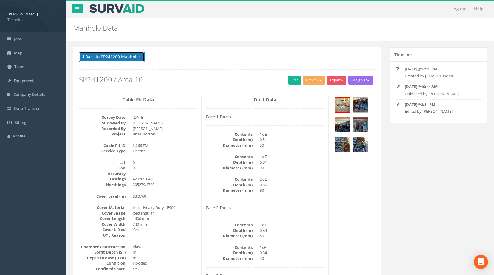
click at [111, 57] on button "Back to SP241200 Manholes" at bounding box center [112, 57] width 66 height 10
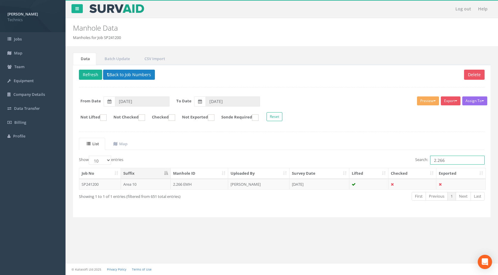
drag, startPoint x: 452, startPoint y: 159, endPoint x: 390, endPoint y: 170, distance: 62.8
click at [391, 169] on div "Show 10 25 50 100 entries Search: 2.266 Job No Suffix Manhole ID Uploaded By Su…" at bounding box center [282, 184] width 406 height 56
drag, startPoint x: 451, startPoint y: 161, endPoint x: 392, endPoint y: 161, distance: 59.0
click at [410, 165] on div "Search: 2.374" at bounding box center [385, 161] width 198 height 10
click at [138, 69] on div "Delete Refresh Back to Job Numbers Assign To No Companies Added Export Technics…" at bounding box center [282, 141] width 418 height 153
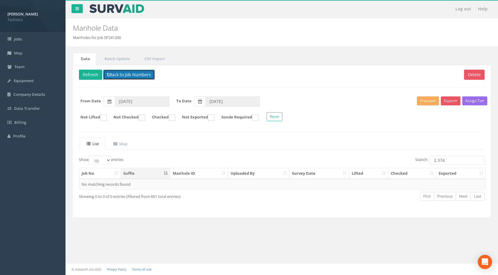
click at [140, 78] on button "Back to Job Numbers" at bounding box center [129, 75] width 52 height 10
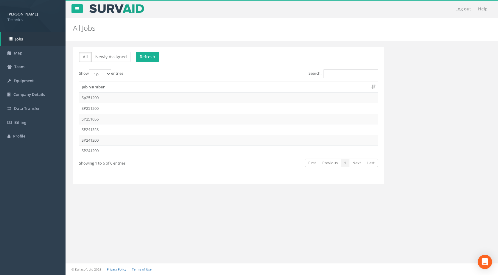
click at [131, 86] on th "Job Number" at bounding box center [228, 87] width 298 height 11
click at [135, 85] on th "Job Number" at bounding box center [228, 87] width 298 height 11
click at [127, 98] on td "Sp251200" at bounding box center [228, 97] width 298 height 11
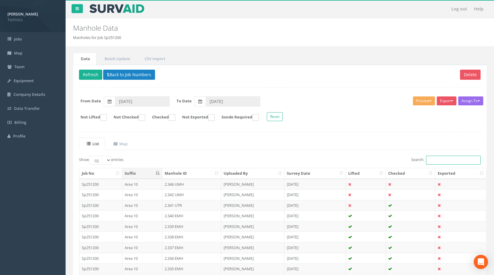
click at [441, 159] on input "Search:" at bounding box center [453, 160] width 55 height 9
paste
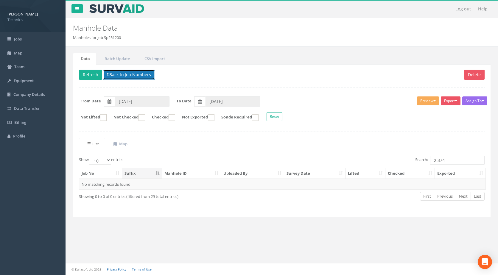
click at [146, 74] on button "Back to Job Numbers" at bounding box center [129, 75] width 52 height 10
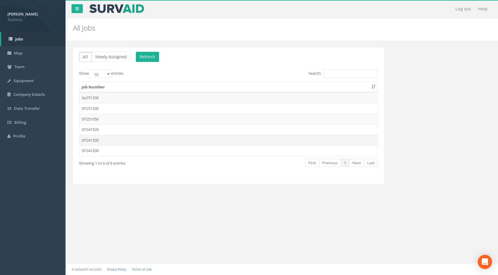
click at [115, 139] on td "SP241200" at bounding box center [228, 140] width 298 height 11
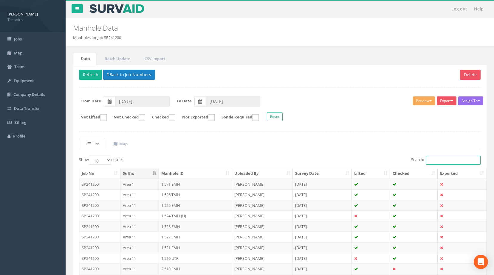
click at [437, 158] on input "Search:" at bounding box center [453, 160] width 55 height 9
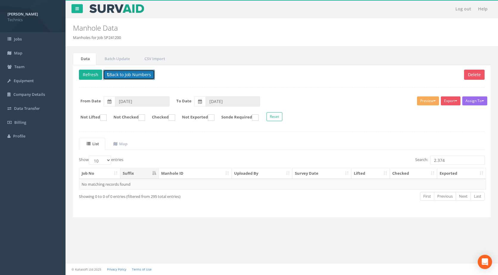
click at [136, 73] on button "Back to Job Numbers" at bounding box center [129, 75] width 52 height 10
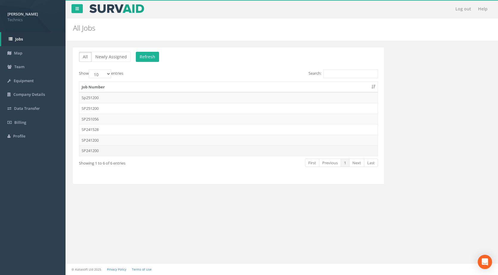
click at [118, 152] on td "SP241200" at bounding box center [228, 150] width 298 height 11
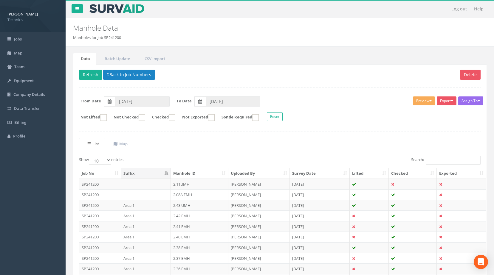
drag, startPoint x: 118, startPoint y: 152, endPoint x: 349, endPoint y: 212, distance: 238.7
click at [345, 217] on td "[DATE]" at bounding box center [320, 216] width 60 height 11
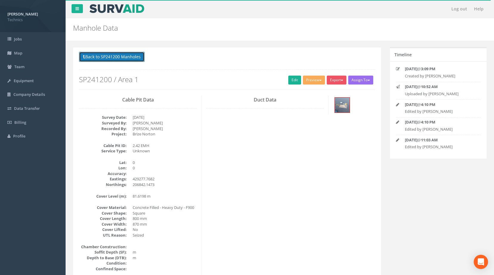
click at [121, 55] on button "Back to SP241200 Manholes" at bounding box center [112, 57] width 66 height 10
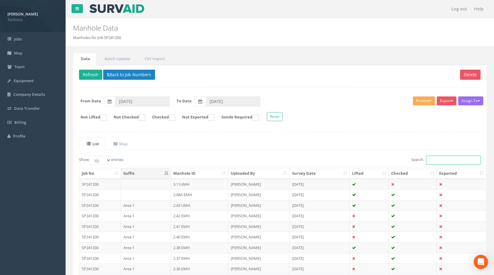
click at [444, 159] on input "Search:" at bounding box center [453, 160] width 55 height 9
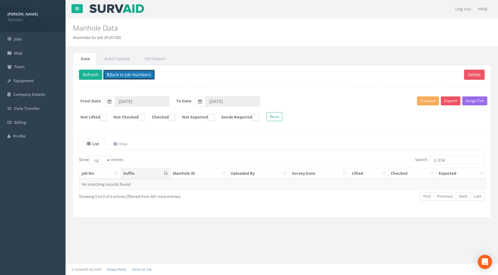
click at [137, 75] on button "Back to Job Numbers" at bounding box center [129, 75] width 52 height 10
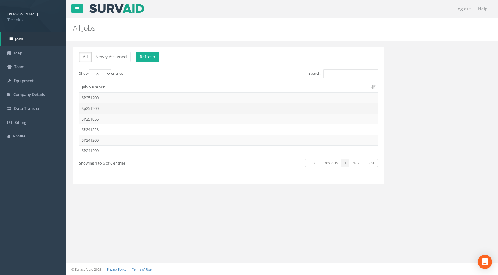
click at [130, 106] on td "Sp251200" at bounding box center [228, 108] width 298 height 11
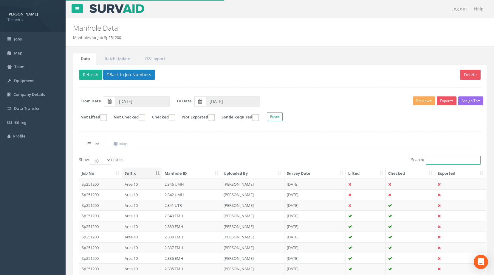
click at [448, 161] on input "Search:" at bounding box center [453, 160] width 55 height 9
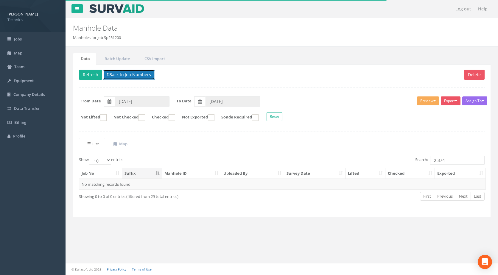
click at [145, 75] on button "Back to Job Numbers" at bounding box center [129, 75] width 52 height 10
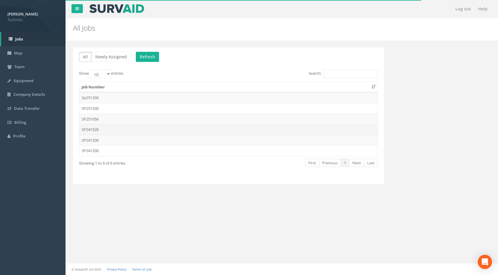
click at [123, 124] on td "SP241528" at bounding box center [228, 129] width 298 height 11
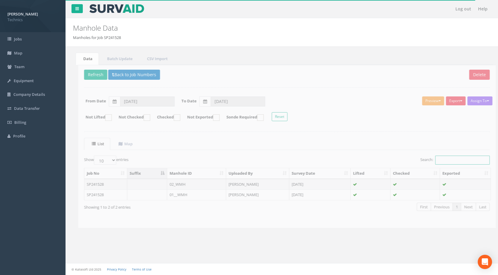
click at [446, 161] on input "Search:" at bounding box center [457, 160] width 55 height 9
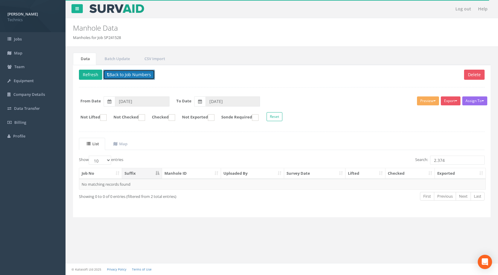
click at [126, 73] on button "Back to Job Numbers" at bounding box center [129, 75] width 52 height 10
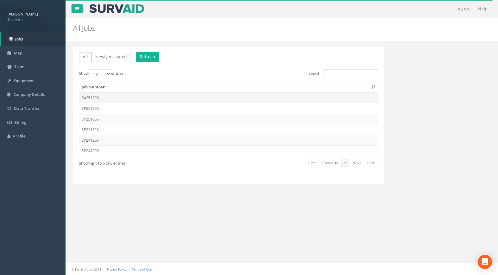
click at [99, 94] on td "Sp251200" at bounding box center [228, 97] width 298 height 11
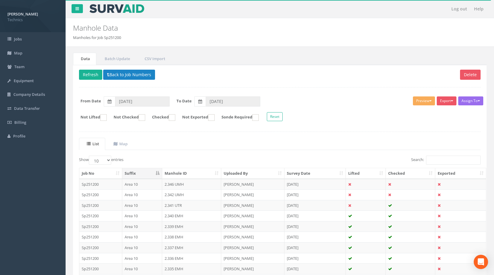
click at [464, 155] on div "List Map Show 10 25 50 100 entries Search: Job No Suffix Manhole ID Uploaded By…" at bounding box center [279, 222] width 401 height 169
click at [460, 161] on input "Search:" at bounding box center [453, 160] width 55 height 9
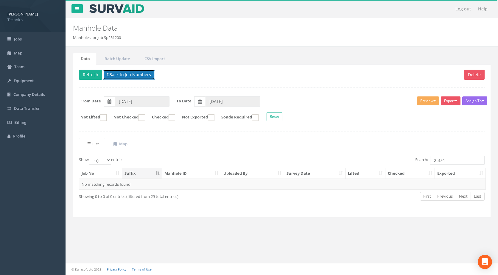
click at [131, 72] on button "Back to Job Numbers" at bounding box center [129, 75] width 52 height 10
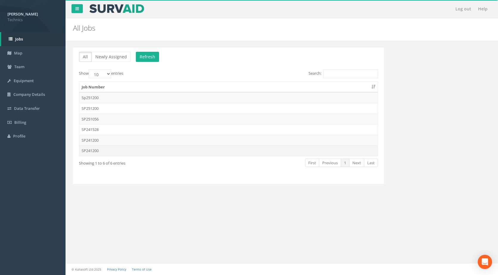
click at [98, 151] on td "SP241200" at bounding box center [228, 150] width 298 height 11
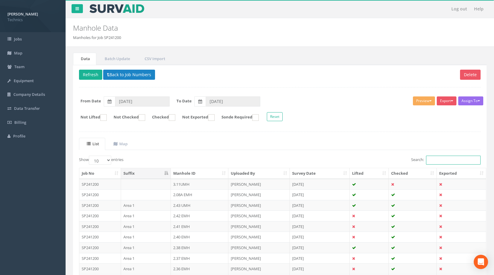
click at [432, 163] on input "Search:" at bounding box center [453, 160] width 55 height 9
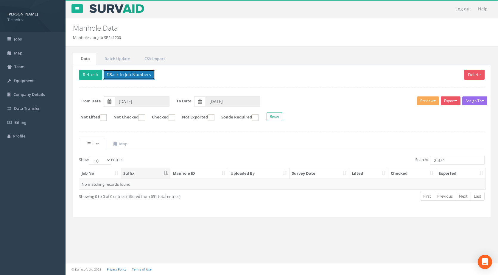
click at [139, 71] on button "Back to Job Numbers" at bounding box center [129, 75] width 52 height 10
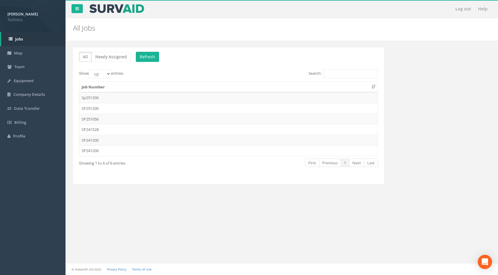
click at [110, 141] on td "SP241200" at bounding box center [228, 140] width 298 height 11
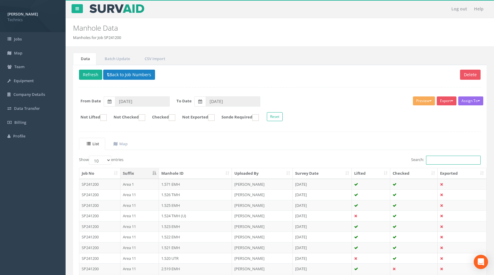
click at [454, 159] on input "Search:" at bounding box center [453, 160] width 55 height 9
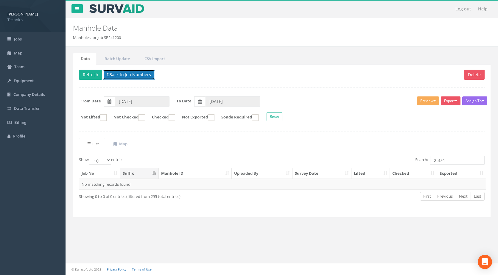
click at [140, 76] on button "Back to Job Numbers" at bounding box center [129, 75] width 52 height 10
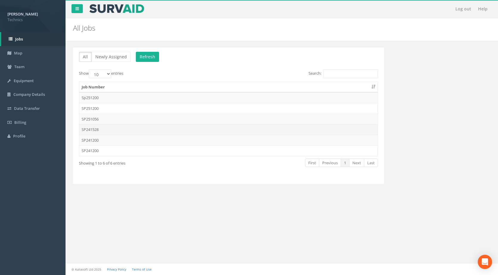
click at [120, 127] on td "SP241528" at bounding box center [228, 129] width 298 height 11
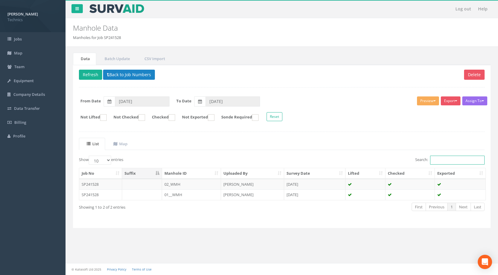
click at [457, 159] on input "Search:" at bounding box center [457, 160] width 55 height 9
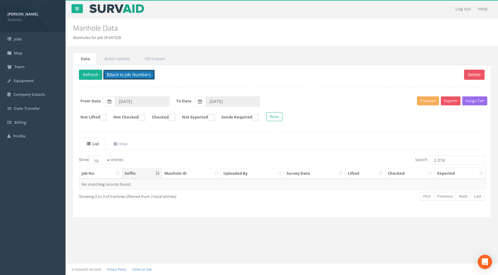
click at [128, 74] on button "Back to Job Numbers" at bounding box center [129, 75] width 52 height 10
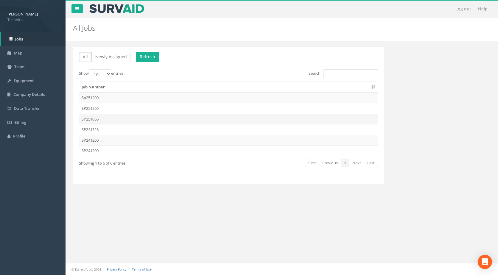
click at [103, 119] on td "SP251056" at bounding box center [228, 119] width 298 height 11
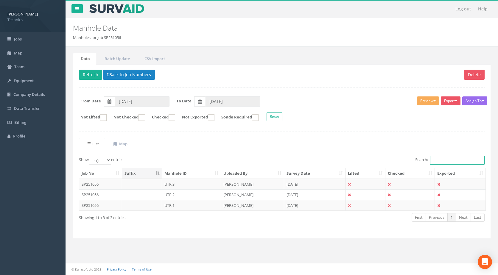
click at [451, 157] on input "Search:" at bounding box center [457, 160] width 55 height 9
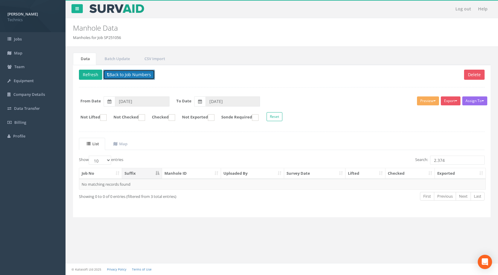
click at [119, 76] on button "Back to Job Numbers" at bounding box center [129, 75] width 52 height 10
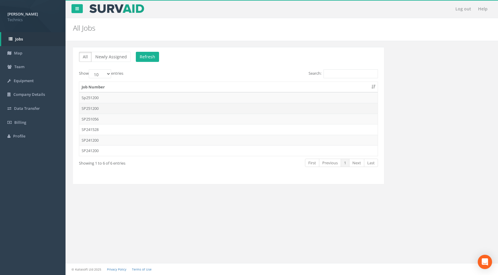
click at [100, 106] on td "SP251200" at bounding box center [228, 108] width 298 height 11
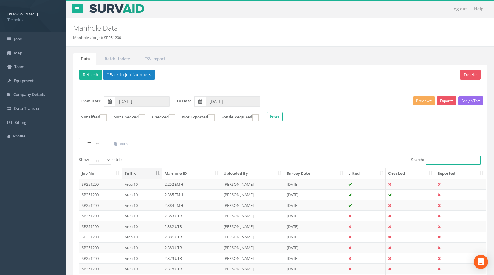
click at [454, 161] on input "Search:" at bounding box center [453, 160] width 55 height 9
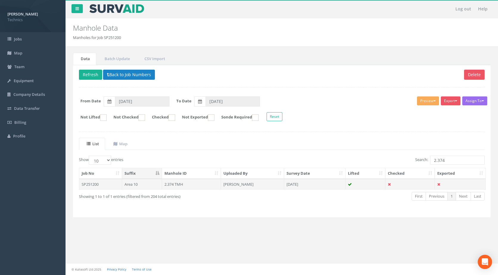
click at [143, 184] on td "Area 10" at bounding box center [142, 184] width 40 height 11
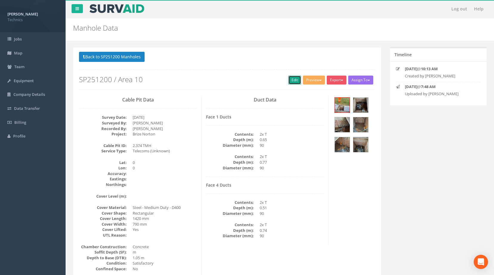
click at [296, 83] on link "Edit" at bounding box center [294, 80] width 13 height 9
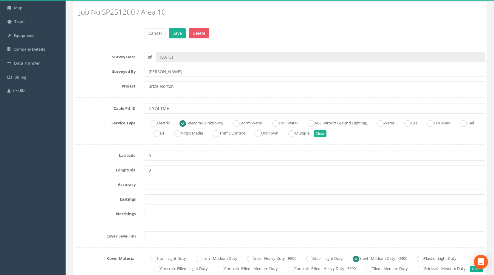
scroll to position [89, 0]
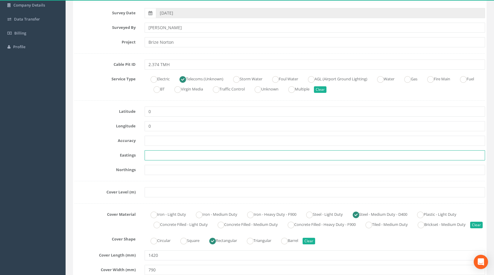
click at [173, 155] on input "text" at bounding box center [314, 155] width 340 height 10
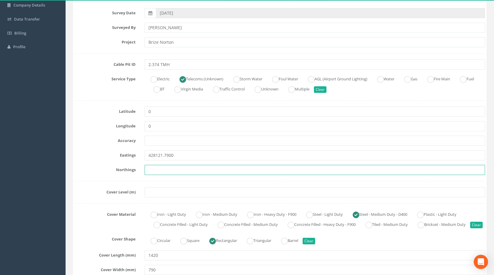
click at [153, 168] on input "text" at bounding box center [314, 170] width 340 height 10
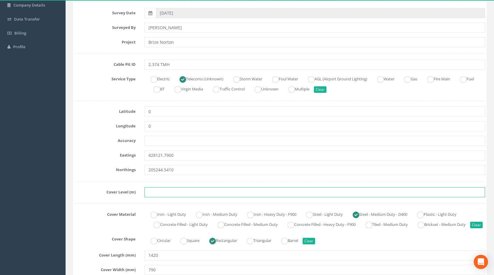
click at [157, 193] on input "text" at bounding box center [314, 192] width 340 height 10
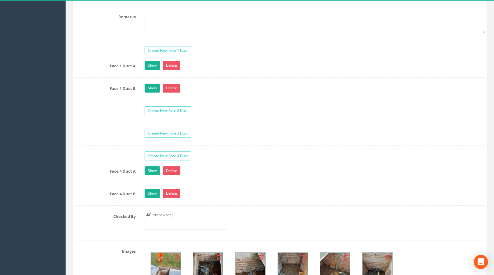
scroll to position [506, 0]
click at [148, 70] on link "Show" at bounding box center [151, 65] width 15 height 9
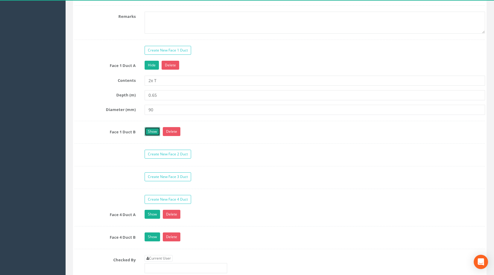
click at [148, 136] on link "Show" at bounding box center [151, 131] width 15 height 9
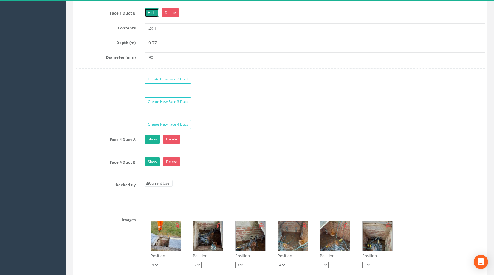
scroll to position [626, 0]
click at [150, 144] on link "Show" at bounding box center [151, 139] width 15 height 9
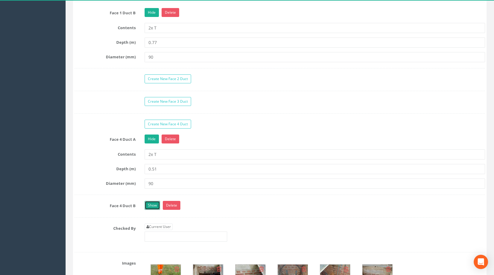
click at [149, 210] on link "Show" at bounding box center [151, 205] width 15 height 9
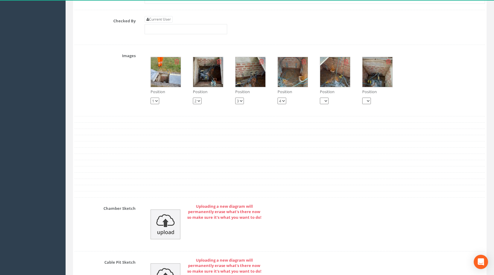
scroll to position [827, 0]
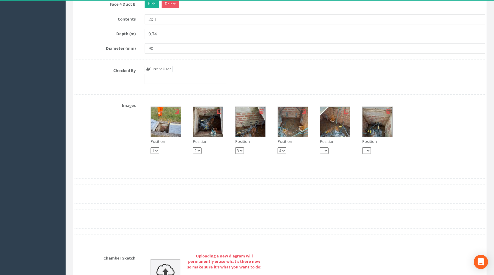
click at [168, 123] on img at bounding box center [166, 122] width 30 height 30
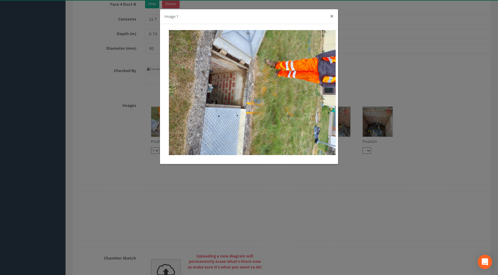
click at [332, 16] on button "×" at bounding box center [332, 16] width 4 height 6
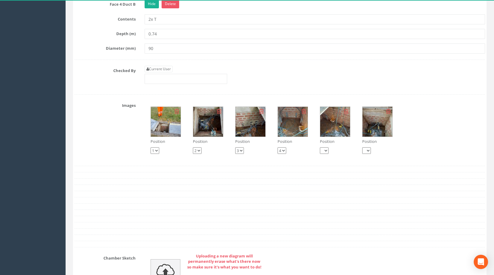
click at [200, 130] on img at bounding box center [208, 122] width 30 height 30
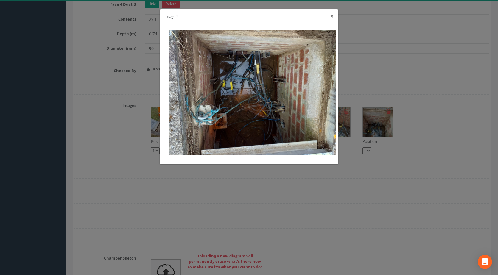
click at [331, 17] on button "×" at bounding box center [332, 16] width 4 height 6
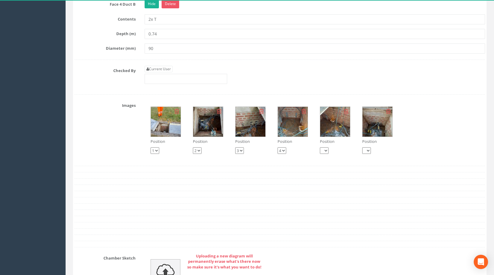
click at [199, 126] on img at bounding box center [208, 122] width 30 height 30
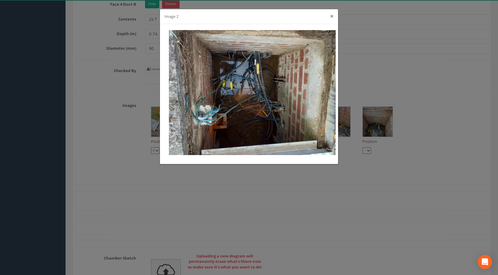
click at [332, 16] on button "×" at bounding box center [332, 16] width 4 height 6
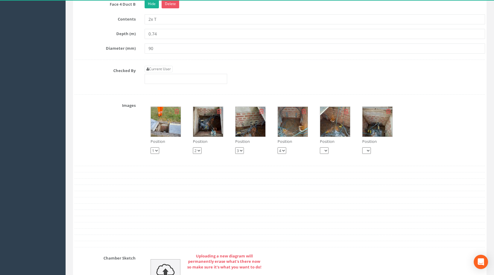
click at [222, 133] on img at bounding box center [208, 122] width 30 height 30
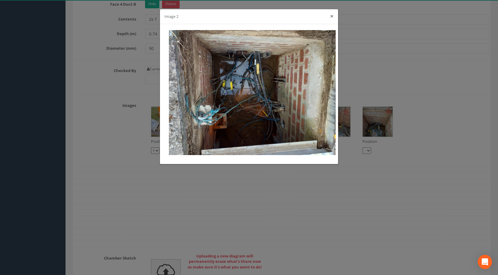
click at [333, 16] on button "×" at bounding box center [332, 16] width 4 height 6
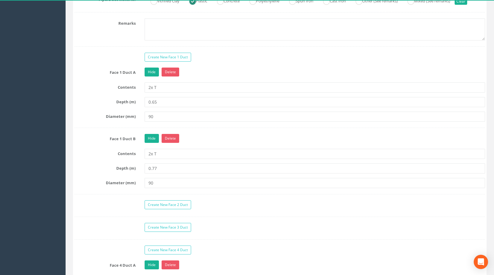
scroll to position [589, 0]
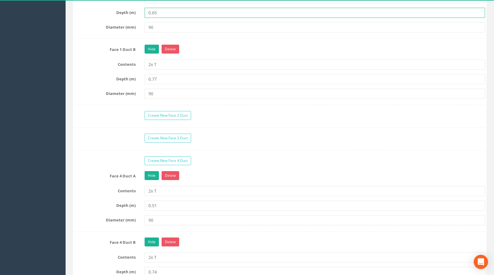
click at [159, 18] on input "0.65" at bounding box center [314, 13] width 340 height 10
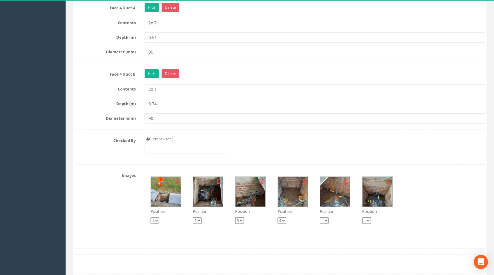
scroll to position [797, 0]
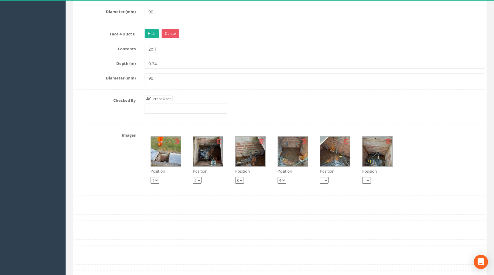
click at [207, 167] on img at bounding box center [208, 152] width 30 height 30
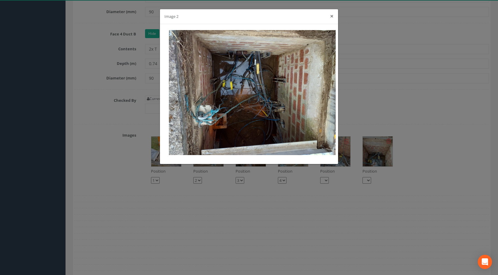
click at [332, 16] on button "×" at bounding box center [332, 16] width 4 height 6
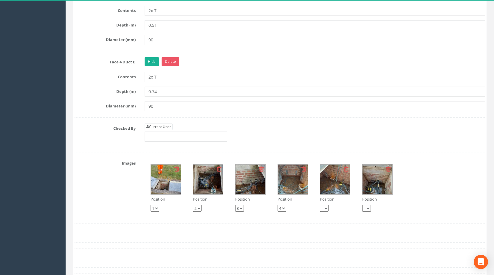
scroll to position [738, 0]
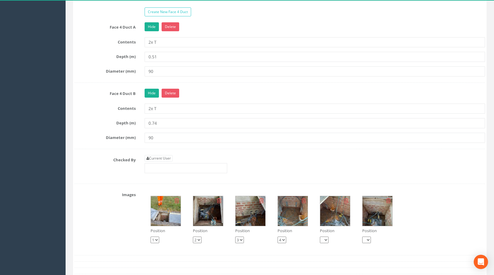
click at [203, 220] on img at bounding box center [208, 211] width 30 height 30
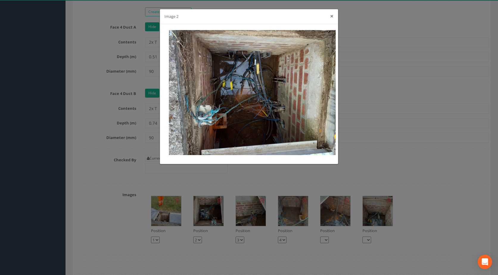
click at [332, 15] on button "×" at bounding box center [332, 16] width 4 height 6
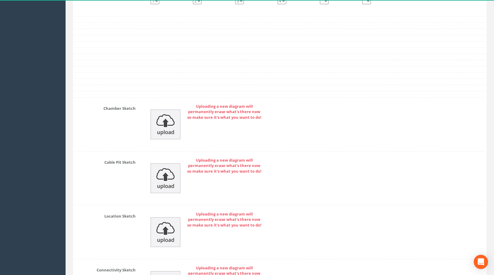
scroll to position [1036, 0]
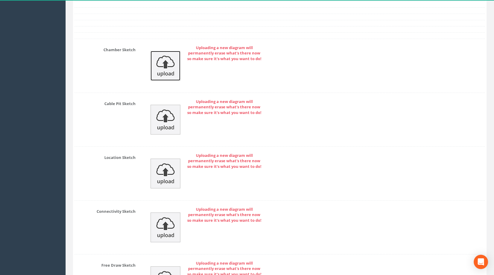
click at [162, 74] on img at bounding box center [165, 66] width 30 height 30
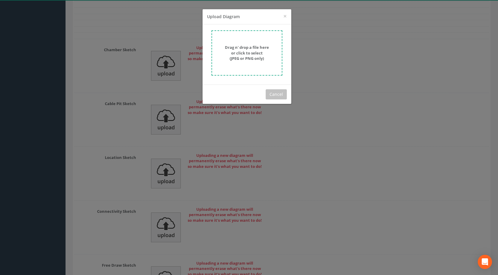
click at [240, 61] on form "Drag n' drop a file here or click to select (JPEG or PNG only)" at bounding box center [247, 52] width 71 height 45
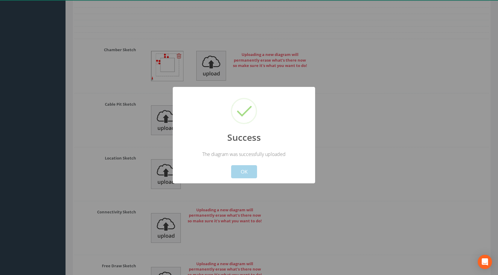
click at [248, 173] on button "OK" at bounding box center [244, 171] width 26 height 13
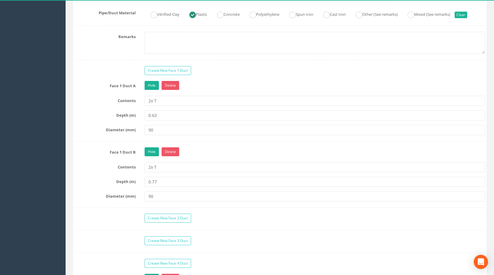
scroll to position [440, 0]
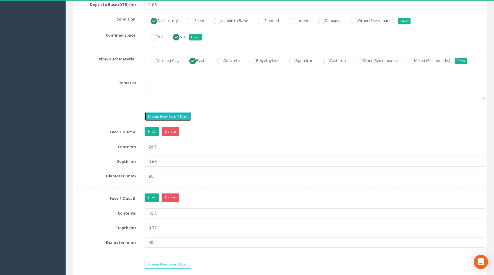
click at [175, 121] on link "Create New Face 1 Duct" at bounding box center [167, 116] width 46 height 9
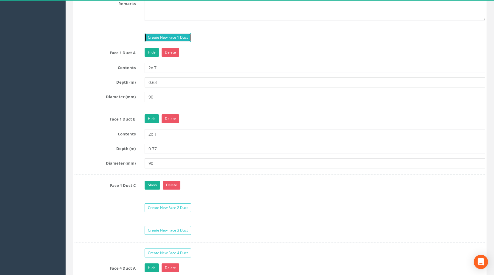
scroll to position [529, 0]
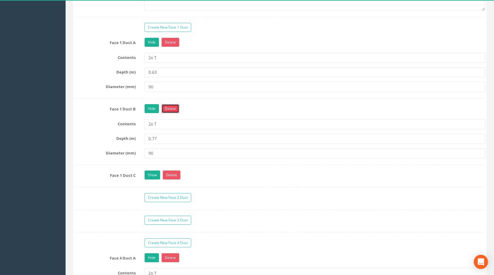
click at [175, 113] on link "Delete" at bounding box center [170, 108] width 18 height 9
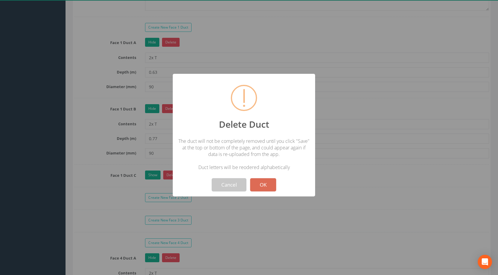
click at [230, 185] on button "Cancel" at bounding box center [229, 184] width 35 height 13
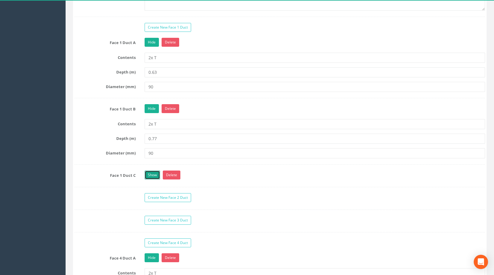
click at [150, 180] on link "Show" at bounding box center [151, 175] width 15 height 9
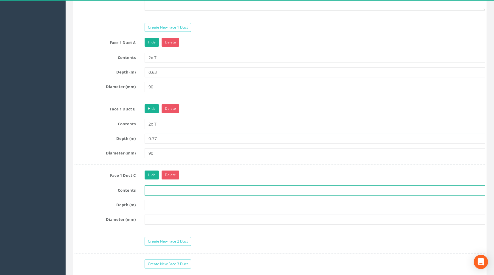
click at [164, 196] on input "text" at bounding box center [314, 191] width 340 height 10
click at [166, 196] on input "text" at bounding box center [314, 191] width 340 height 10
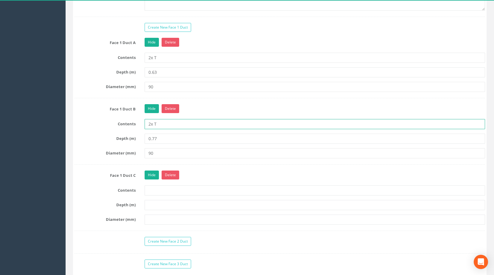
click at [151, 129] on input "2x T" at bounding box center [314, 124] width 340 height 10
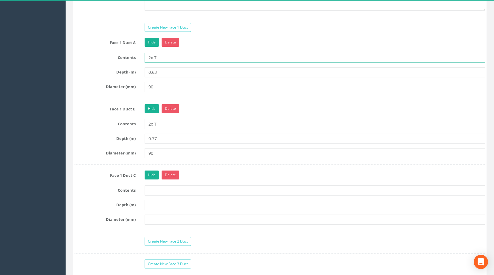
click at [150, 63] on input "2x T" at bounding box center [314, 58] width 340 height 10
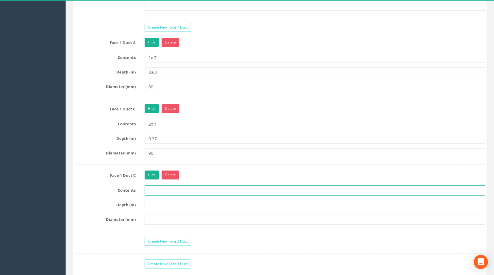
click at [161, 196] on input "text" at bounding box center [314, 191] width 340 height 10
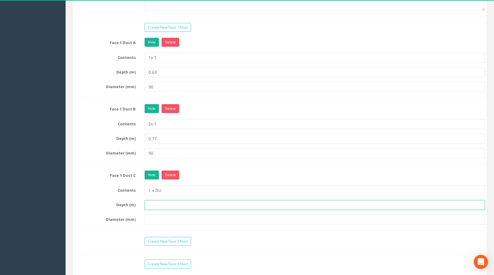
drag, startPoint x: 153, startPoint y: 214, endPoint x: 146, endPoint y: 211, distance: 7.5
click at [153, 210] on input "text" at bounding box center [314, 205] width 340 height 10
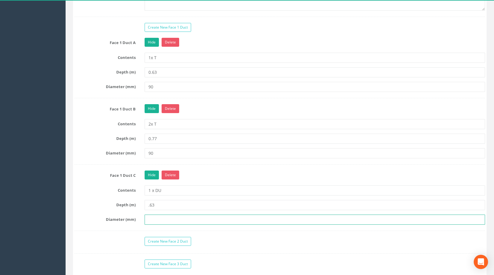
click at [160, 225] on input "text" at bounding box center [314, 220] width 340 height 10
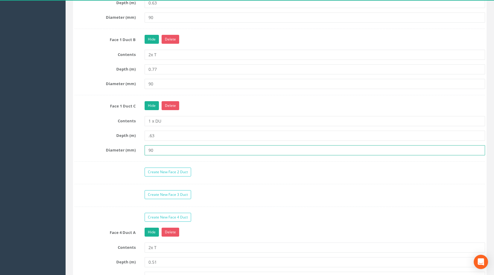
scroll to position [678, 0]
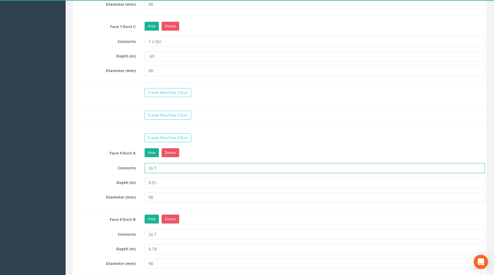
click at [150, 173] on input "2x T" at bounding box center [314, 168] width 340 height 10
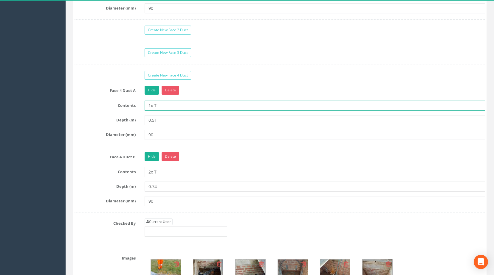
scroll to position [708, 0]
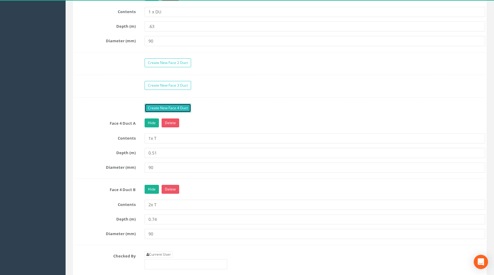
click at [177, 113] on link "Create New Face 4 Duct" at bounding box center [167, 108] width 46 height 9
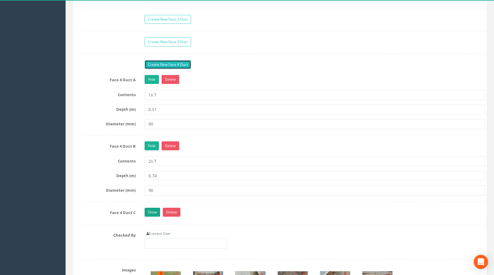
scroll to position [797, 0]
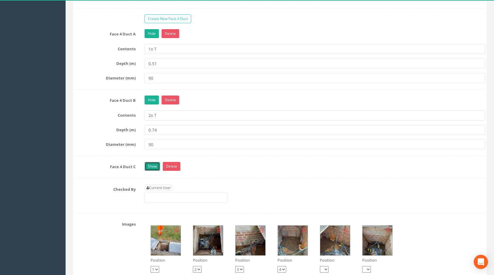
click at [157, 171] on link "Show" at bounding box center [151, 166] width 15 height 9
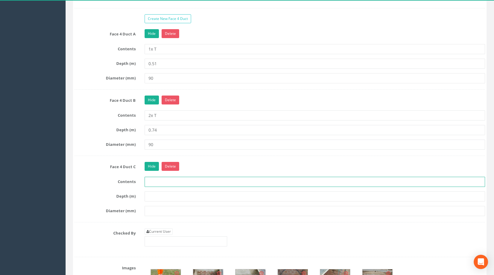
click at [161, 187] on input "text" at bounding box center [314, 182] width 340 height 10
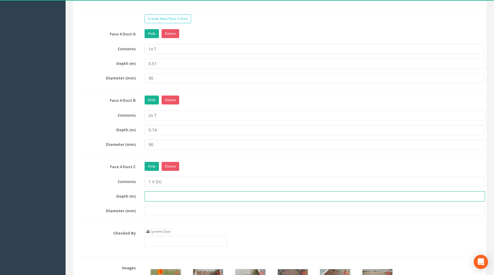
click at [170, 202] on input "text" at bounding box center [314, 197] width 340 height 10
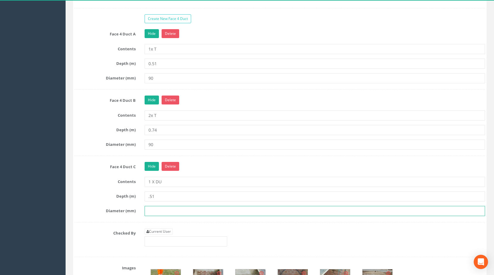
click at [152, 216] on input "text" at bounding box center [314, 211] width 340 height 10
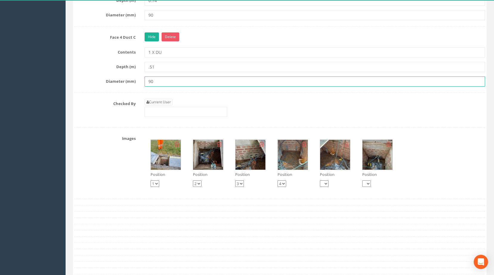
scroll to position [917, 0]
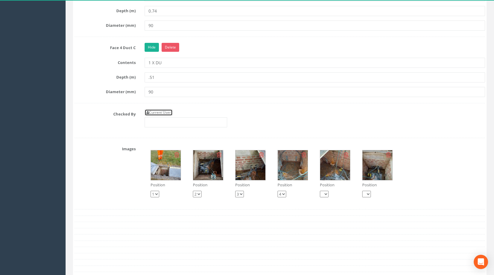
click at [166, 116] on link "Current User" at bounding box center [158, 112] width 28 height 7
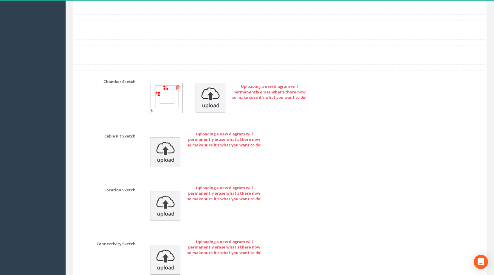
scroll to position [1259, 0]
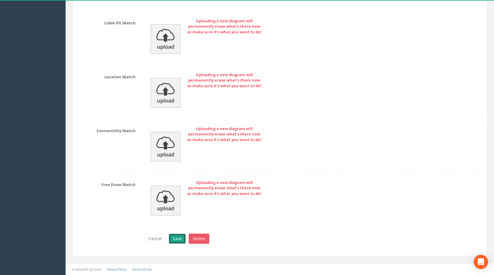
click at [179, 240] on button "Save" at bounding box center [177, 239] width 17 height 10
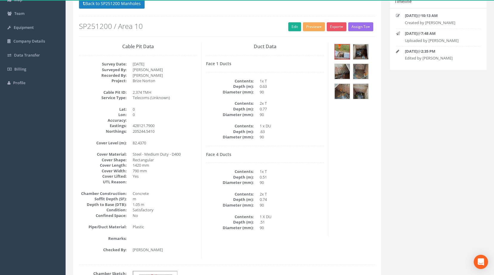
scroll to position [0, 0]
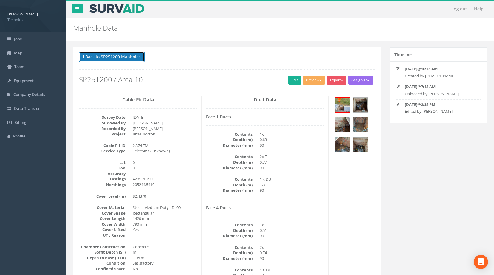
click at [114, 58] on button "Back to SP251200 Manholes" at bounding box center [112, 57] width 66 height 10
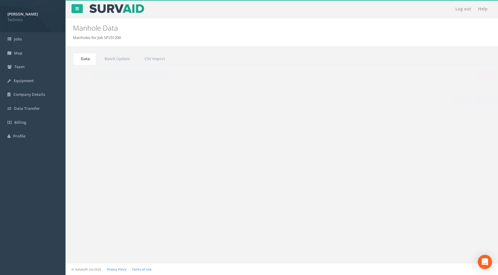
click at [459, 158] on input "2.374" at bounding box center [457, 160] width 55 height 9
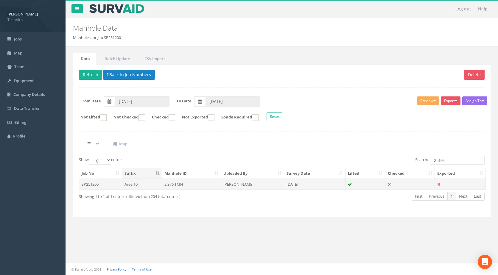
click at [153, 183] on td "Area 10" at bounding box center [142, 184] width 40 height 11
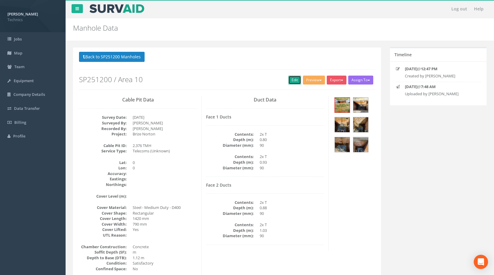
click at [288, 83] on link "Edit" at bounding box center [294, 80] width 13 height 9
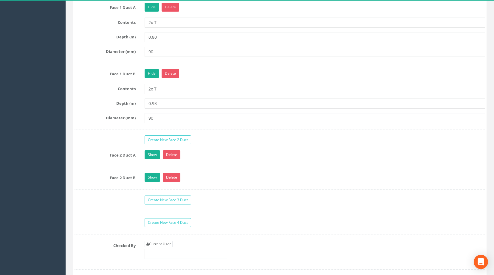
scroll to position [626, 0]
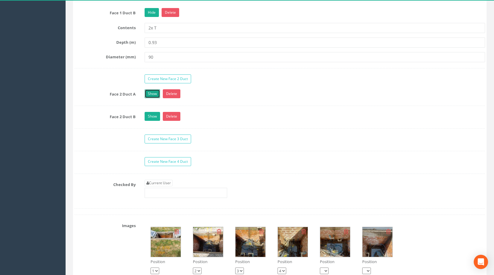
drag, startPoint x: 153, startPoint y: 100, endPoint x: 149, endPoint y: 106, distance: 7.5
click at [153, 98] on link "Show" at bounding box center [151, 93] width 15 height 9
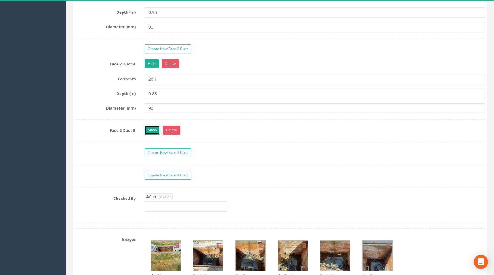
scroll to position [715, 0]
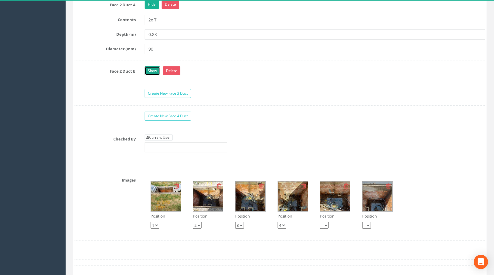
click at [149, 75] on link "Show" at bounding box center [151, 70] width 15 height 9
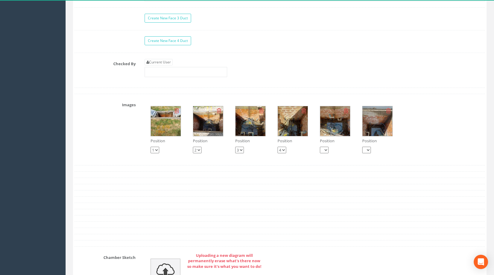
scroll to position [745, 0]
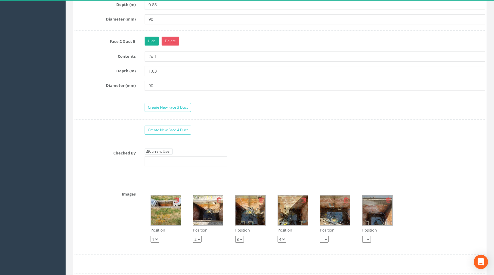
click at [171, 215] on img at bounding box center [166, 211] width 30 height 30
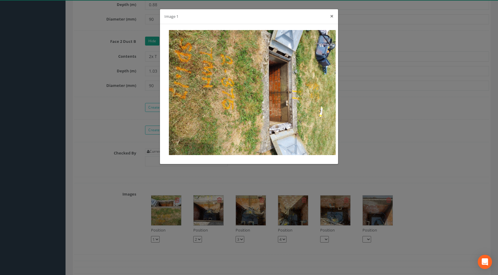
click at [331, 15] on button "×" at bounding box center [332, 16] width 4 height 6
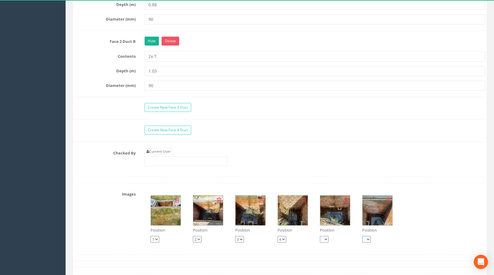
click at [168, 217] on img at bounding box center [166, 211] width 30 height 30
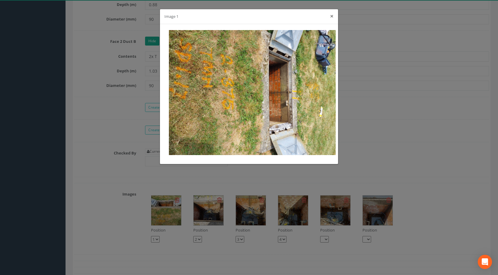
click at [330, 14] on button "×" at bounding box center [332, 16] width 4 height 6
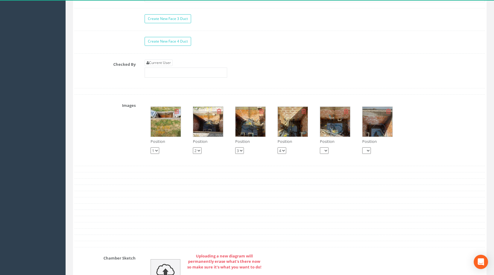
scroll to position [864, 0]
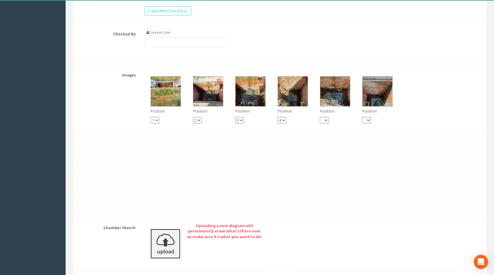
click at [158, 249] on img at bounding box center [165, 244] width 30 height 30
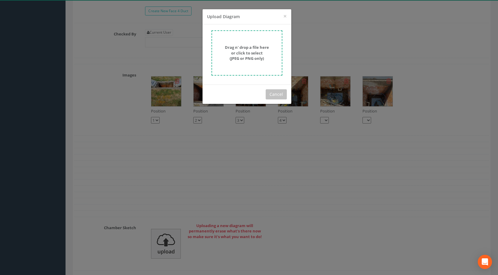
click at [256, 50] on strong "Drag n' drop a file here or click to select (JPEG or PNG only)" at bounding box center [247, 53] width 44 height 16
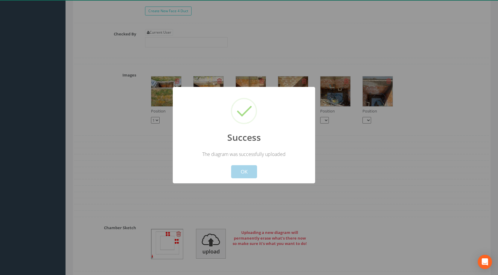
click at [246, 168] on button "OK" at bounding box center [244, 171] width 26 height 13
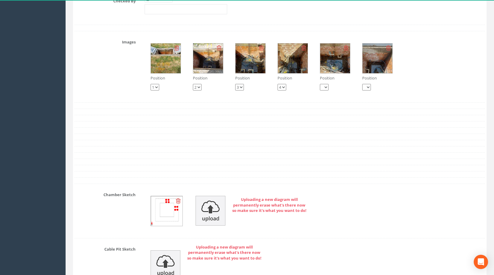
scroll to position [834, 0]
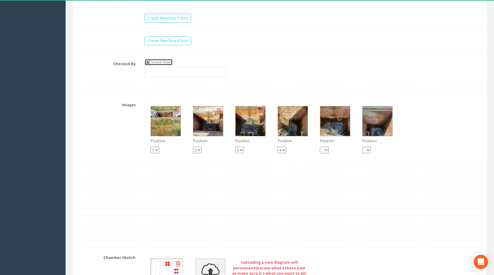
click at [164, 66] on link "Current User" at bounding box center [158, 62] width 28 height 7
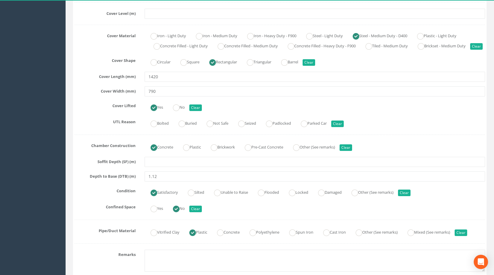
scroll to position [149, 0]
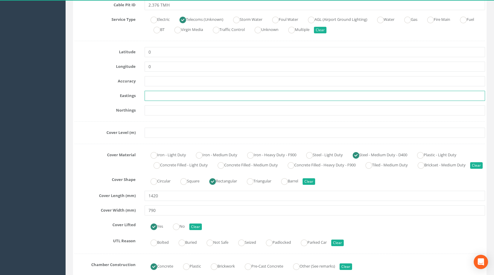
click at [165, 97] on input "text" at bounding box center [314, 96] width 340 height 10
click at [159, 113] on input "text" at bounding box center [314, 110] width 340 height 10
click at [159, 133] on input "text" at bounding box center [314, 133] width 340 height 10
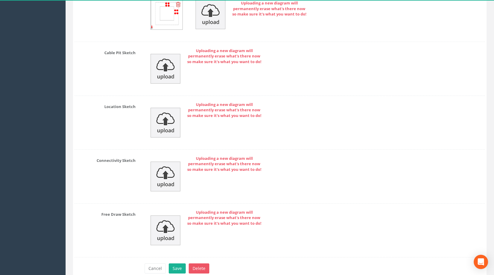
scroll to position [1132, 0]
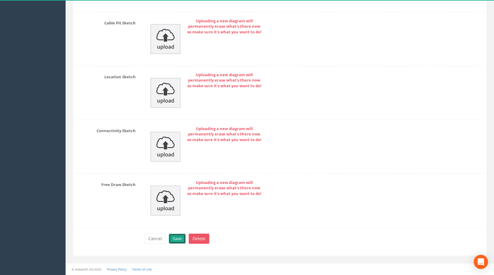
click at [177, 242] on button "Save" at bounding box center [177, 239] width 17 height 10
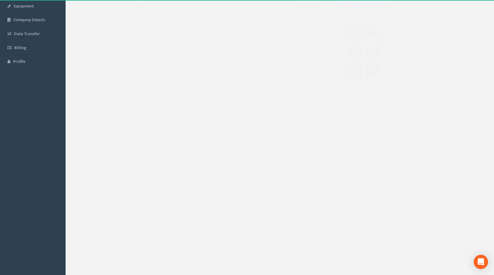
scroll to position [0, 0]
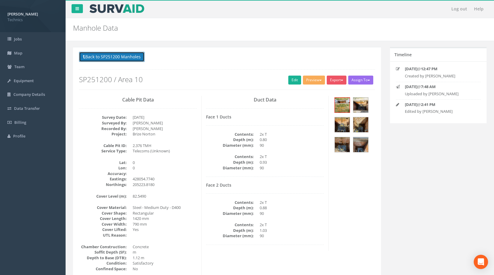
click at [130, 59] on button "Back to SP251200 Manholes" at bounding box center [112, 57] width 66 height 10
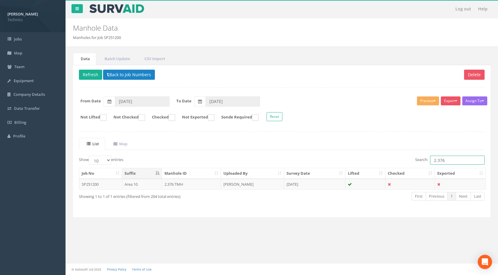
drag, startPoint x: 454, startPoint y: 160, endPoint x: 300, endPoint y: 194, distance: 157.1
click at [300, 194] on div "Show 10 25 50 100 entries Search: 2.376 Job No Suffix Manhole ID Uploaded By Su…" at bounding box center [282, 184] width 406 height 56
click at [172, 187] on td "2.252 EMH" at bounding box center [191, 184] width 59 height 11
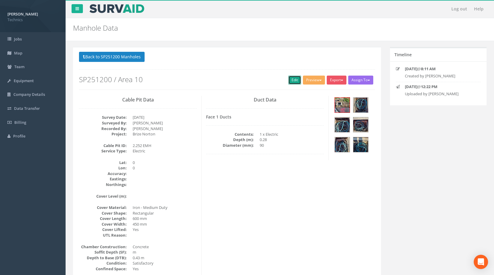
click at [296, 78] on link "Edit" at bounding box center [294, 80] width 13 height 9
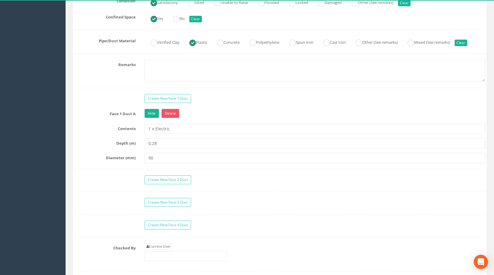
scroll to position [494, 0]
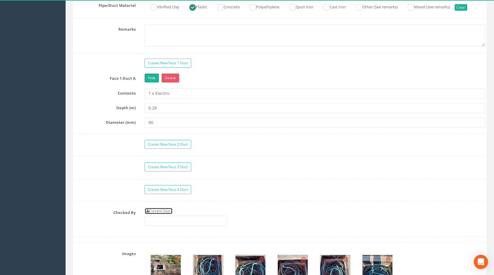
click at [170, 214] on link "Current User" at bounding box center [158, 211] width 28 height 7
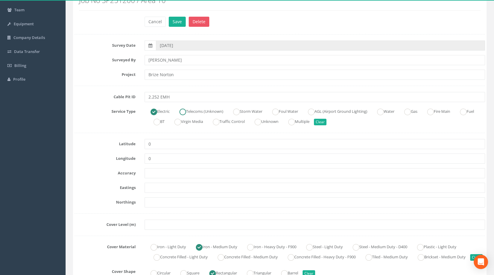
scroll to position [47, 0]
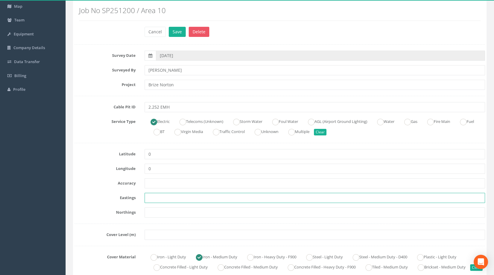
click at [161, 198] on input "text" at bounding box center [314, 198] width 340 height 10
click at [156, 213] on input "text" at bounding box center [314, 213] width 340 height 10
click at [159, 234] on input "text" at bounding box center [314, 235] width 340 height 10
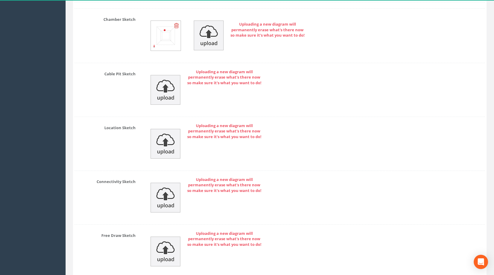
scroll to position [940, 0]
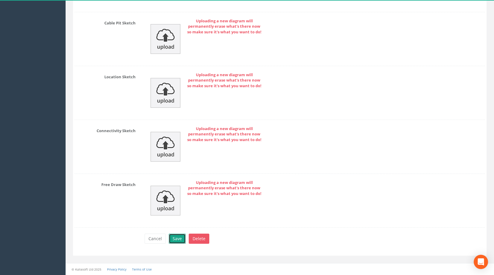
click at [177, 238] on button "Save" at bounding box center [177, 239] width 17 height 10
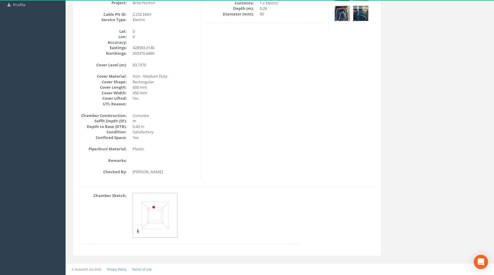
scroll to position [0, 0]
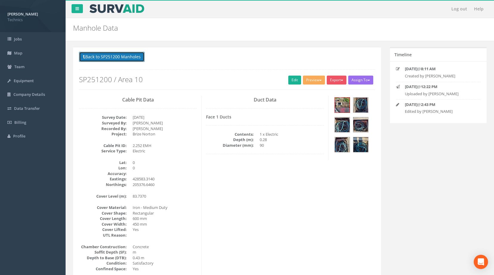
click at [117, 55] on button "Back to SP251200 Manholes" at bounding box center [112, 57] width 66 height 10
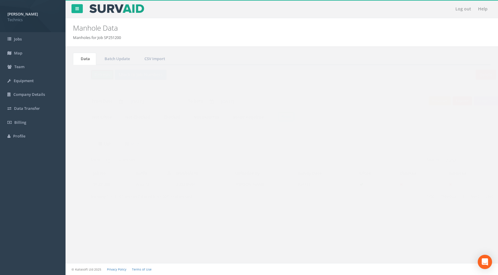
click at [91, 75] on button "Refresh" at bounding box center [90, 75] width 23 height 10
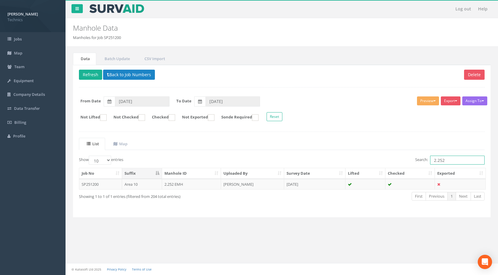
click at [451, 159] on input "2.252" at bounding box center [457, 160] width 55 height 9
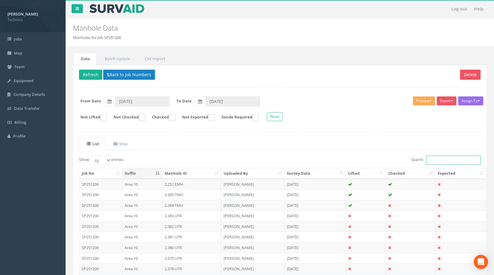
click at [446, 159] on input "Search:" at bounding box center [453, 160] width 55 height 9
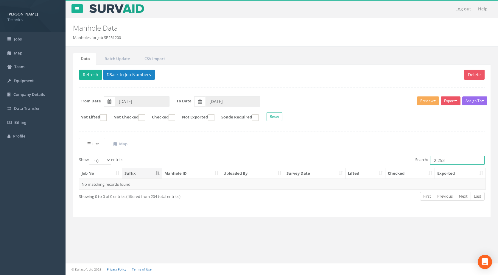
drag, startPoint x: 456, startPoint y: 159, endPoint x: 375, endPoint y: 161, distance: 81.0
click at [375, 161] on div "Search: 2.253" at bounding box center [385, 161] width 198 height 10
click at [125, 71] on button "Back to Job Numbers" at bounding box center [129, 75] width 52 height 10
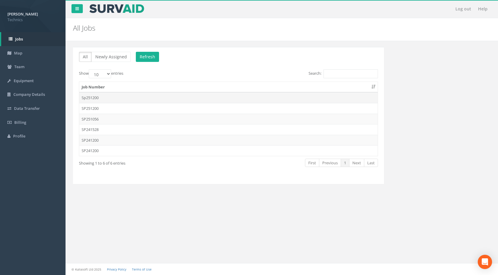
click at [119, 97] on td "Sp251200" at bounding box center [228, 97] width 298 height 11
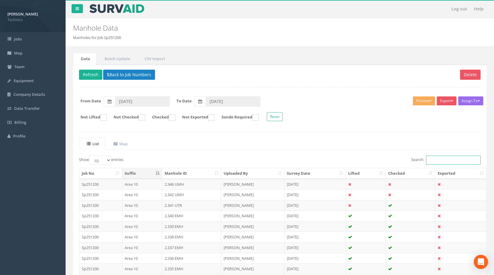
click at [441, 159] on input "Search:" at bounding box center [453, 160] width 55 height 9
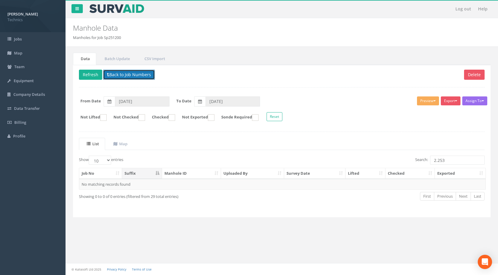
click at [125, 72] on button "Back to Job Numbers" at bounding box center [129, 75] width 52 height 10
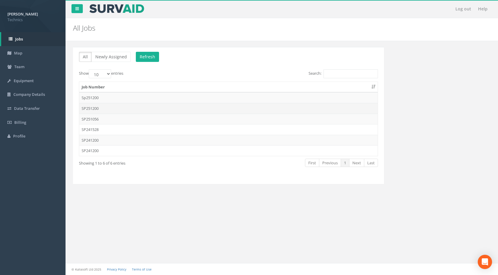
click at [110, 110] on td "SP251200" at bounding box center [228, 108] width 298 height 11
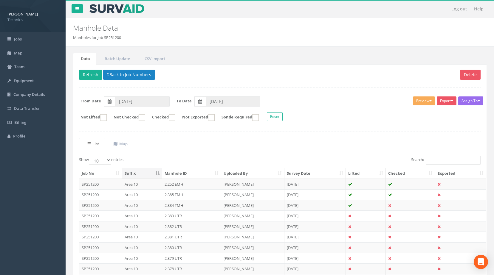
click at [454, 171] on th "Exported" at bounding box center [460, 173] width 51 height 11
click at [450, 162] on input "Search:" at bounding box center [453, 160] width 55 height 9
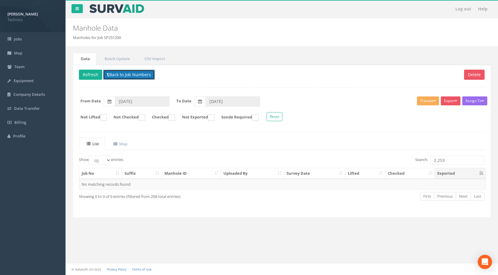
click at [127, 75] on button "Back to Job Numbers" at bounding box center [129, 75] width 52 height 10
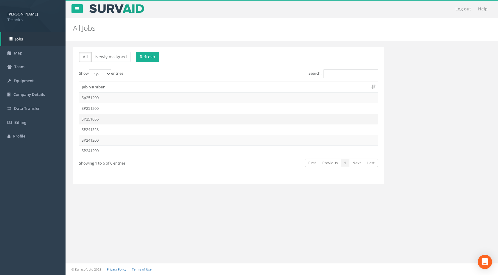
click at [100, 120] on td "SP251056" at bounding box center [228, 119] width 298 height 11
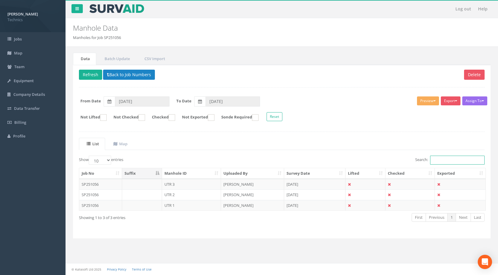
click at [448, 158] on input "Search:" at bounding box center [457, 160] width 55 height 9
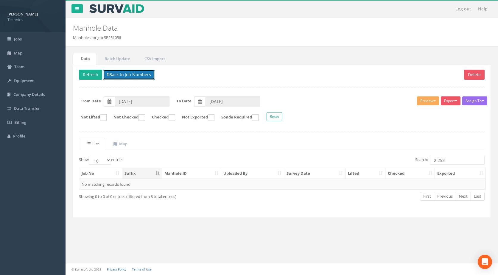
click at [139, 73] on button "Back to Job Numbers" at bounding box center [129, 75] width 52 height 10
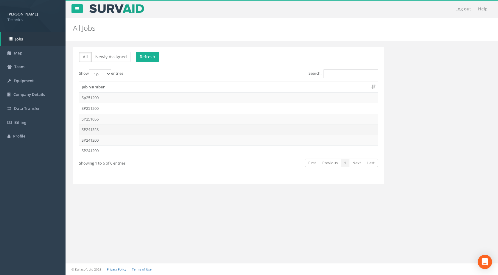
click at [106, 125] on td "SP241528" at bounding box center [228, 129] width 298 height 11
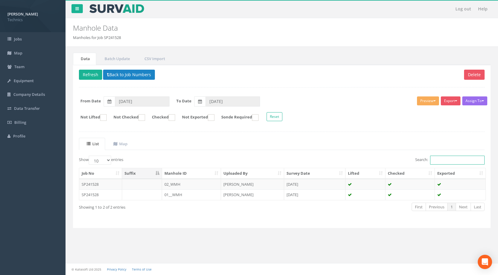
click at [440, 158] on input "Search:" at bounding box center [457, 160] width 55 height 9
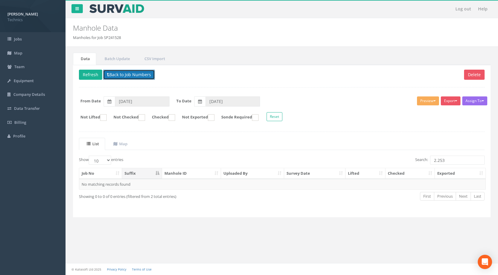
click at [118, 72] on button "Back to Job Numbers" at bounding box center [129, 75] width 52 height 10
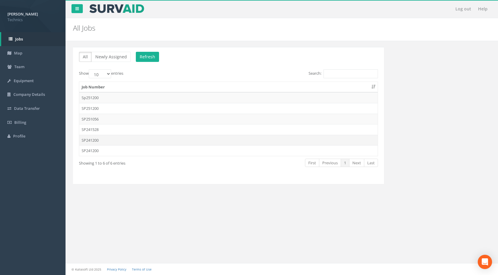
click at [112, 136] on td "SP241200" at bounding box center [228, 140] width 298 height 11
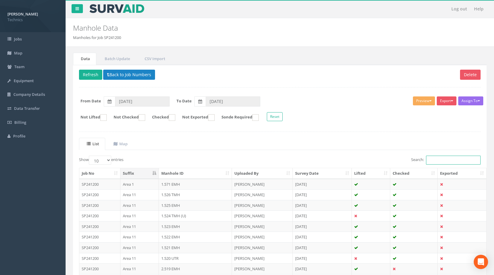
click at [453, 157] on input "Search:" at bounding box center [453, 160] width 55 height 9
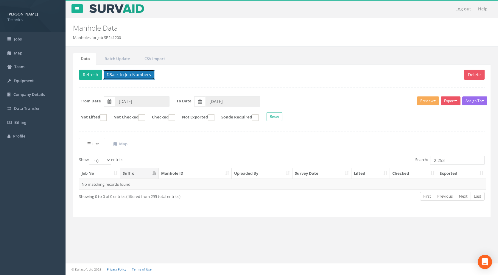
click at [128, 74] on button "Back to Job Numbers" at bounding box center [129, 75] width 52 height 10
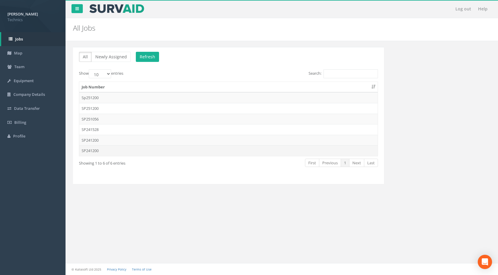
click at [111, 149] on td "SP241200" at bounding box center [228, 150] width 298 height 11
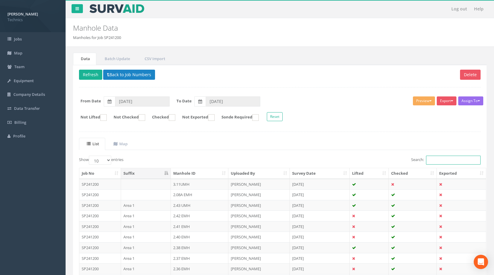
click at [441, 161] on input "Search:" at bounding box center [453, 160] width 55 height 9
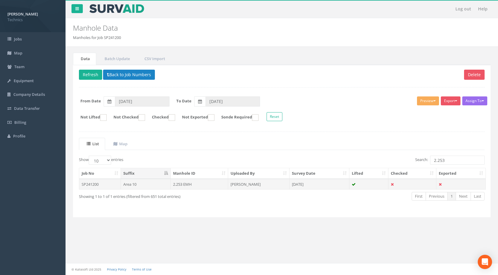
click at [191, 184] on td "2.253 EMH" at bounding box center [200, 184] width 58 height 11
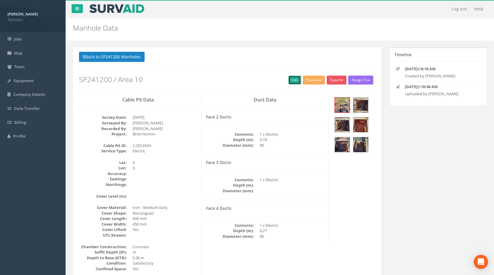
click at [290, 78] on link "Edit" at bounding box center [294, 80] width 13 height 9
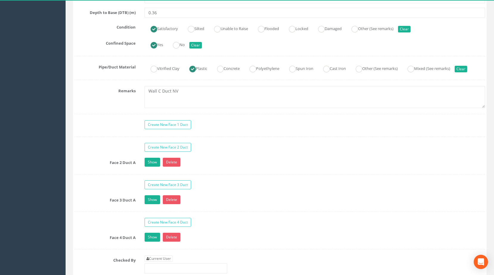
scroll to position [473, 0]
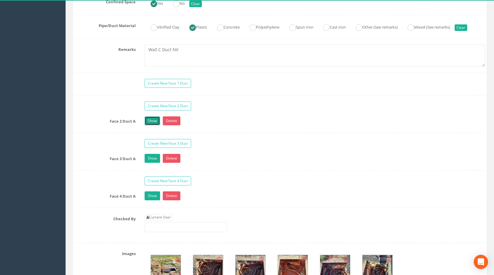
click at [155, 125] on link "Show" at bounding box center [151, 120] width 15 height 9
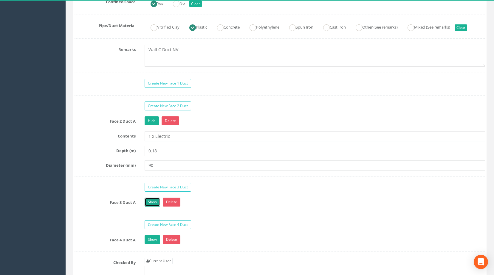
drag, startPoint x: 152, startPoint y: 211, endPoint x: 153, endPoint y: 256, distance: 45.0
click at [152, 207] on link "Show" at bounding box center [151, 202] width 15 height 9
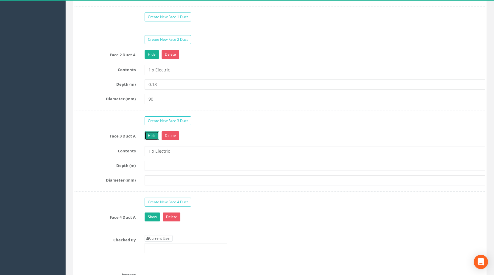
scroll to position [593, 0]
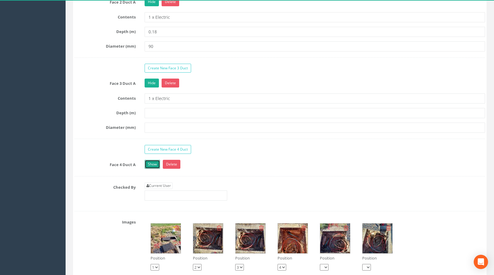
click at [155, 169] on link "Show" at bounding box center [151, 164] width 15 height 9
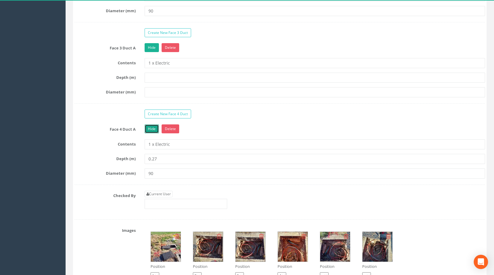
scroll to position [682, 0]
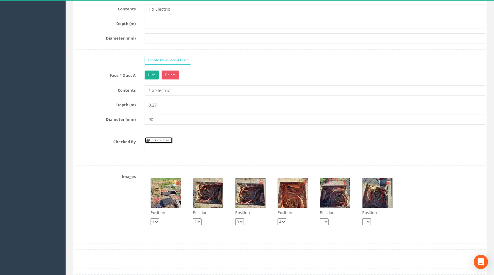
click at [168, 144] on link "Current User" at bounding box center [158, 140] width 28 height 7
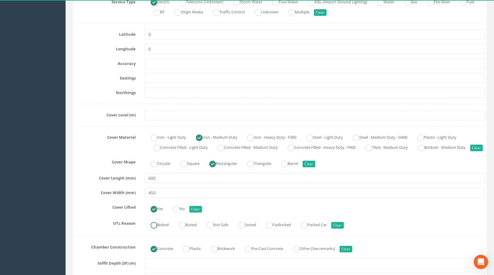
scroll to position [116, 0]
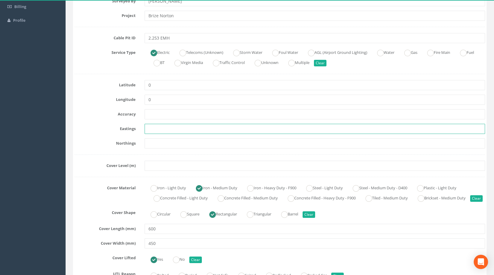
click at [169, 130] on input "text" at bounding box center [314, 129] width 340 height 10
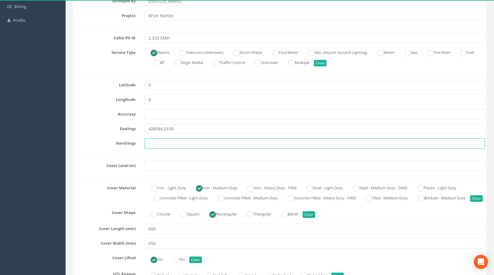
click at [151, 140] on input "text" at bounding box center [314, 144] width 340 height 10
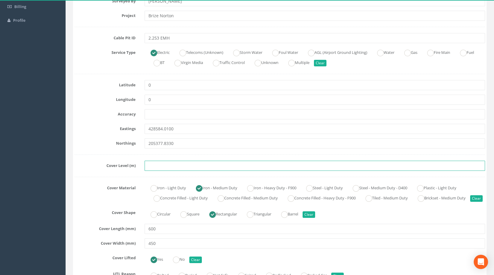
click at [170, 168] on input "text" at bounding box center [314, 166] width 340 height 10
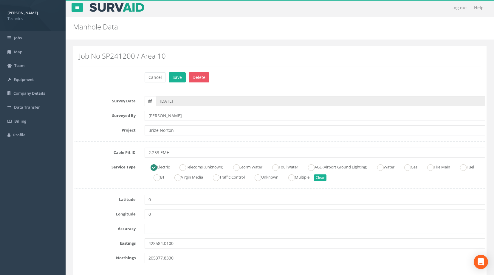
scroll to position [0, 0]
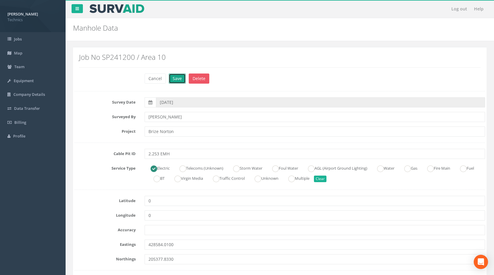
click at [180, 80] on button "Save" at bounding box center [177, 79] width 17 height 10
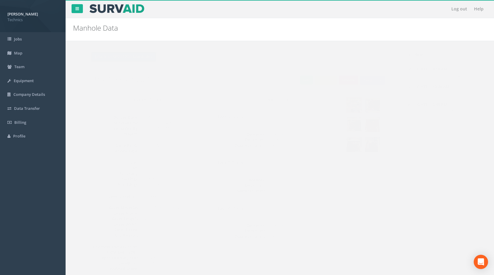
click at [128, 57] on button "Back to SP241200 Manholes" at bounding box center [112, 57] width 66 height 10
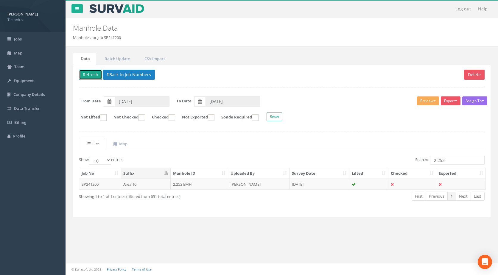
click at [93, 77] on button "Refresh" at bounding box center [90, 75] width 23 height 10
drag, startPoint x: 450, startPoint y: 159, endPoint x: 415, endPoint y: 160, distance: 34.9
click at [415, 160] on label "Search: 2.253" at bounding box center [449, 160] width 69 height 9
drag, startPoint x: 451, startPoint y: 160, endPoint x: 414, endPoint y: 162, distance: 37.3
click at [415, 162] on label "Search: 2.373" at bounding box center [449, 160] width 69 height 9
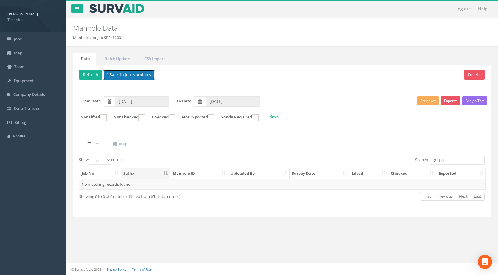
click at [135, 75] on button "Back to Job Numbers" at bounding box center [129, 75] width 52 height 10
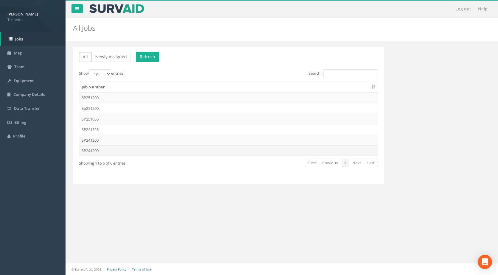
click at [129, 147] on td "SP241200" at bounding box center [228, 150] width 298 height 11
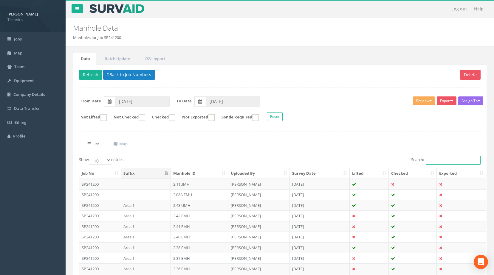
click at [440, 159] on input "Search:" at bounding box center [453, 160] width 55 height 9
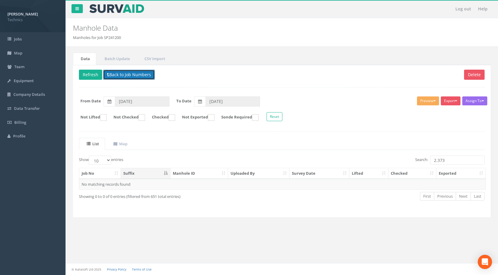
click at [118, 71] on button "Back to Job Numbers" at bounding box center [129, 75] width 52 height 10
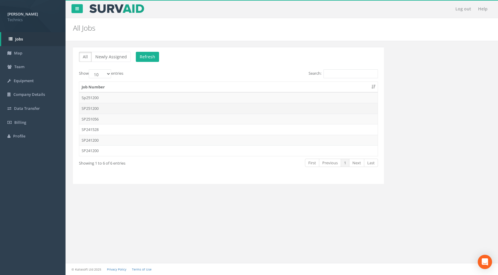
click at [121, 107] on td "SP251200" at bounding box center [228, 108] width 298 height 11
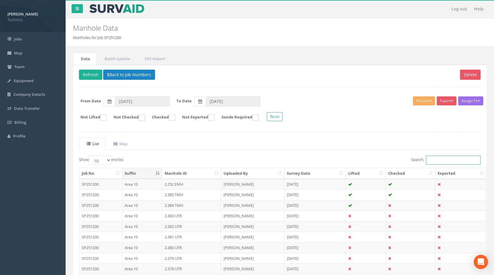
click at [446, 159] on input "Search:" at bounding box center [453, 160] width 55 height 9
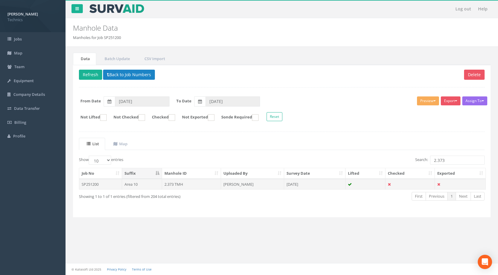
click at [202, 186] on td "2.373 TMH" at bounding box center [191, 184] width 59 height 11
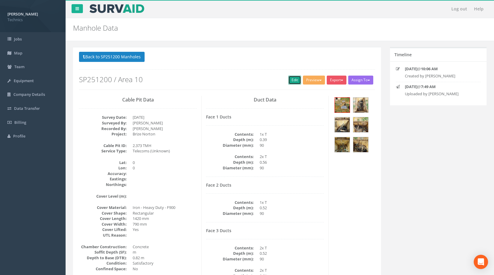
click at [288, 78] on link "Edit" at bounding box center [294, 80] width 13 height 9
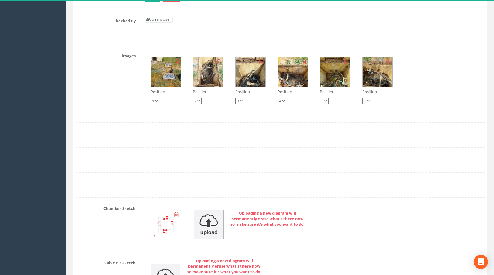
scroll to position [745, 0]
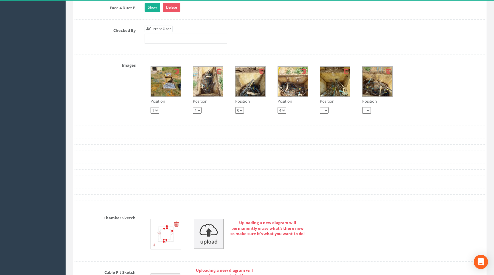
click at [169, 93] on img at bounding box center [166, 82] width 30 height 30
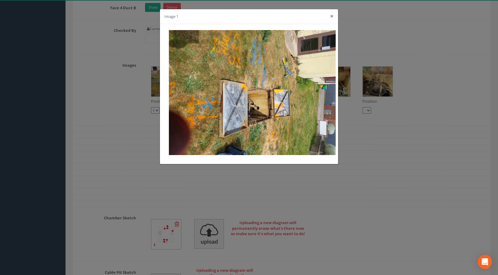
click at [333, 13] on button "×" at bounding box center [332, 16] width 4 height 6
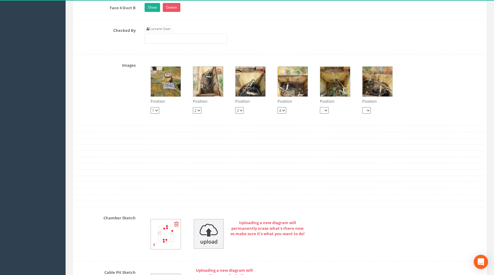
click at [205, 90] on img at bounding box center [208, 82] width 30 height 30
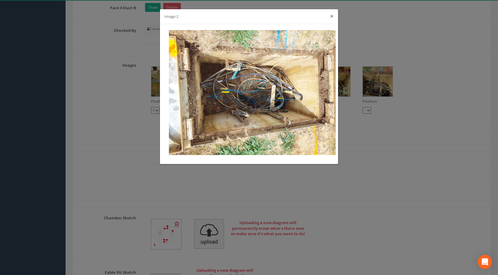
click at [332, 15] on button "×" at bounding box center [332, 16] width 4 height 6
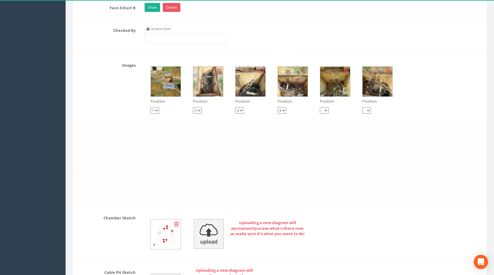
click at [251, 88] on img at bounding box center [250, 82] width 30 height 30
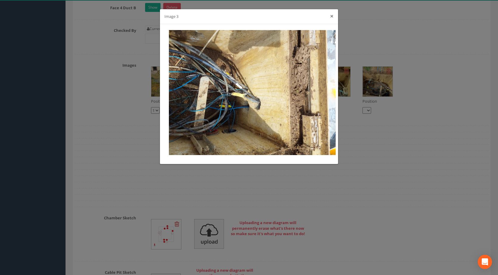
click at [333, 17] on button "×" at bounding box center [332, 16] width 4 height 6
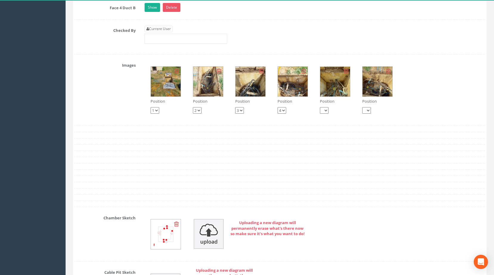
click at [208, 97] on img at bounding box center [208, 82] width 30 height 30
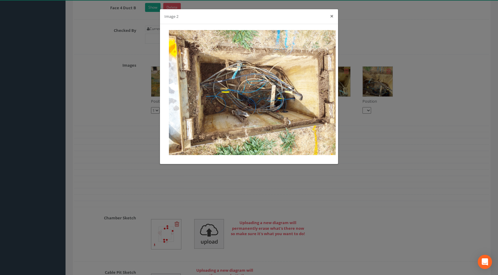
click at [332, 17] on button "×" at bounding box center [332, 16] width 4 height 6
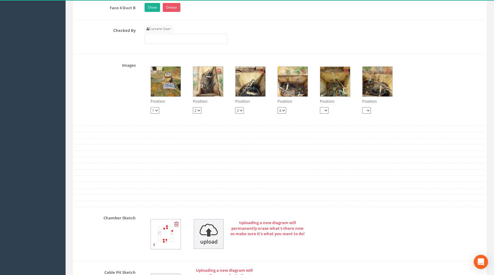
click at [251, 97] on img at bounding box center [250, 82] width 30 height 30
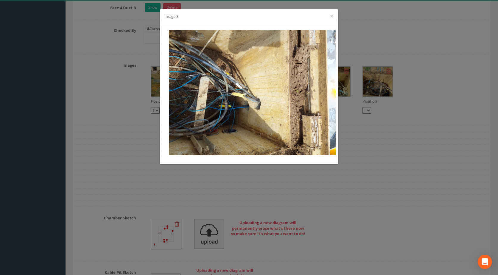
click at [329, 18] on div "Image 3 ×" at bounding box center [249, 16] width 178 height 15
click at [331, 15] on button "×" at bounding box center [332, 16] width 4 height 6
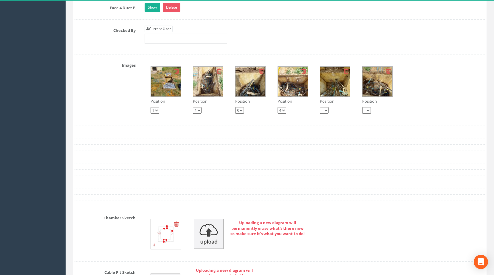
click at [293, 94] on img at bounding box center [293, 82] width 30 height 30
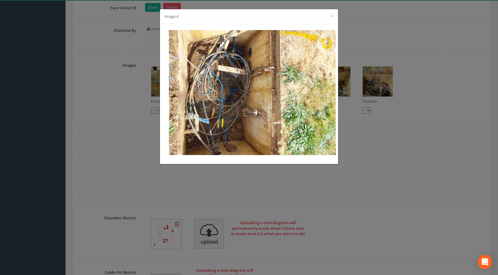
click at [329, 15] on div "Image 4 ×" at bounding box center [249, 16] width 178 height 15
click at [332, 16] on button "×" at bounding box center [332, 16] width 4 height 6
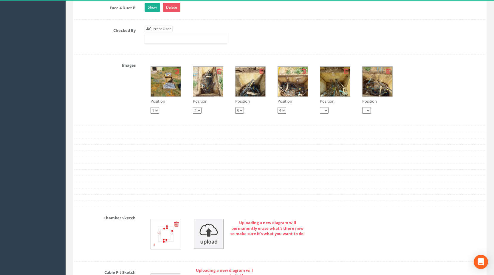
click at [322, 97] on img at bounding box center [335, 82] width 30 height 30
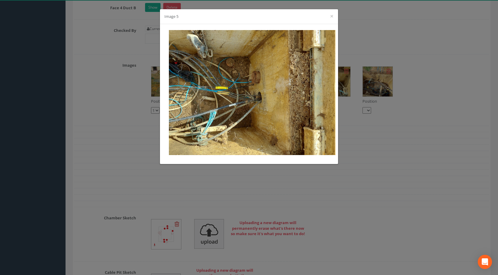
click at [328, 14] on div "Image 5 ×" at bounding box center [249, 16] width 178 height 15
click at [333, 15] on button "×" at bounding box center [332, 16] width 4 height 6
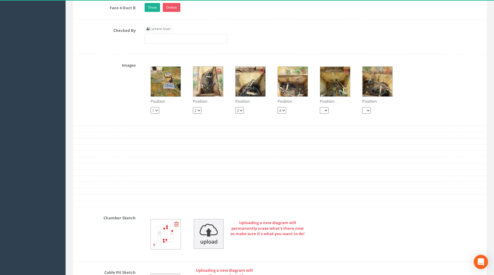
click at [170, 89] on img at bounding box center [166, 82] width 30 height 30
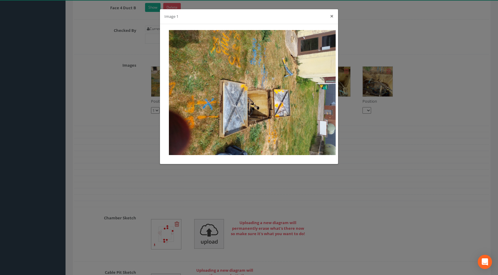
click at [332, 16] on button "×" at bounding box center [332, 16] width 4 height 6
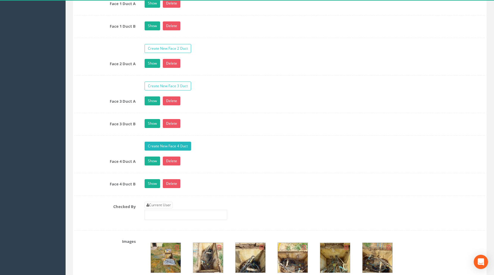
scroll to position [566, 0]
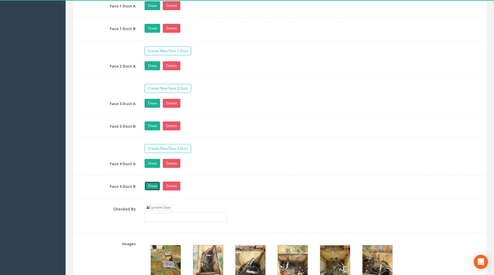
click at [151, 191] on link "Show" at bounding box center [151, 186] width 15 height 9
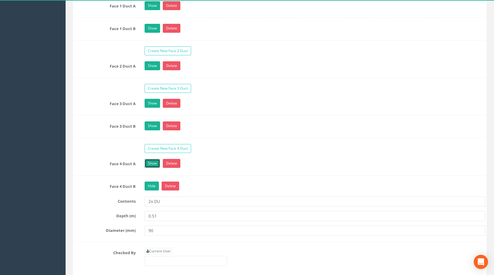
click at [150, 168] on link "Show" at bounding box center [151, 163] width 15 height 9
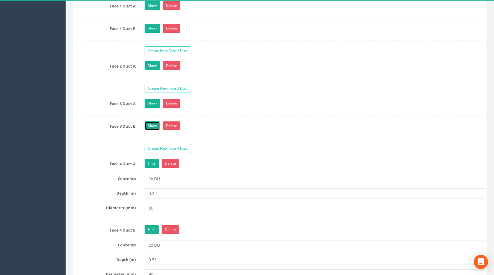
click at [153, 130] on link "Show" at bounding box center [151, 126] width 15 height 9
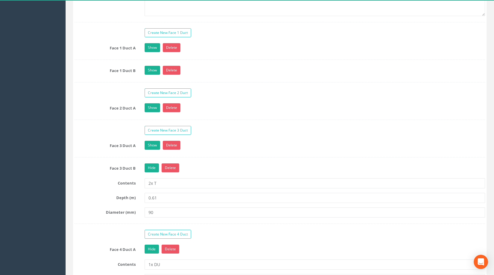
scroll to position [477, 0]
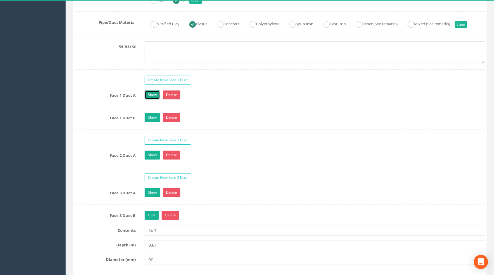
click at [149, 99] on link "Show" at bounding box center [151, 95] width 15 height 9
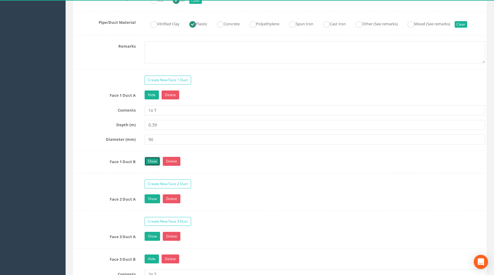
click at [148, 166] on link "Show" at bounding box center [151, 161] width 15 height 9
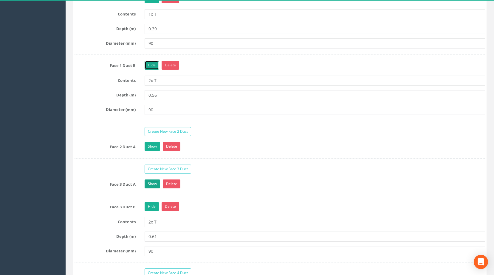
scroll to position [596, 0]
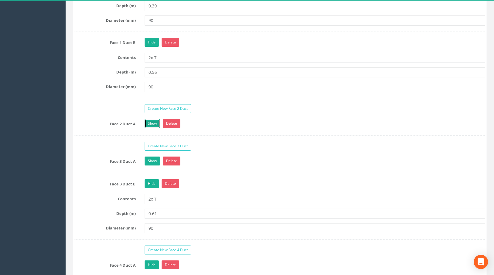
click at [149, 128] on link "Show" at bounding box center [151, 123] width 15 height 9
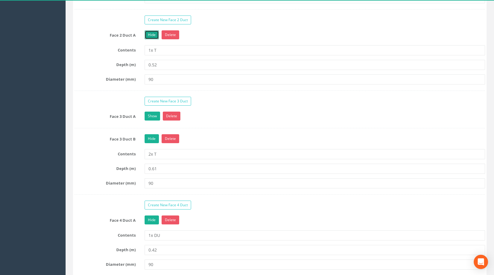
scroll to position [685, 0]
click at [150, 120] on link "Show" at bounding box center [151, 115] width 15 height 9
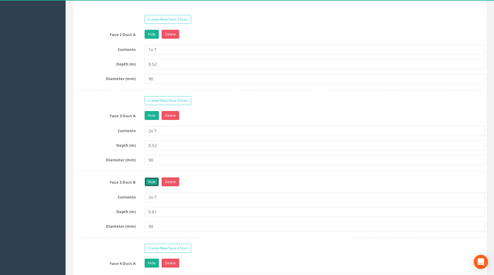
click at [147, 186] on link "Hide" at bounding box center [151, 182] width 14 height 9
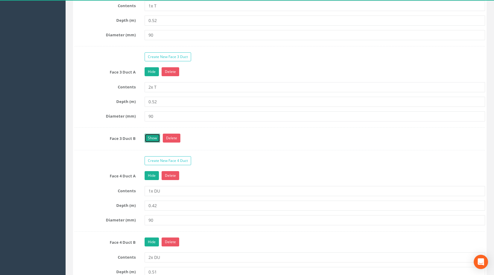
scroll to position [775, 0]
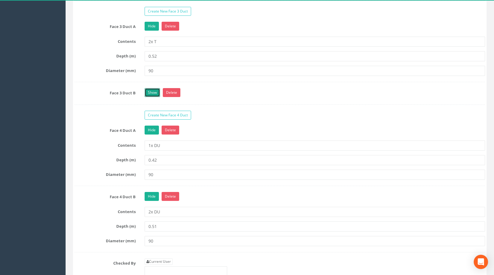
click at [153, 97] on link "Show" at bounding box center [151, 92] width 15 height 9
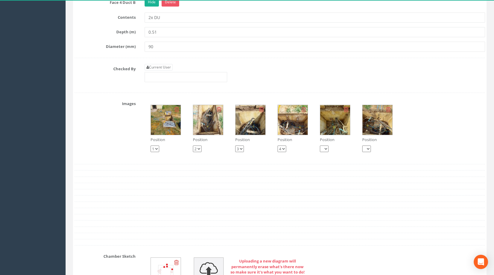
scroll to position [1162, 0]
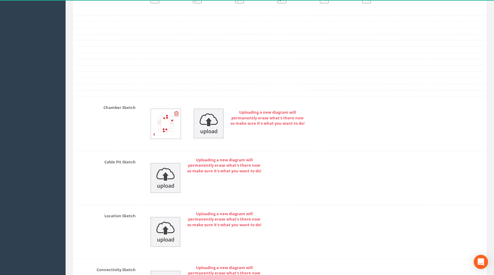
click at [165, 132] on img at bounding box center [166, 124] width 30 height 30
click at [216, 132] on img at bounding box center [209, 124] width 30 height 30
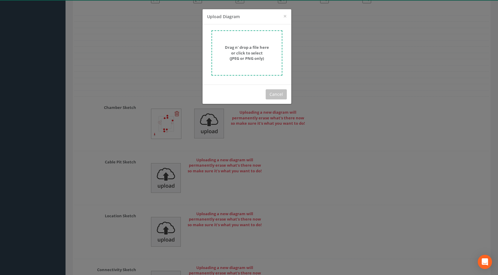
click at [246, 58] on strong "Drag n' drop a file here or click to select (JPEG or PNG only)" at bounding box center [247, 53] width 44 height 16
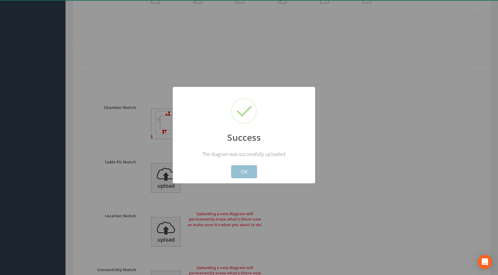
drag, startPoint x: 245, startPoint y: 172, endPoint x: 237, endPoint y: 164, distance: 11.2
click at [245, 171] on button "OK" at bounding box center [244, 171] width 26 height 13
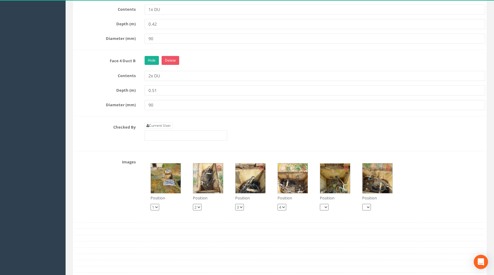
scroll to position [953, 0]
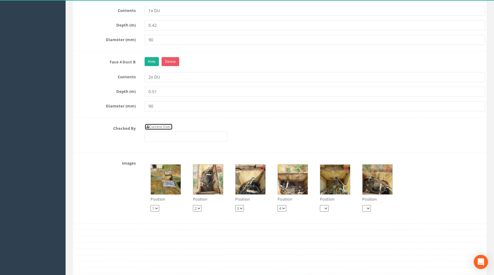
click at [169, 130] on link "Current User" at bounding box center [158, 127] width 28 height 7
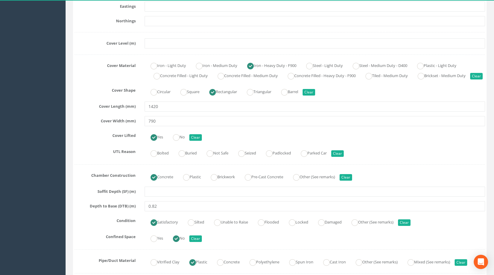
scroll to position [89, 0]
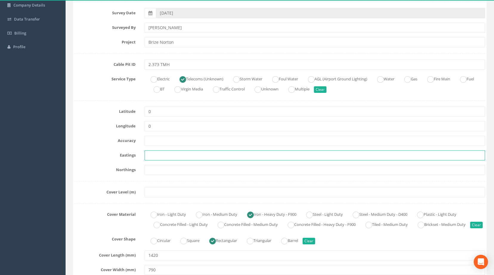
click at [170, 151] on input "text" at bounding box center [314, 155] width 340 height 10
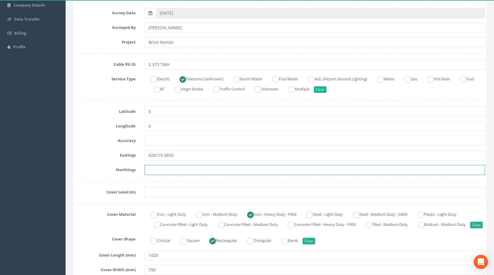
click at [169, 166] on input "text" at bounding box center [314, 170] width 340 height 10
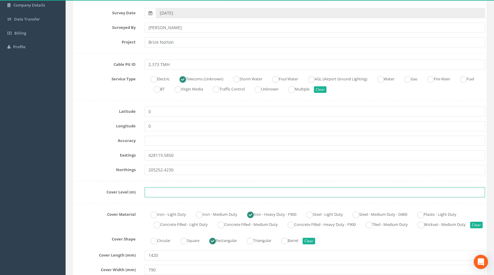
click at [190, 194] on input "text" at bounding box center [314, 192] width 340 height 10
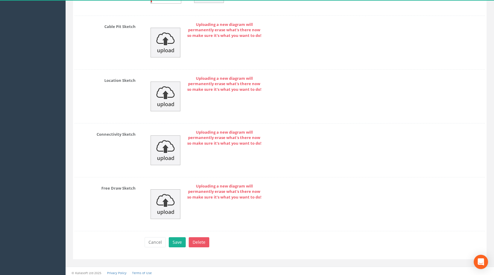
scroll to position [1310, 0]
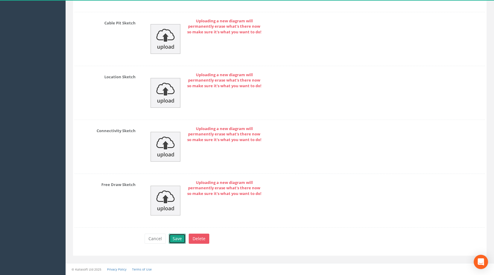
click at [175, 240] on button "Save" at bounding box center [177, 239] width 17 height 10
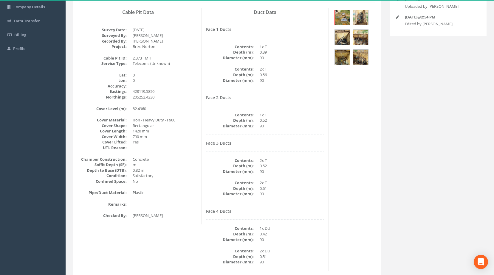
scroll to position [29, 0]
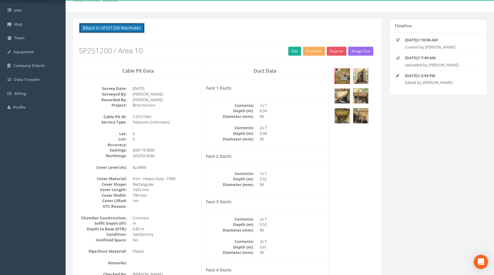
click at [108, 28] on button "Back to SP251200 Manholes" at bounding box center [112, 28] width 66 height 10
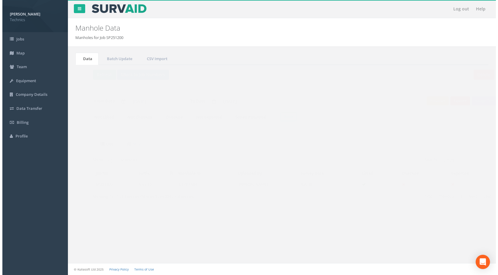
scroll to position [0, 0]
